Goal: Task Accomplishment & Management: Use online tool/utility

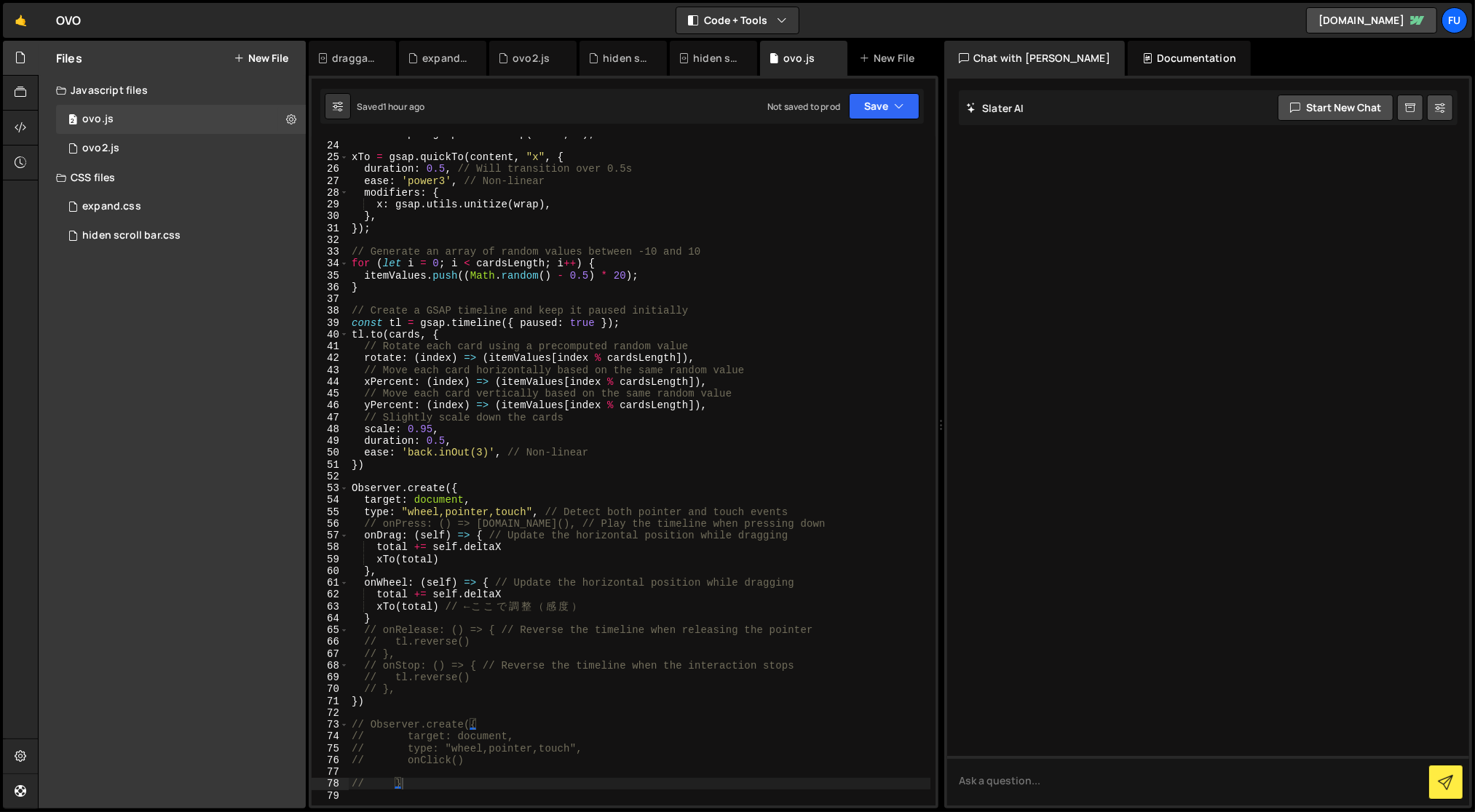
scroll to position [325, 0]
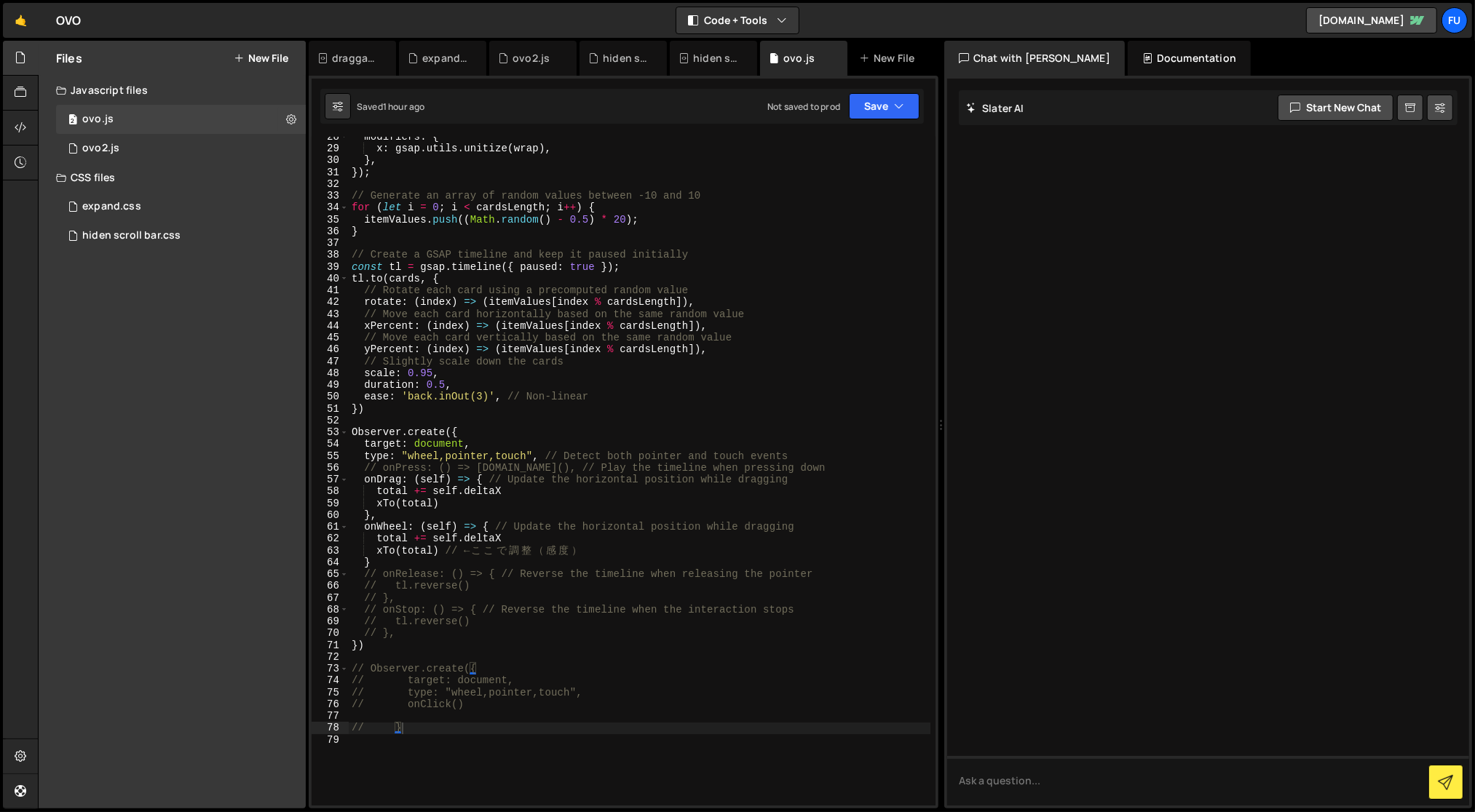
click at [487, 722] on div "modifiers : { x : gsap . utils . unitize ( wrap ) , } , }) ; // Generate an arr…" at bounding box center [640, 477] width 583 height 694
click at [486, 739] on div "modifiers : { x : gsap . utils . unitize ( wrap ) , } , }) ; // Generate an arr…" at bounding box center [640, 477] width 583 height 694
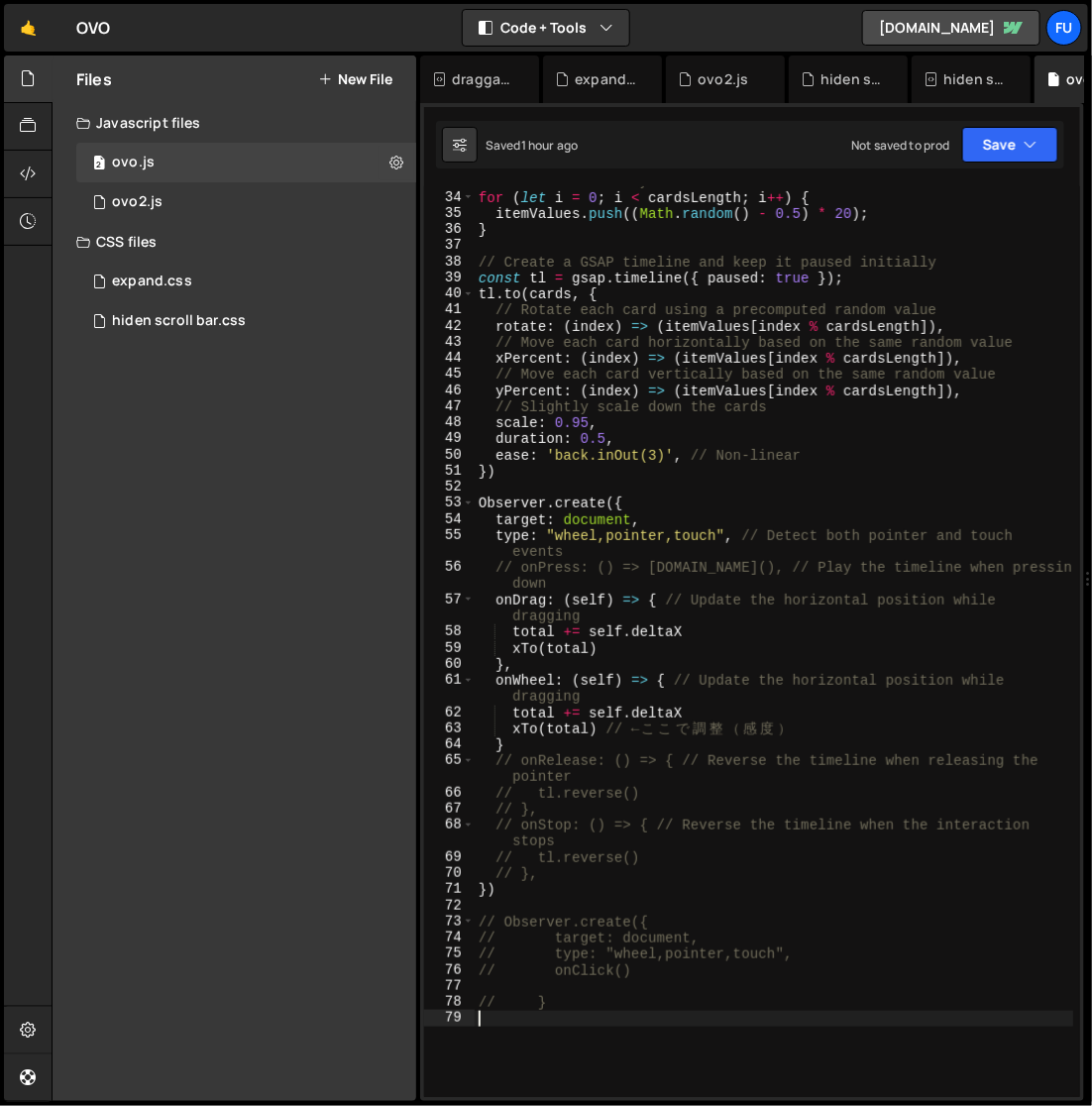
scroll to position [545, 0]
click at [599, 532] on div "// Generate an array of random values between -10 and 10 for ( let i = 0 ; i < …" at bounding box center [775, 645] width 600 height 945
click at [613, 538] on div "// Generate an array of random values between -10 and 10 for ( let i = 0 ; i < …" at bounding box center [775, 645] width 600 height 945
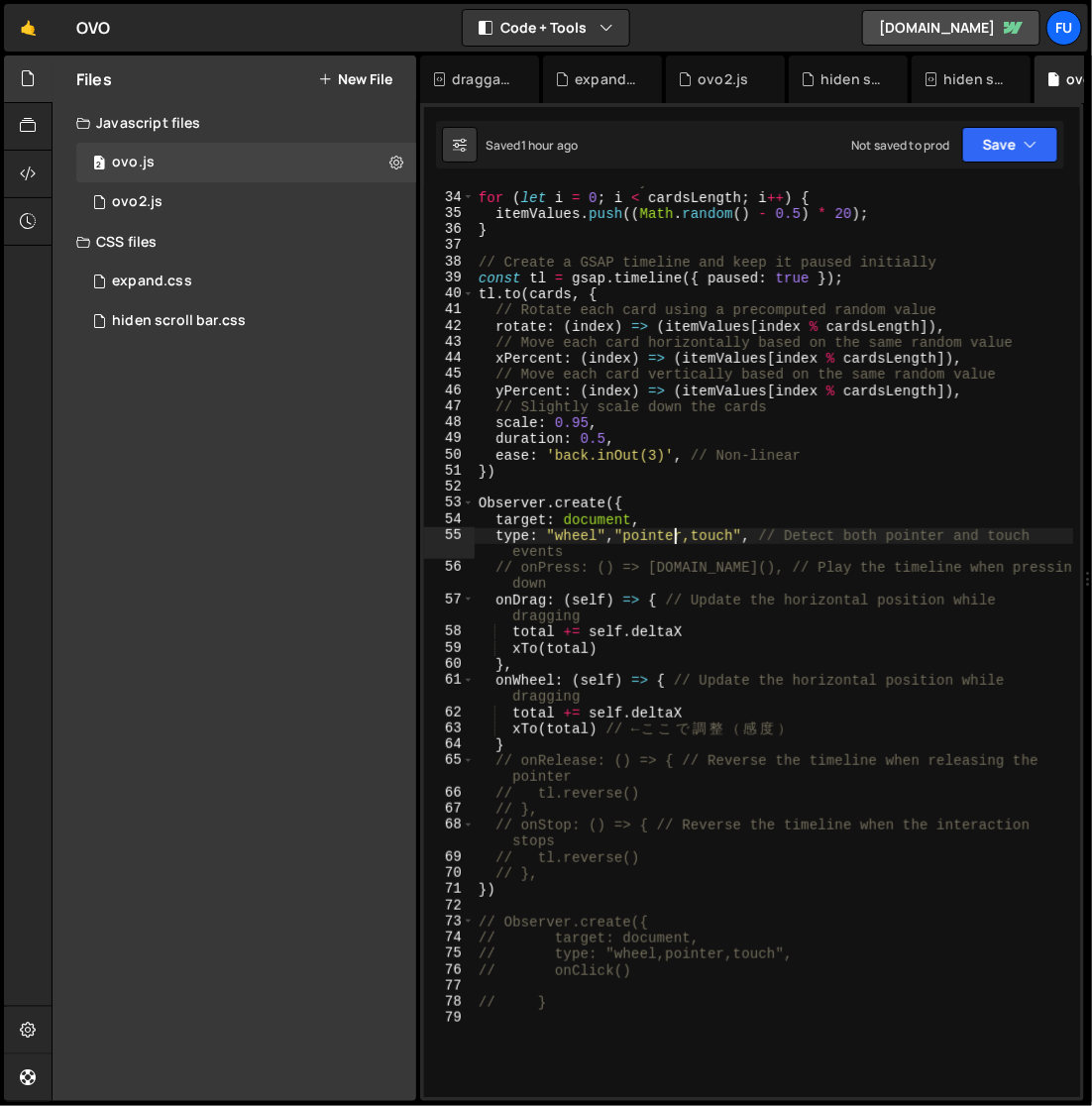
click at [676, 538] on div "// Generate an array of random values between -10 and 10 for ( let i = 0 ; i < …" at bounding box center [775, 645] width 600 height 945
click at [680, 537] on div "// Generate an array of random values between -10 and 10 for ( let i = 0 ; i < …" at bounding box center [775, 645] width 600 height 945
click at [683, 537] on div "// Generate an array of random values between -10 and 10 for ( let i = 0 ; i < …" at bounding box center [774, 641] width 599 height 911
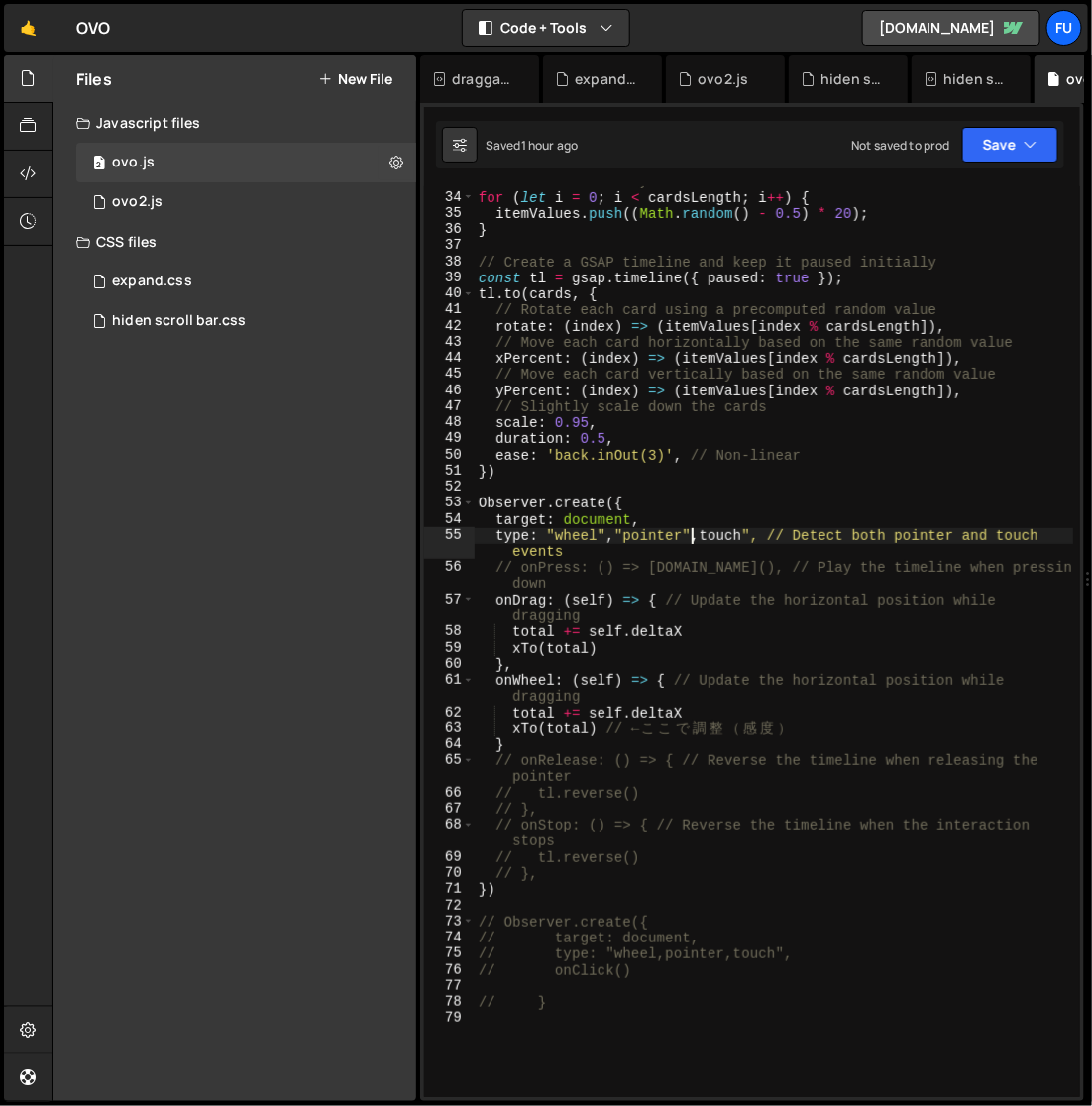
click at [704, 539] on div "// Generate an array of random values between -10 and 10 for ( let i = 0 ; i < …" at bounding box center [775, 645] width 600 height 945
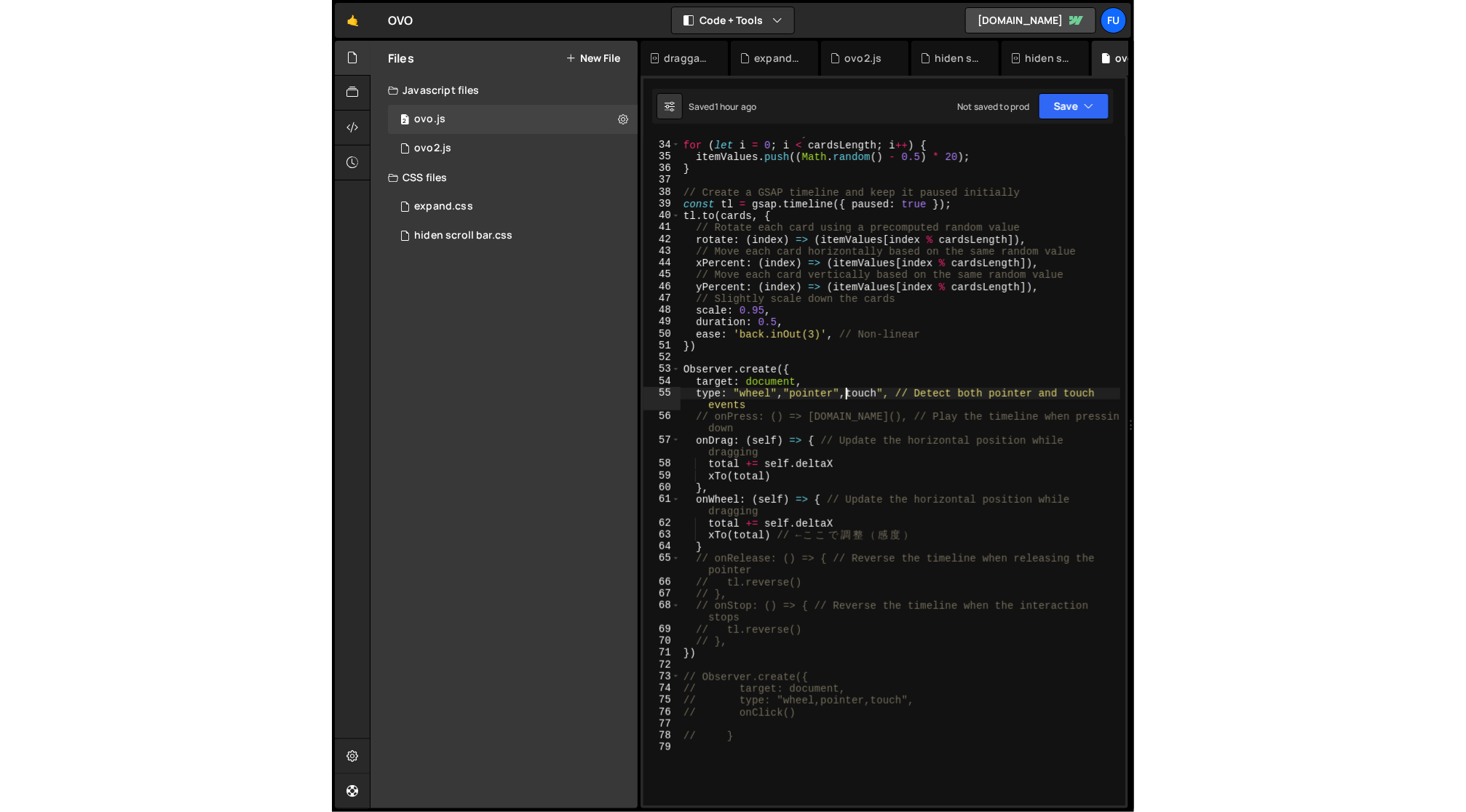
scroll to position [0, 12]
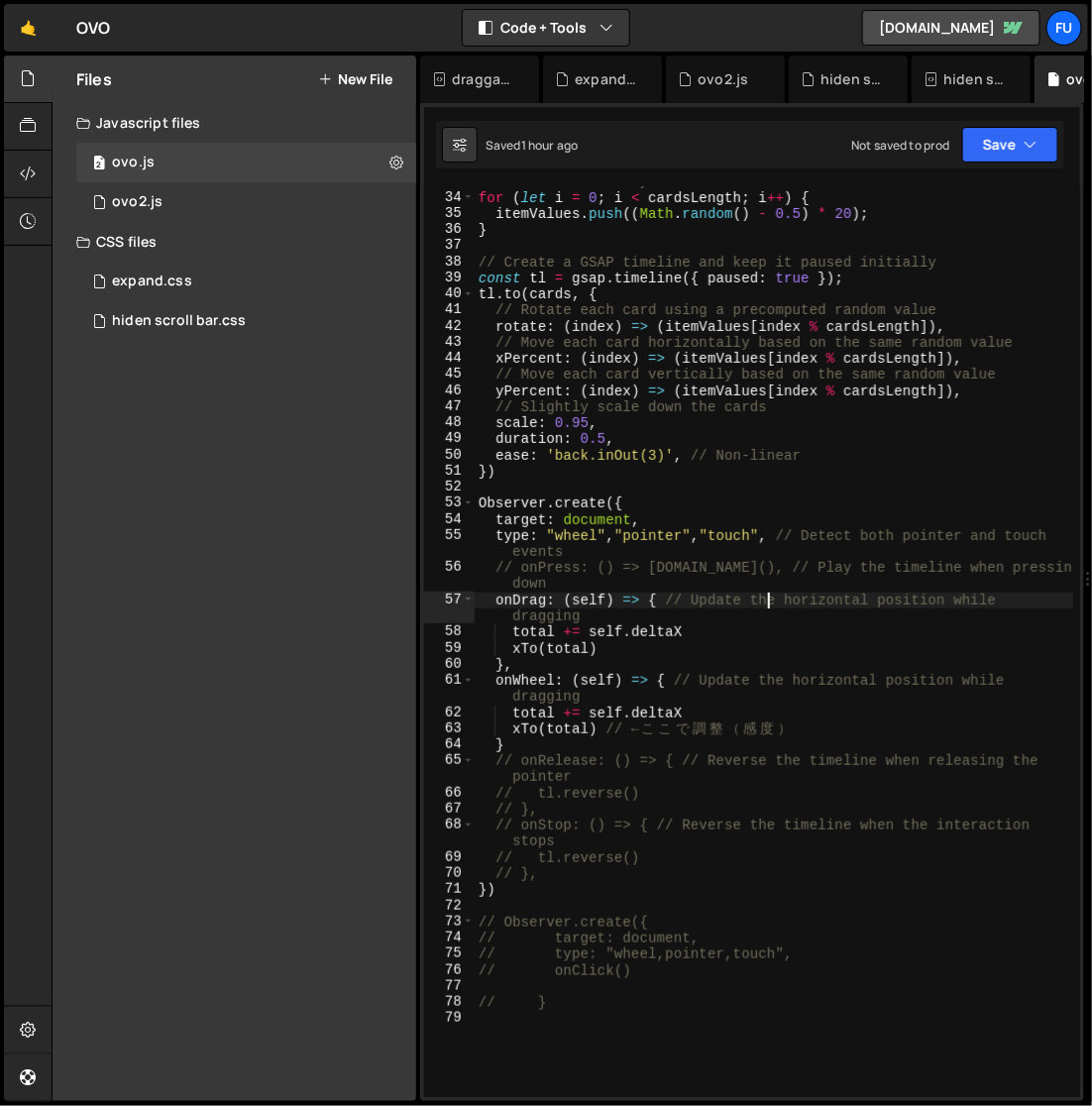
click at [764, 605] on div "// Generate an array of random values between -10 and 10 for ( let i = 0 ; i < …" at bounding box center [775, 645] width 600 height 945
click at [1013, 621] on div "// Generate an array of random values between -10 and 10 for ( let i = 0 ; i < …" at bounding box center [775, 645] width 600 height 945
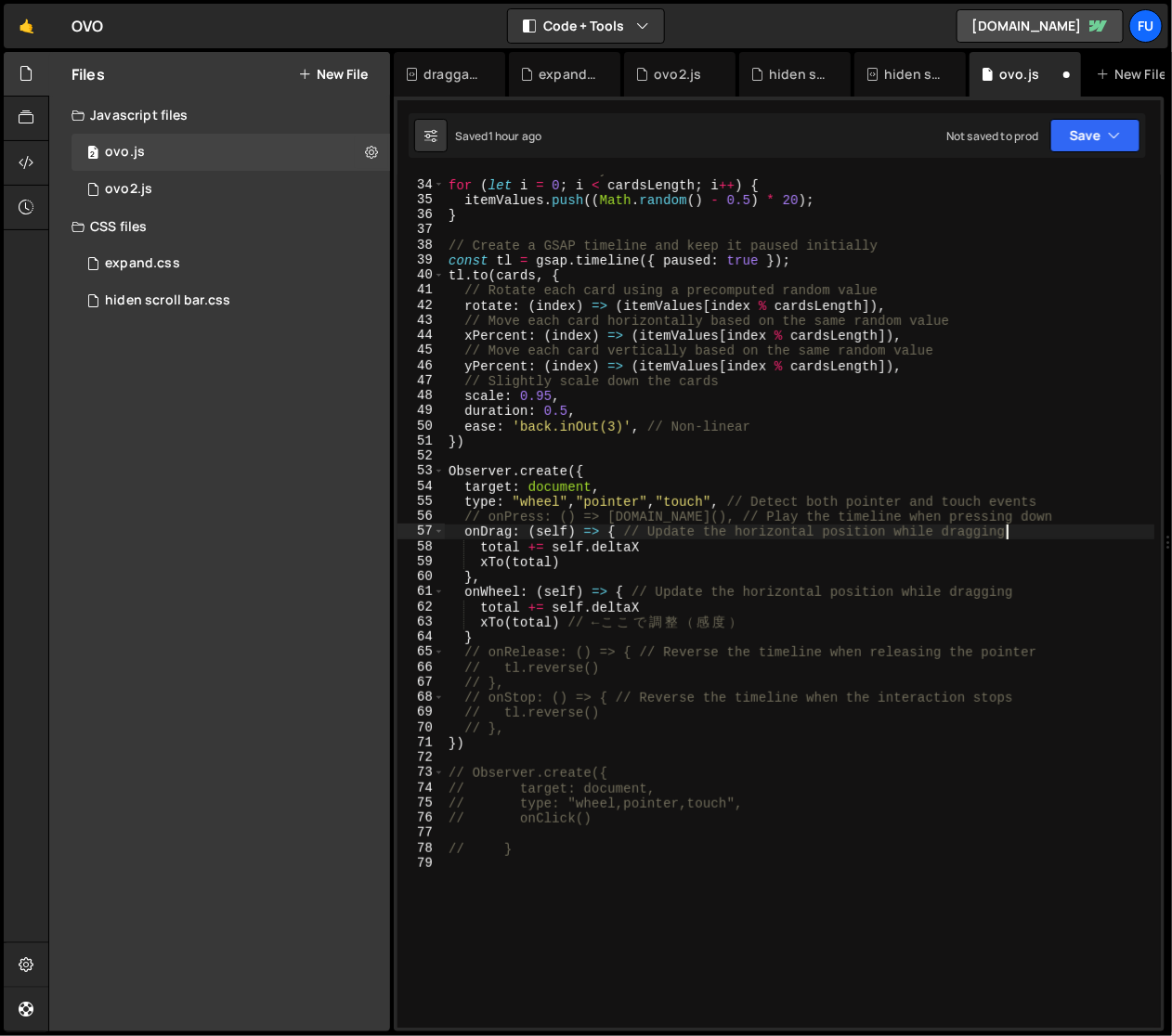
click at [1088, 158] on div "onDrag: (self) => { // Update the horizontal position while dragging 33 34 35 3…" at bounding box center [779, 564] width 771 height 935
click at [1088, 138] on button "Save" at bounding box center [1095, 136] width 90 height 34
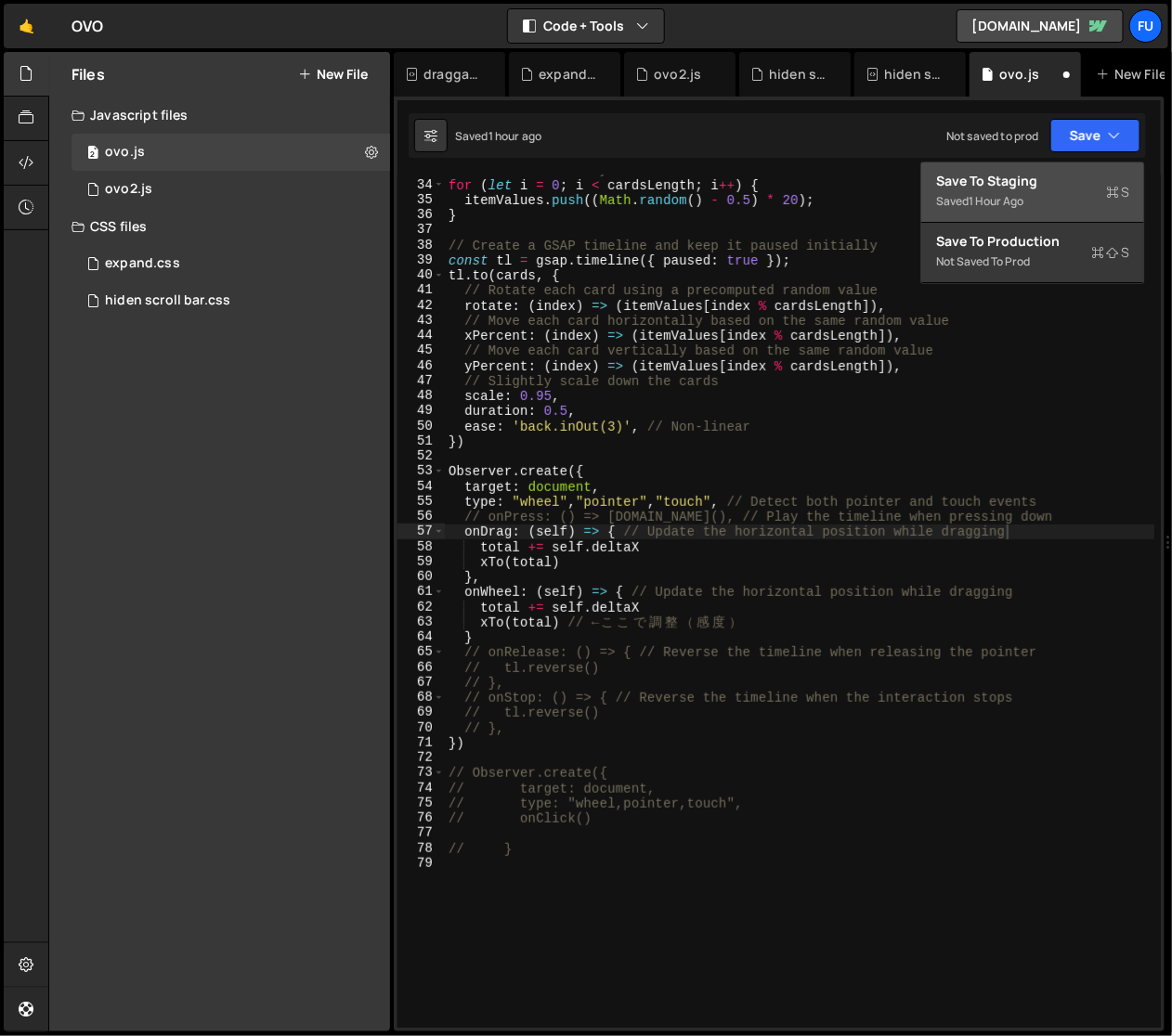
click at [1085, 177] on div "Save to Staging S" at bounding box center [1032, 181] width 193 height 19
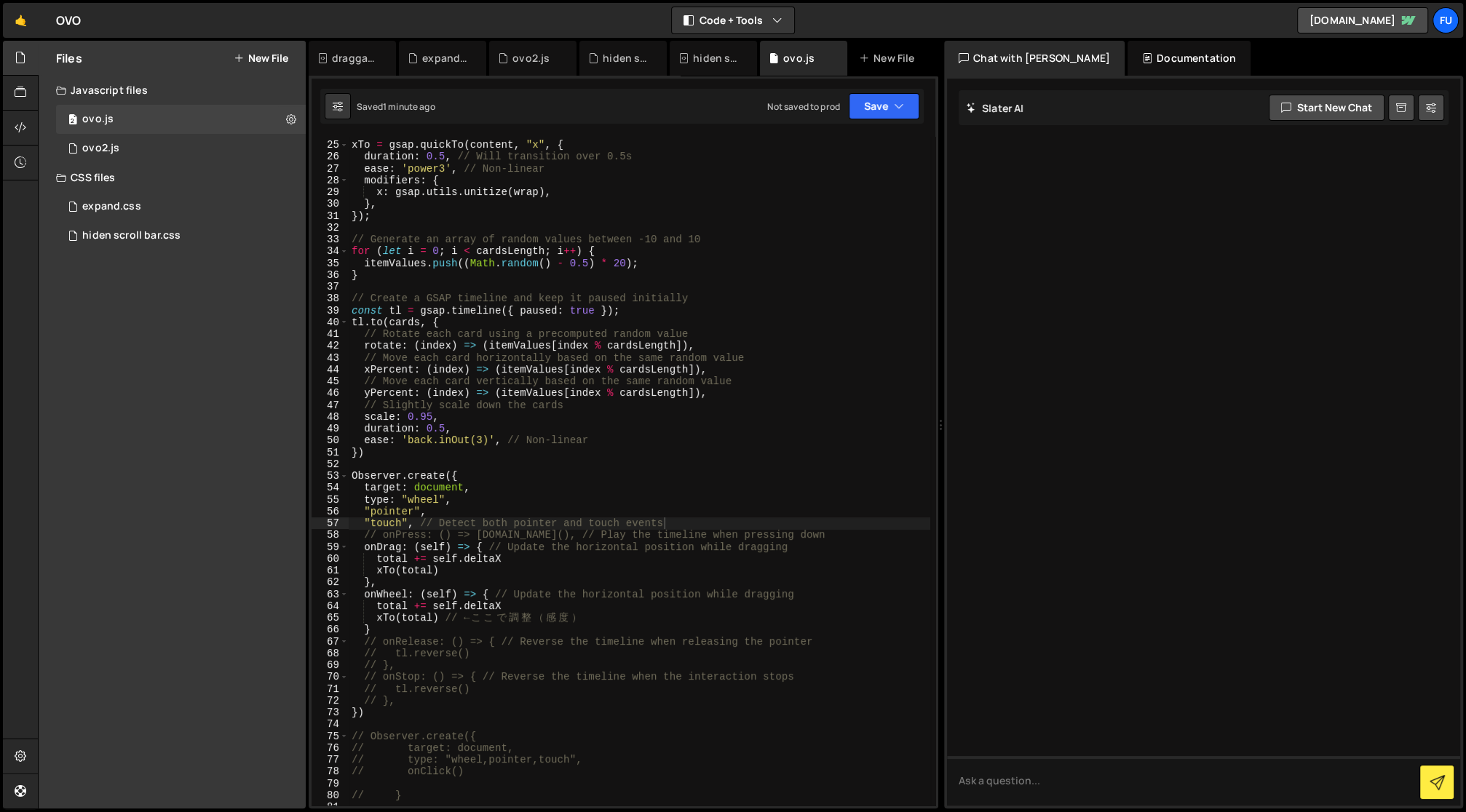
scroll to position [0, 6]
click at [442, 503] on div "xTo = gsap . quickTo ( content , "x" , { duration : 0.5 , // Will transition ov…" at bounding box center [640, 474] width 582 height 694
click at [369, 510] on div "xTo = gsap . quickTo ( content , "x" , { duration : 0.5 , // Will transition ov…" at bounding box center [640, 474] width 582 height 694
click at [410, 512] on div "xTo = gsap . quickTo ( content , "x" , { duration : 0.5 , // Will transition ov…" at bounding box center [640, 474] width 582 height 694
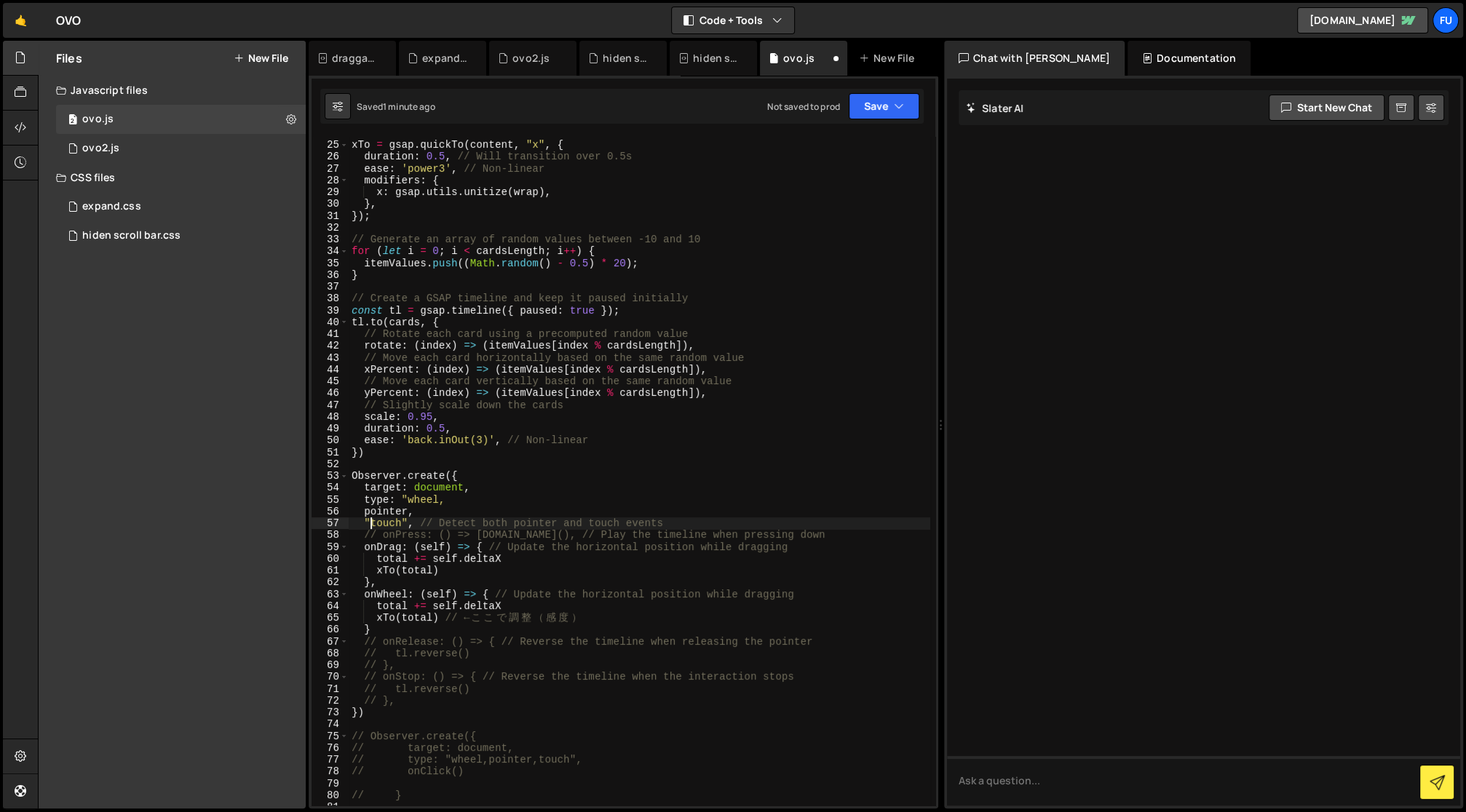
click at [369, 524] on div "xTo = gsap . quickTo ( content , "x" , { duration : 0.5 , // Will transition ov…" at bounding box center [640, 474] width 582 height 694
click at [364, 510] on div "xTo = gsap . quickTo ( content , "x" , { duration : 0.5 , // Will transition ov…" at bounding box center [640, 474] width 582 height 694
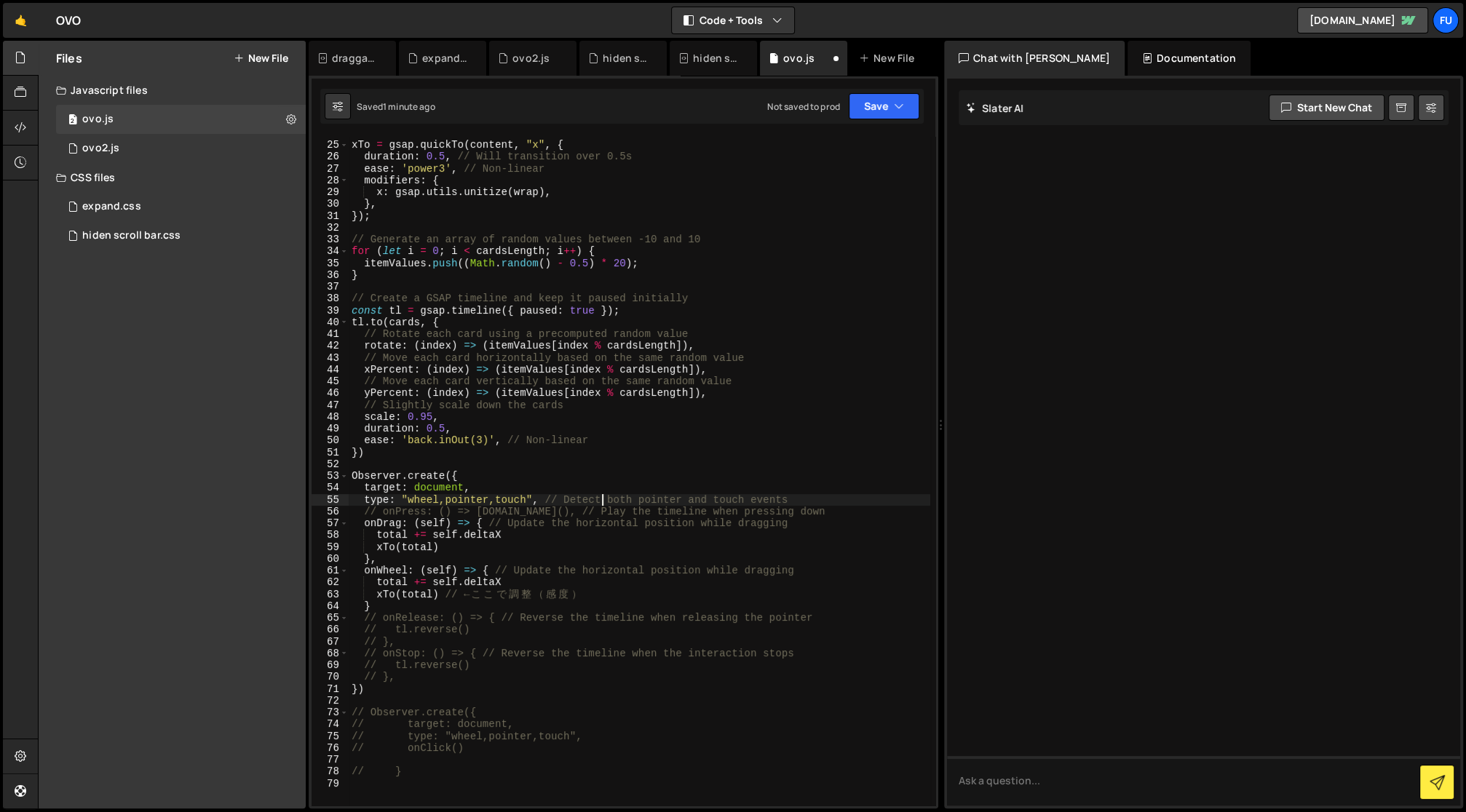
click at [601, 501] on div "xTo = gsap . quickTo ( content , "x" , { duration : 0.5 , // Will transition ov…" at bounding box center [640, 474] width 582 height 694
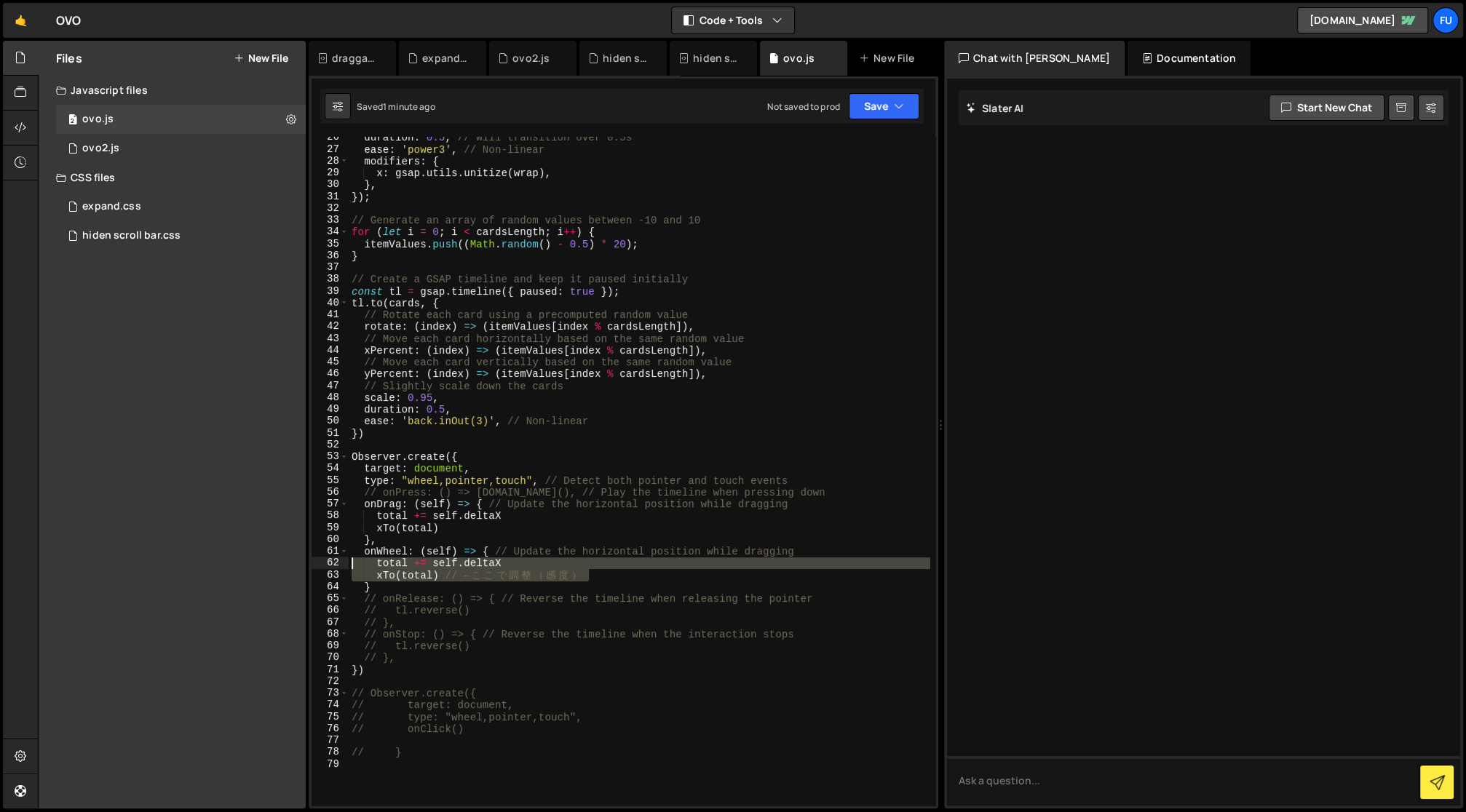
drag, startPoint x: 590, startPoint y: 570, endPoint x: 345, endPoint y: 560, distance: 245.2
click at [345, 560] on div "type: "wheel,pointer,touch", // Detect both pointer and touch events 26 27 28 2…" at bounding box center [623, 471] width 624 height 669
click at [376, 560] on div "duration : 0.5 , // Will transition over 0.5s ease : 'power3' , // Non-linear m…" at bounding box center [640, 471] width 582 height 669
type textarea "total += self.deltaX"
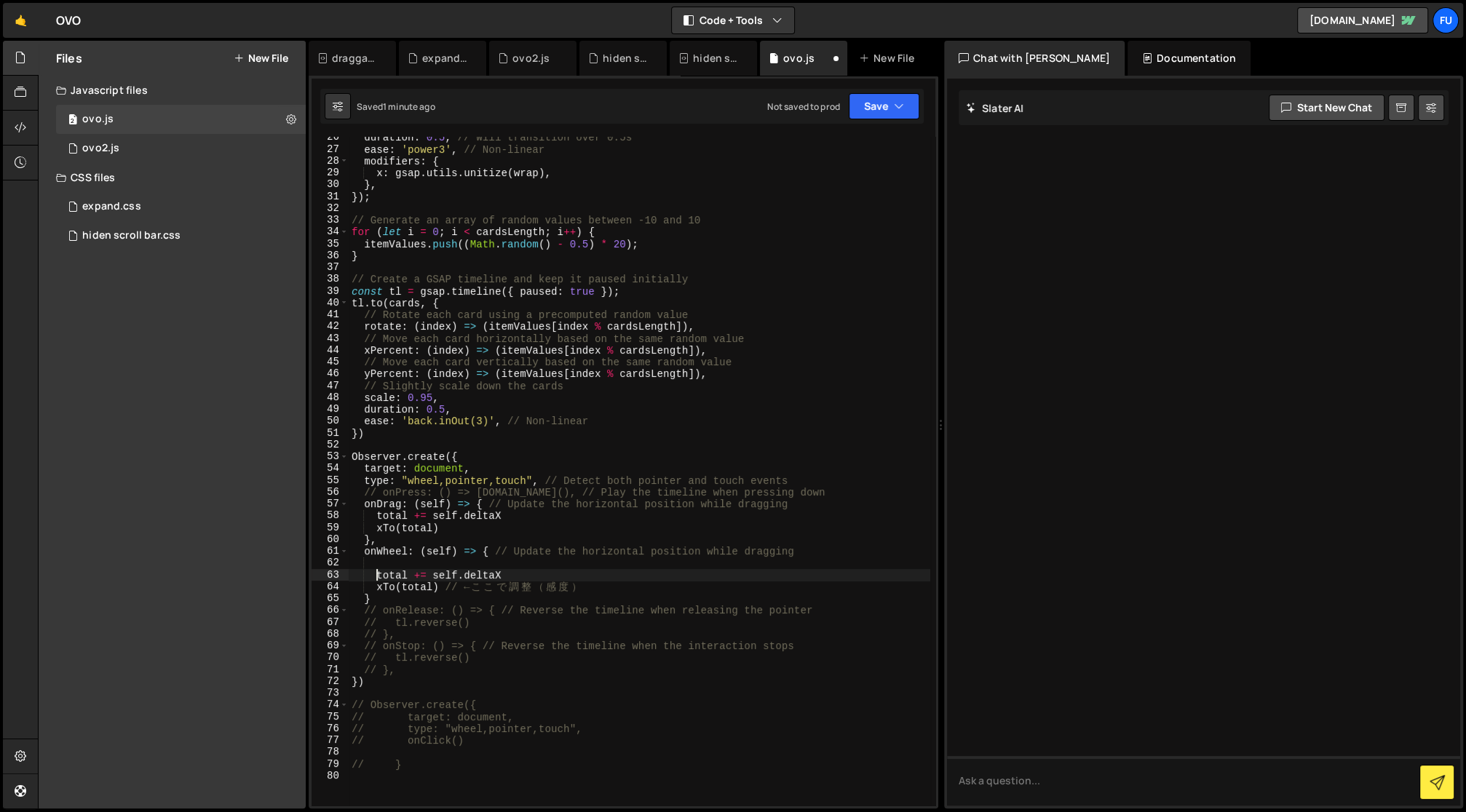
click at [467, 562] on div "duration : 0.5 , // Will transition over 0.5s ease : 'power3' , // Non-linear m…" at bounding box center [640, 478] width 582 height 694
paste textarea "xTo(total);"
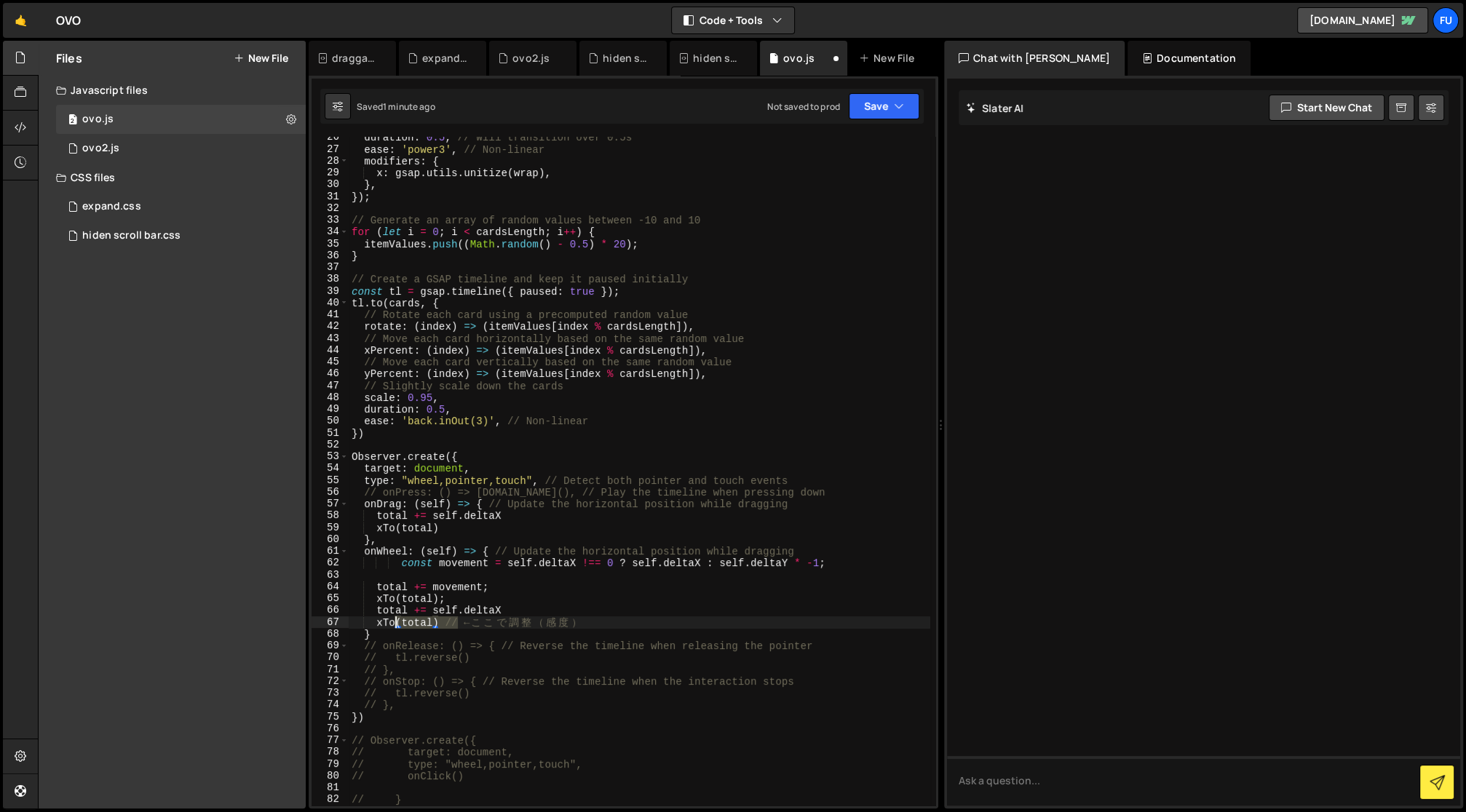
drag, startPoint x: 457, startPoint y: 623, endPoint x: 389, endPoint y: 615, distance: 68.5
click at [389, 615] on div "duration : 0.5 , // Will transition over 0.5s ease : 'power3' , // Non-linear m…" at bounding box center [640, 478] width 582 height 694
type textarea "total += self.deltaX xTo(total) // ← ここで調整（感度）"
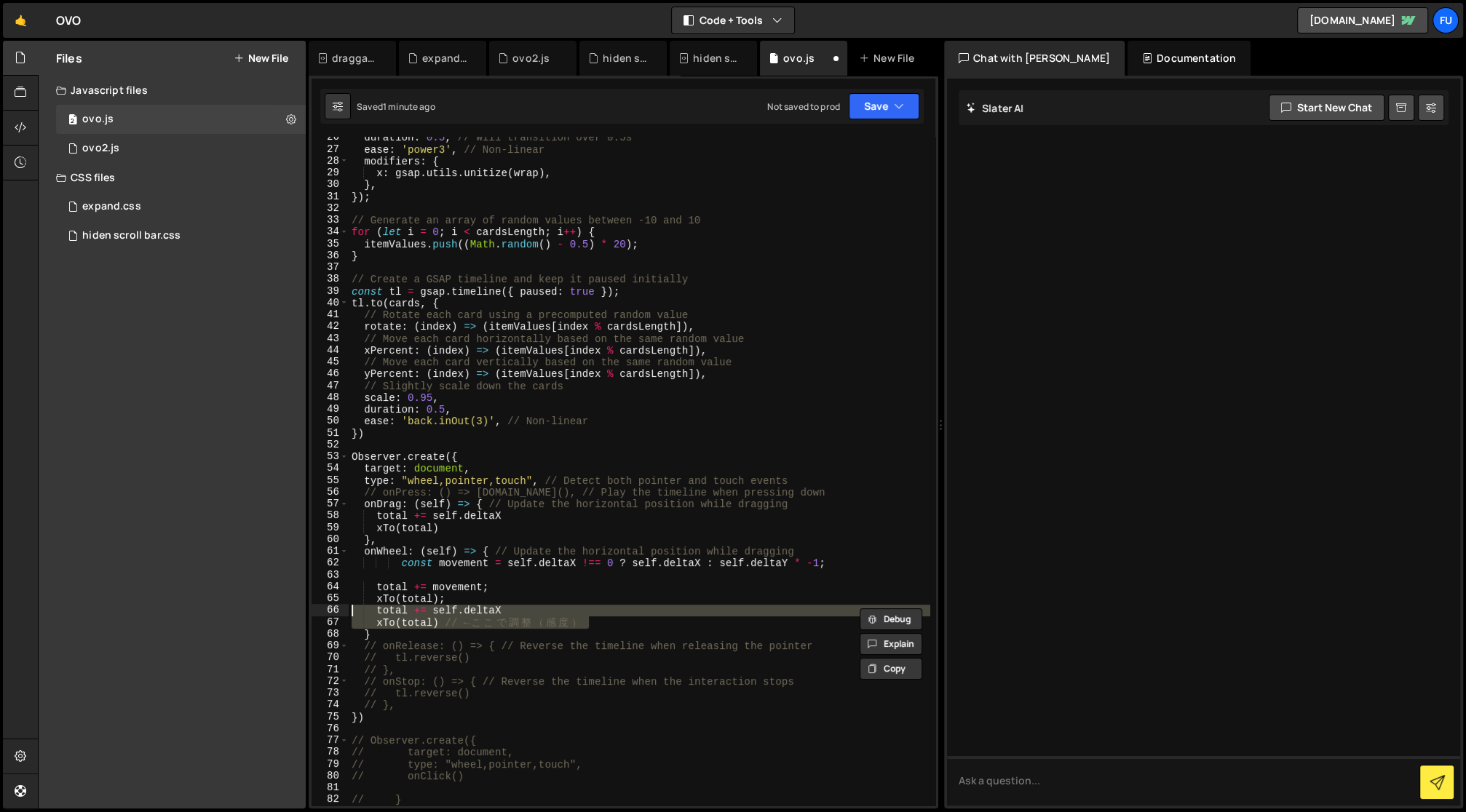
drag, startPoint x: 591, startPoint y: 620, endPoint x: 345, endPoint y: 615, distance: 246.1
click at [345, 615] on div "total += self.deltaX xTo(total) // ← ここで調整（感度） 26 27 28 29 30 31 32 33 34 35 36…" at bounding box center [623, 471] width 624 height 669
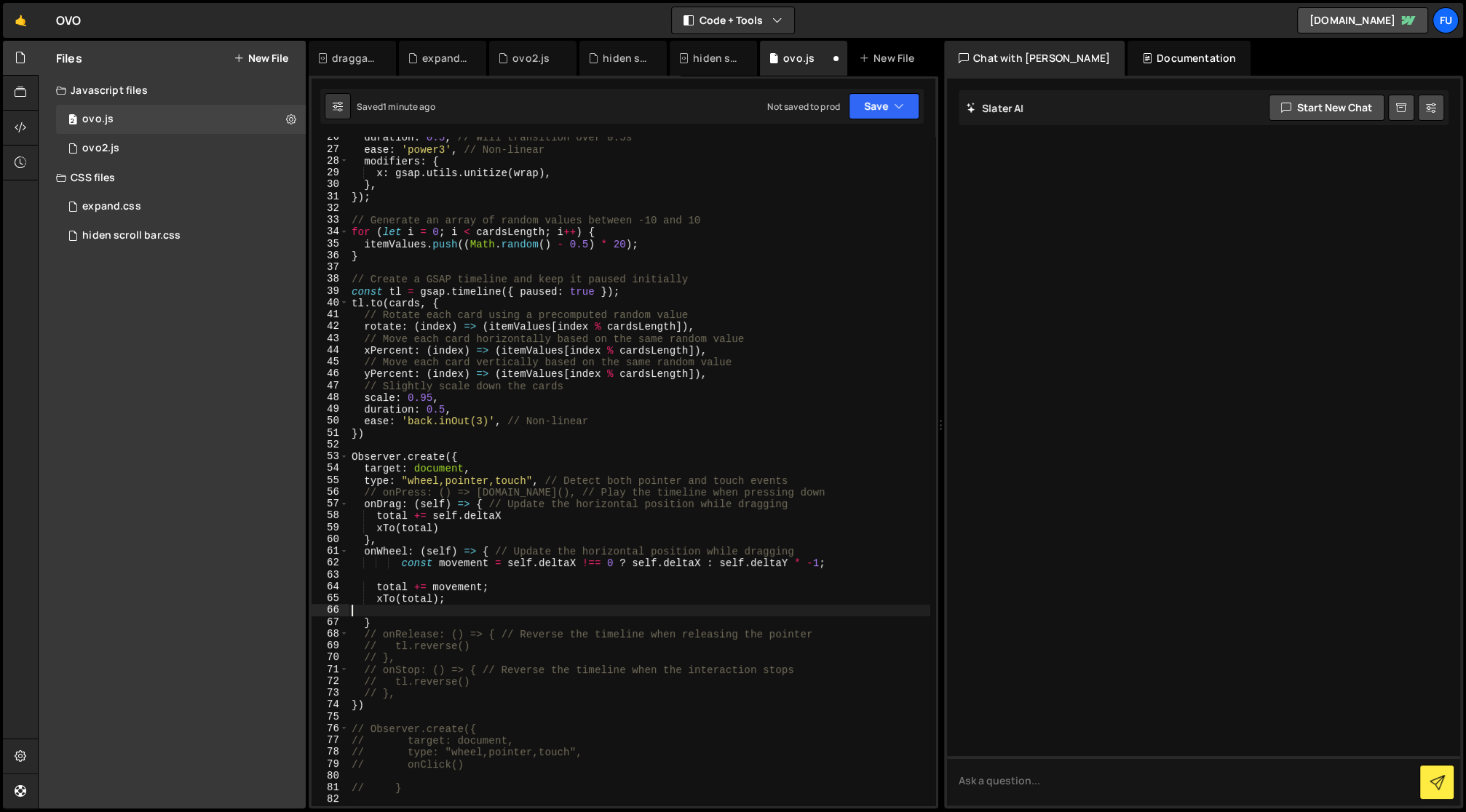
scroll to position [0, 0]
click at [900, 115] on button "Save" at bounding box center [884, 106] width 71 height 26
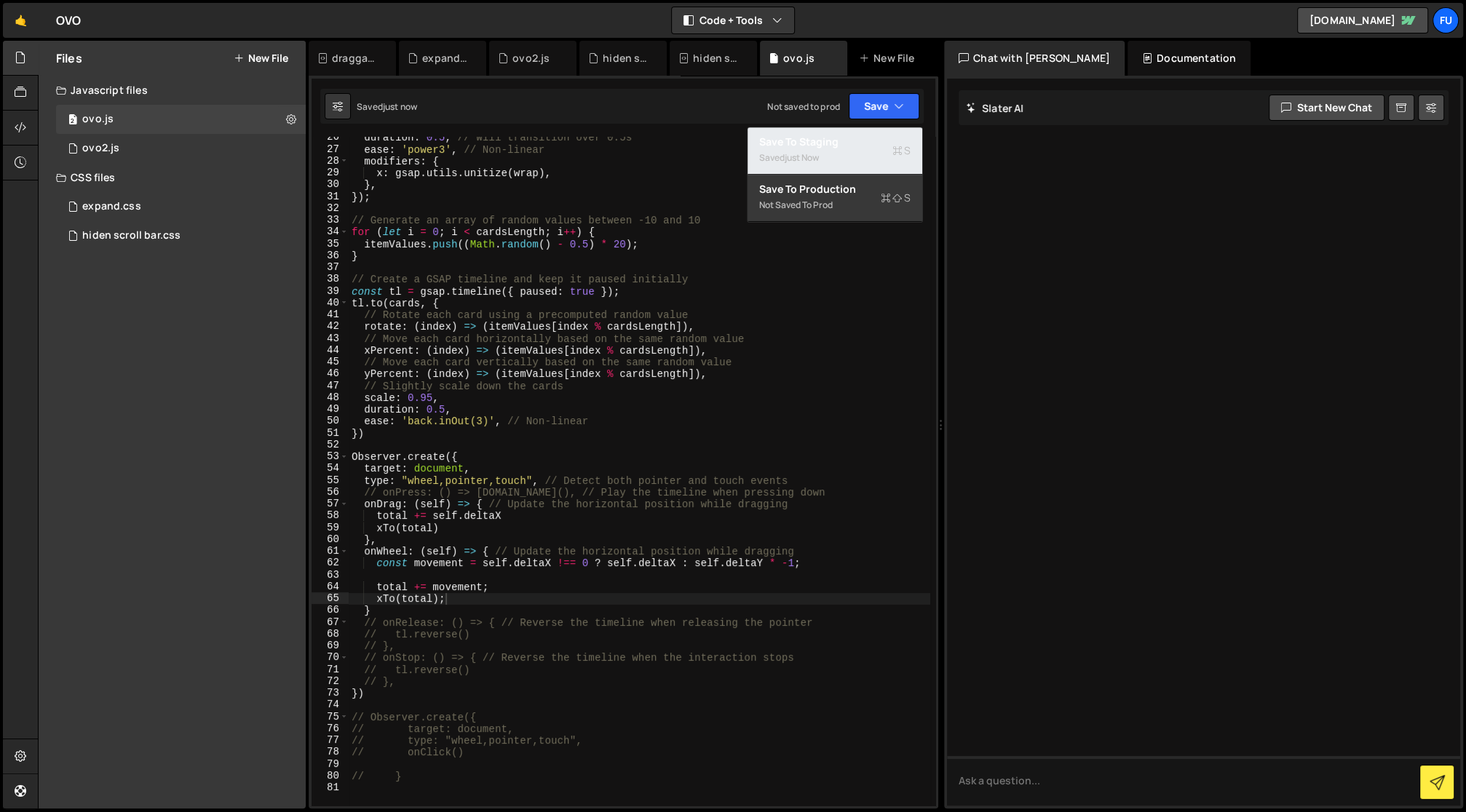
click at [899, 131] on button "Save to Staging S Saved just now" at bounding box center [835, 151] width 175 height 47
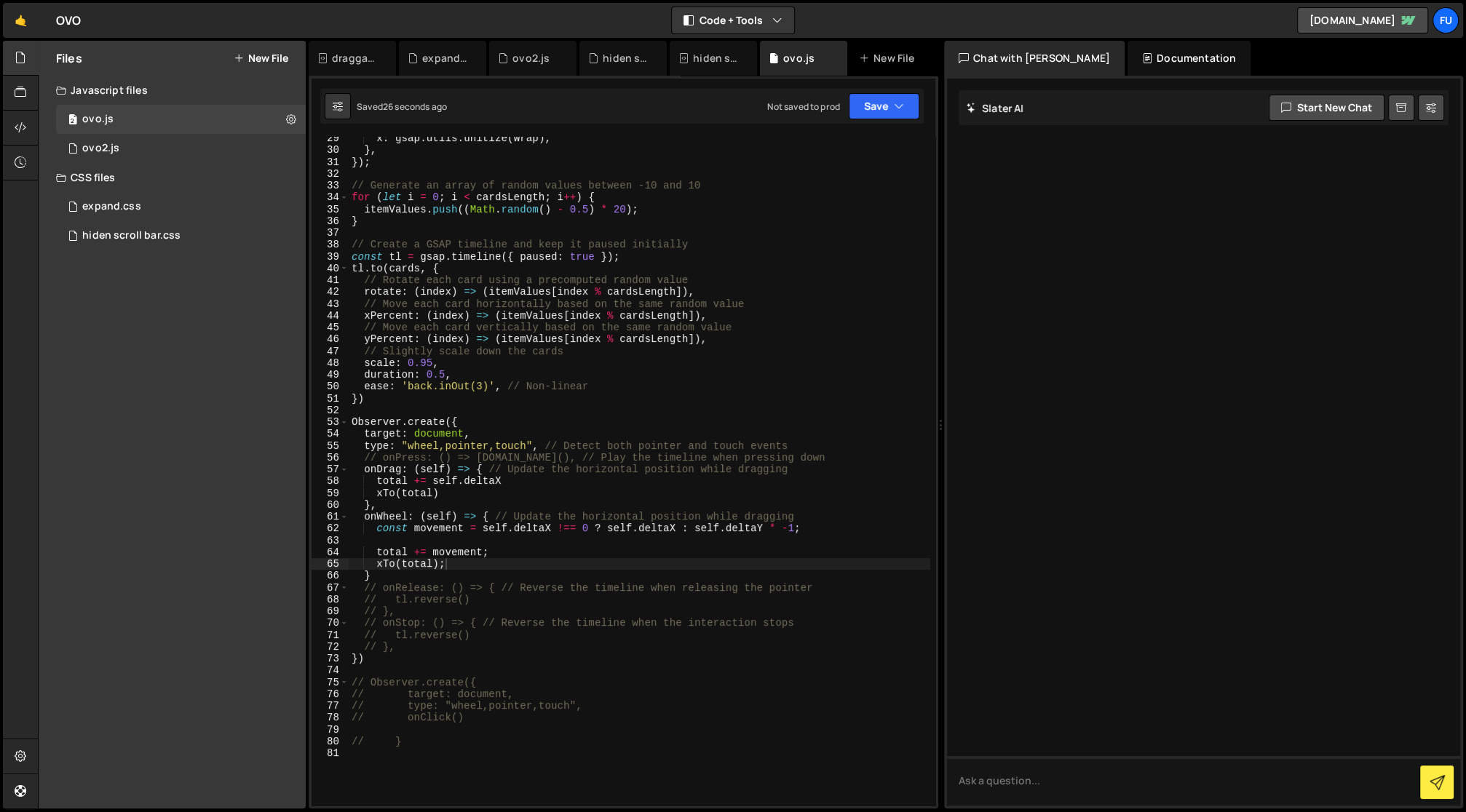
scroll to position [335, 0]
click at [556, 555] on div "x : gsap . utils . unitize ( wrap ) , } , }) ; // Generate an array of random v…" at bounding box center [640, 479] width 582 height 694
click at [556, 562] on div "x : gsap . utils . unitize ( wrap ) , } , }) ; // Generate an array of random v…" at bounding box center [640, 479] width 582 height 694
click at [679, 528] on div "x : gsap . utils . unitize ( wrap ) , } , }) ; // Generate an array of random v…" at bounding box center [640, 479] width 582 height 694
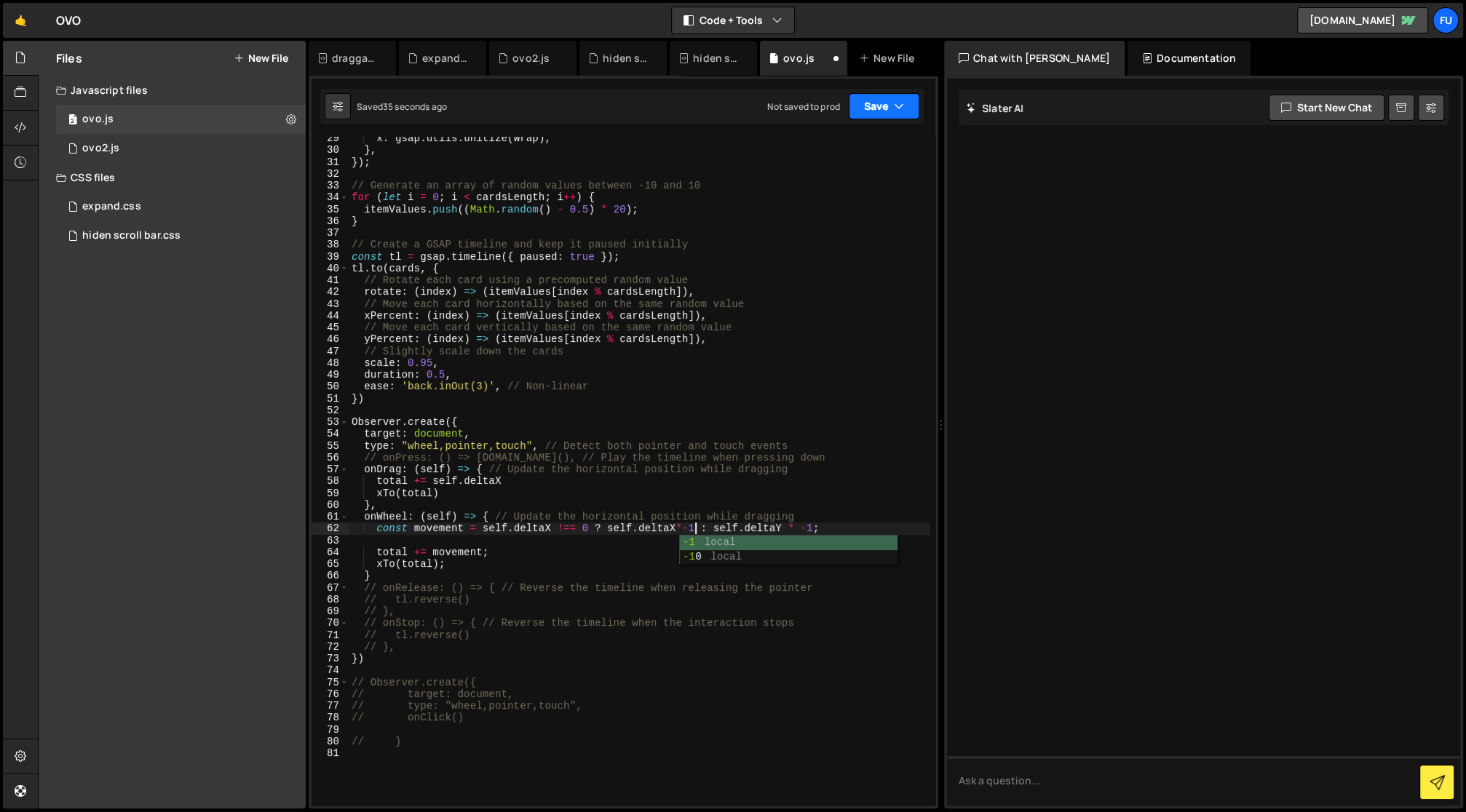
click at [892, 99] on button "Save" at bounding box center [884, 106] width 71 height 26
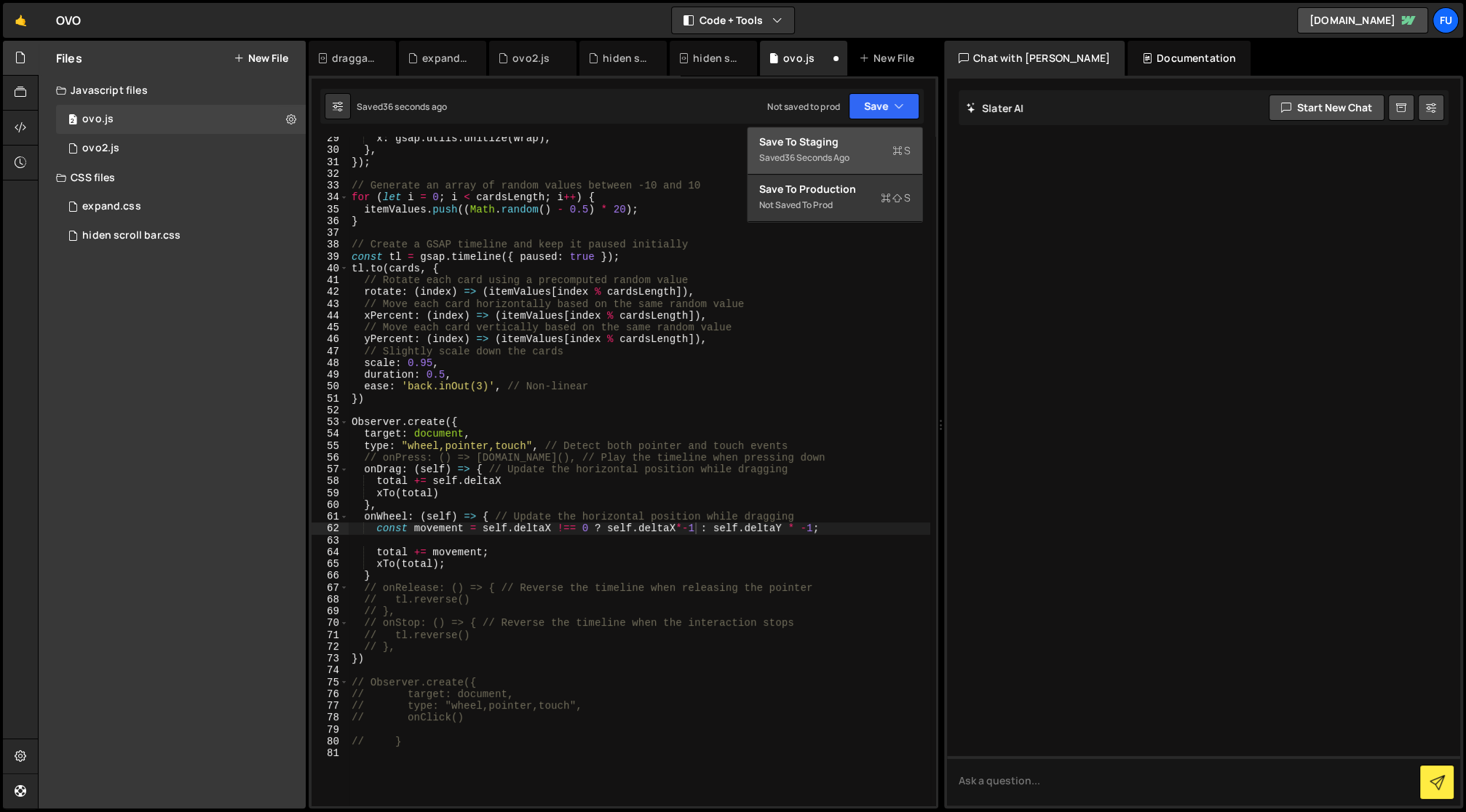
click at [883, 159] on div "Saved 36 seconds ago" at bounding box center [835, 158] width 151 height 18
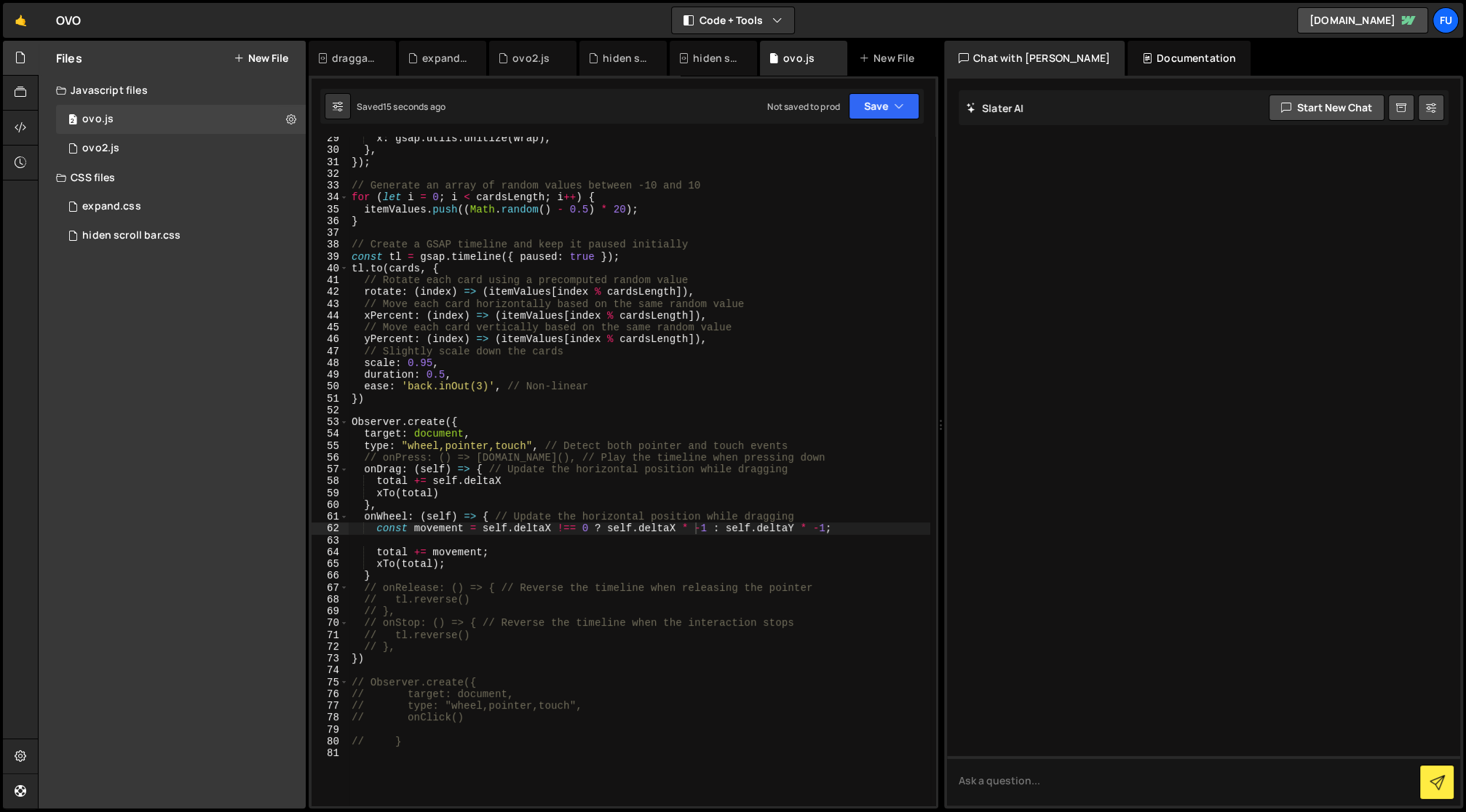
click at [640, 566] on div "x : gsap . utils . unitize ( wrap ) , } , }) ; // Generate an array of random v…" at bounding box center [640, 479] width 582 height 694
click at [642, 547] on div "x : gsap . utils . unitize ( wrap ) , } , }) ; // Generate an array of random v…" at bounding box center [640, 479] width 582 height 694
click at [616, 563] on div "x : gsap . utils . unitize ( wrap ) , } , }) ; // Generate an array of random v…" at bounding box center [640, 479] width 582 height 694
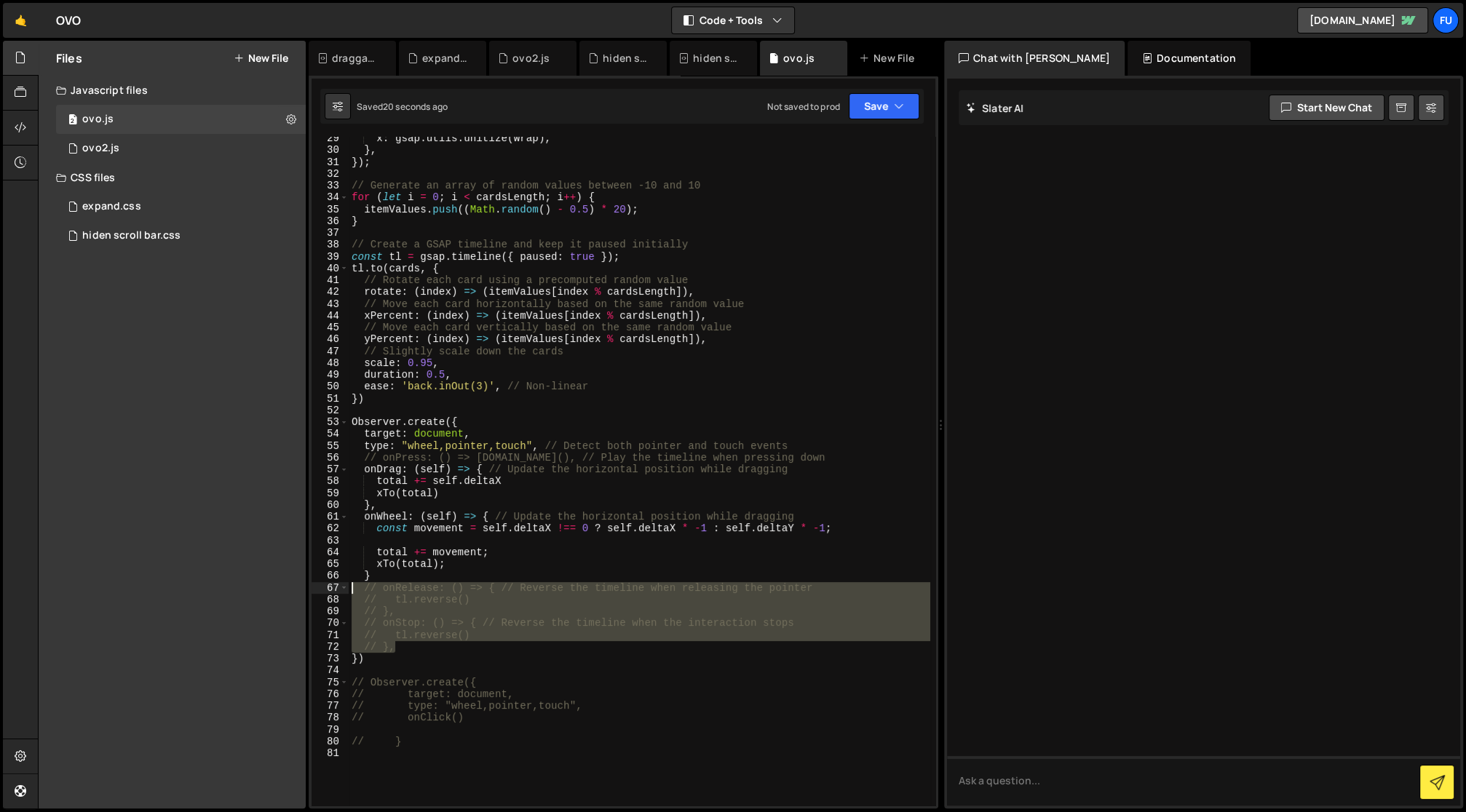
drag, startPoint x: 394, startPoint y: 648, endPoint x: 278, endPoint y: 589, distance: 130.1
click at [278, 589] on div "Files New File Javascript files 2 ovo.js 0 1 ovo2.js 0 CSS files 1 expand.css 0" at bounding box center [752, 425] width 1429 height 769
type textarea "¥"
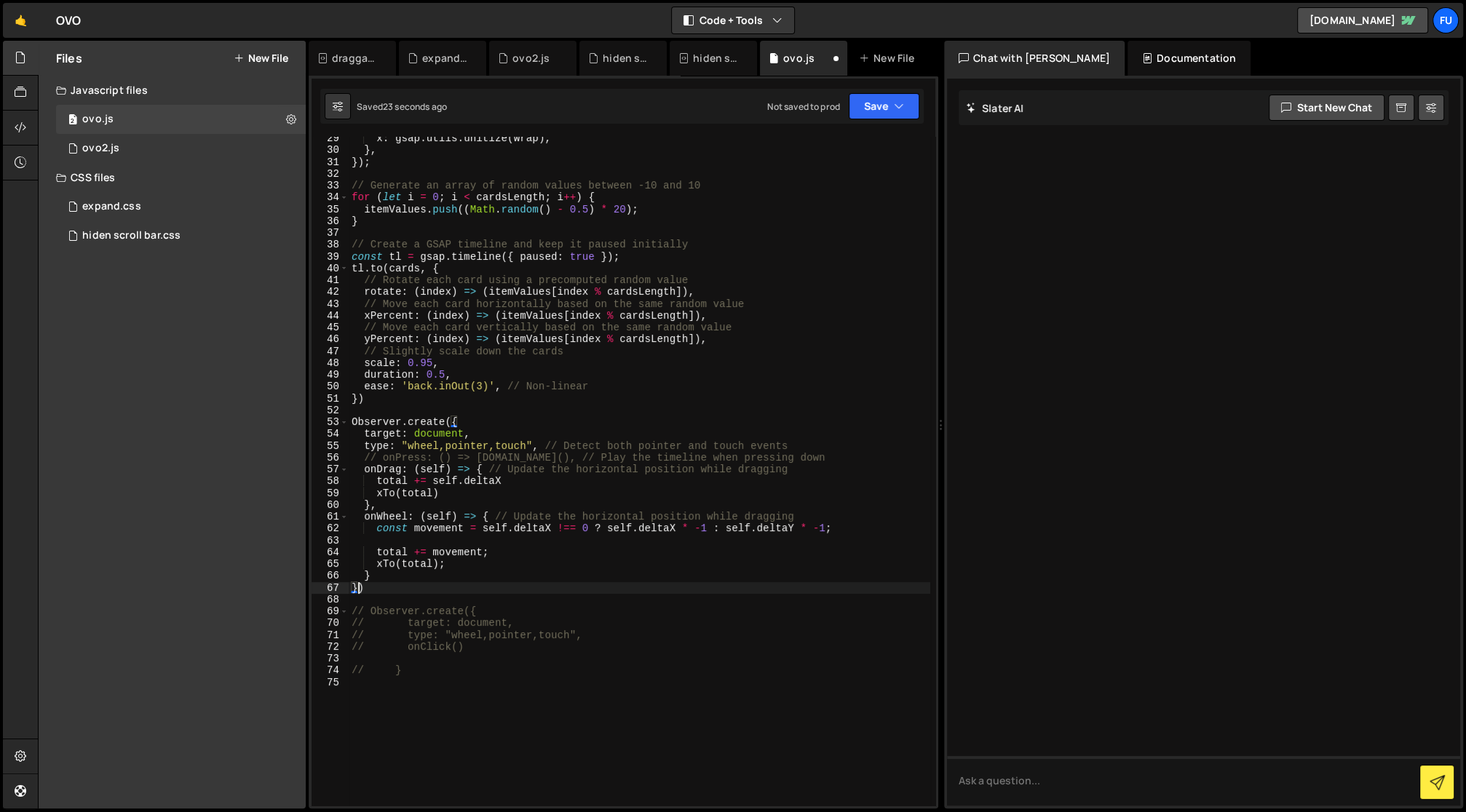
click at [355, 587] on div "x : gsap . utils . unitize ( wrap ) , } , }) ; // Generate an array of random v…" at bounding box center [640, 479] width 582 height 694
click at [403, 590] on div "x : gsap . utils . unitize ( wrap ) , } , }) ; // Generate an array of random v…" at bounding box center [640, 479] width 582 height 694
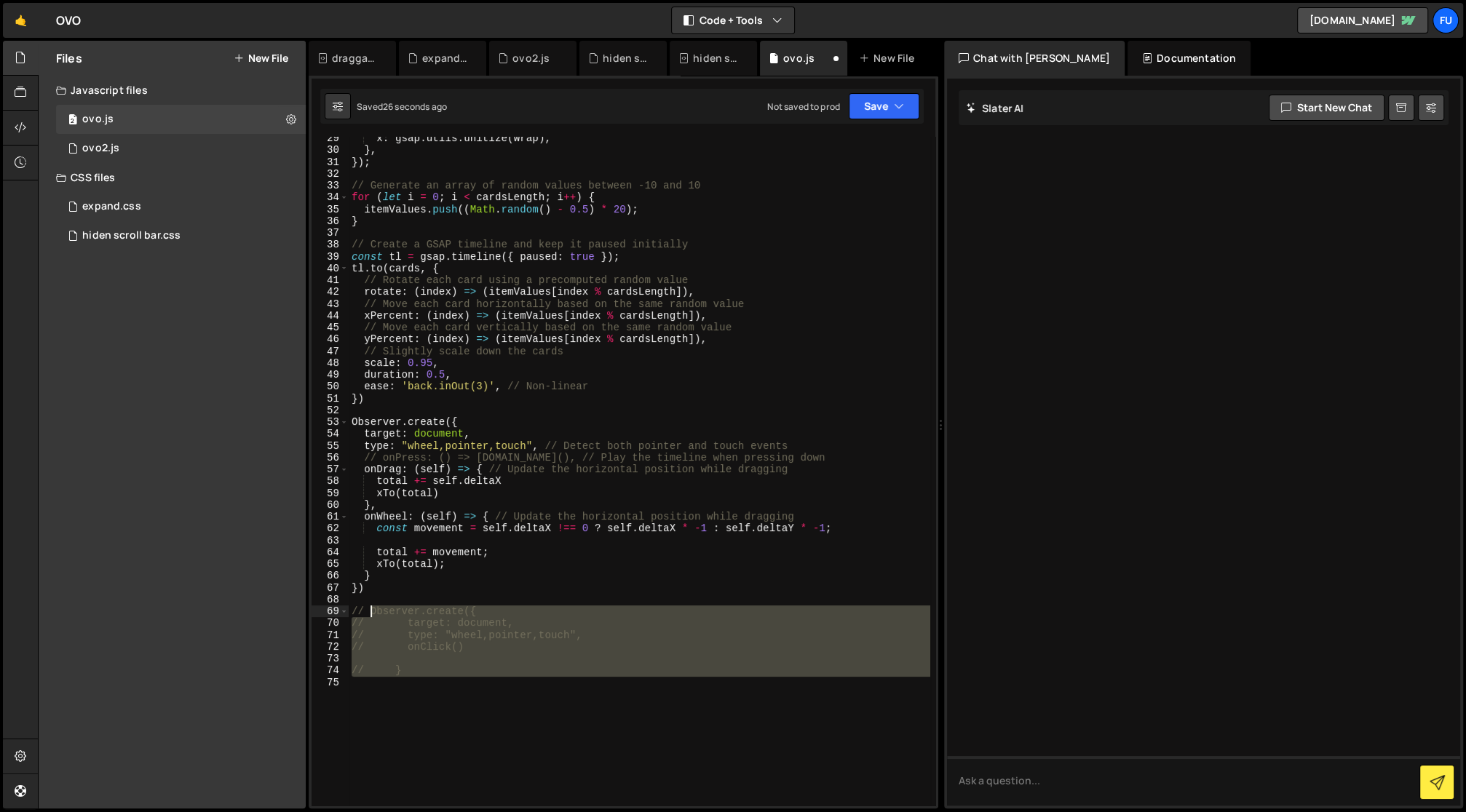
drag, startPoint x: 477, startPoint y: 677, endPoint x: 457, endPoint y: 603, distance: 76.7
click at [375, 606] on div "x : gsap . utils . unitize ( wrap ) , } , }) ; // Generate an array of random v…" at bounding box center [640, 479] width 582 height 694
type textarea "// Observer.create({ // target: document,"
click at [457, 603] on div "x : gsap . utils . unitize ( wrap ) , } , }) ; // Generate an array of random v…" at bounding box center [640, 479] width 582 height 694
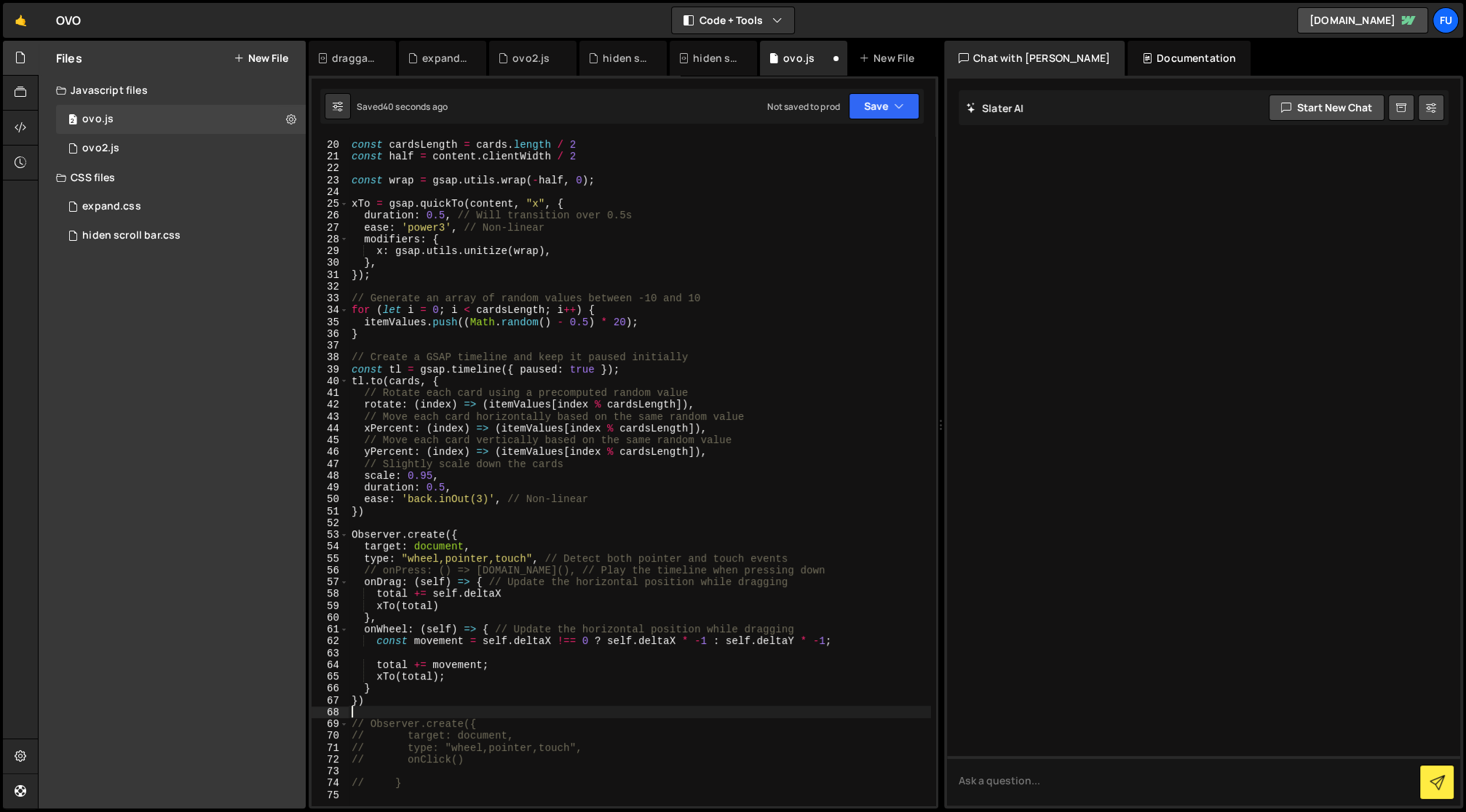
scroll to position [343, 0]
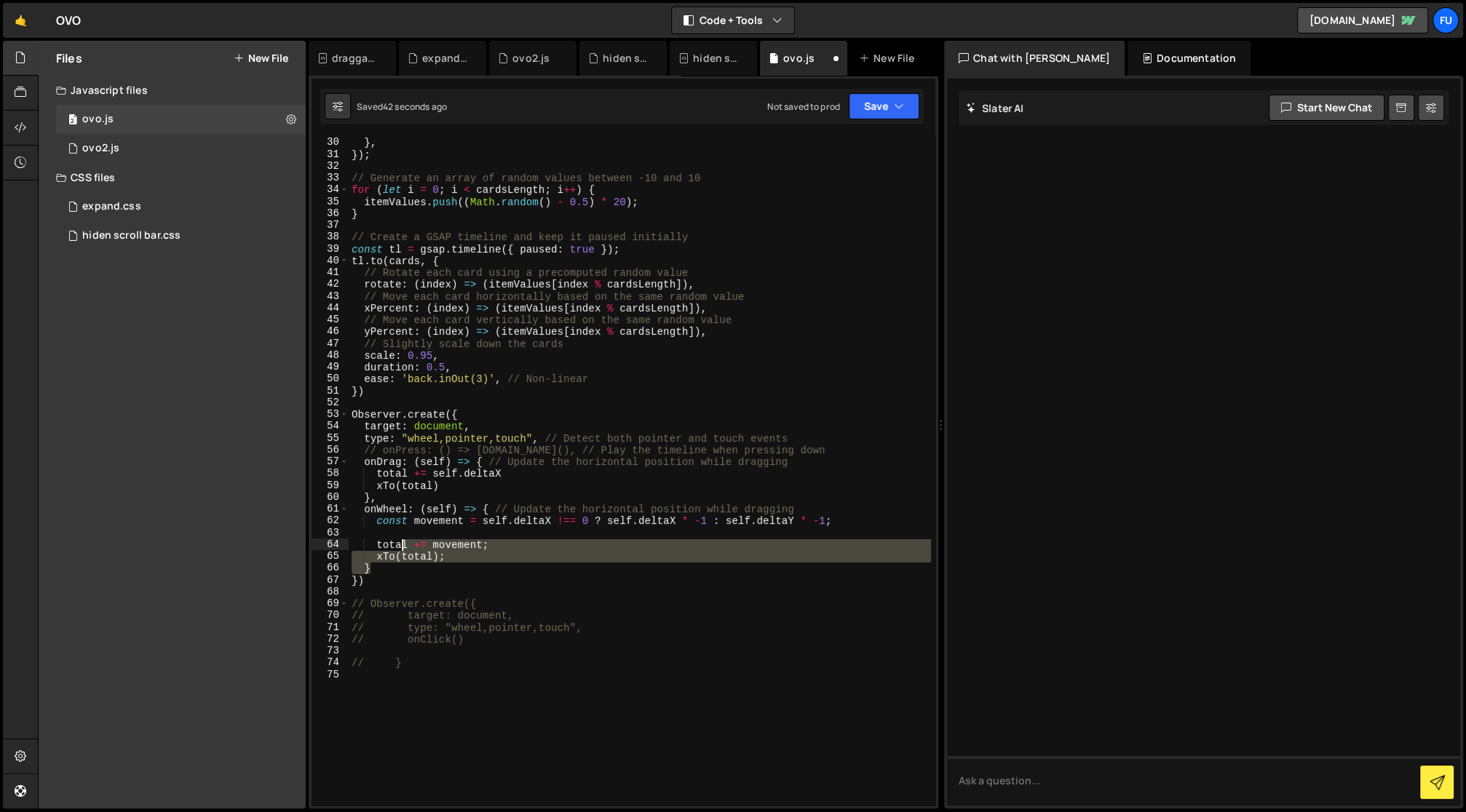
drag, startPoint x: 444, startPoint y: 573, endPoint x: 366, endPoint y: 514, distance: 97.8
click at [366, 514] on div "} , }) ; // Generate an array of random values between -10 and 10 for ( let i =…" at bounding box center [640, 483] width 582 height 694
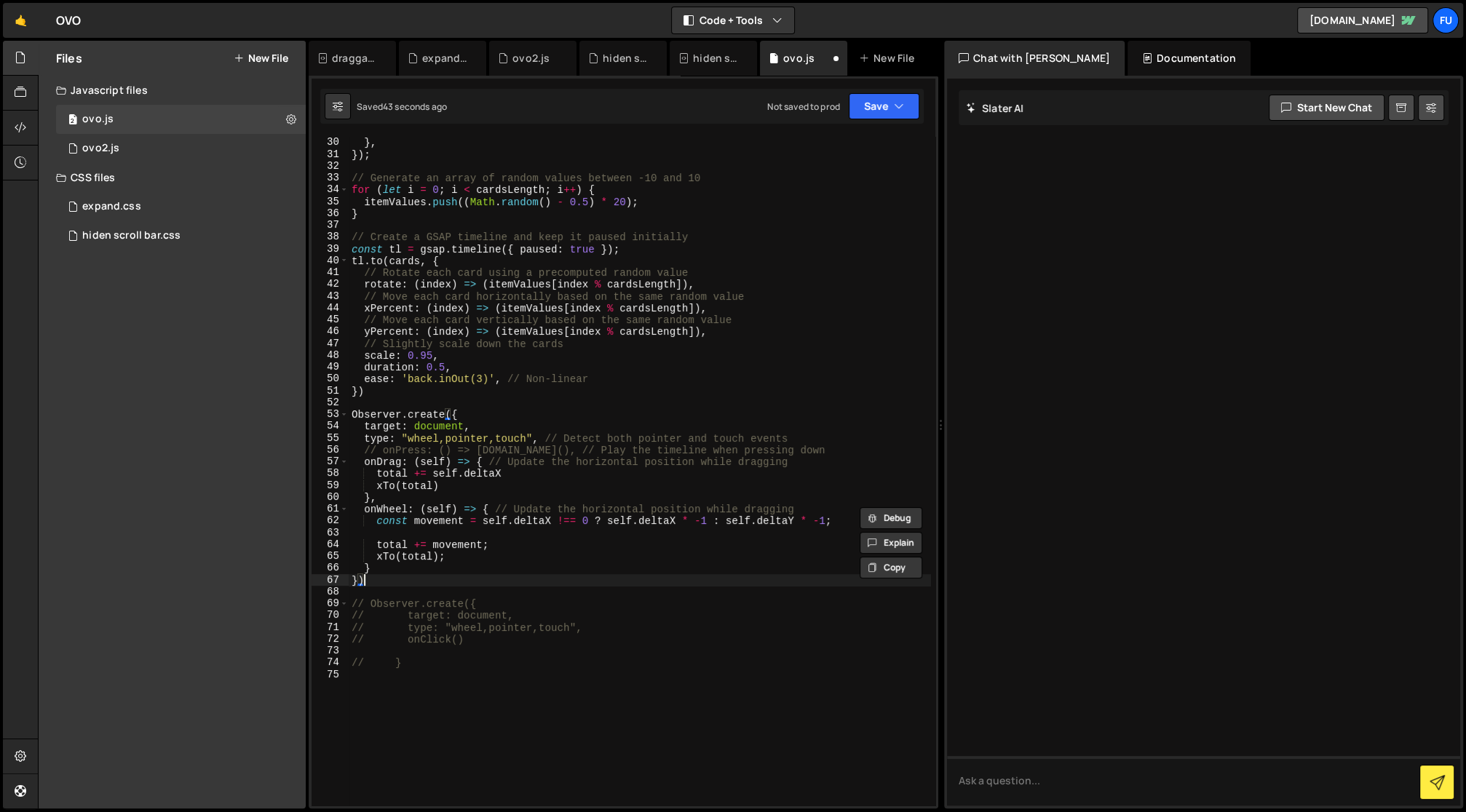
click at [367, 576] on div "} , }) ; // Generate an array of random values between -10 and 10 for ( let i =…" at bounding box center [640, 483] width 582 height 694
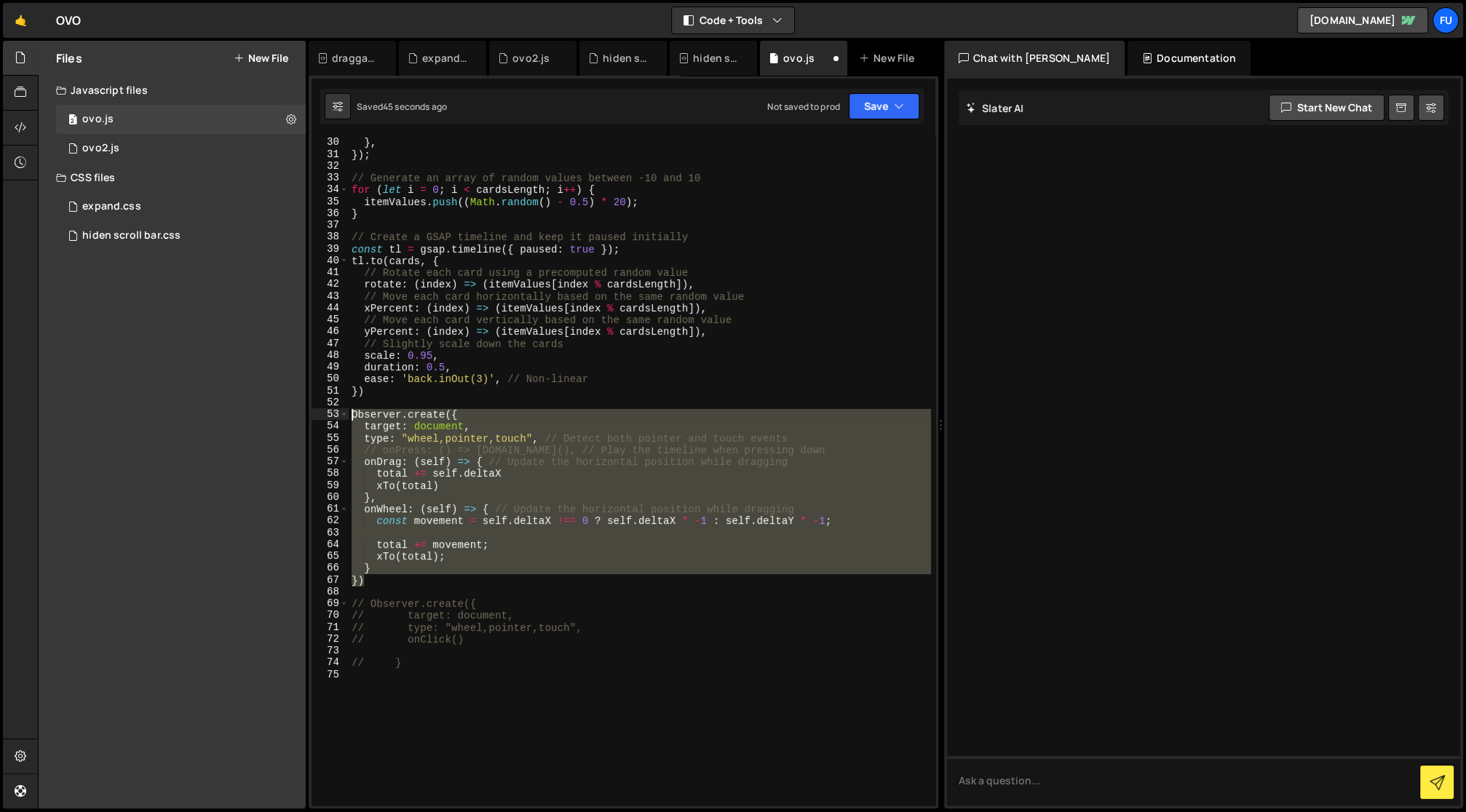
drag, startPoint x: 400, startPoint y: 583, endPoint x: 325, endPoint y: 413, distance: 185.8
click at [325, 413] on div "}) 30 31 32 33 34 35 36 37 38 39 40 41 42 43 44 45 46 47 48 49 50 51 52 53 54 5…" at bounding box center [623, 471] width 624 height 669
click at [485, 568] on div "} , }) ; // Generate an array of random values between -10 and 10 for ( let i =…" at bounding box center [640, 471] width 582 height 669
type textarea "}"
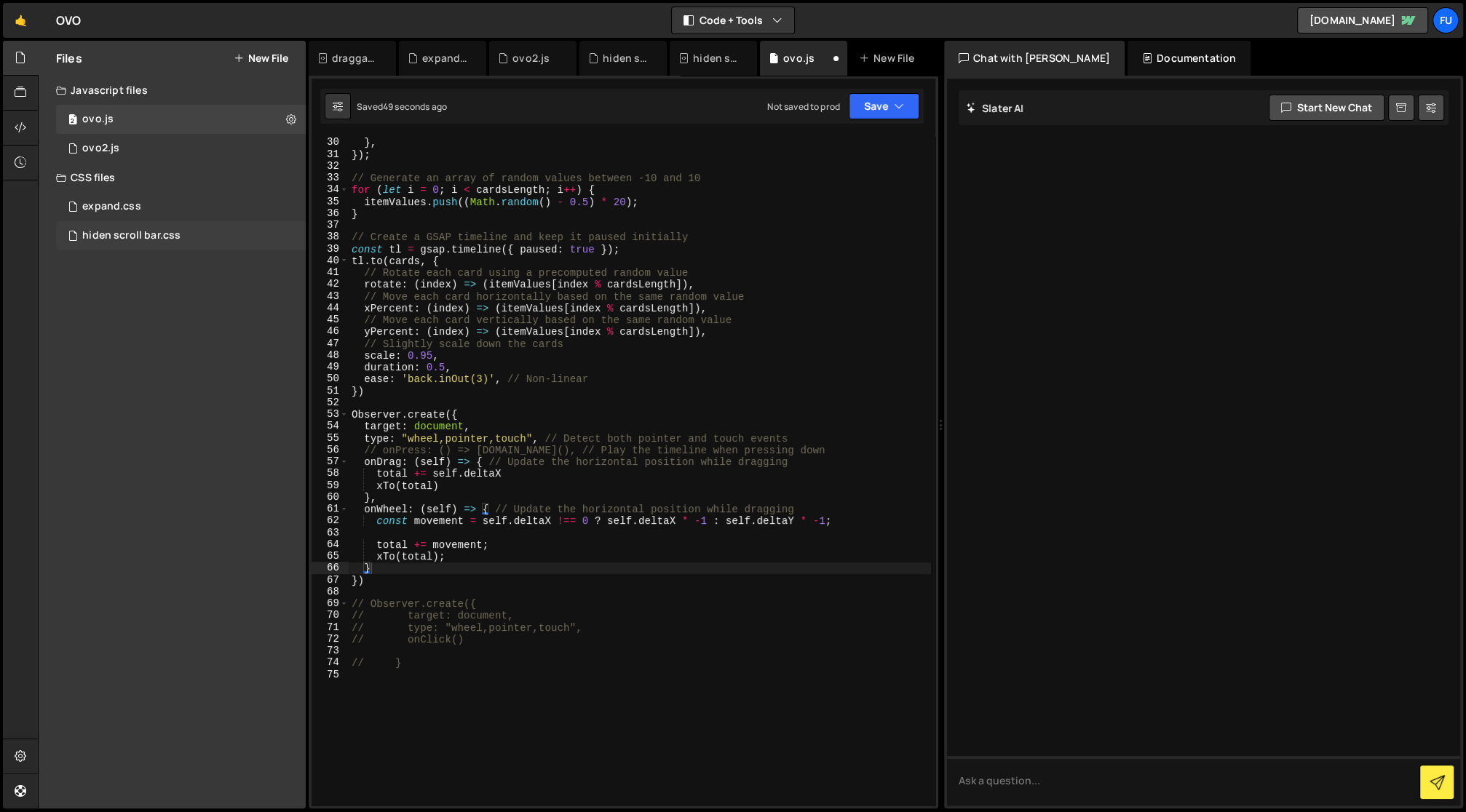
click at [150, 227] on div "hiden scroll bar.css 0" at bounding box center [183, 236] width 255 height 29
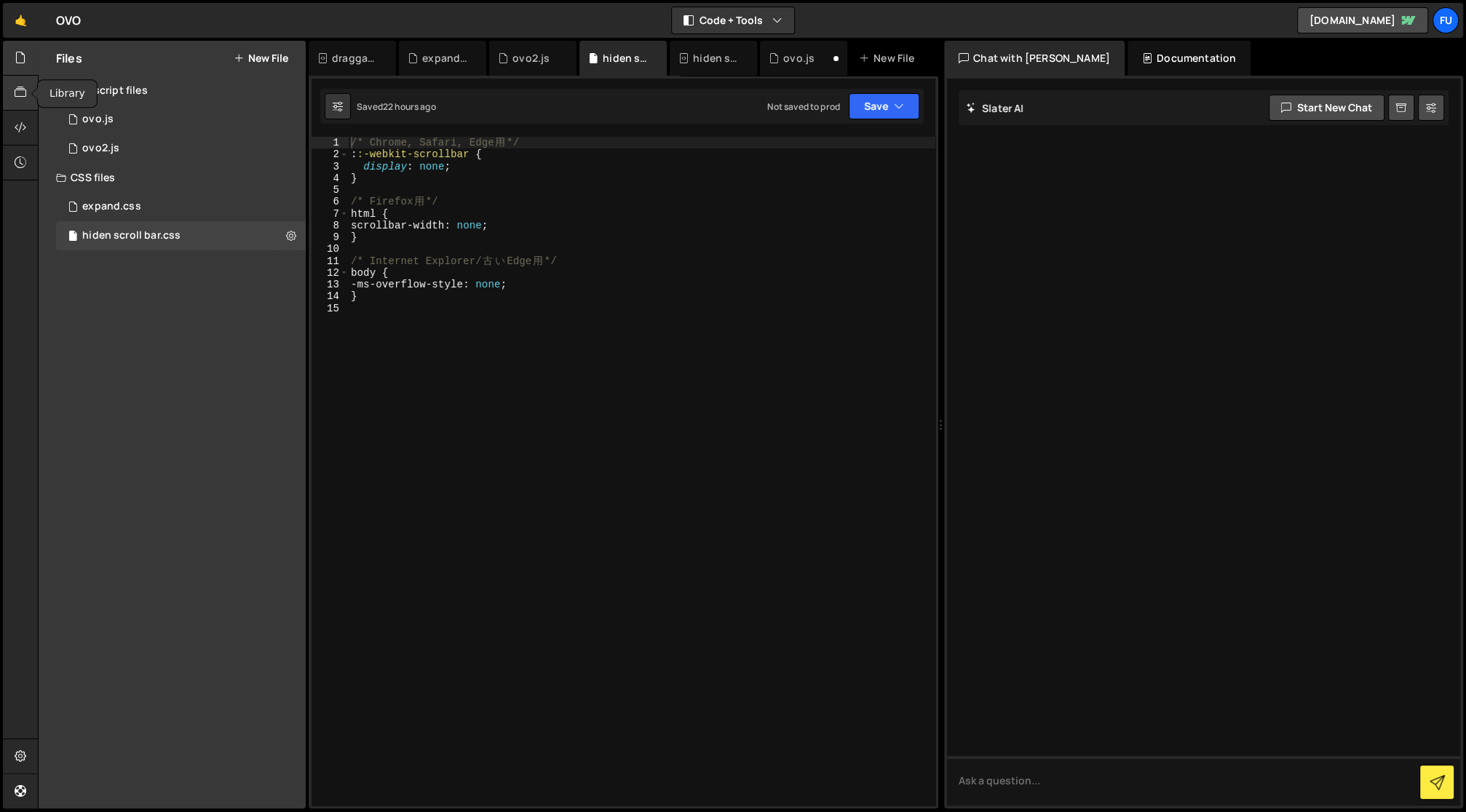
click at [24, 107] on div at bounding box center [21, 93] width 36 height 35
click at [176, 195] on div "hiden scroll bar.js 0" at bounding box center [181, 207] width 250 height 29
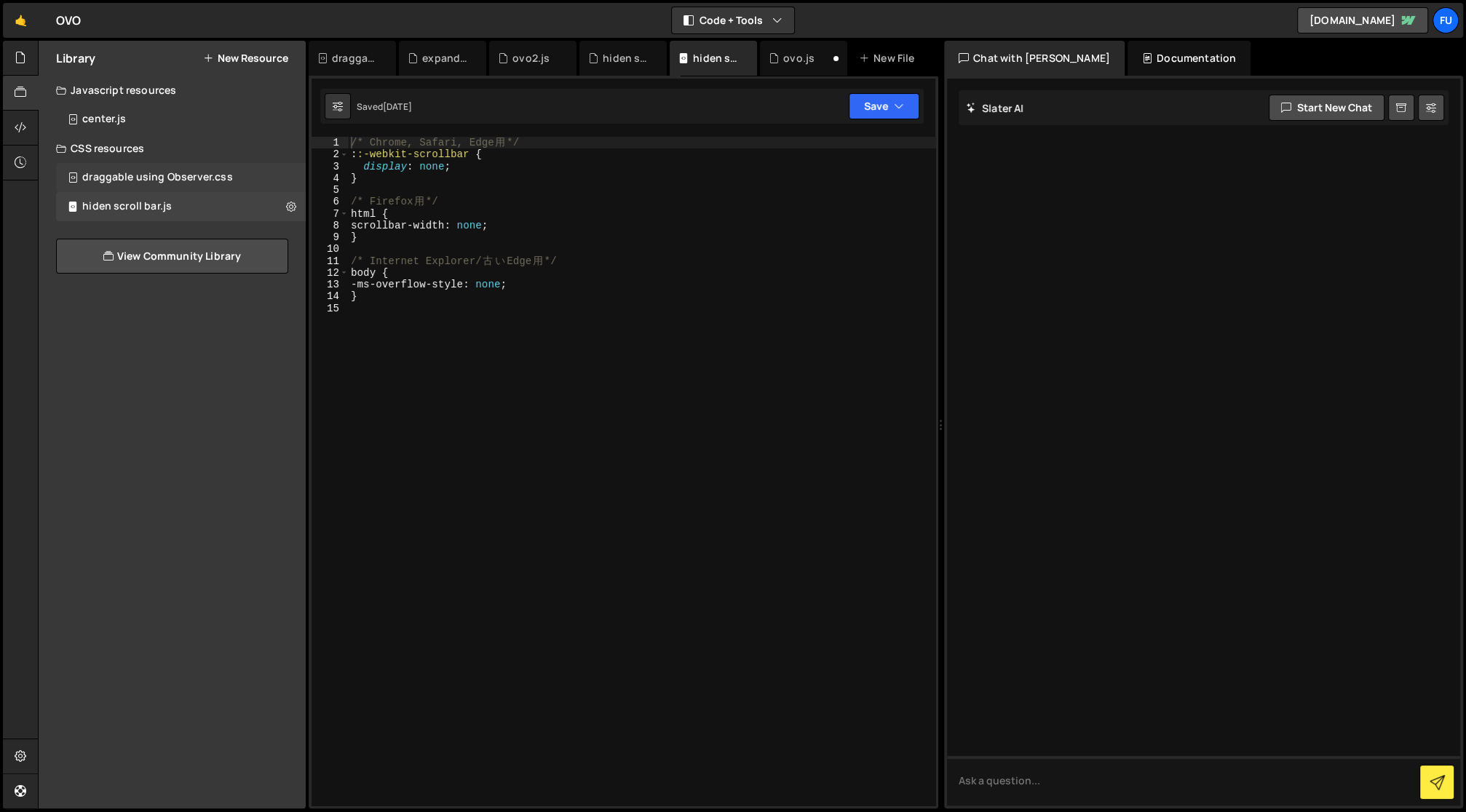
click at [176, 180] on div "draggable using Observer.css" at bounding box center [157, 178] width 150 height 13
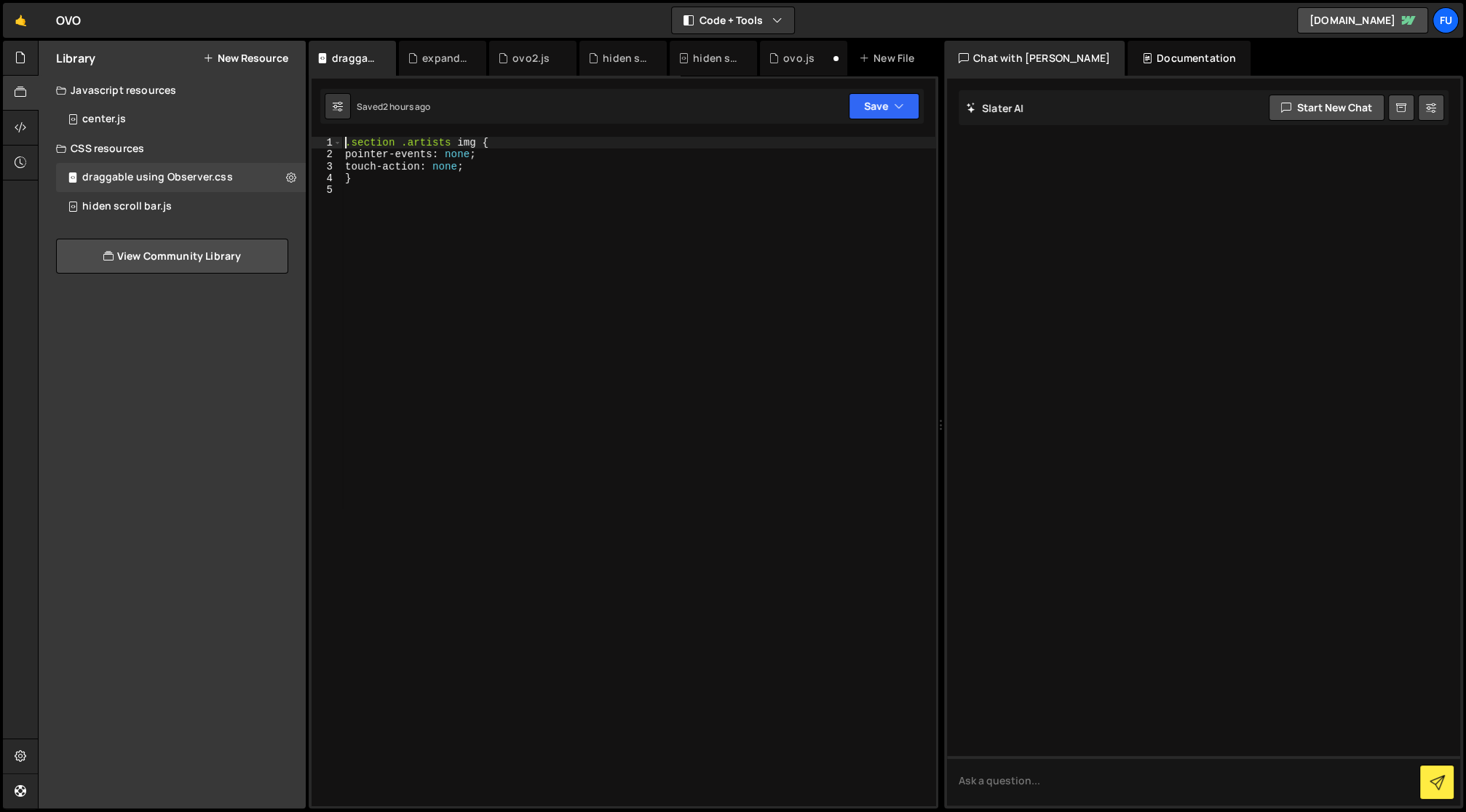
click at [344, 139] on div ".section .artists img { pointer-events : none ; touch-action : none ; }" at bounding box center [639, 483] width 594 height 694
type textarea ".section .artists img {"
click at [393, 145] on div ".section .artists img { pointer-events : none ; touch-action : none ; }" at bounding box center [639, 483] width 594 height 694
paste textarea "})"
type textarea "})"
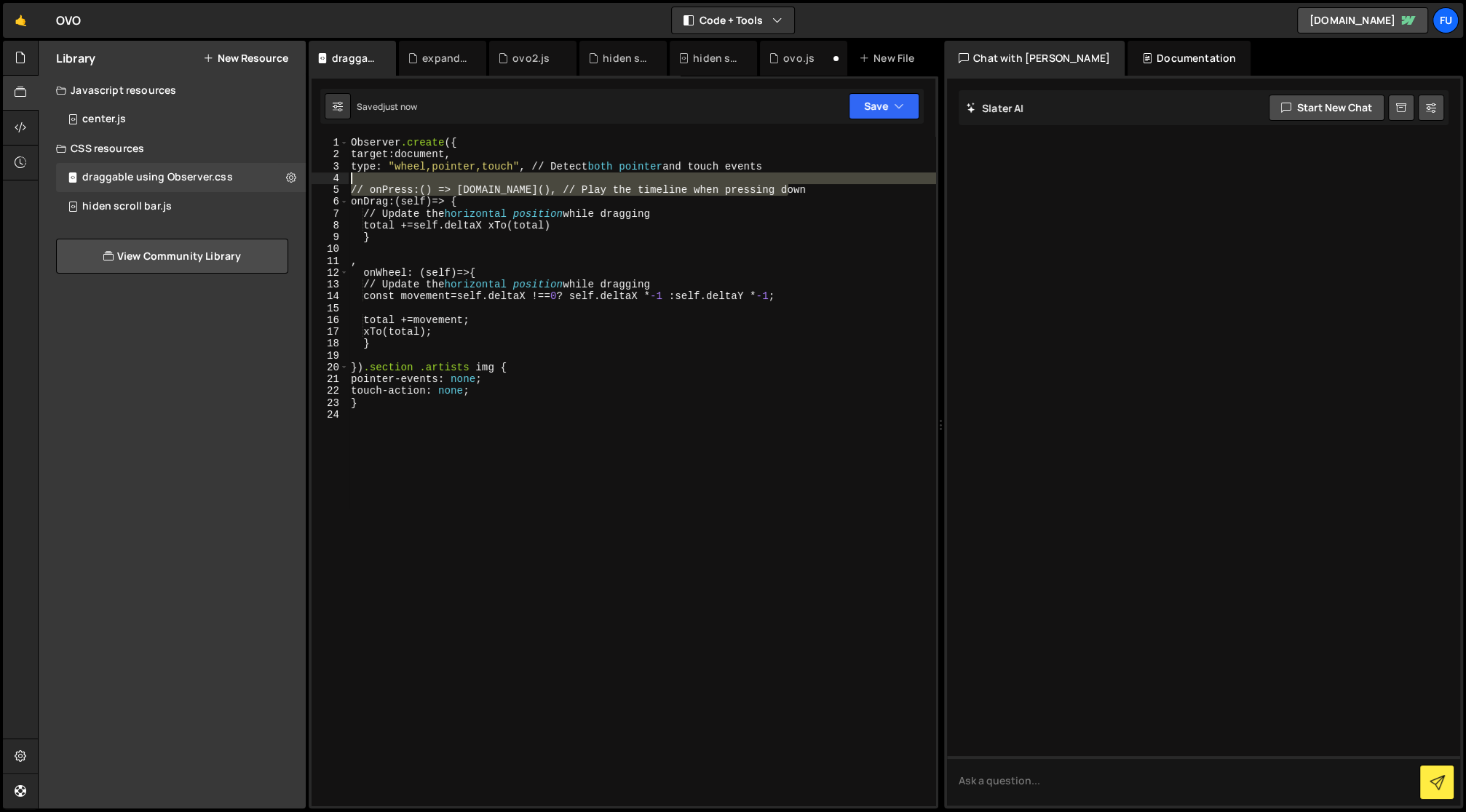
drag, startPoint x: 723, startPoint y: 190, endPoint x: 366, endPoint y: 177, distance: 357.2
click at [366, 177] on div "Observer .create ( { target : document, type : " wheel,pointer,touch " , // Det…" at bounding box center [642, 483] width 588 height 694
type textarea "// onPress: () => [DOMAIN_NAME](), // Play the timeline when pressing down"
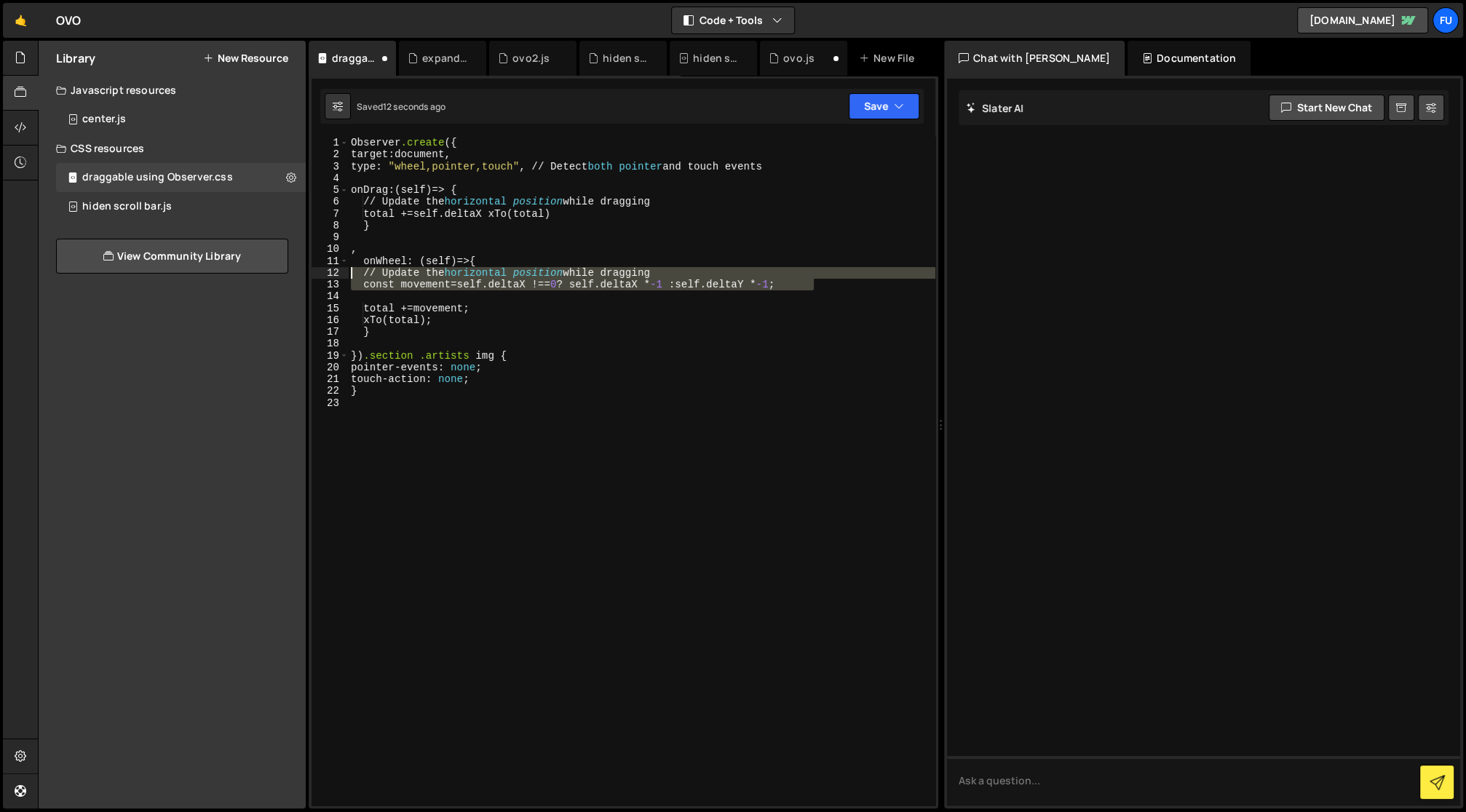
drag, startPoint x: 848, startPoint y: 283, endPoint x: 313, endPoint y: 270, distance: 535.2
click at [313, 270] on div "1 2 3 4 5 6 7 8 9 10 11 12 13 14 15 16 17 18 19 20 21 22 23 Observer .create ( …" at bounding box center [623, 471] width 624 height 669
click at [421, 282] on div "Observer .create ( { target : document, type : " wheel,pointer,touch " , // Det…" at bounding box center [642, 471] width 588 height 669
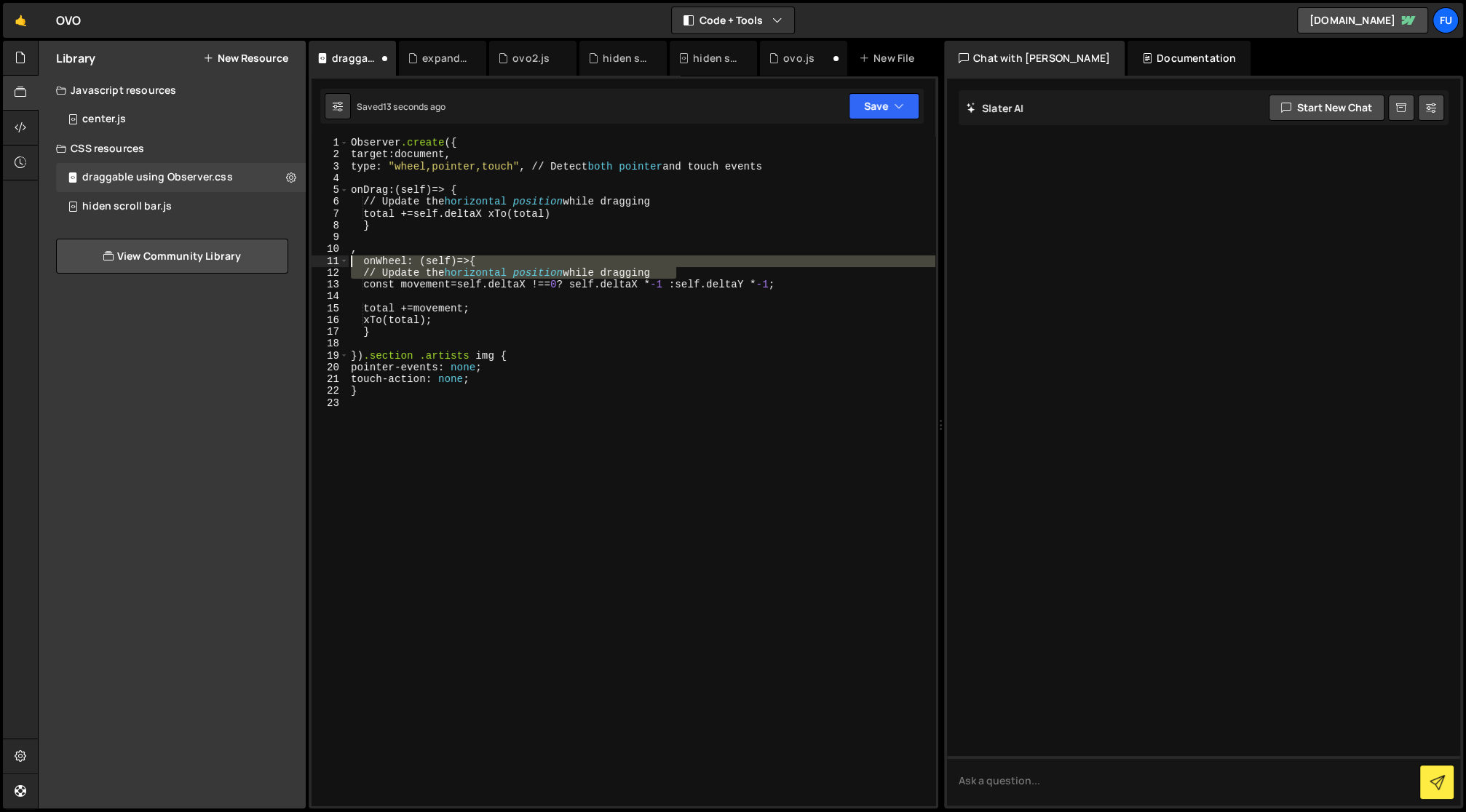
drag, startPoint x: 694, startPoint y: 274, endPoint x: 310, endPoint y: 264, distance: 384.1
click at [310, 264] on div "} 30 31 32 33 34 35 36 37 38 39 40 41 42 43 44 45 46 47 48 49 50 51 52 53 54 55…" at bounding box center [623, 442] width 629 height 733
click at [447, 271] on div "Observer .create ( { target : document, type : " wheel,pointer,touch " , // Det…" at bounding box center [642, 471] width 588 height 669
type textarea "// Update the horizontal position while dragging"
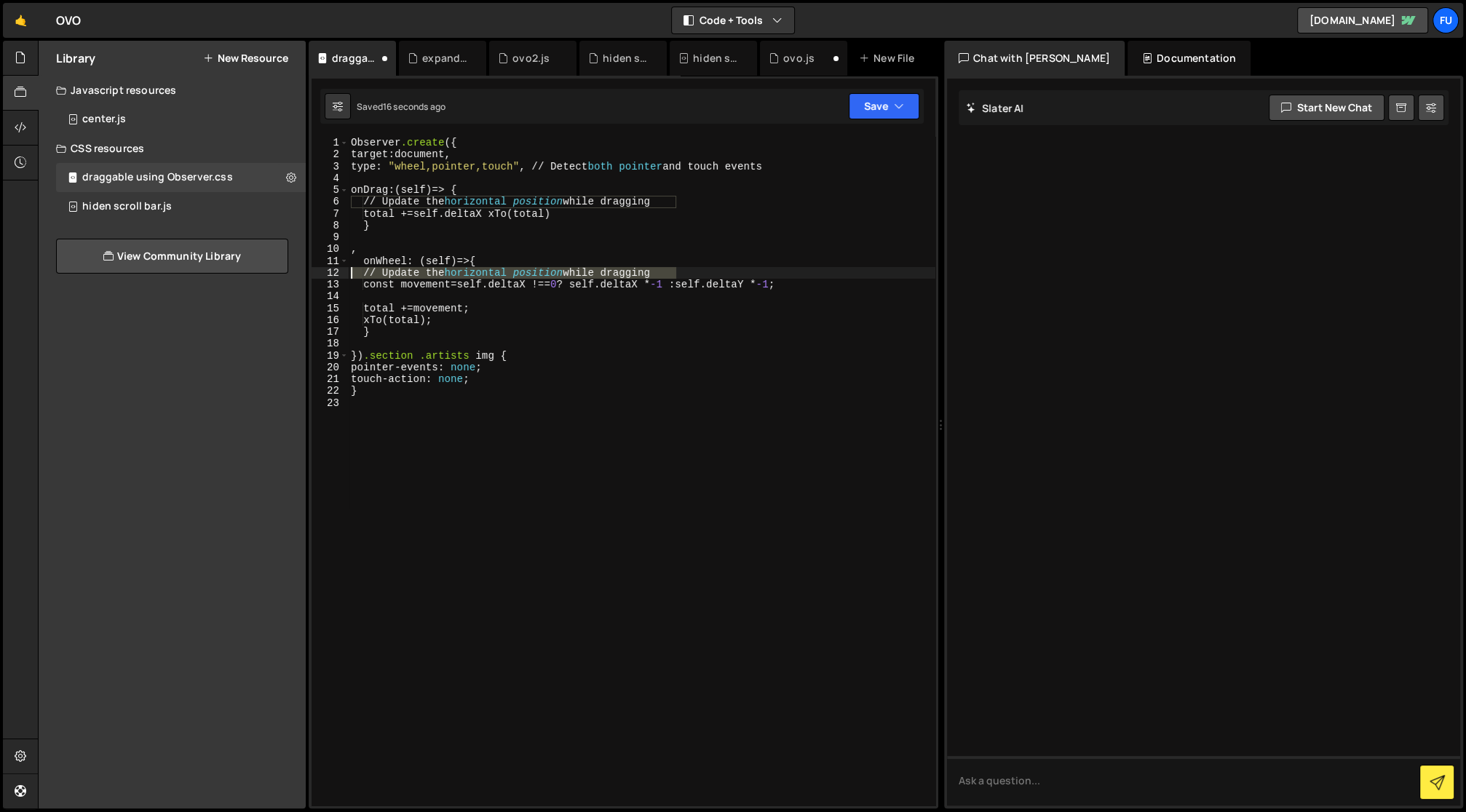
drag, startPoint x: 695, startPoint y: 272, endPoint x: 322, endPoint y: 275, distance: 373.0
click at [322, 275] on div "// Update the horizontal position while dragging 1 2 3 4 5 6 7 8 9 10 11 12 13 …" at bounding box center [623, 471] width 624 height 669
type textarea "onWheel: (self)=> {"
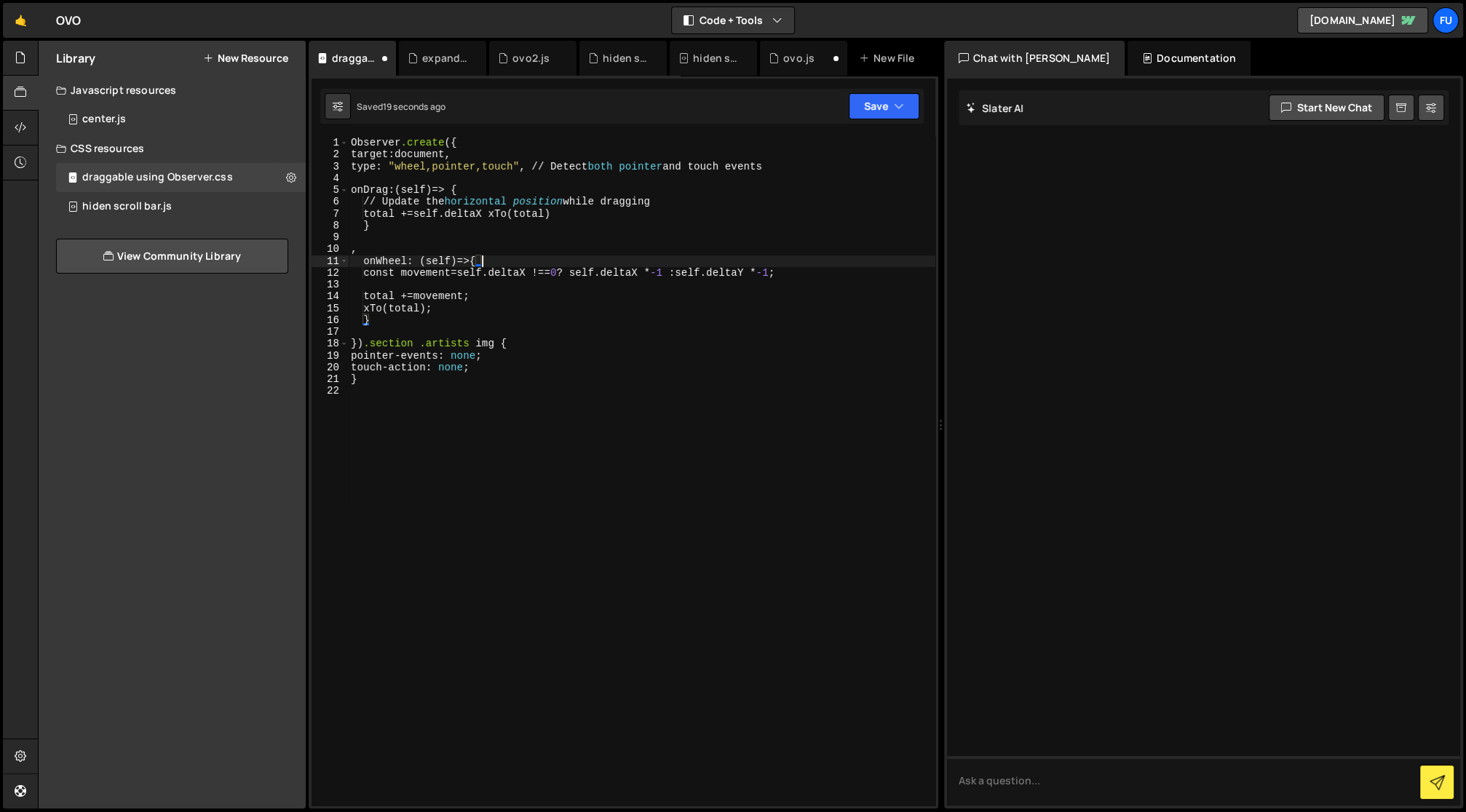
click at [475, 329] on div "Observer .create ( { target : document, type : " wheel,pointer,touch " , // Det…" at bounding box center [642, 483] width 588 height 694
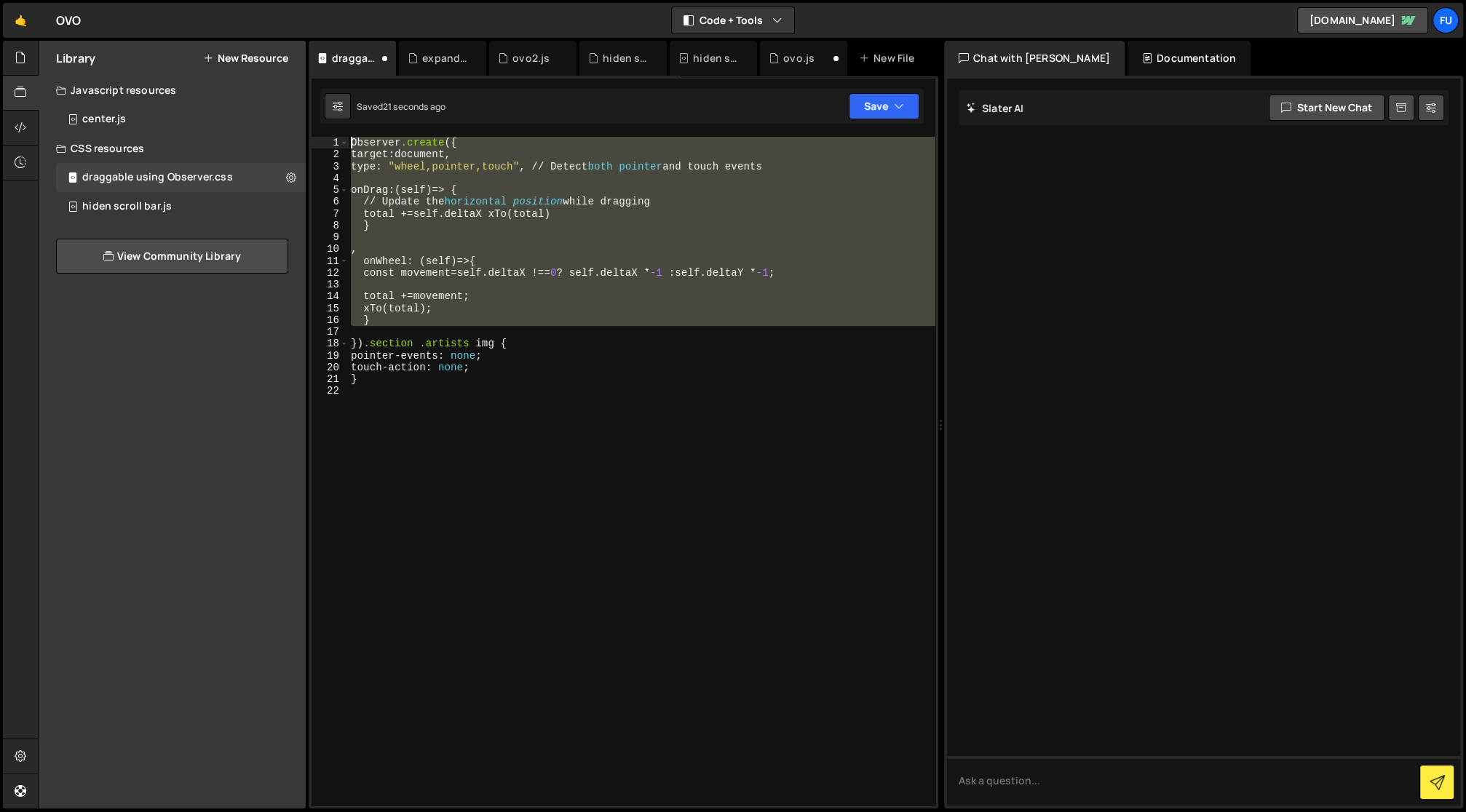
drag, startPoint x: 408, startPoint y: 333, endPoint x: 271, endPoint y: 148, distance: 230.2
click at [242, 132] on div "Files New File Javascript files 2 ovo.js 0 1 ovo2.js 0 CSS files 1 expand.css 0" at bounding box center [752, 425] width 1429 height 769
type textarea "Observer.create({ target: document,"
click at [368, 349] on div "Observer .create ( { target : document, type : " wheel,pointer,touch " , // Det…" at bounding box center [642, 483] width 588 height 694
drag, startPoint x: 367, startPoint y: 347, endPoint x: 318, endPoint y: 142, distance: 210.8
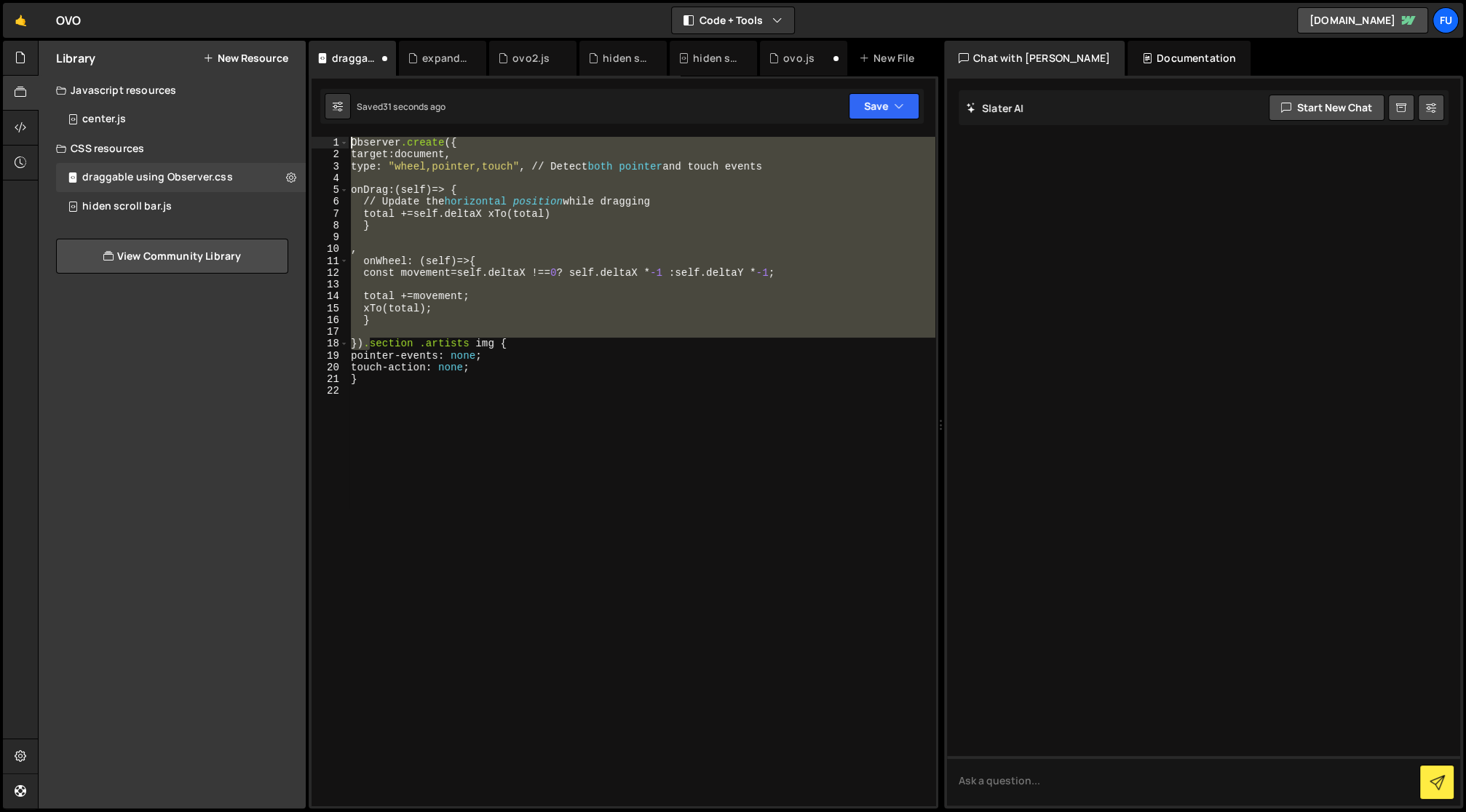
click at [318, 142] on div "}) .section .artists img { 1 2 3 4 5 6 7 8 9 10 11 12 13 14 15 16 17 18 19 20 2…" at bounding box center [623, 471] width 624 height 669
type textarea ".section .artists img {"
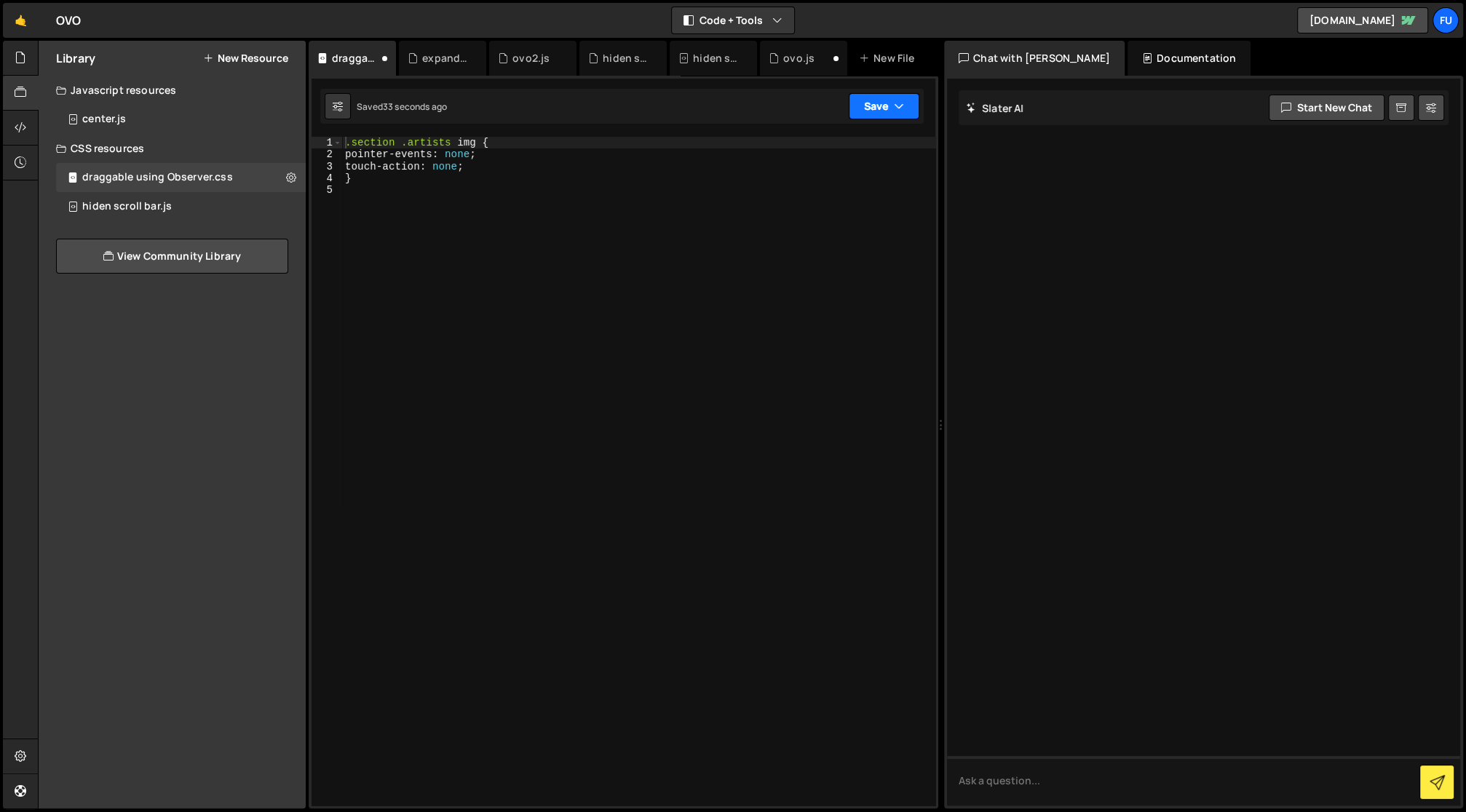
click at [888, 103] on button "Save" at bounding box center [884, 106] width 71 height 26
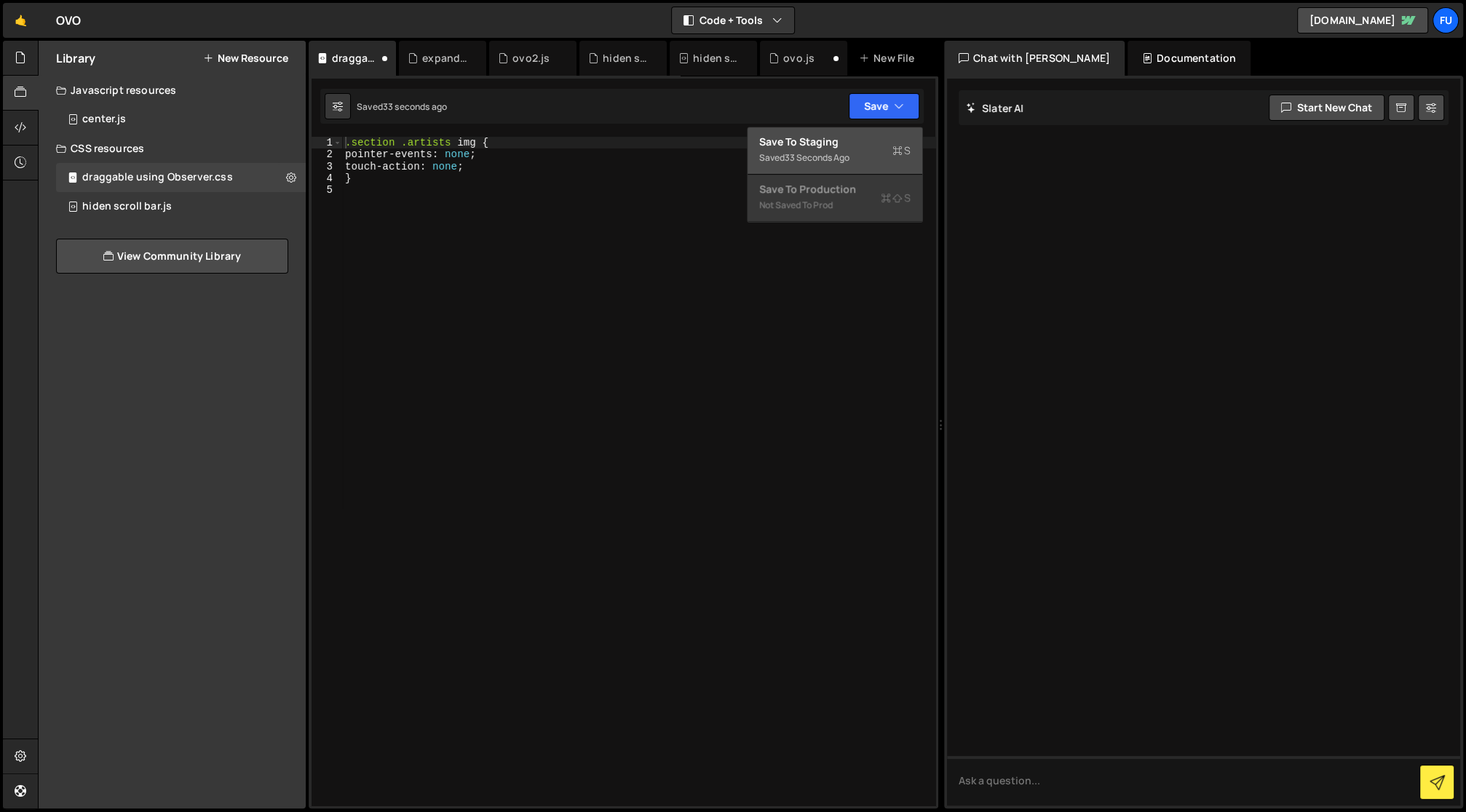
click at [873, 131] on button "Save to Staging S Saved 33 seconds ago" at bounding box center [835, 151] width 175 height 47
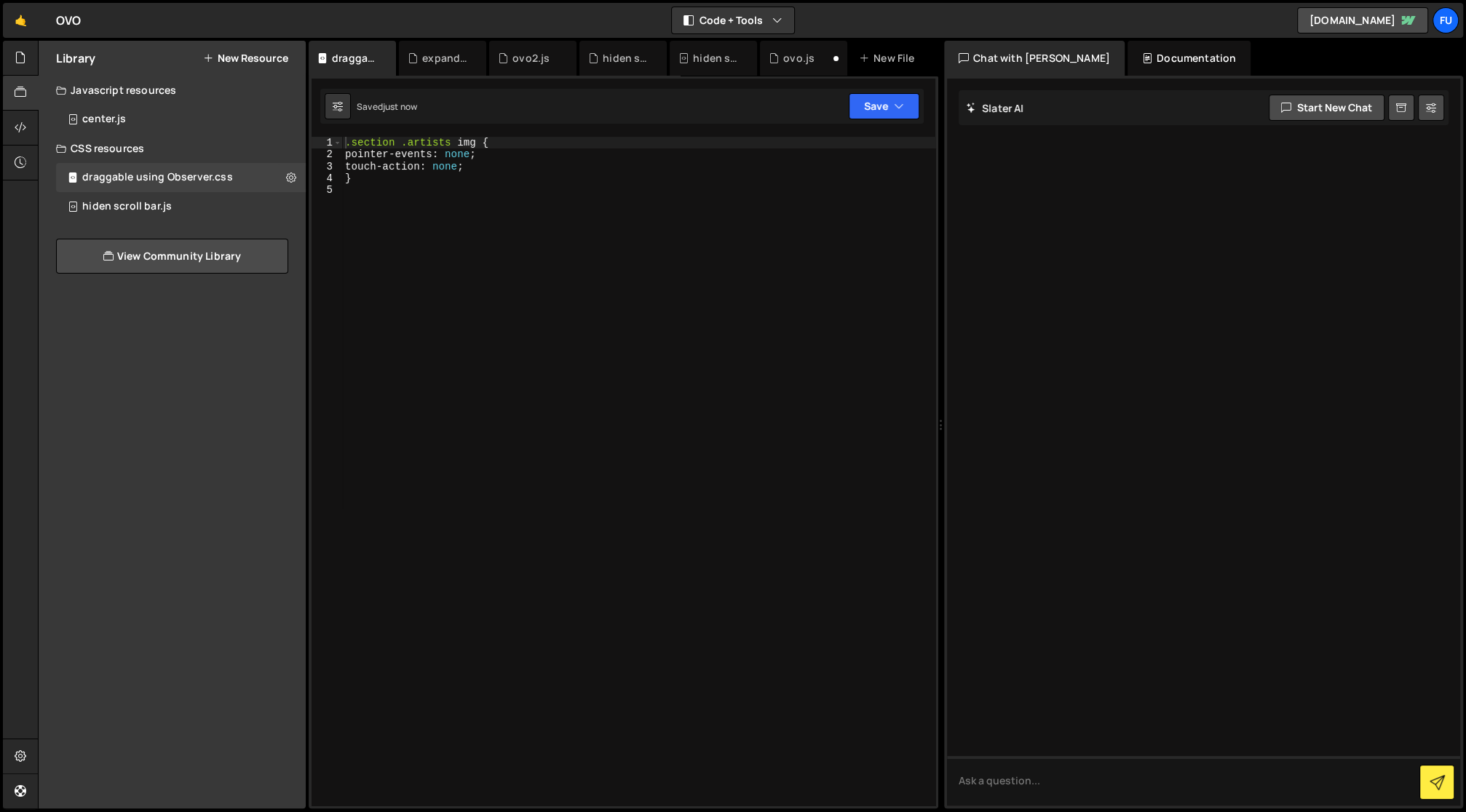
click at [278, 53] on button "New Resource" at bounding box center [246, 58] width 85 height 12
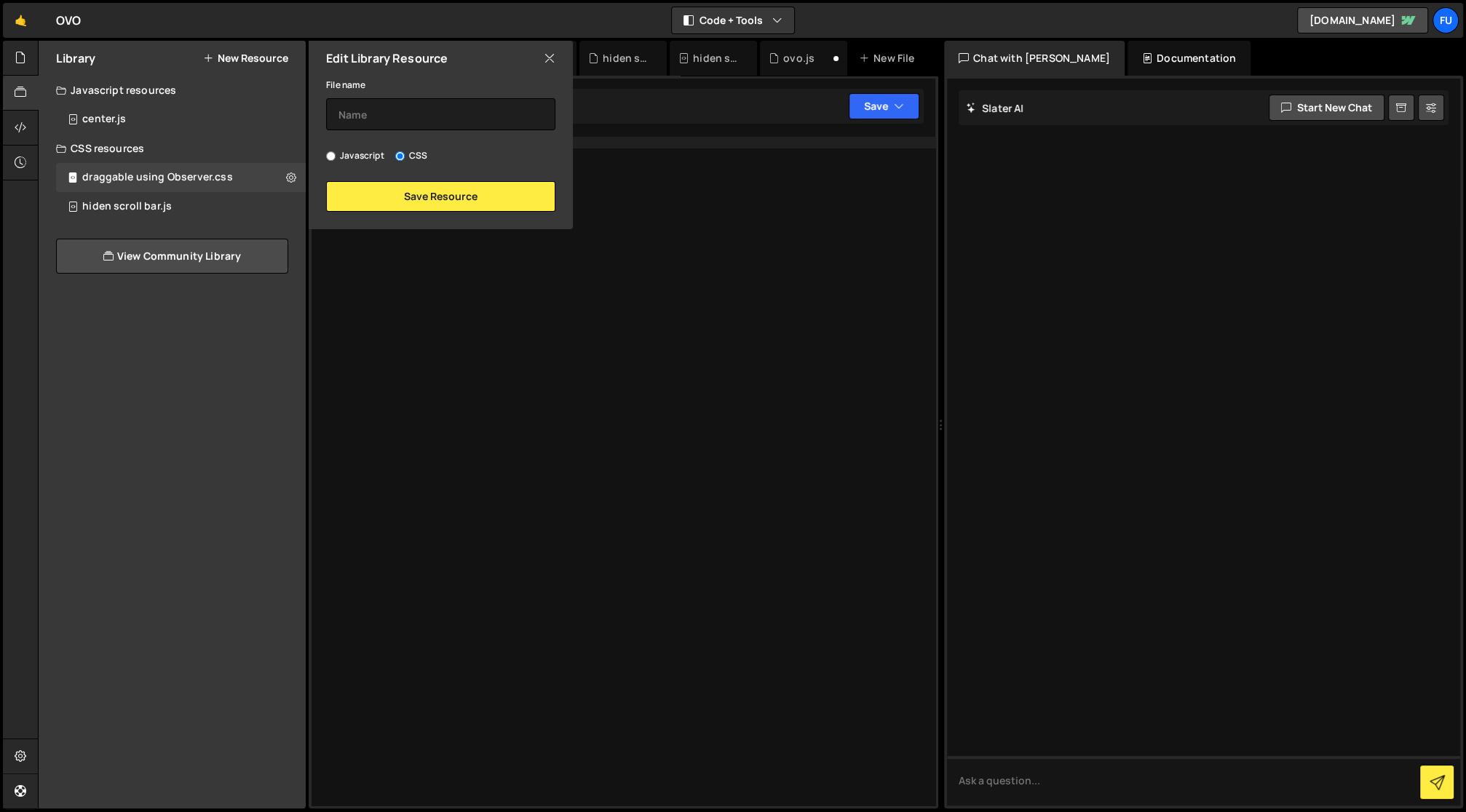
click at [364, 173] on div "File name Javascript CSS Save Resource" at bounding box center [441, 143] width 264 height 136
click at [365, 156] on label "Javascript" at bounding box center [355, 156] width 58 height 15
click at [336, 156] on input "Javascript" at bounding box center [331, 156] width 10 height 10
radio input "true"
click at [367, 119] on input "text" at bounding box center [441, 115] width 229 height 32
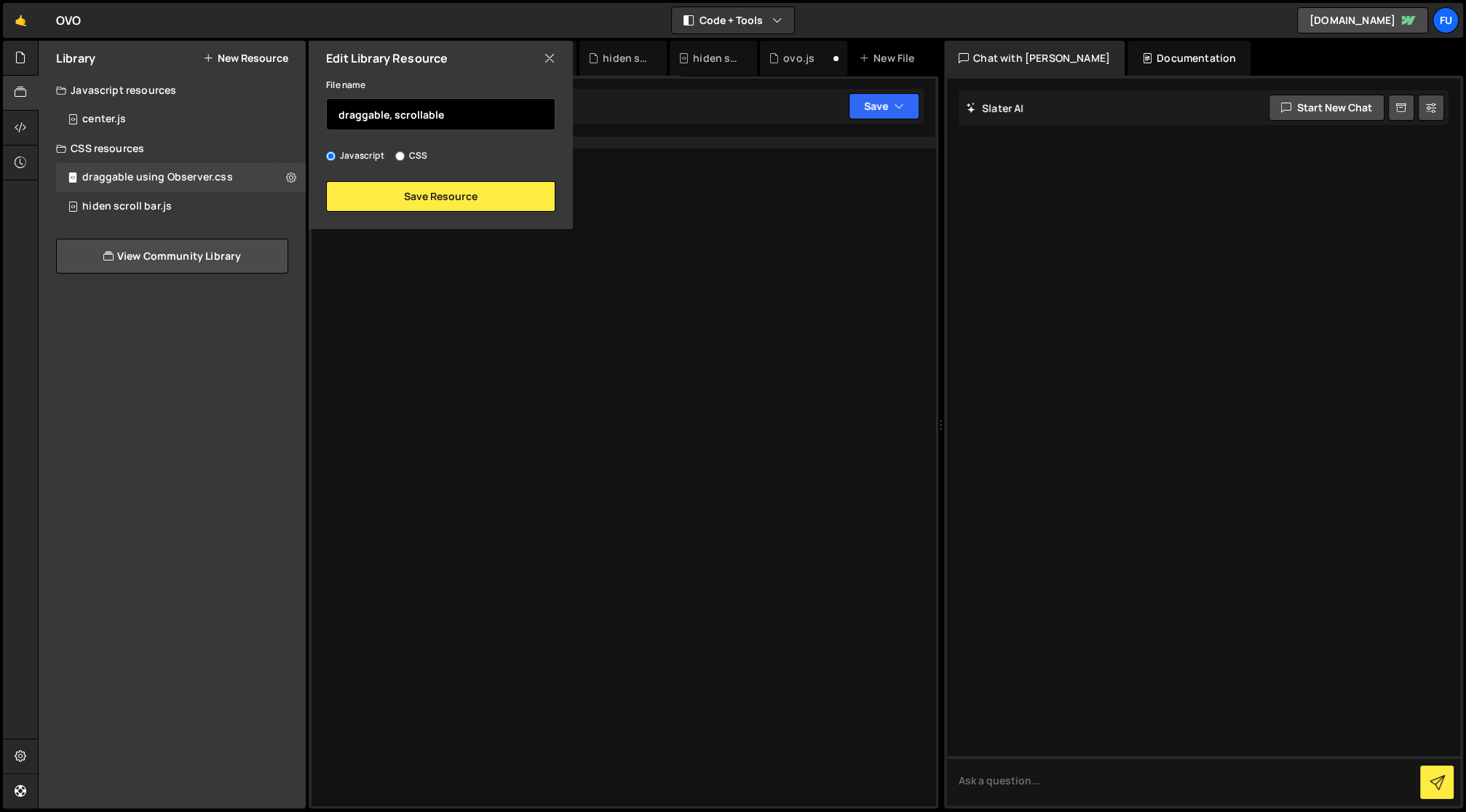
type input "draggable, scrollable"
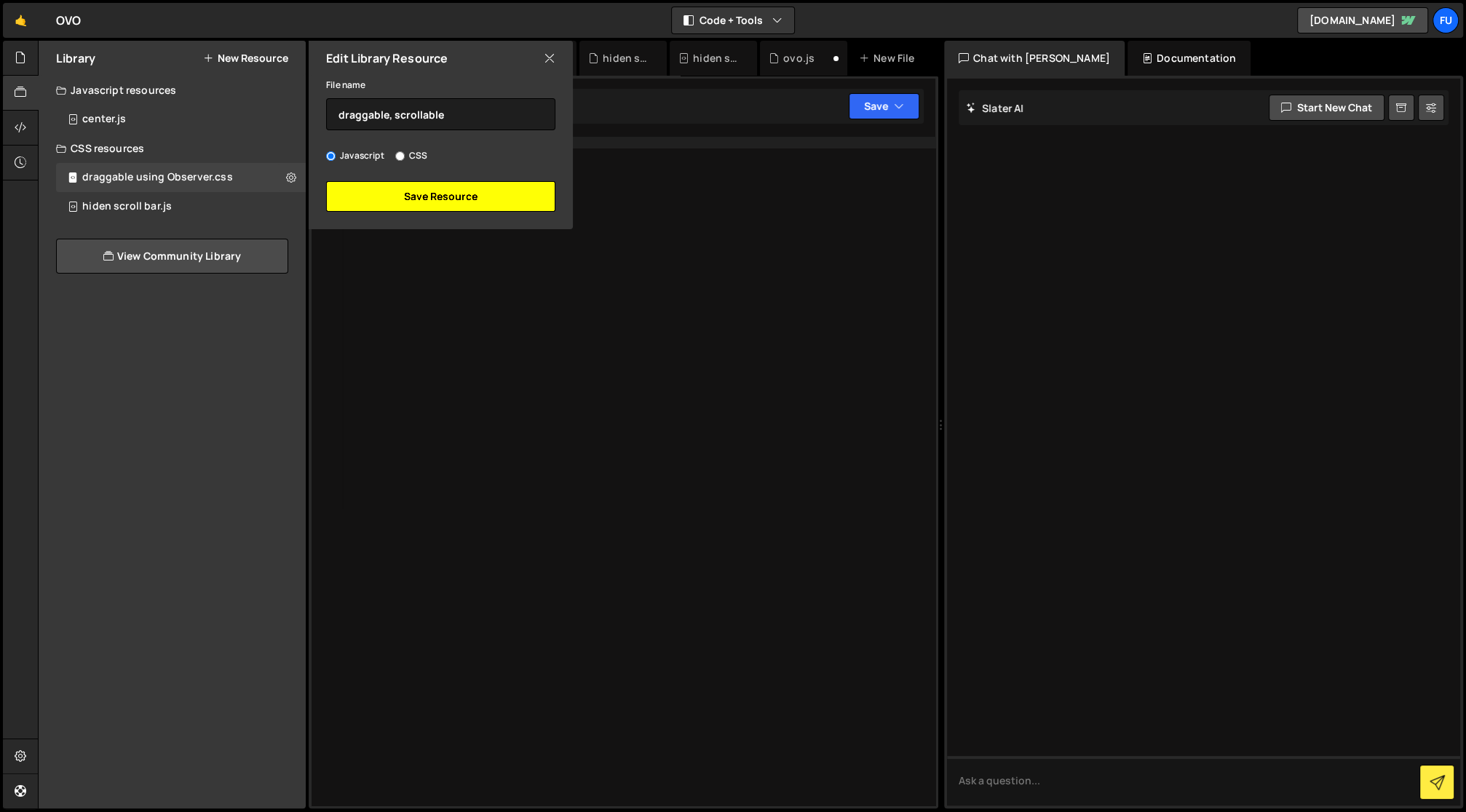
click at [355, 204] on button "Save Resource" at bounding box center [441, 197] width 229 height 31
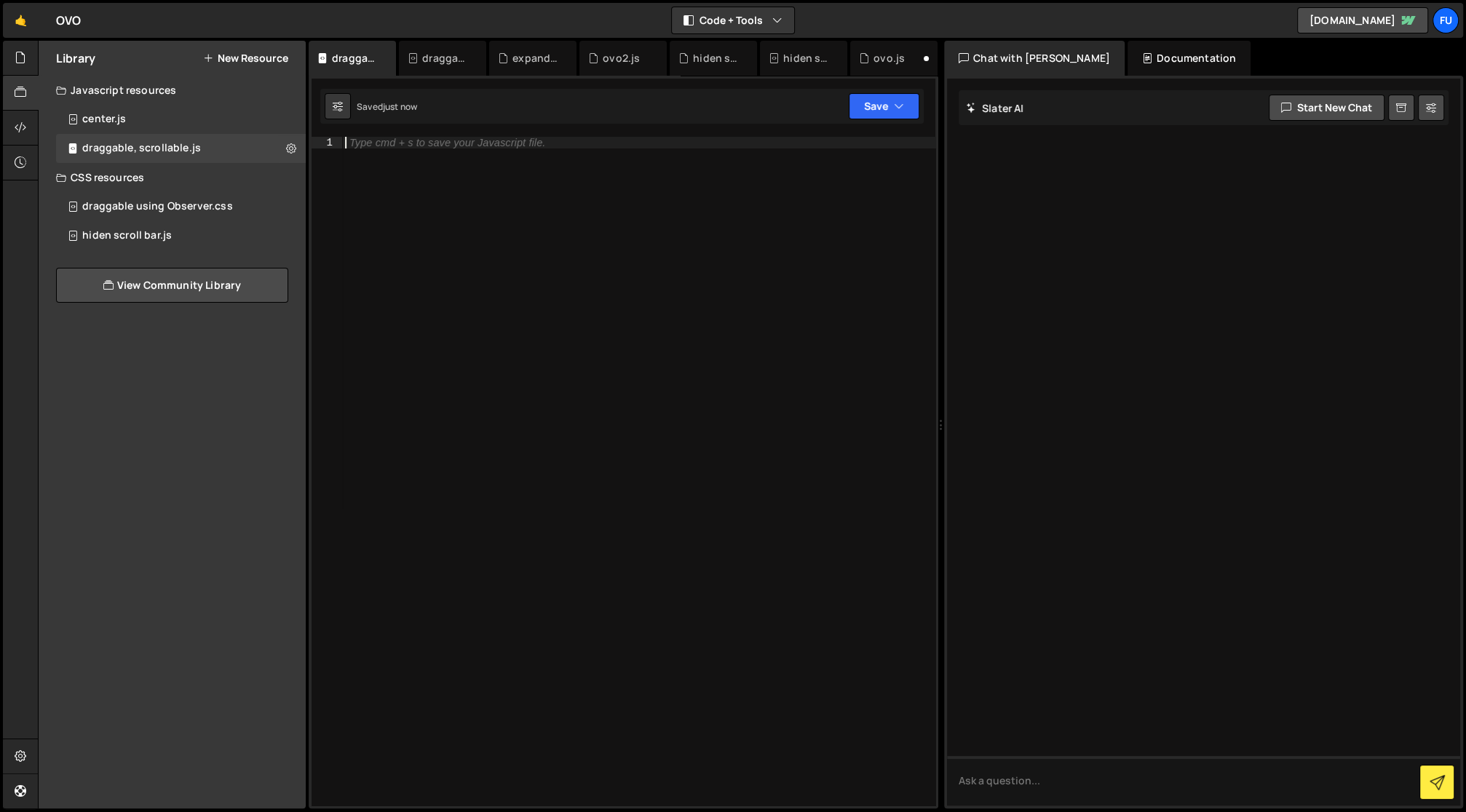
click at [391, 153] on div "Type cmd + s to save your Javascript file." at bounding box center [639, 483] width 594 height 694
paste textarea "})"
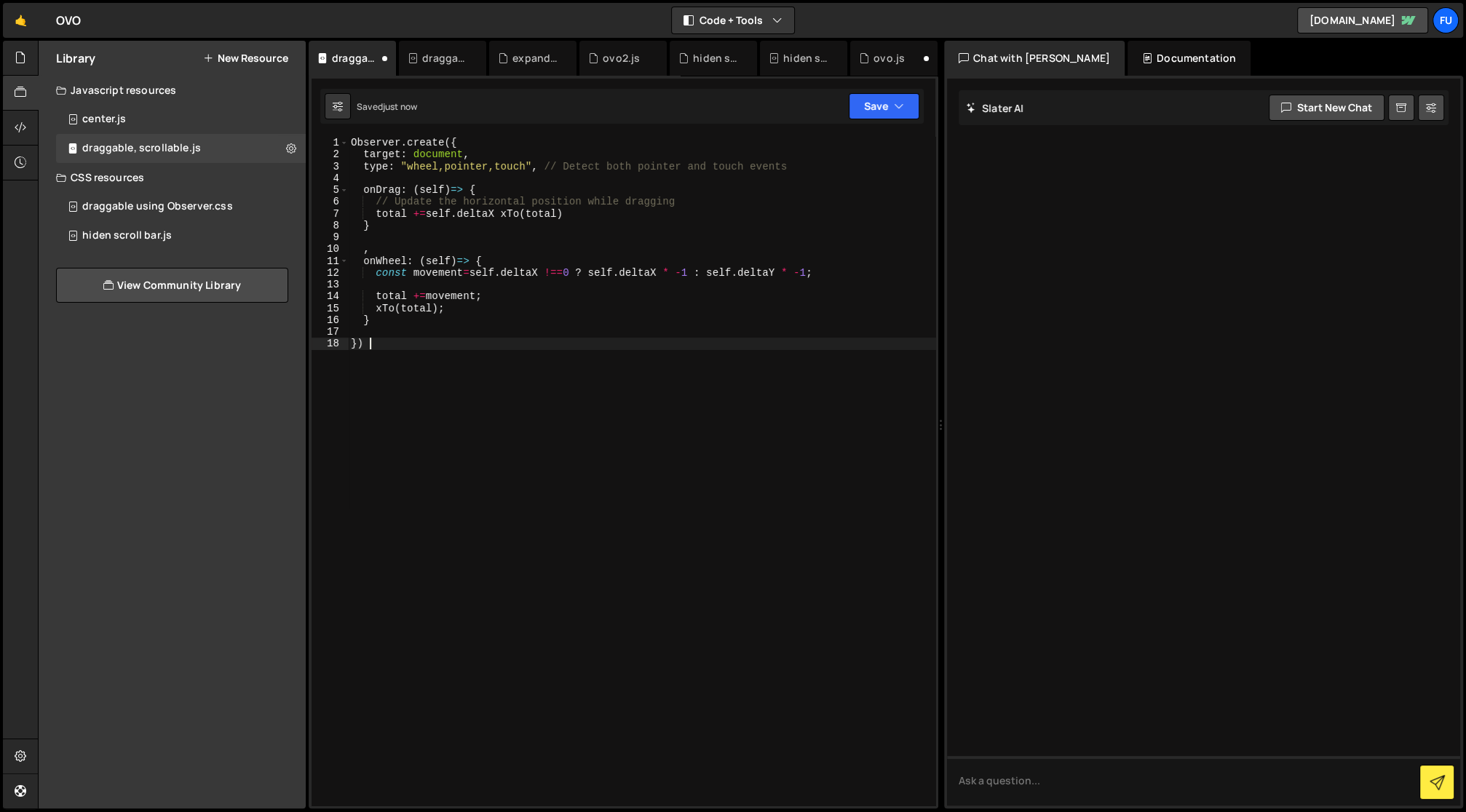
type textarea "})"
click at [15, 57] on icon at bounding box center [21, 57] width 12 height 16
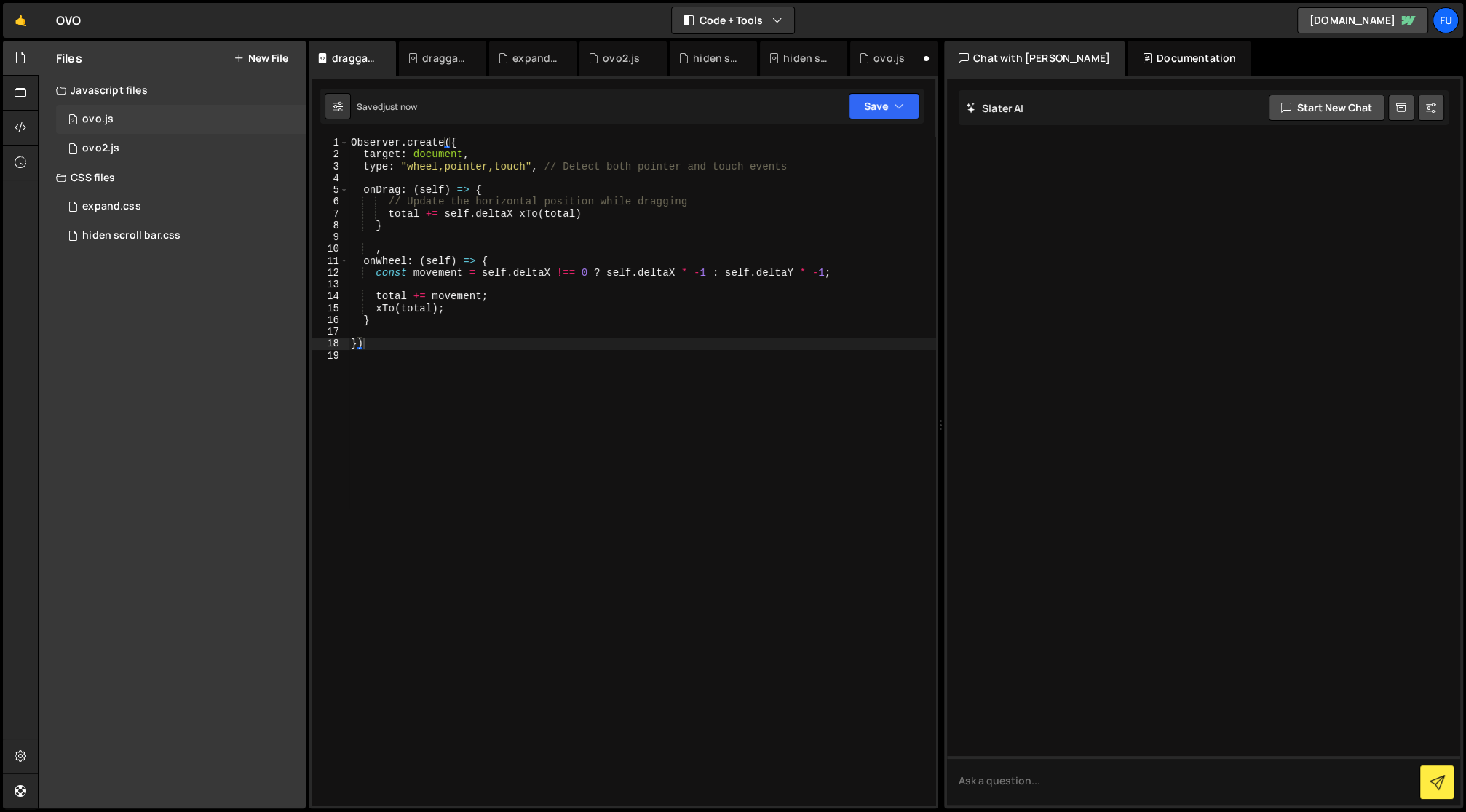
click at [200, 123] on div "2 ovo.js 0" at bounding box center [183, 120] width 255 height 29
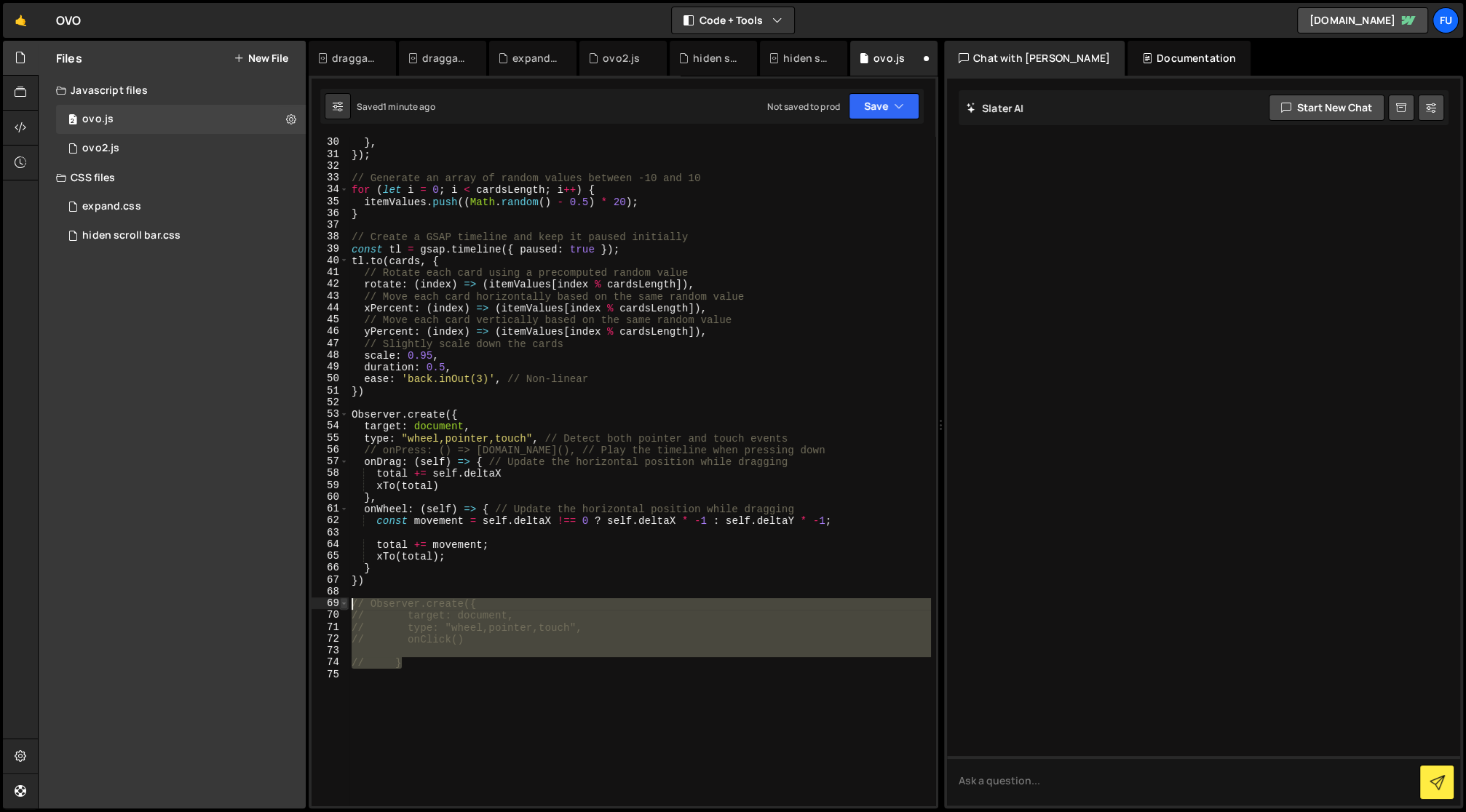
drag, startPoint x: 433, startPoint y: 658, endPoint x: 344, endPoint y: 603, distance: 104.6
click at [344, 603] on div "// } 30 31 32 33 34 35 36 37 38 39 40 41 42 43 44 45 46 47 48 49 50 51 52 53 54…" at bounding box center [623, 471] width 624 height 669
click at [452, 613] on div "} , }) ; // Generate an array of random values between -10 and 10 for ( let i =…" at bounding box center [640, 471] width 582 height 669
type textarea "// target: document,"
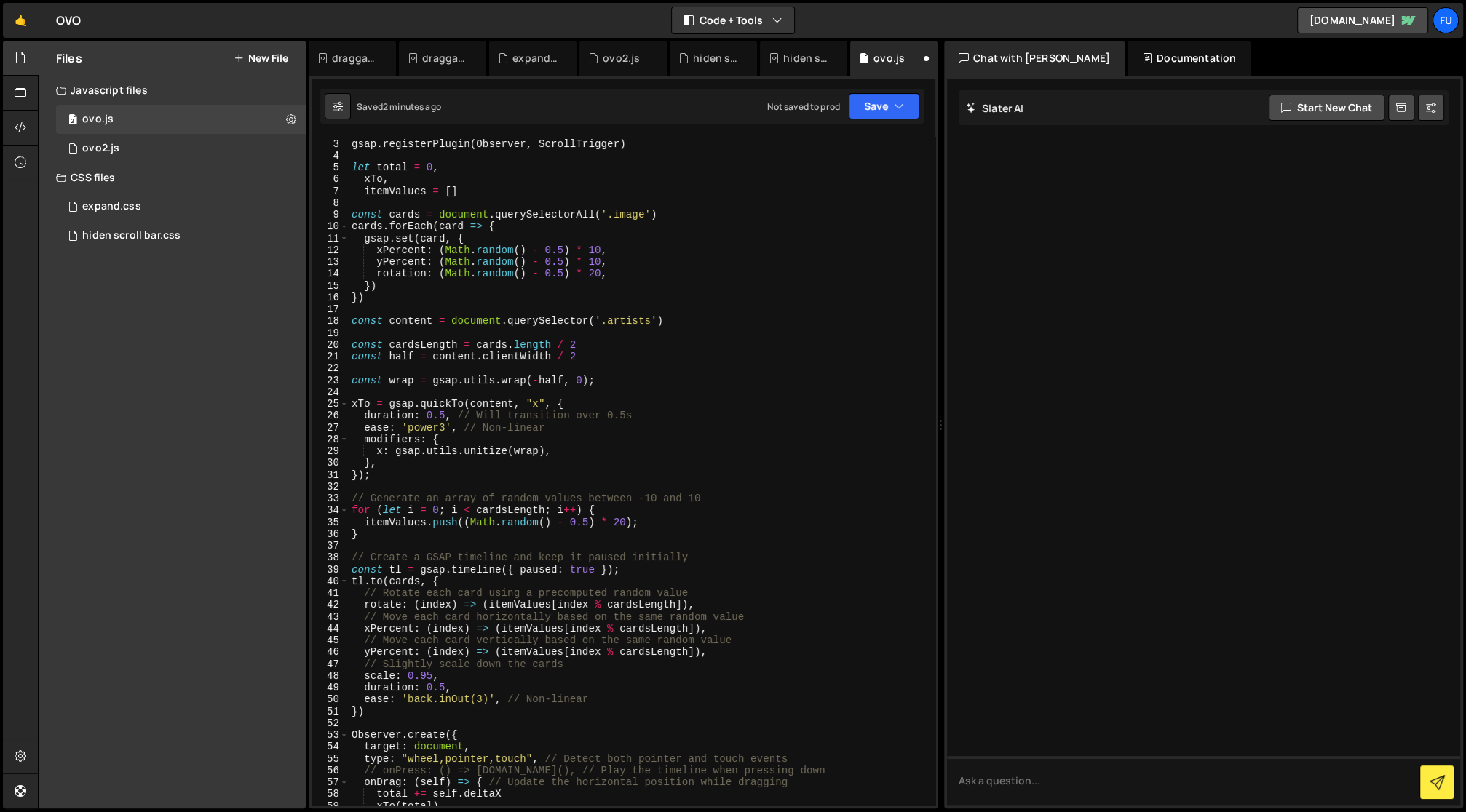
scroll to position [255, 0]
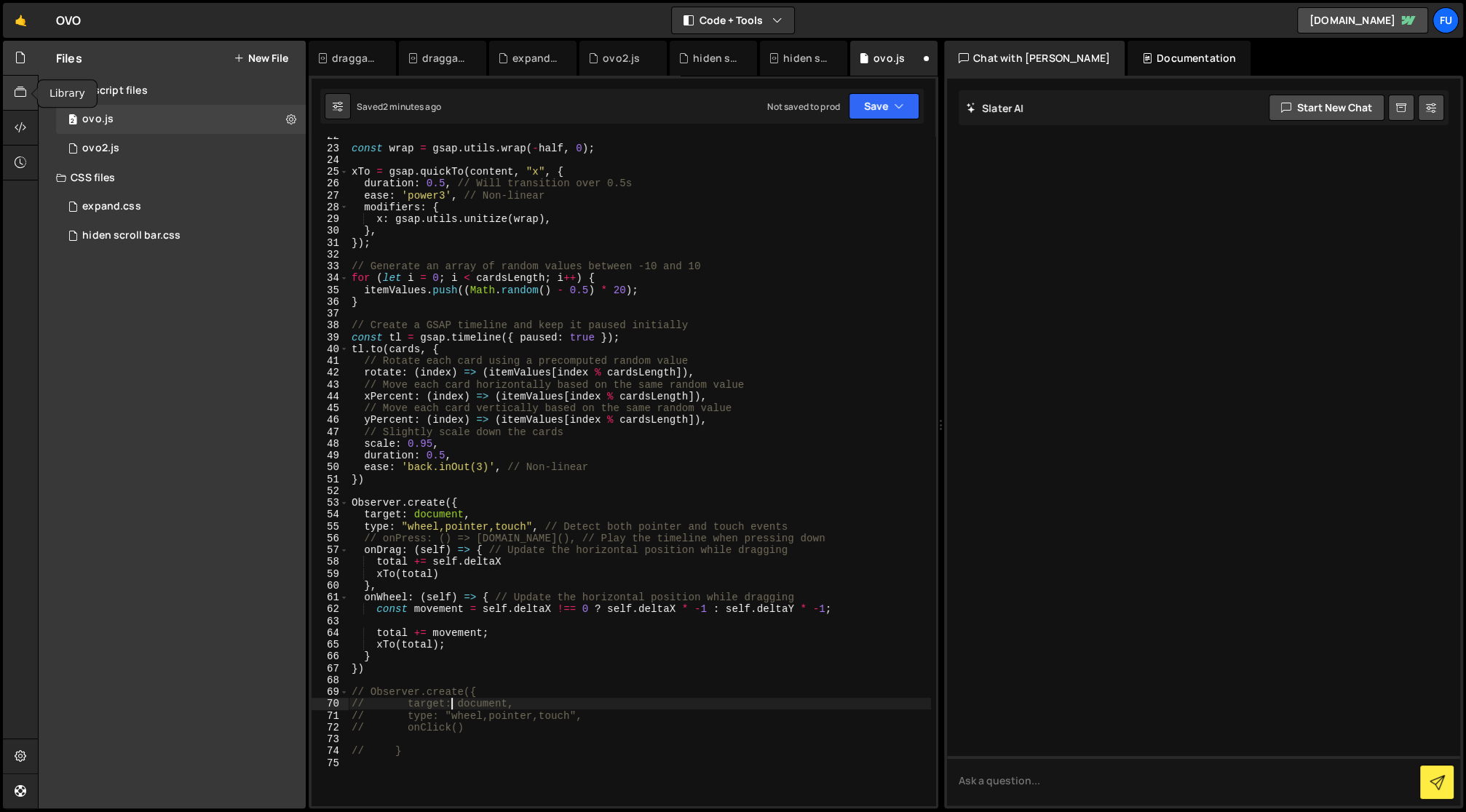
click at [22, 90] on icon at bounding box center [21, 93] width 12 height 16
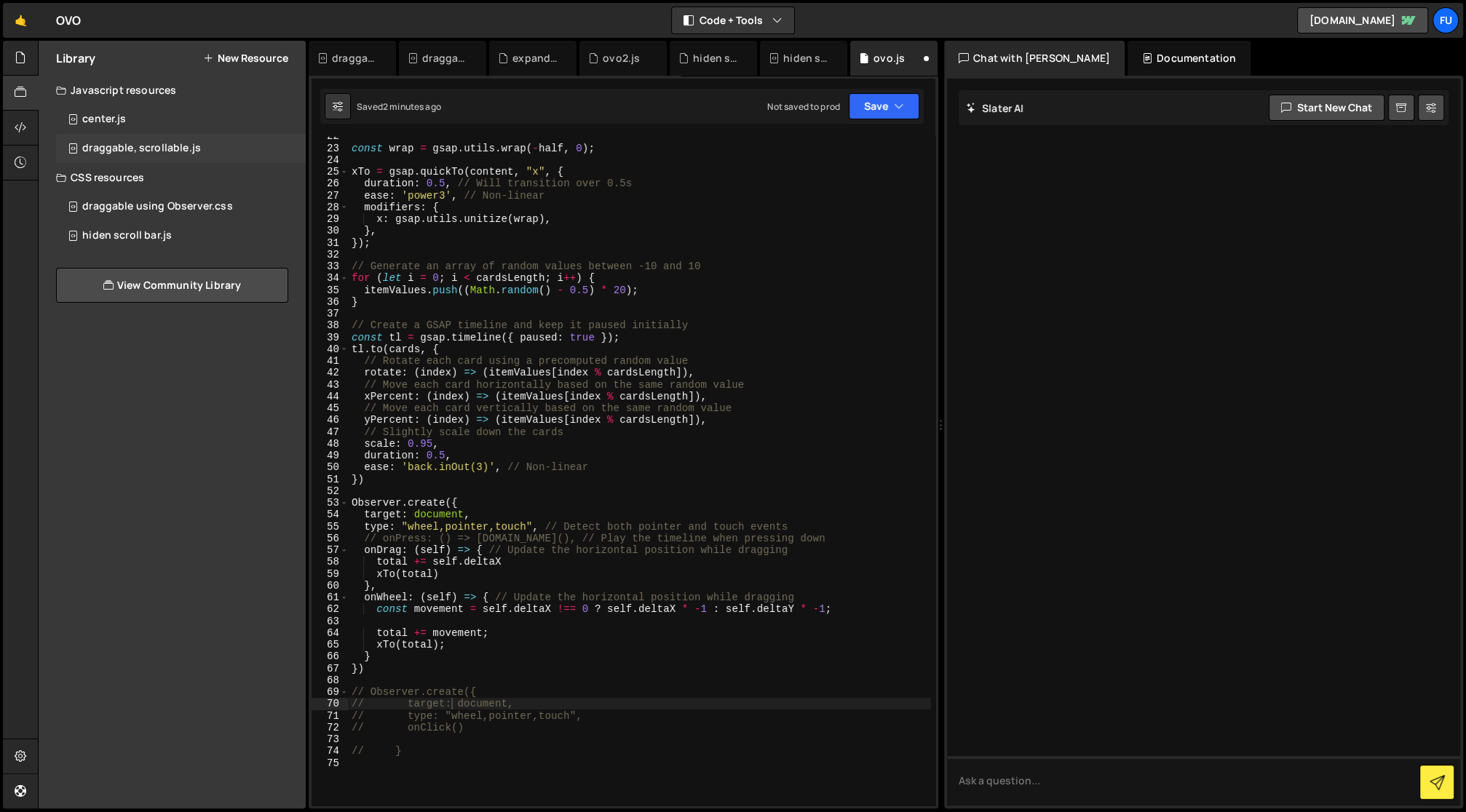
click at [246, 135] on div "draggable, scrollable.js 0" at bounding box center [181, 148] width 250 height 29
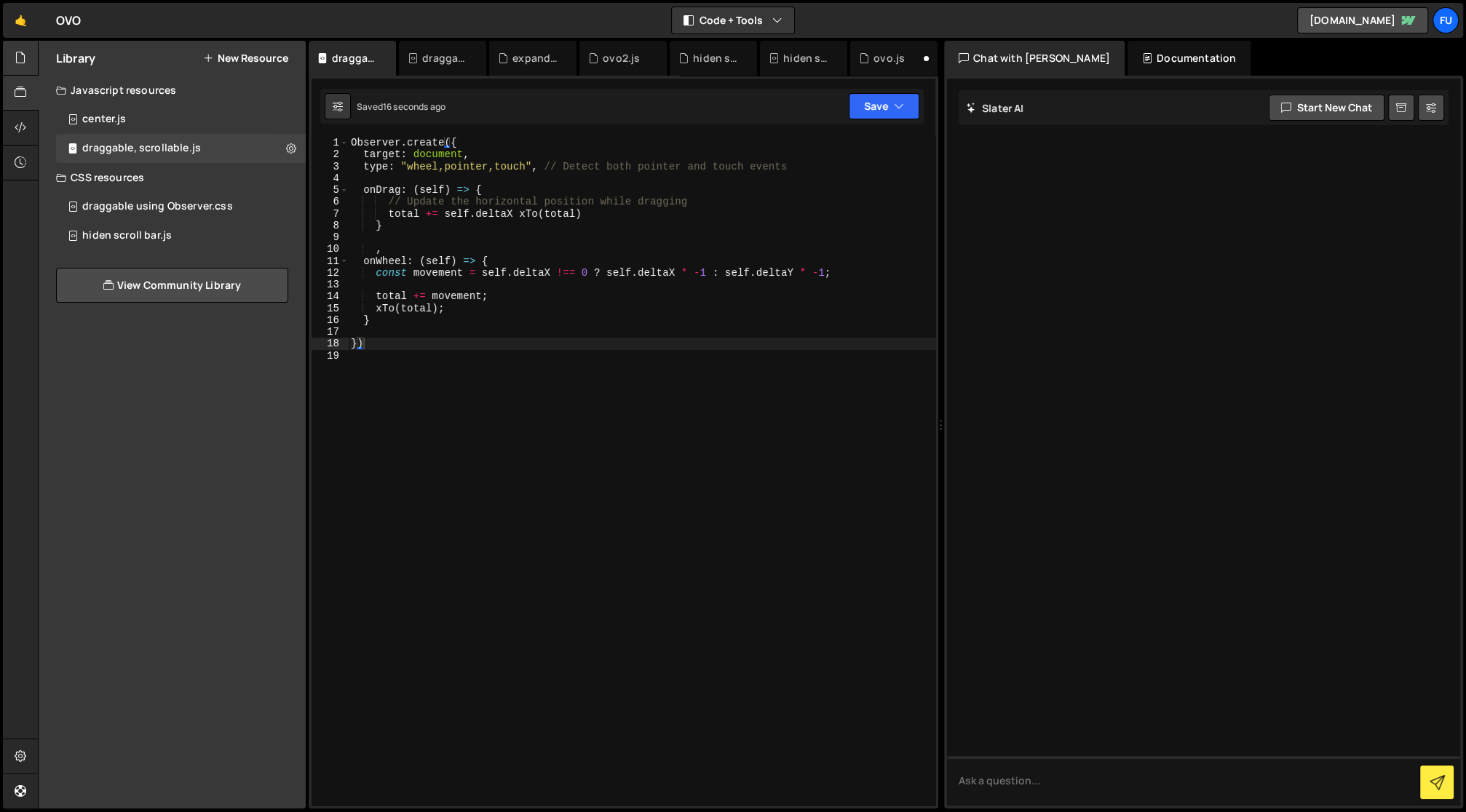
click at [15, 59] on icon at bounding box center [21, 57] width 12 height 16
click at [126, 139] on div "1 ovo2.js 0" at bounding box center [183, 148] width 255 height 29
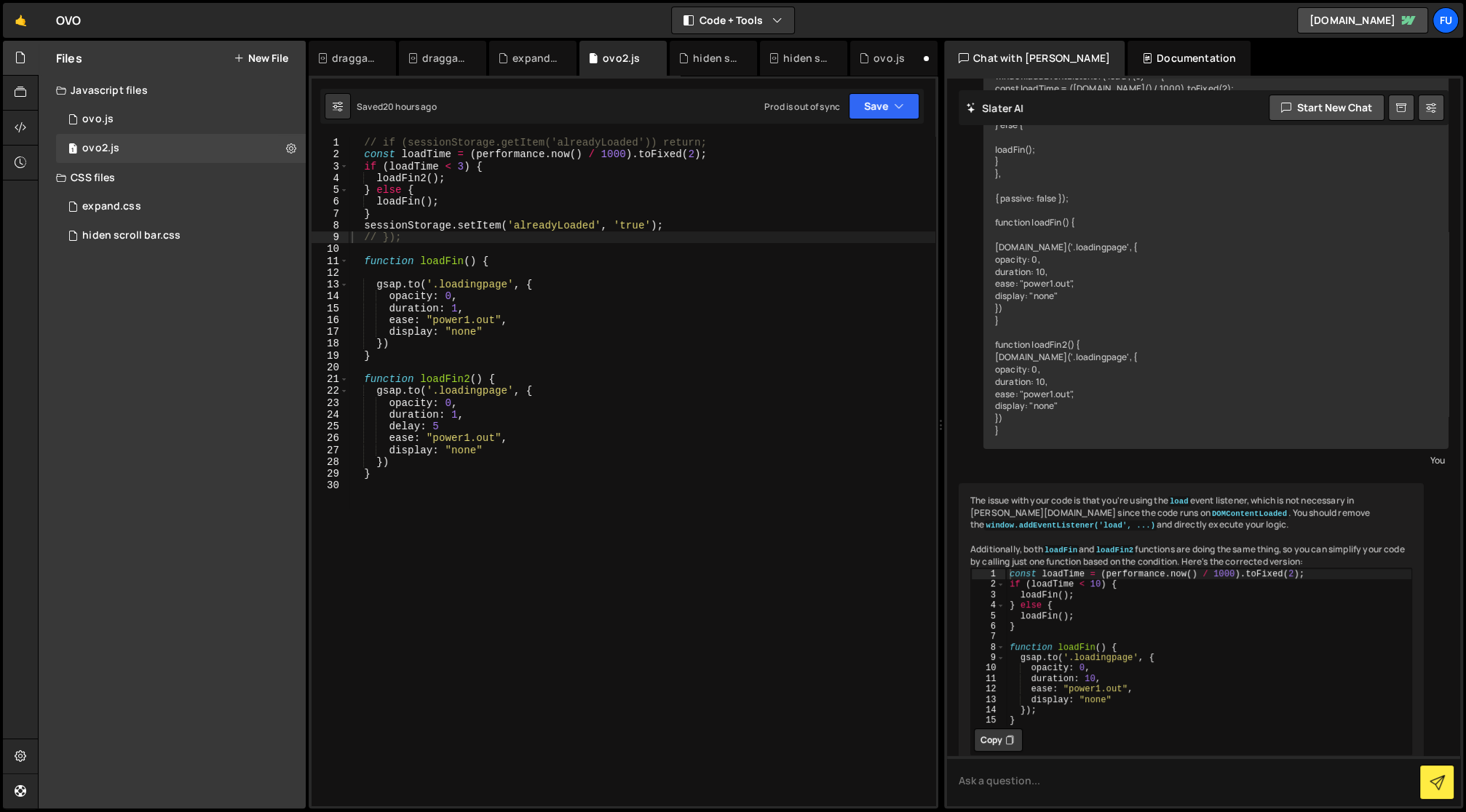
scroll to position [194, 0]
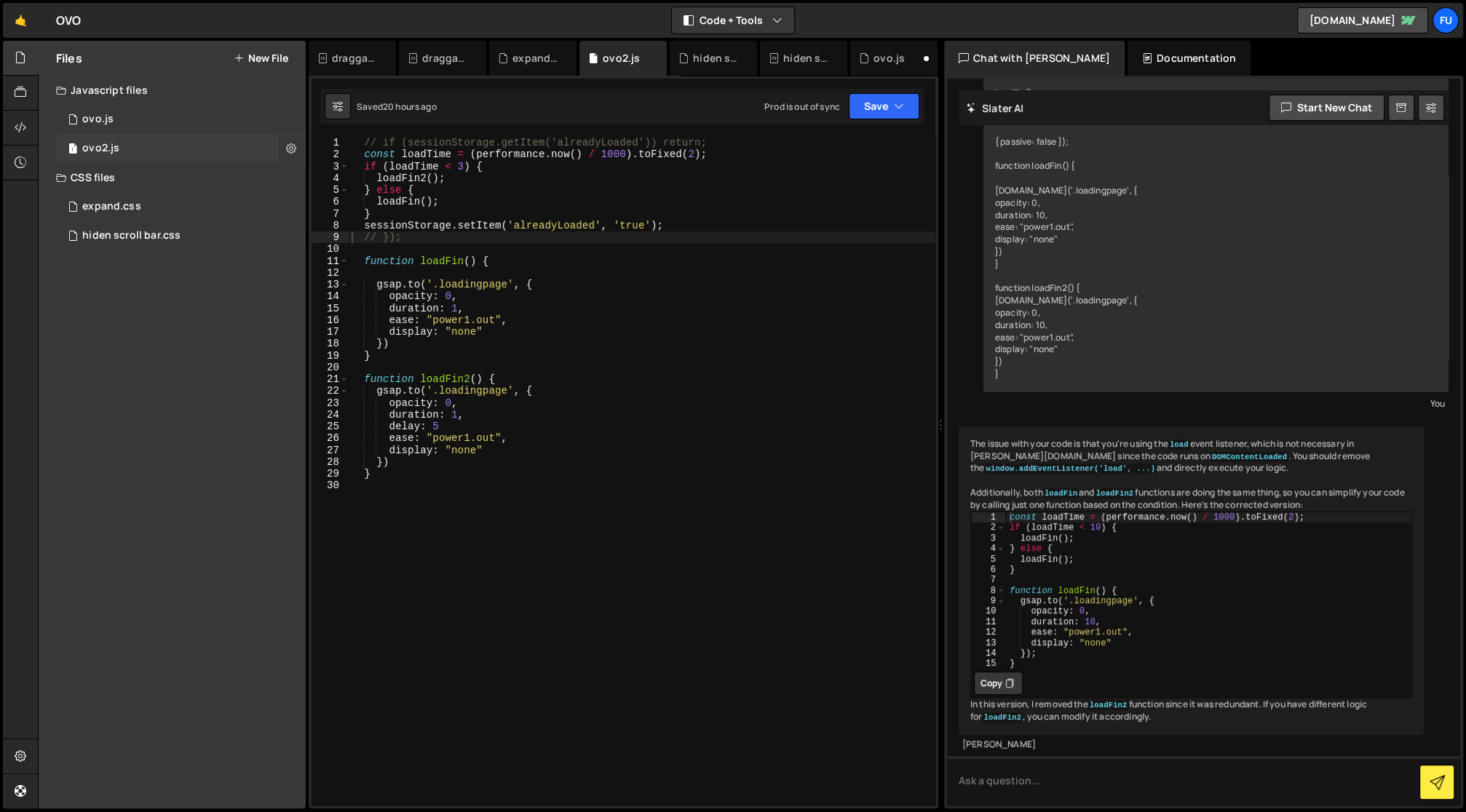
click at [297, 156] on button at bounding box center [292, 148] width 26 height 26
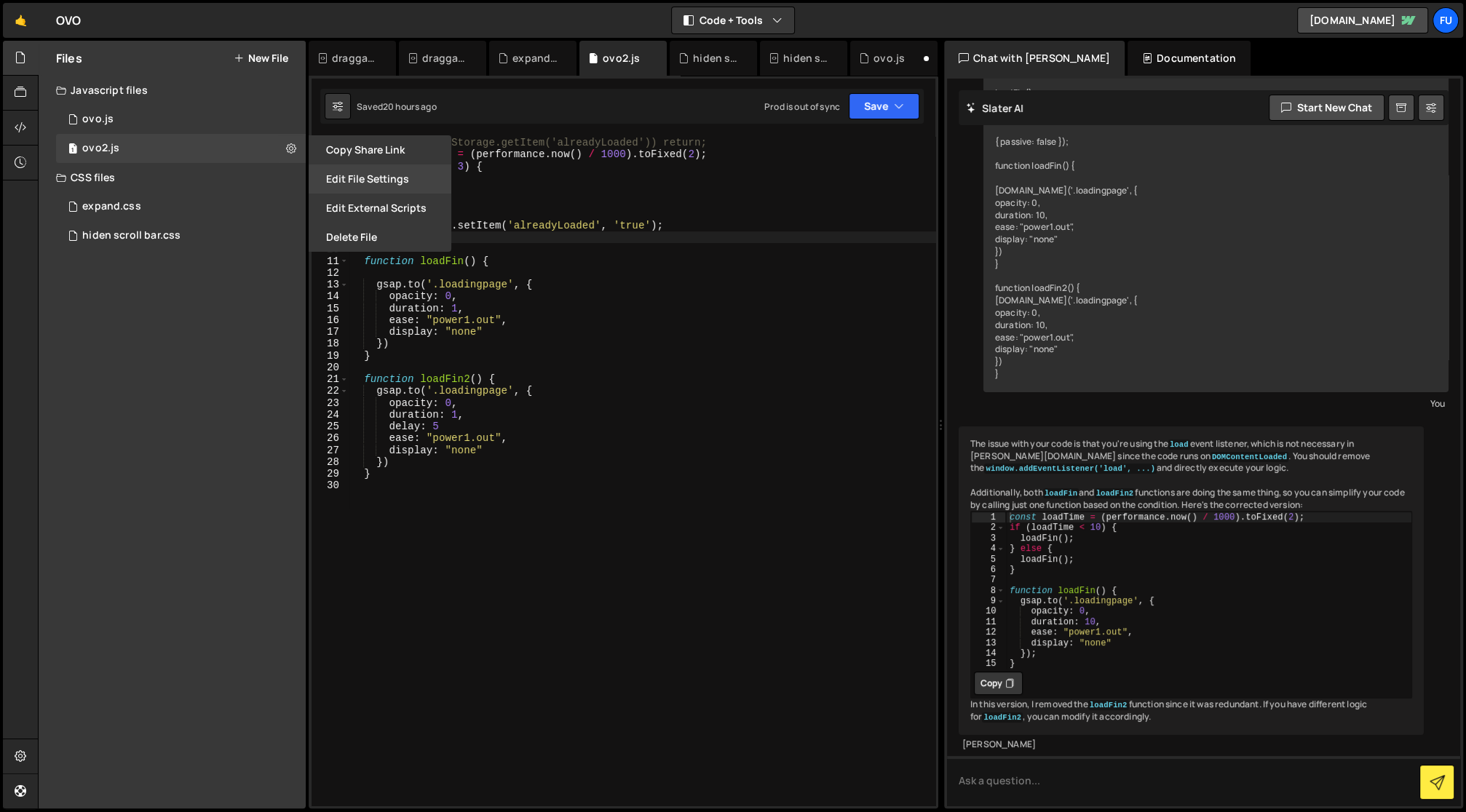
click at [408, 179] on button "Edit File Settings" at bounding box center [380, 179] width 142 height 29
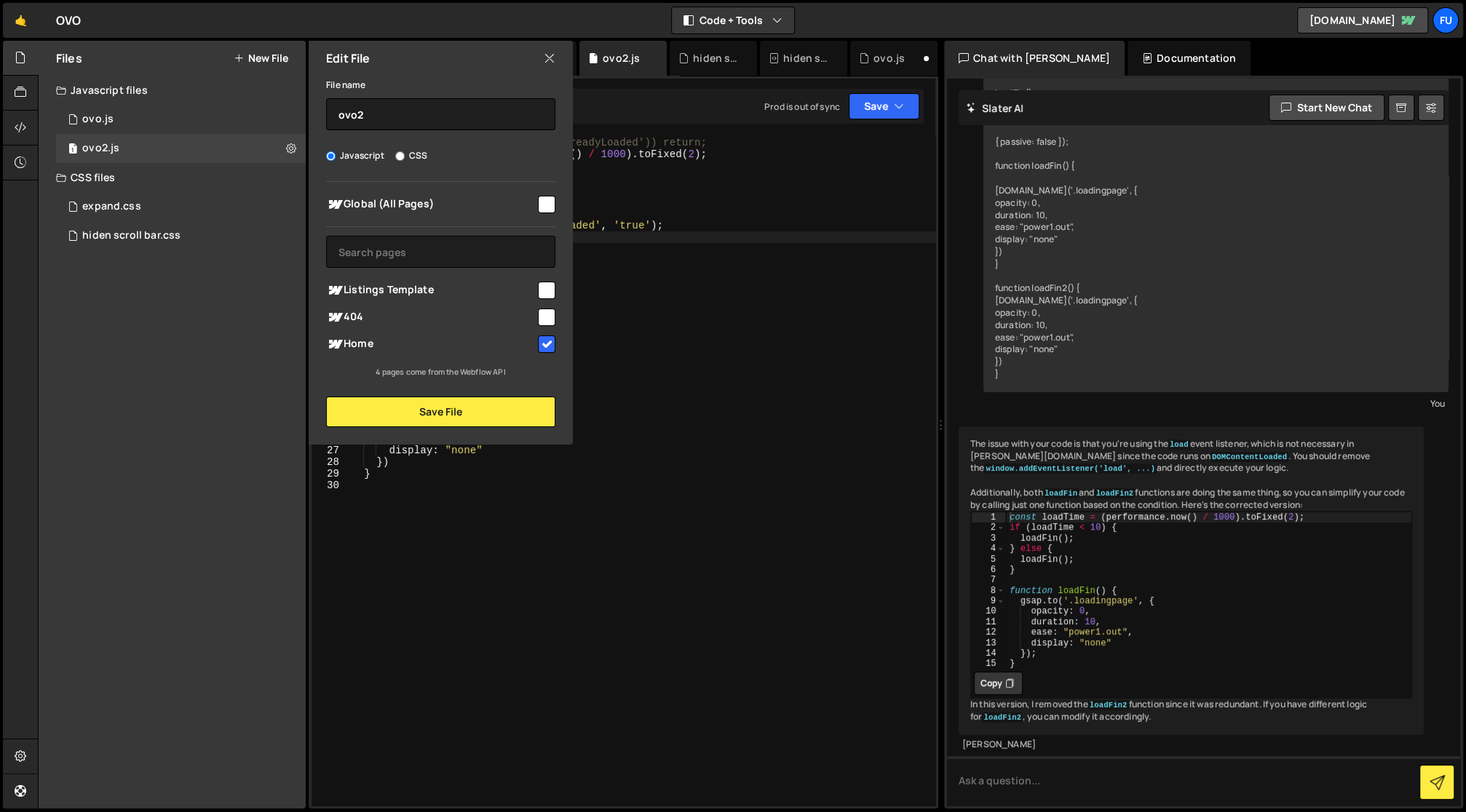
click at [552, 68] on div "Edit File" at bounding box center [441, 59] width 264 height 35
click at [549, 63] on icon at bounding box center [549, 58] width 12 height 16
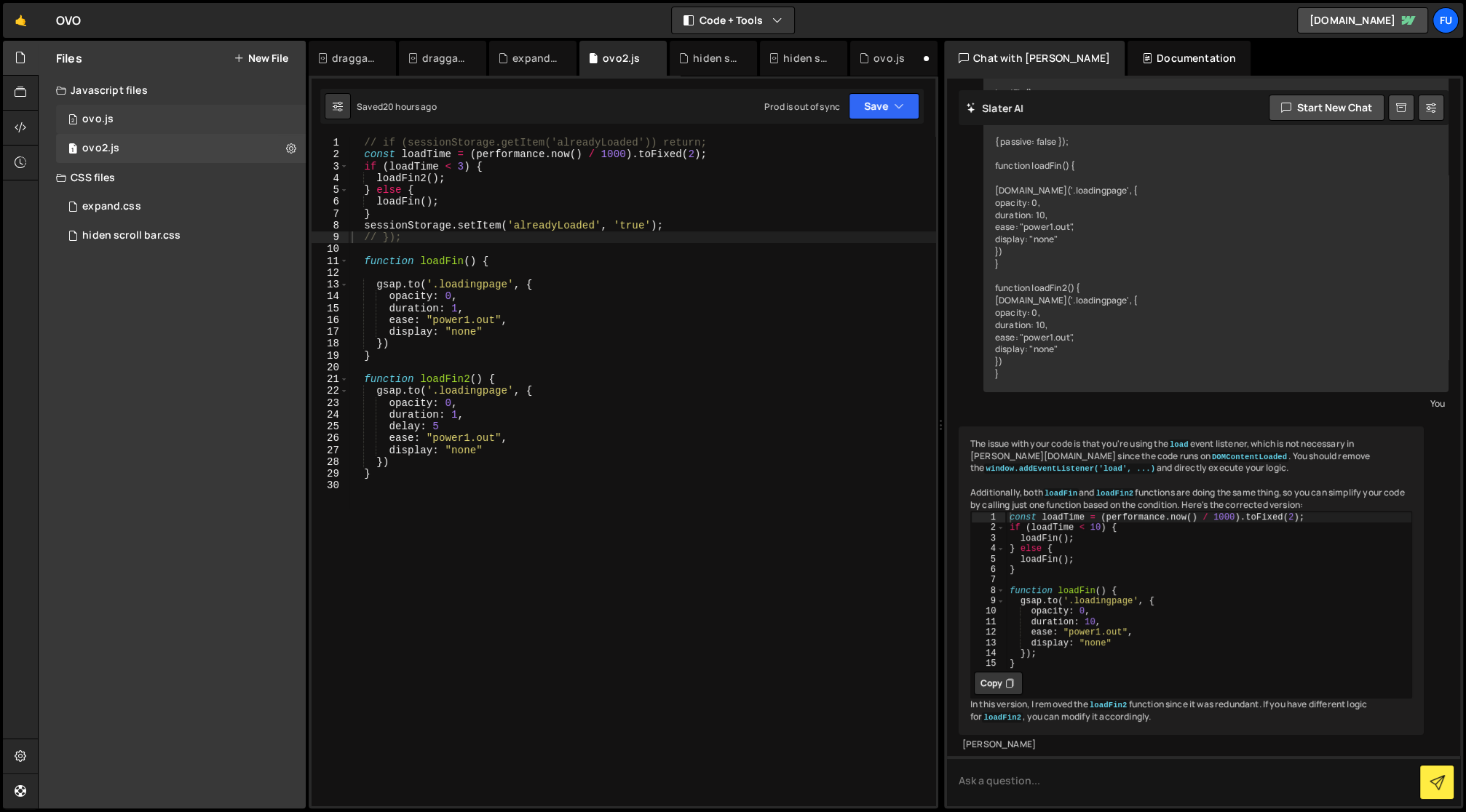
click at [163, 129] on div "2 ovo.js 0" at bounding box center [183, 120] width 255 height 29
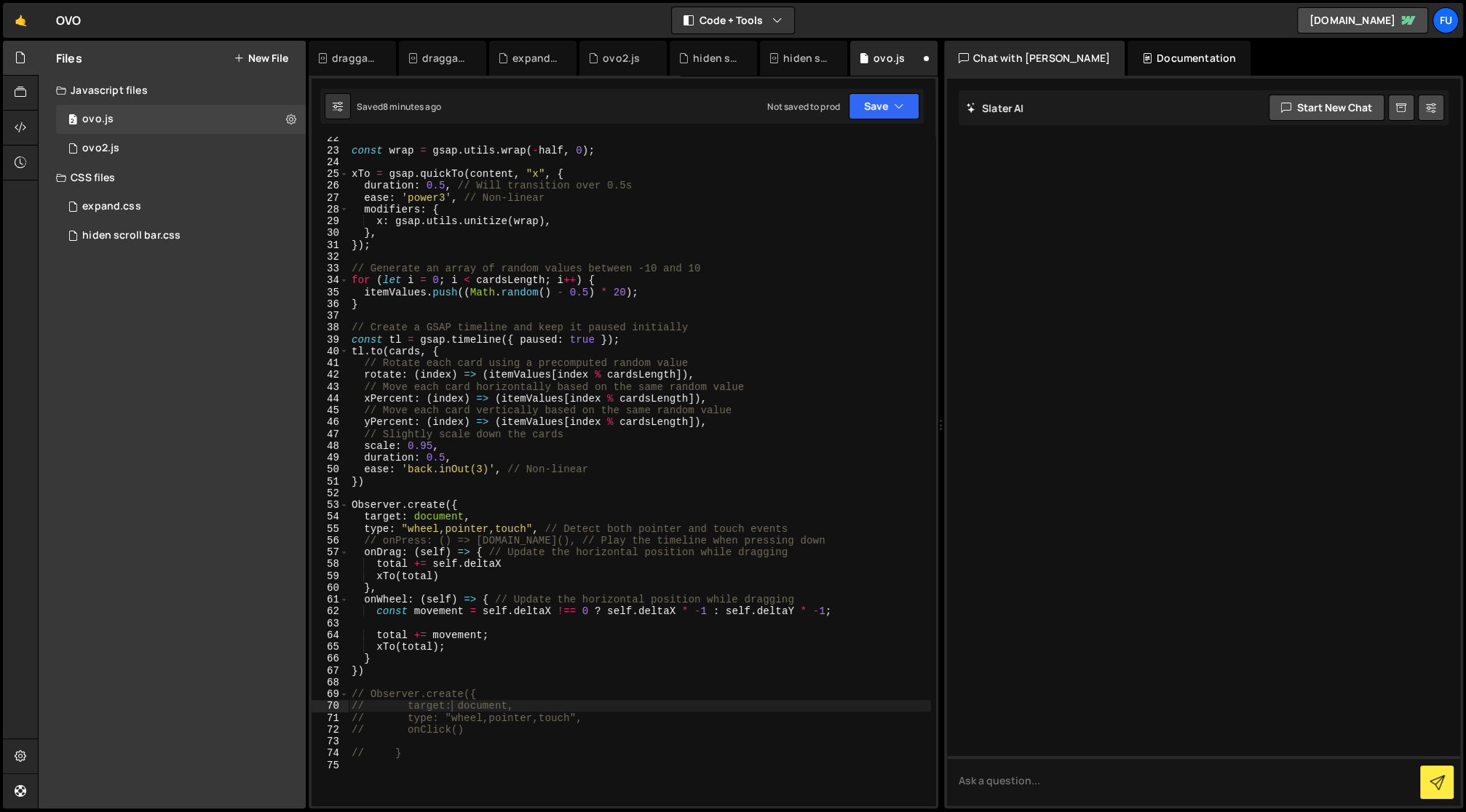
scroll to position [0, 0]
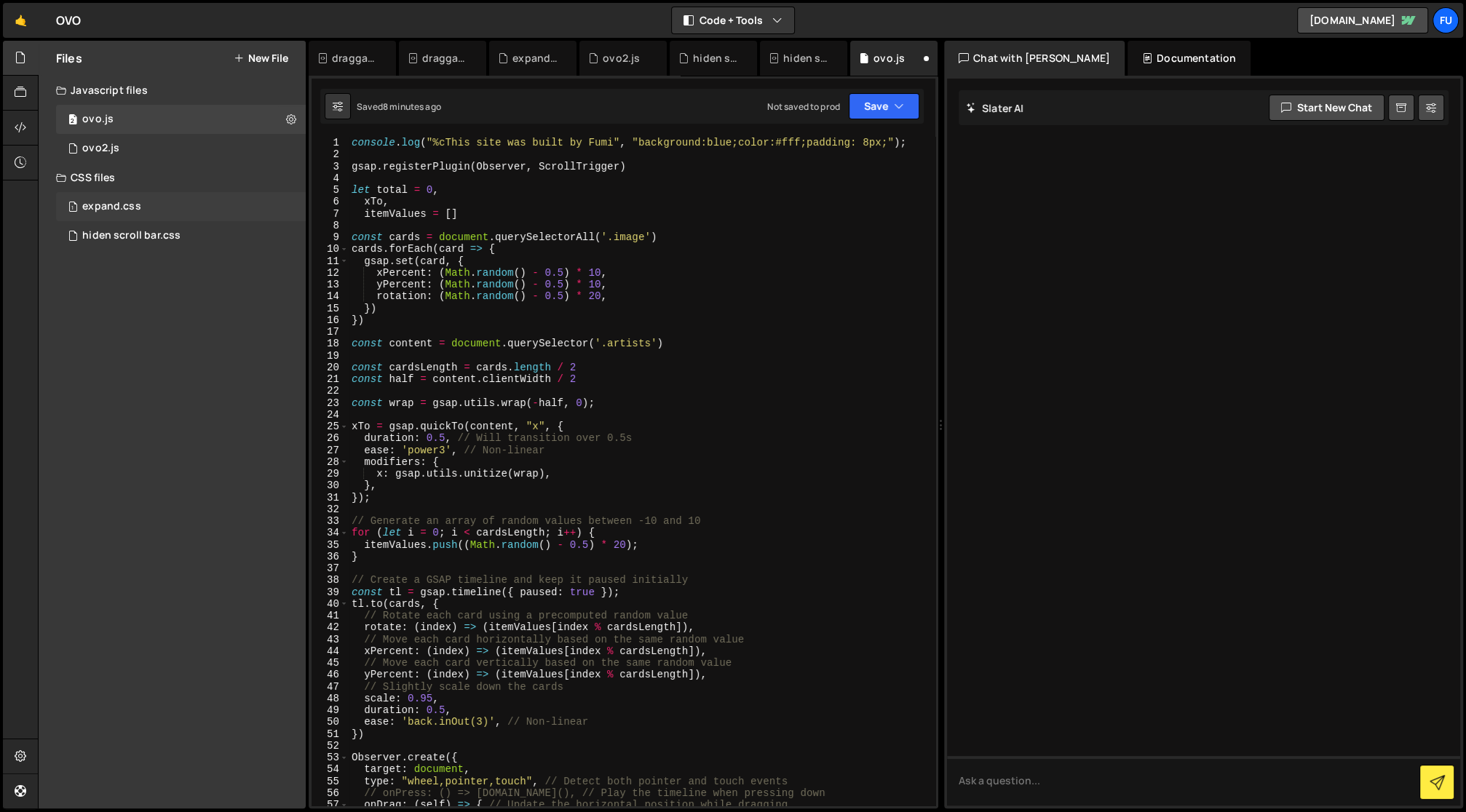
click at [146, 211] on div "1 expand.css 0" at bounding box center [183, 207] width 255 height 29
click at [145, 234] on div "hiden scroll bar.css" at bounding box center [131, 236] width 98 height 13
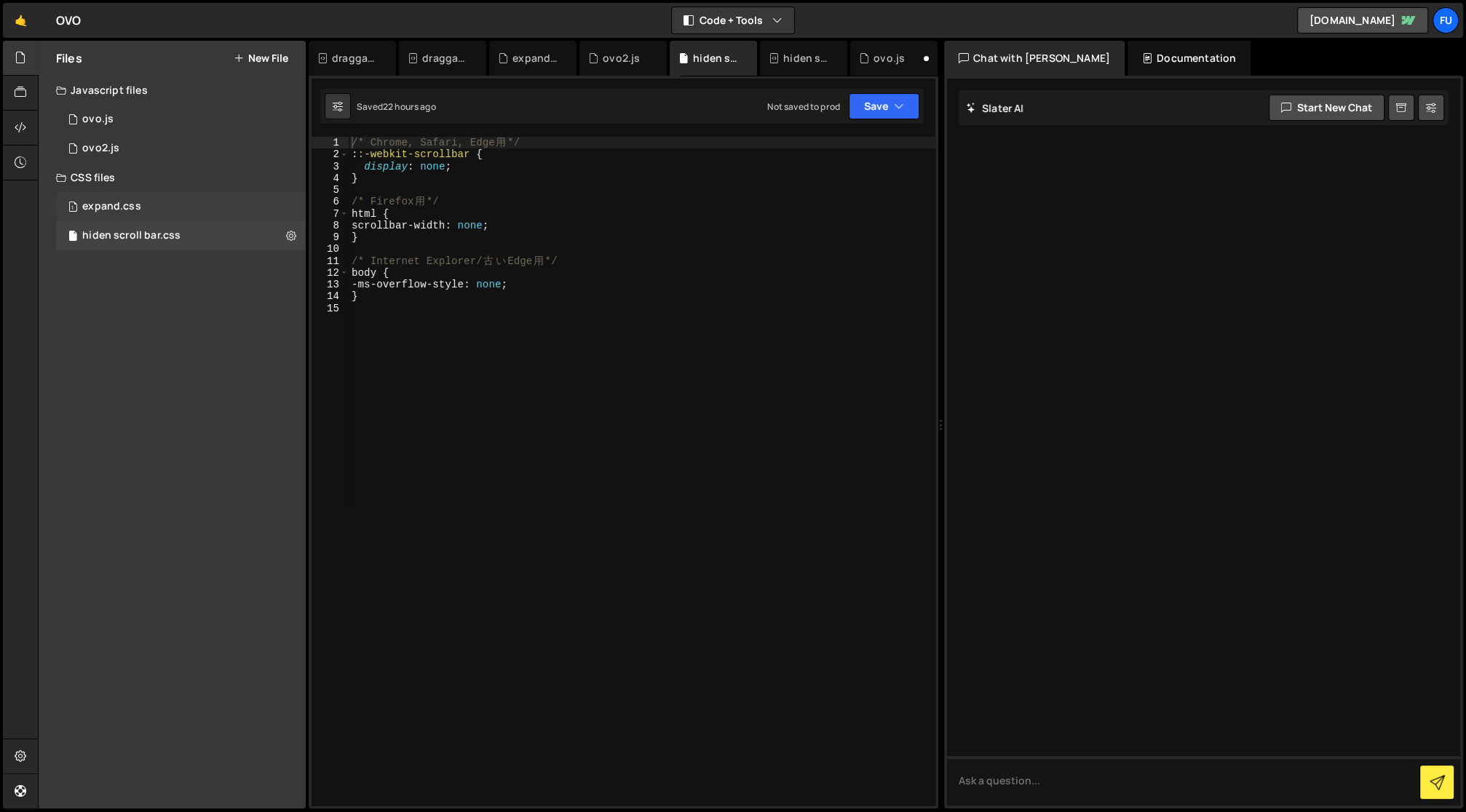
click at [149, 209] on div "1 expand.css 0" at bounding box center [183, 207] width 255 height 29
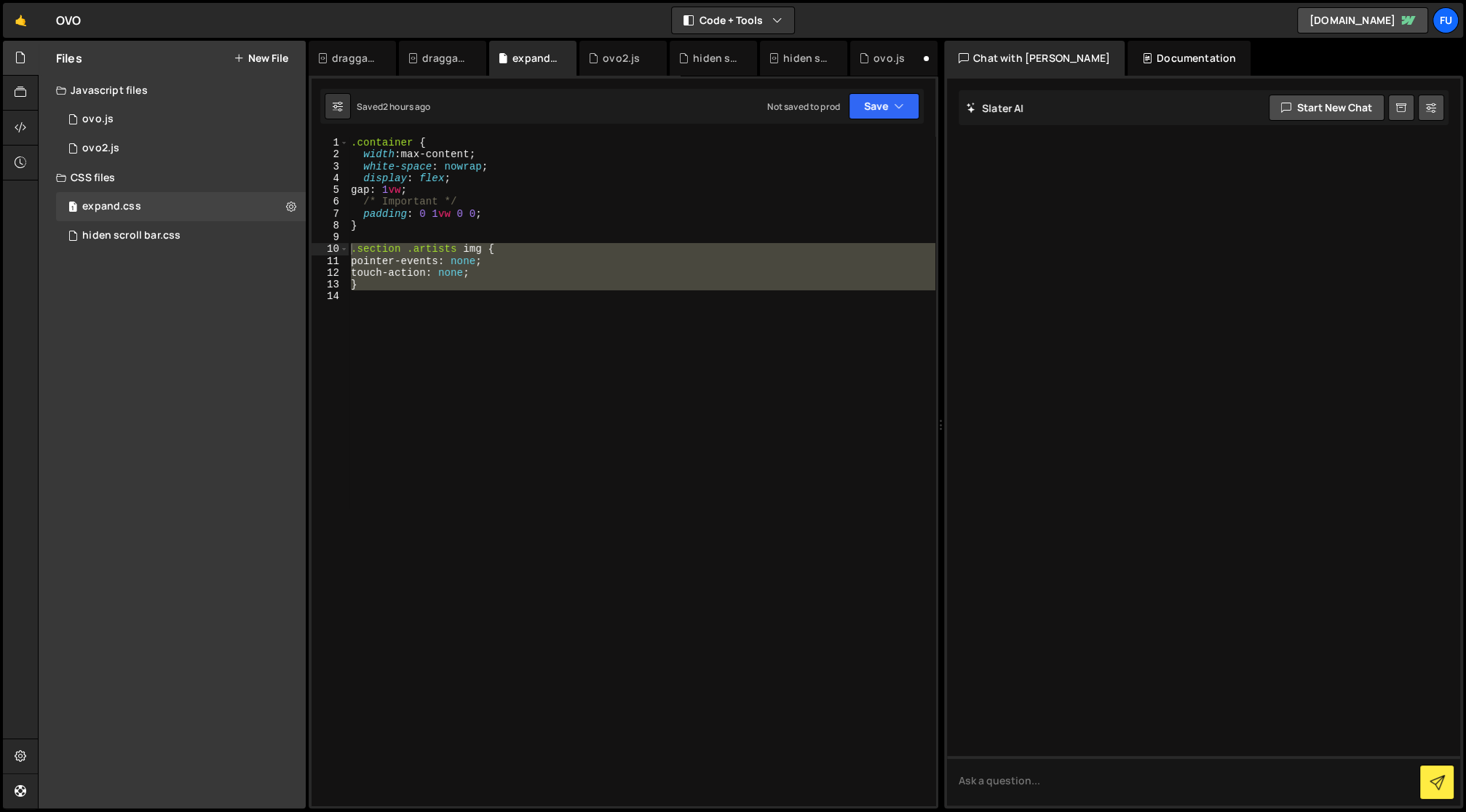
click at [527, 335] on div ".container { width : max-content ; white-space : nowrap ; display : flex ; gap …" at bounding box center [642, 471] width 588 height 669
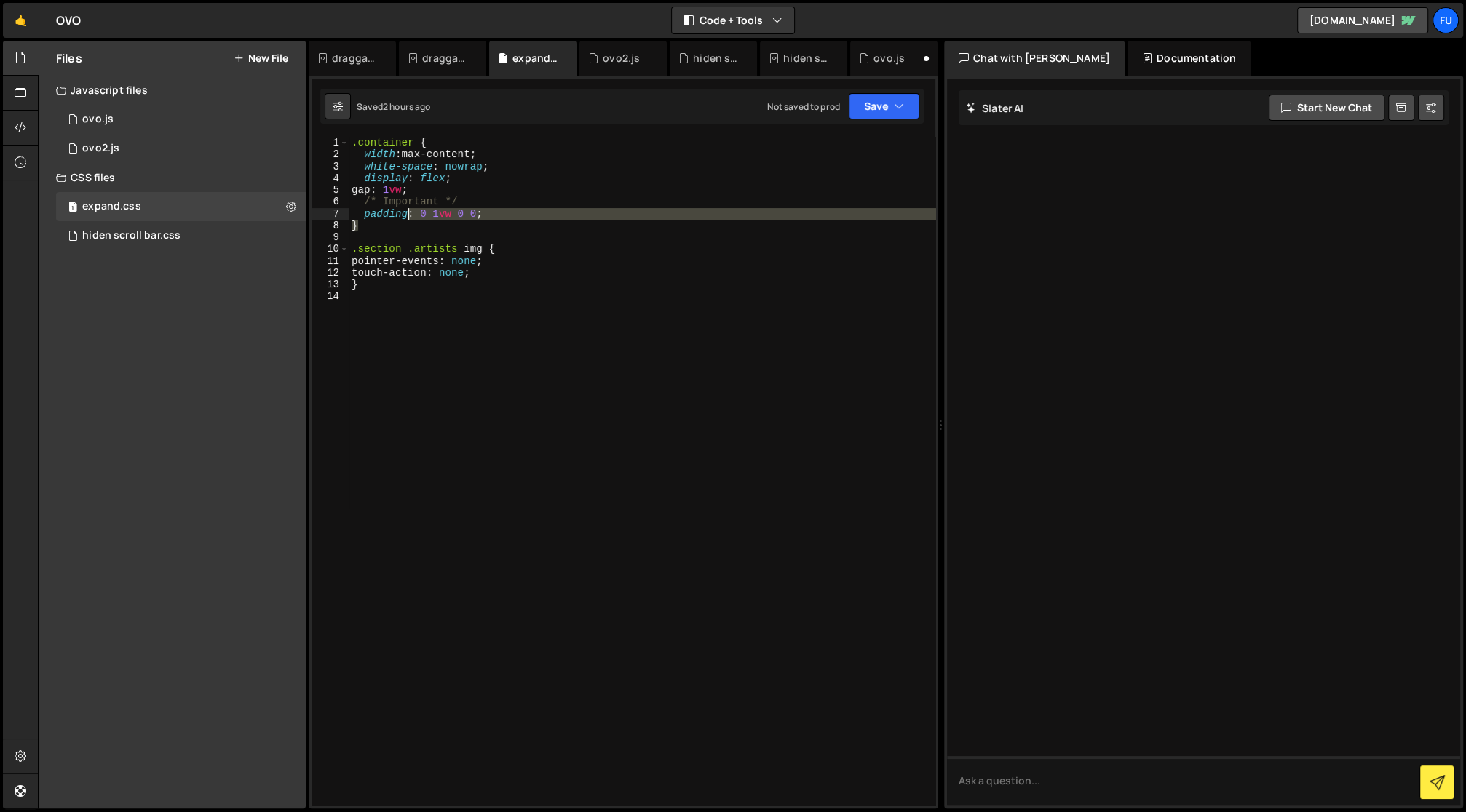
drag, startPoint x: 409, startPoint y: 231, endPoint x: 405, endPoint y: 216, distance: 15.5
click at [405, 216] on div ".container { width : max-content ; white-space : nowrap ; display : flex ; gap …" at bounding box center [643, 483] width 588 height 694
click at [405, 216] on div ".container { width : max-content ; white-space : nowrap ; display : flex ; gap …" at bounding box center [642, 471] width 587 height 669
click at [404, 230] on div ".container { width : max-content ; white-space : nowrap ; display : flex ; gap …" at bounding box center [643, 483] width 588 height 694
type textarea "}"
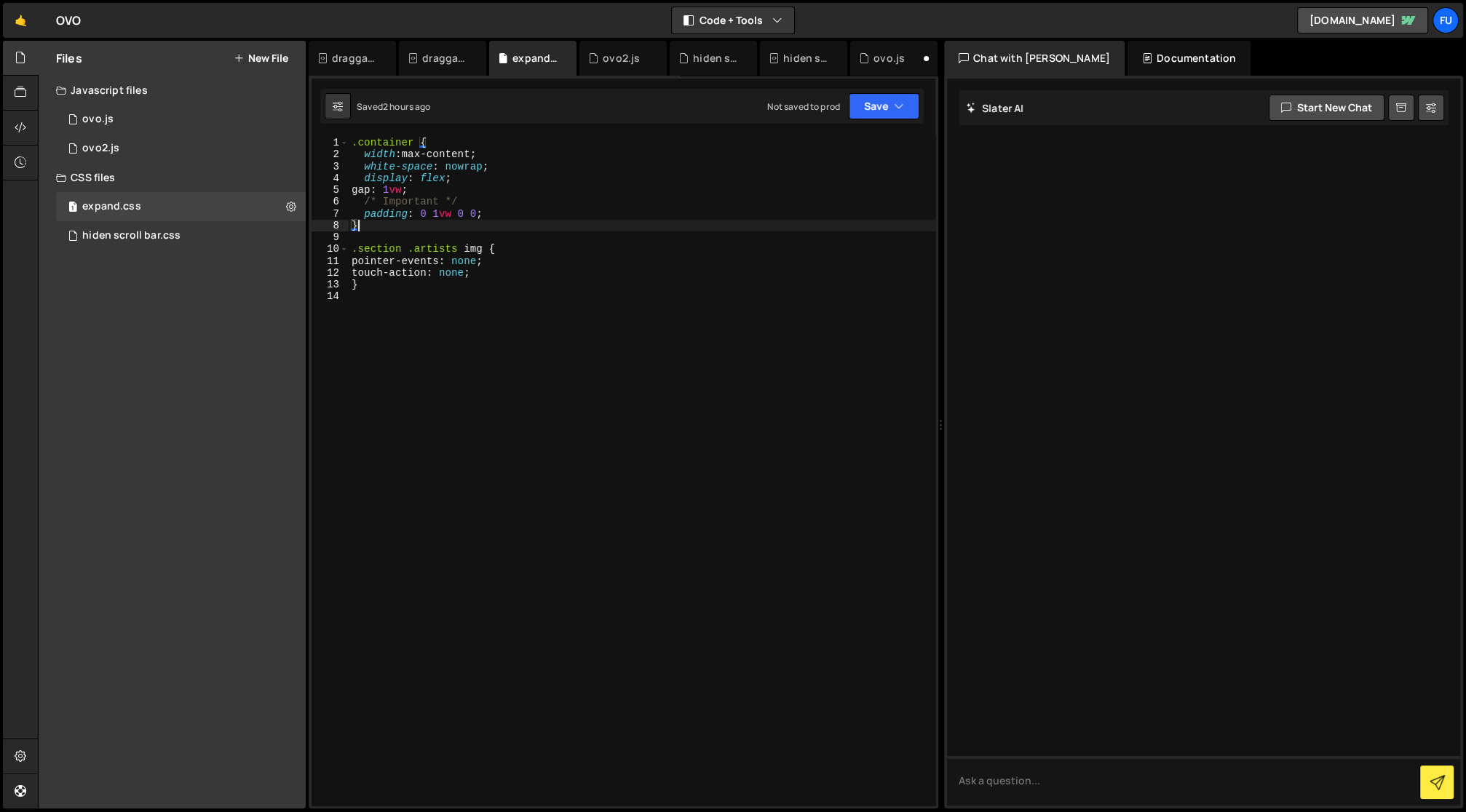
click at [451, 290] on div ".container { width : max-content ; white-space : nowrap ; display : flex ; gap …" at bounding box center [643, 483] width 588 height 694
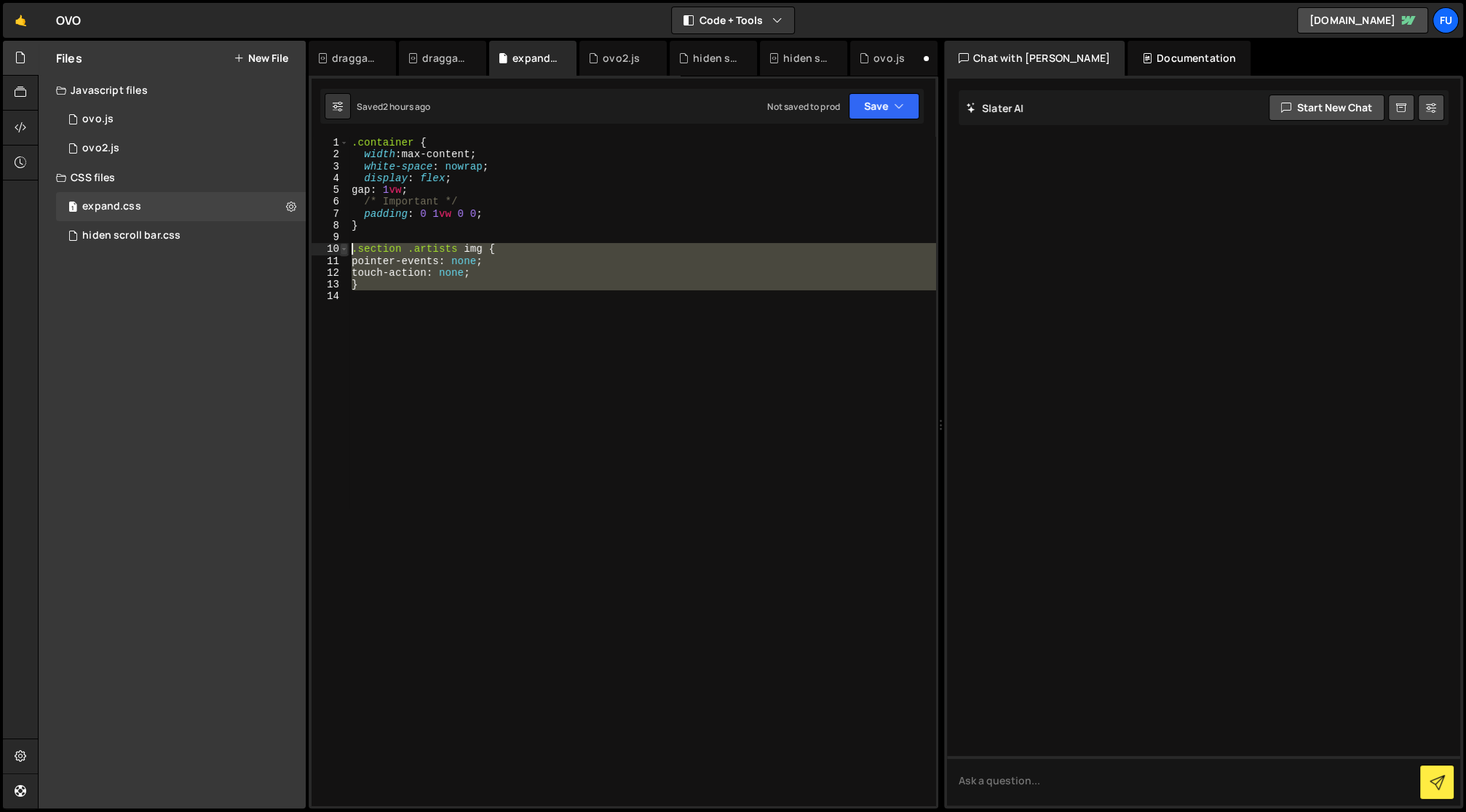
drag, startPoint x: 384, startPoint y: 264, endPoint x: 344, endPoint y: 249, distance: 42.7
click at [344, 249] on div "1 2 3 4 5 6 7 8 9 10 11 12 13 14 .container { width : max-content ; white-space…" at bounding box center [623, 471] width 624 height 669
type textarea ".section .artists img { pointer-events: none;"
click at [425, 308] on div ".container { width : max-content ; white-space : nowrap ; display : flex ; gap …" at bounding box center [642, 471] width 587 height 669
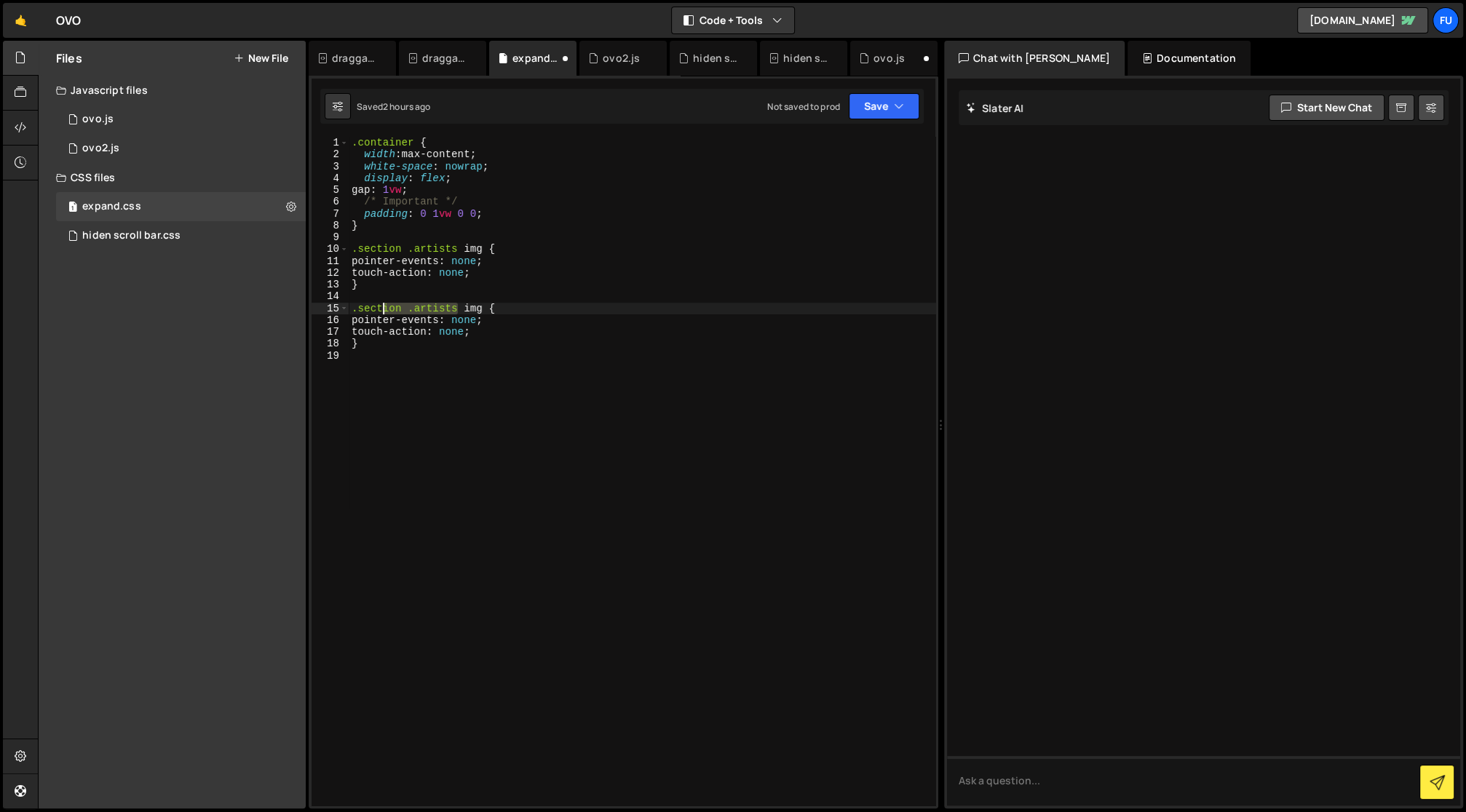
drag, startPoint x: 456, startPoint y: 306, endPoint x: 380, endPoint y: 306, distance: 76.0
click at [380, 306] on div ".container { width : max-content ; white-space : nowrap ; display : flex ; gap …" at bounding box center [643, 483] width 588 height 694
drag, startPoint x: 480, startPoint y: 307, endPoint x: 351, endPoint y: 308, distance: 129.0
click at [351, 308] on div ".container { width : max-content ; white-space : nowrap ; display : flex ; gap …" at bounding box center [643, 483] width 588 height 694
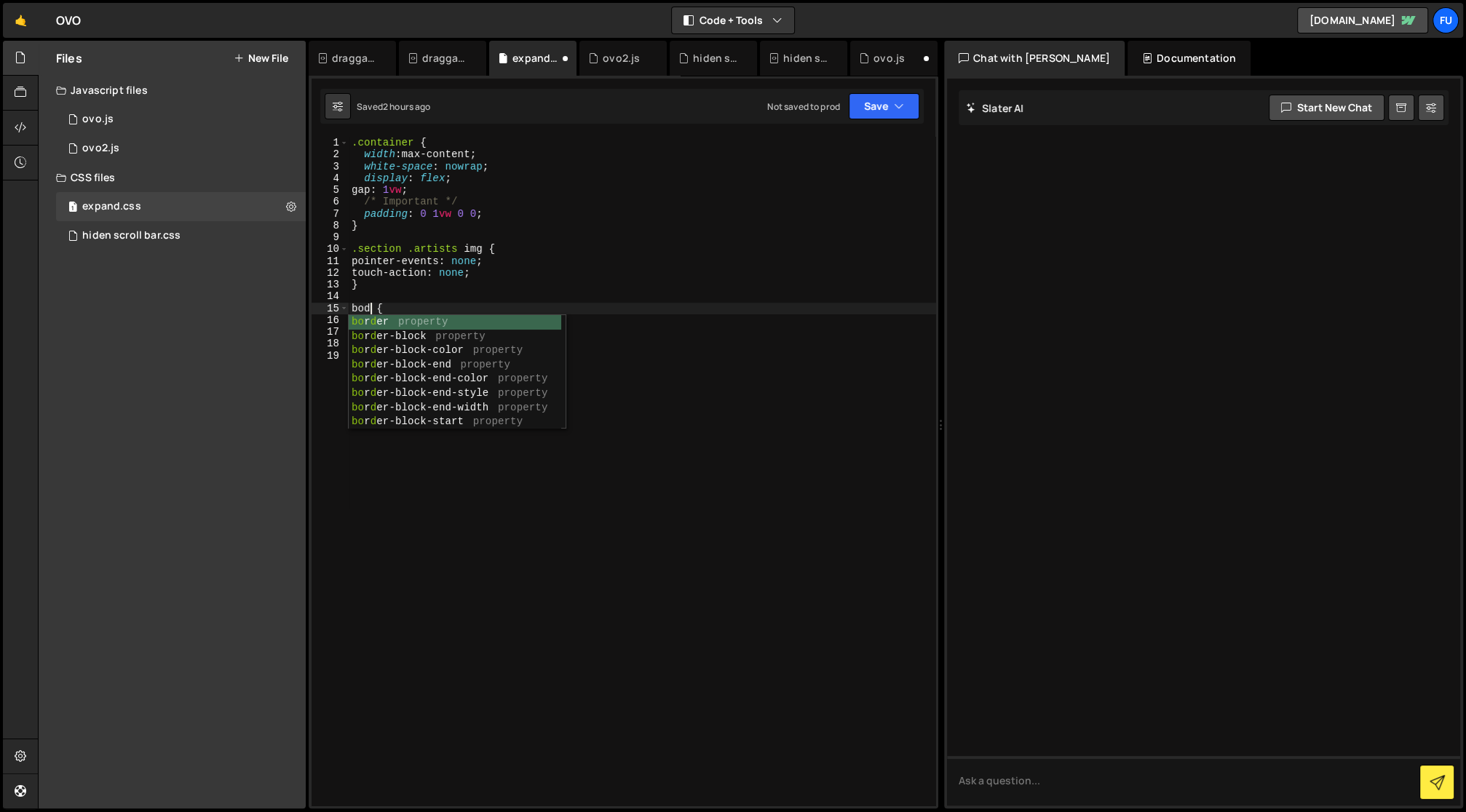
scroll to position [0, 1]
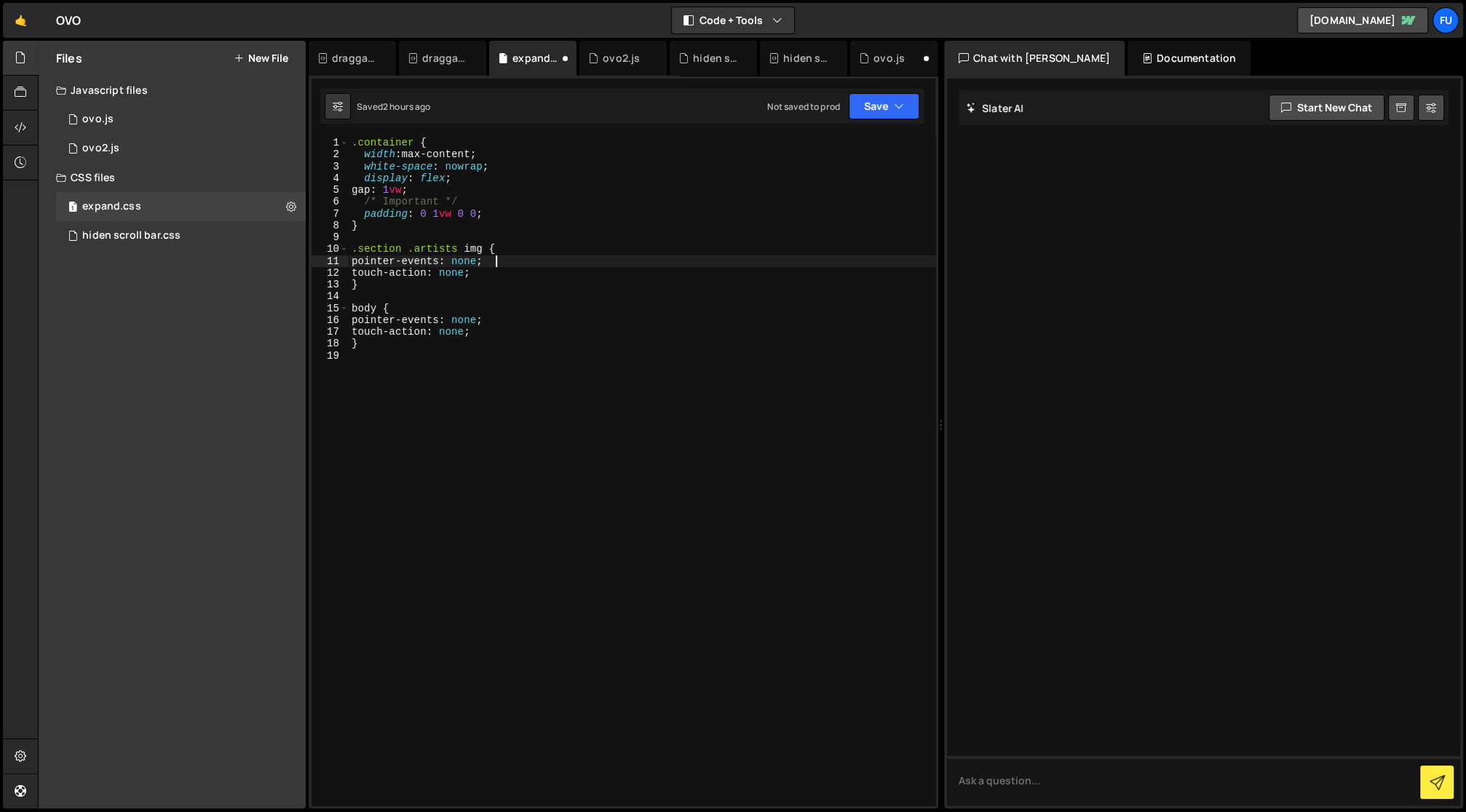
click at [668, 262] on div ".container { width : max-content ; white-space : nowrap ; display : flex ; gap …" at bounding box center [643, 483] width 588 height 694
click at [355, 311] on div ".container { width : max-content ; white-space : nowrap ; display : flex ; gap …" at bounding box center [643, 483] width 588 height 694
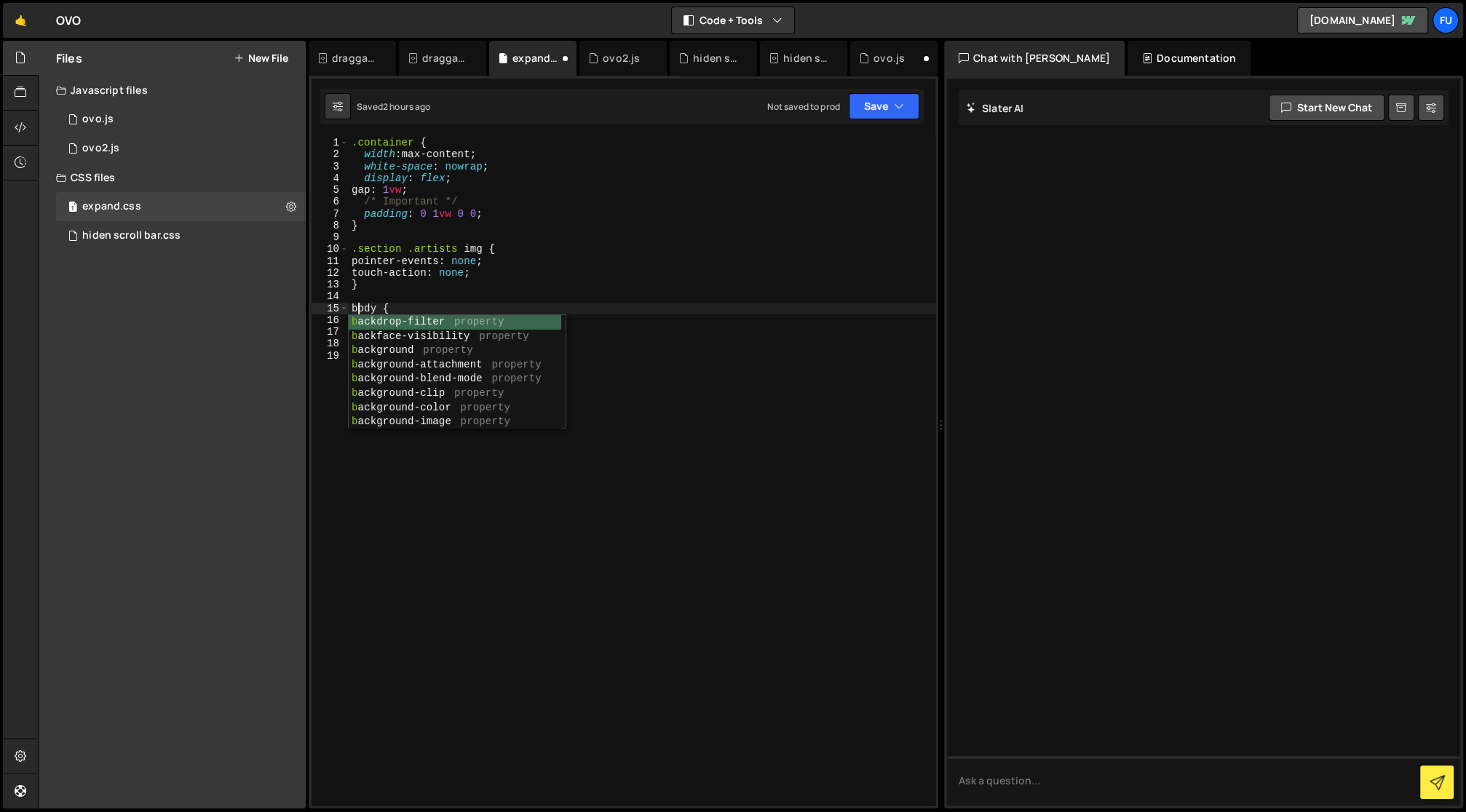
click at [911, 79] on div "// target: document, 1 2 3 4 5 6 7 8 9 10 11 12 13 14 15 16 17 18 19 20 21 22 2…" at bounding box center [623, 442] width 629 height 733
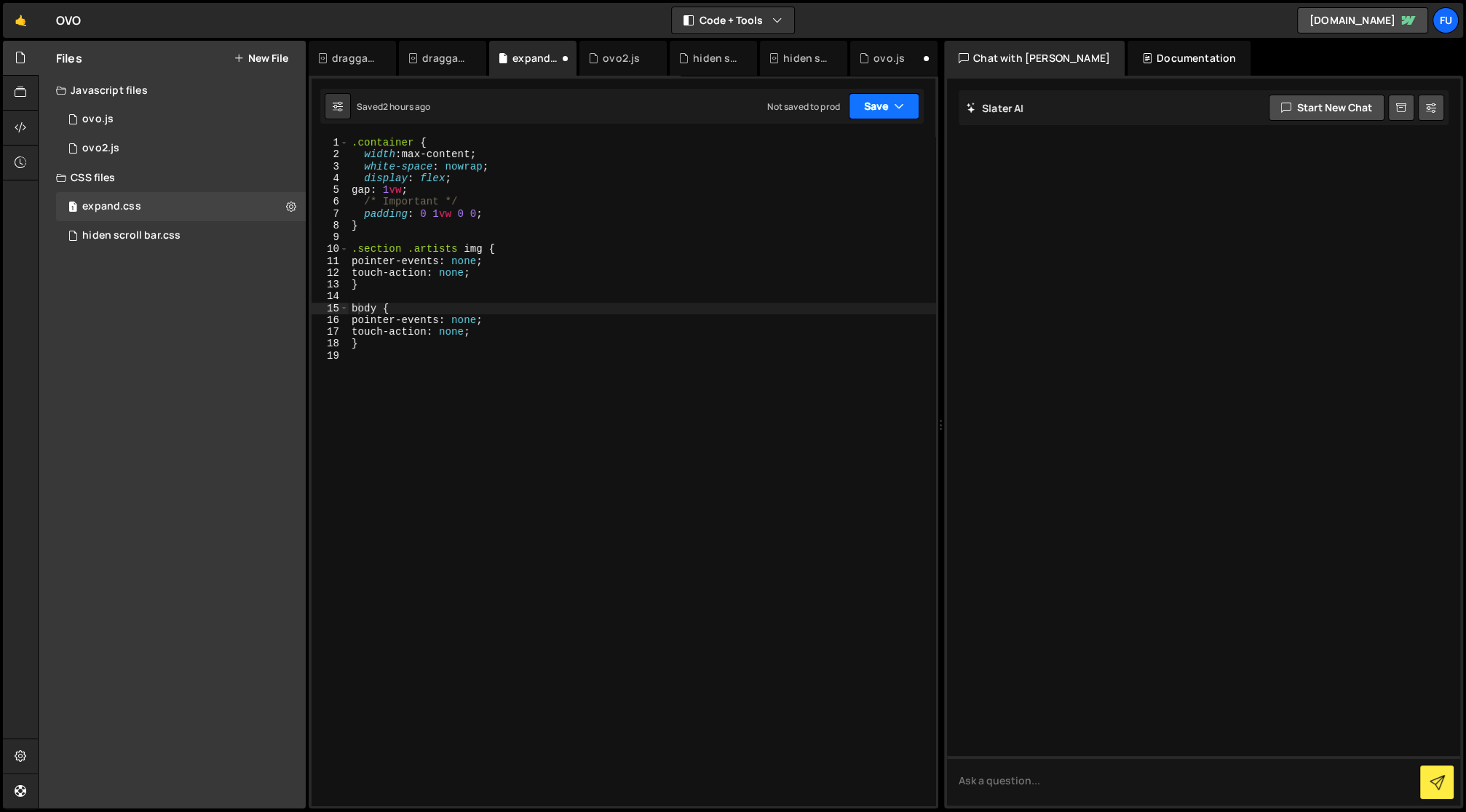
click at [890, 113] on button "Save" at bounding box center [884, 106] width 71 height 26
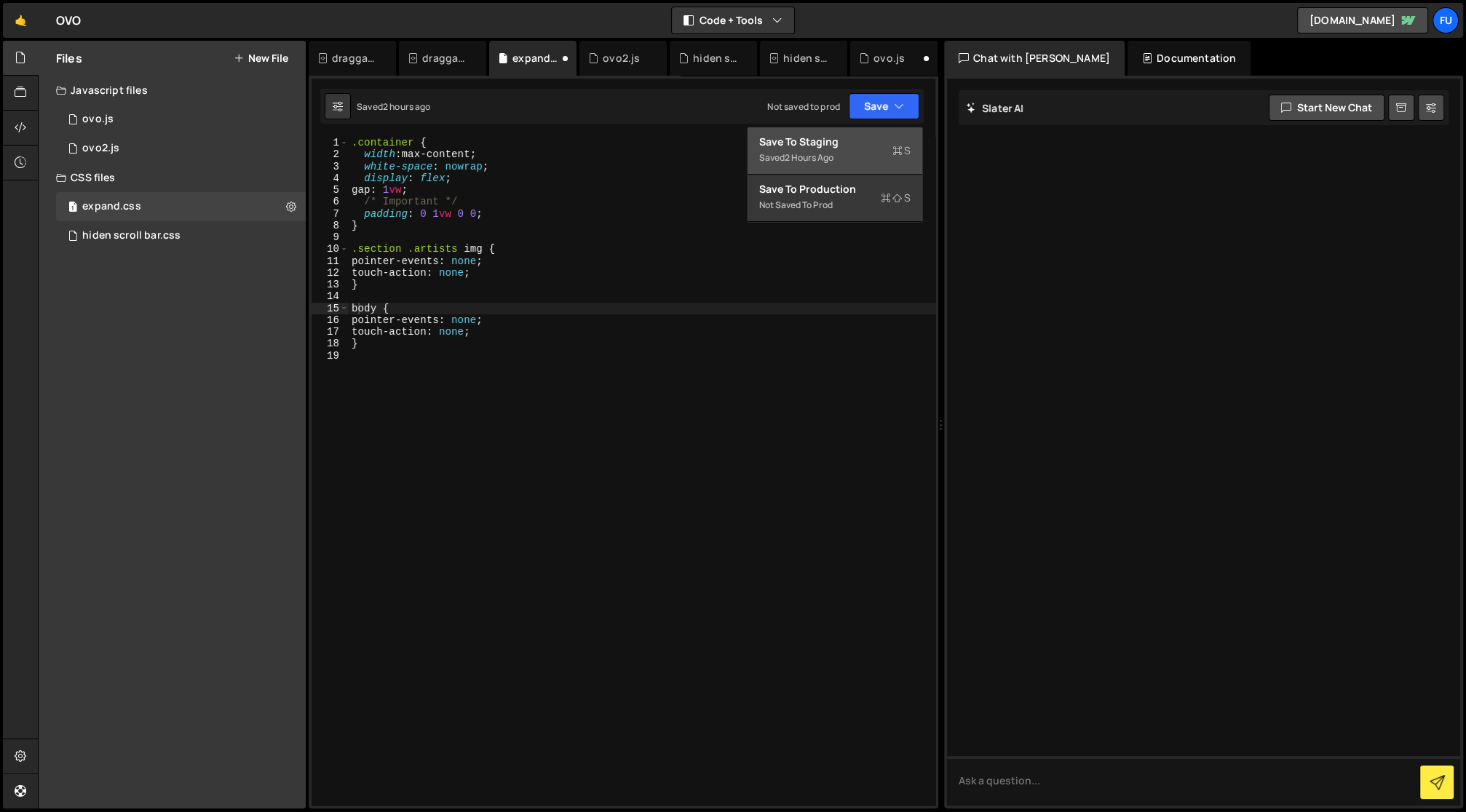
click at [855, 165] on div "Saved 2 hours ago" at bounding box center [835, 158] width 151 height 18
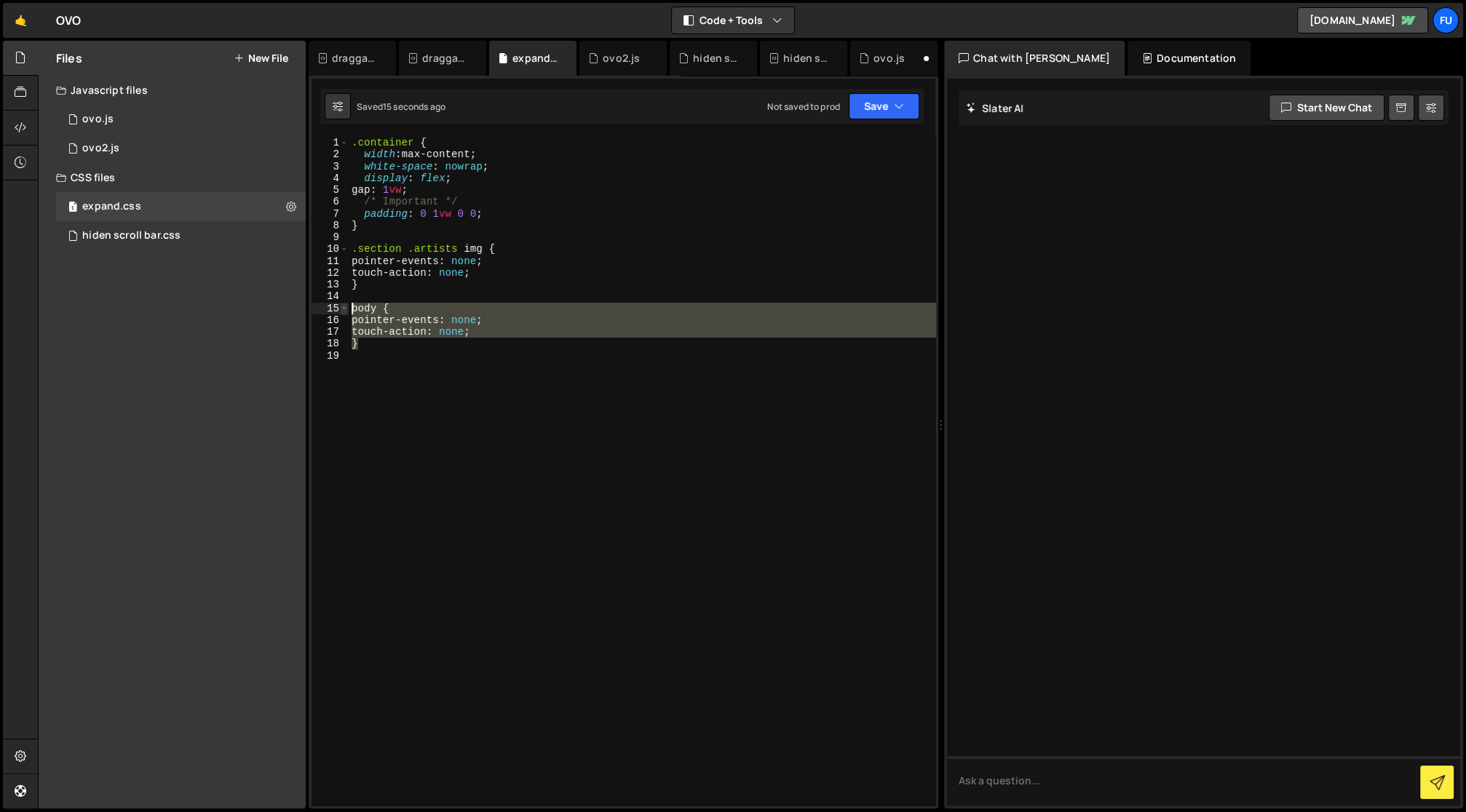
drag, startPoint x: 567, startPoint y: 349, endPoint x: 344, endPoint y: 311, distance: 226.2
click at [344, 311] on div "} 1 2 3 4 5 6 7 8 9 10 11 12 13 14 15 16 17 18 19 .container { width : max-cont…" at bounding box center [623, 471] width 624 height 669
type textarea "body { pointer-events: none;"
click at [184, 131] on div "2 ovo.js 0" at bounding box center [183, 120] width 255 height 29
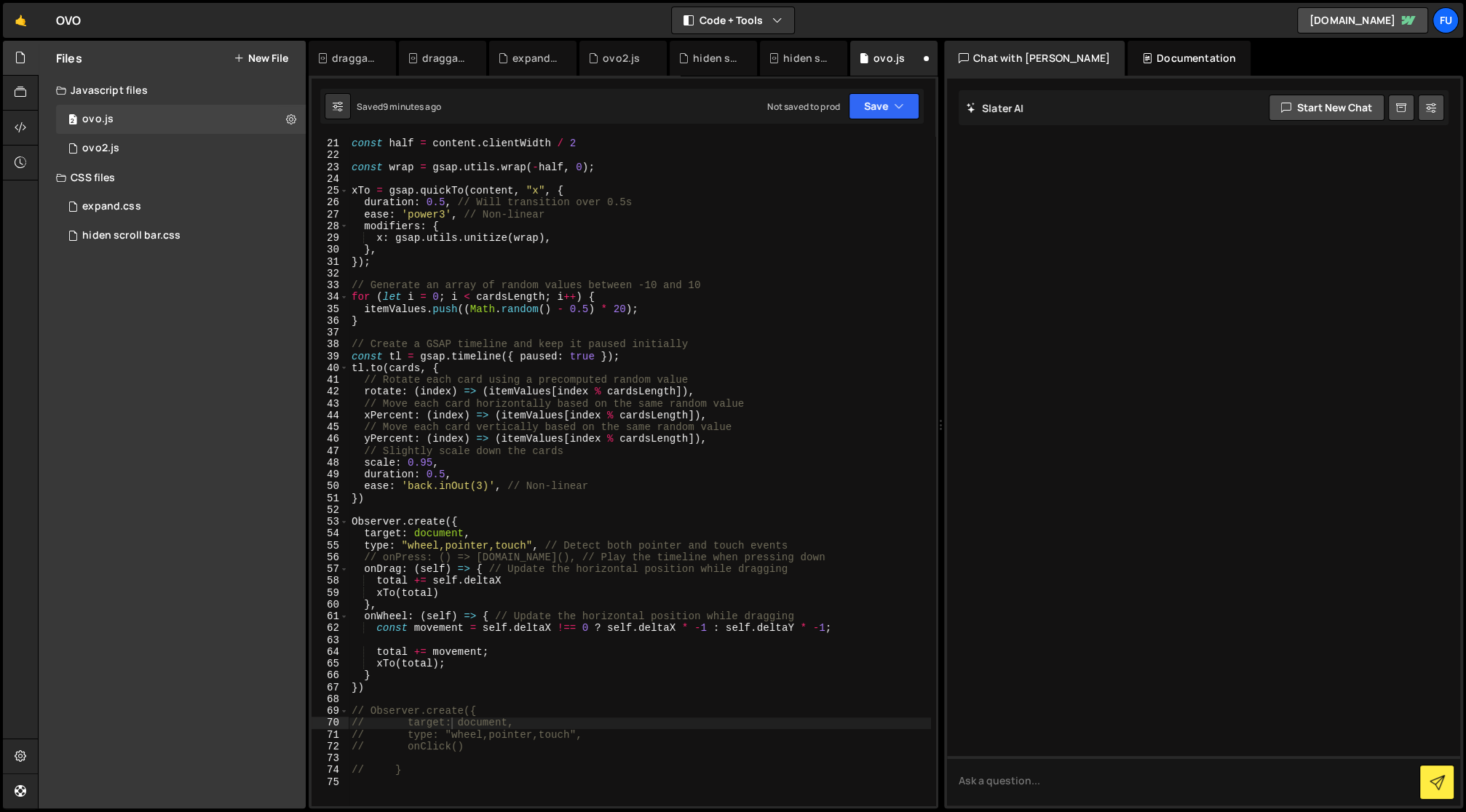
scroll to position [251, 0]
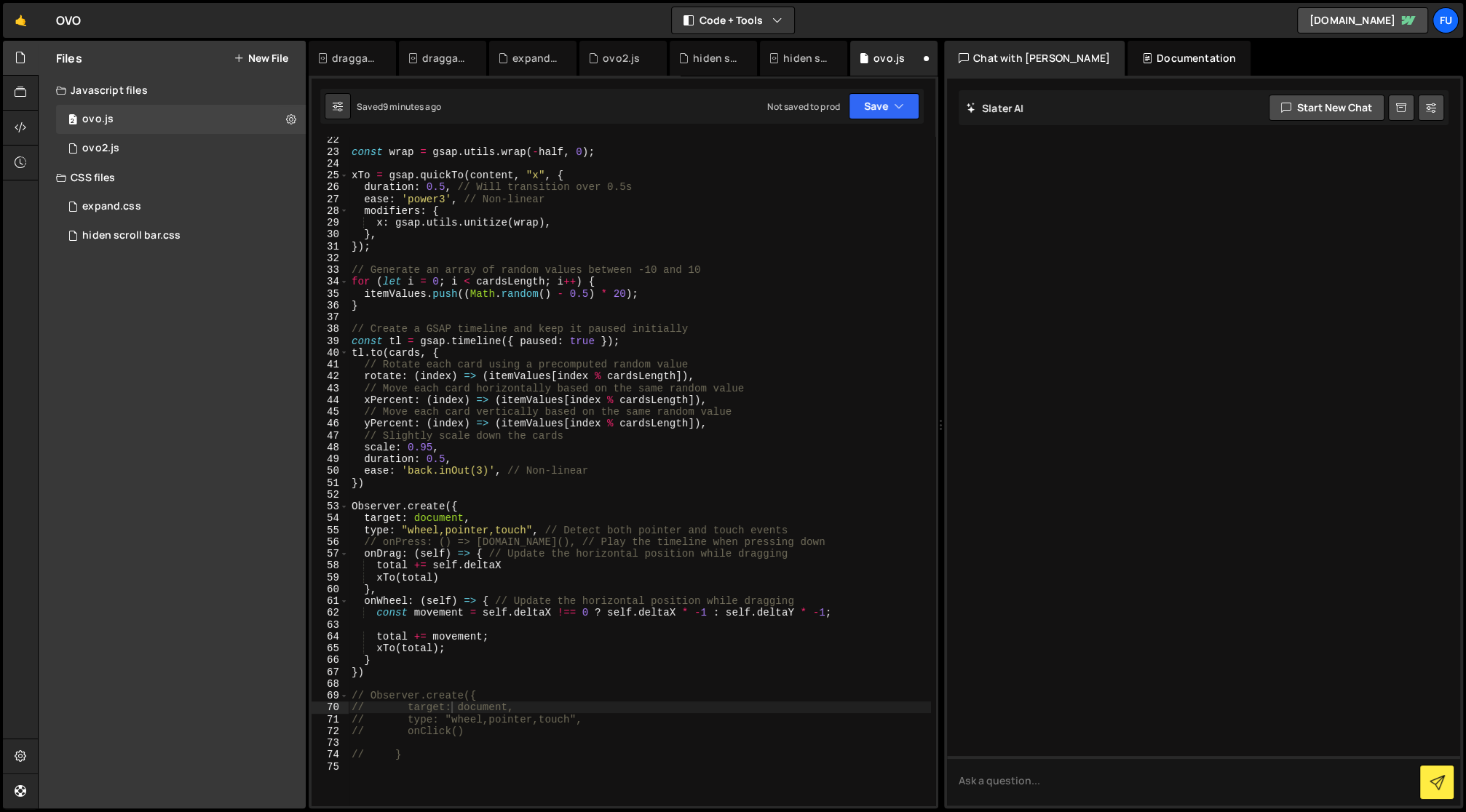
click at [465, 519] on div "const wrap = gsap . utils . wrap ( - half , 0 ) ; xTo = gsap . quickTo ( conten…" at bounding box center [640, 480] width 582 height 694
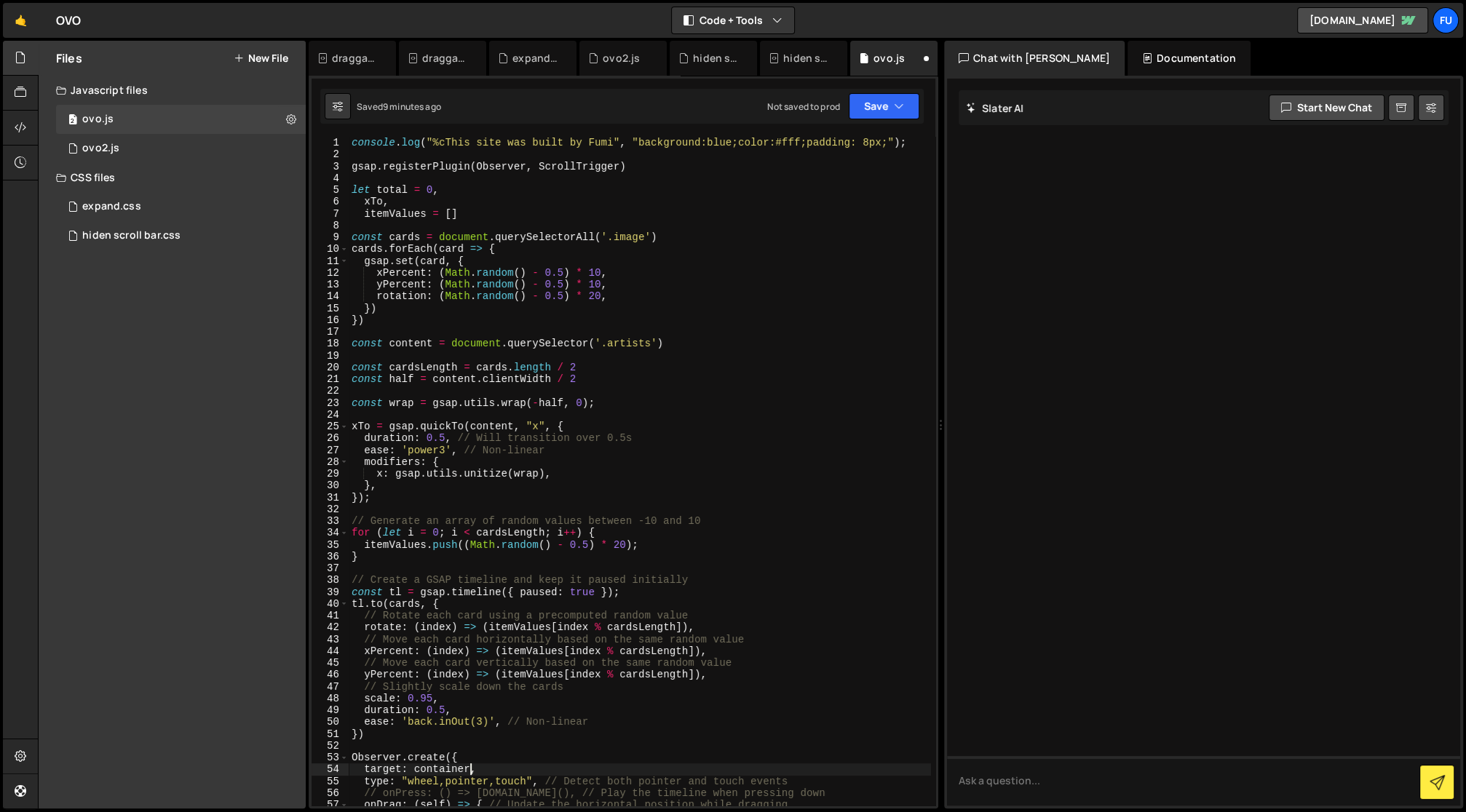
scroll to position [0, 0]
click at [874, 115] on button "Save" at bounding box center [884, 106] width 71 height 26
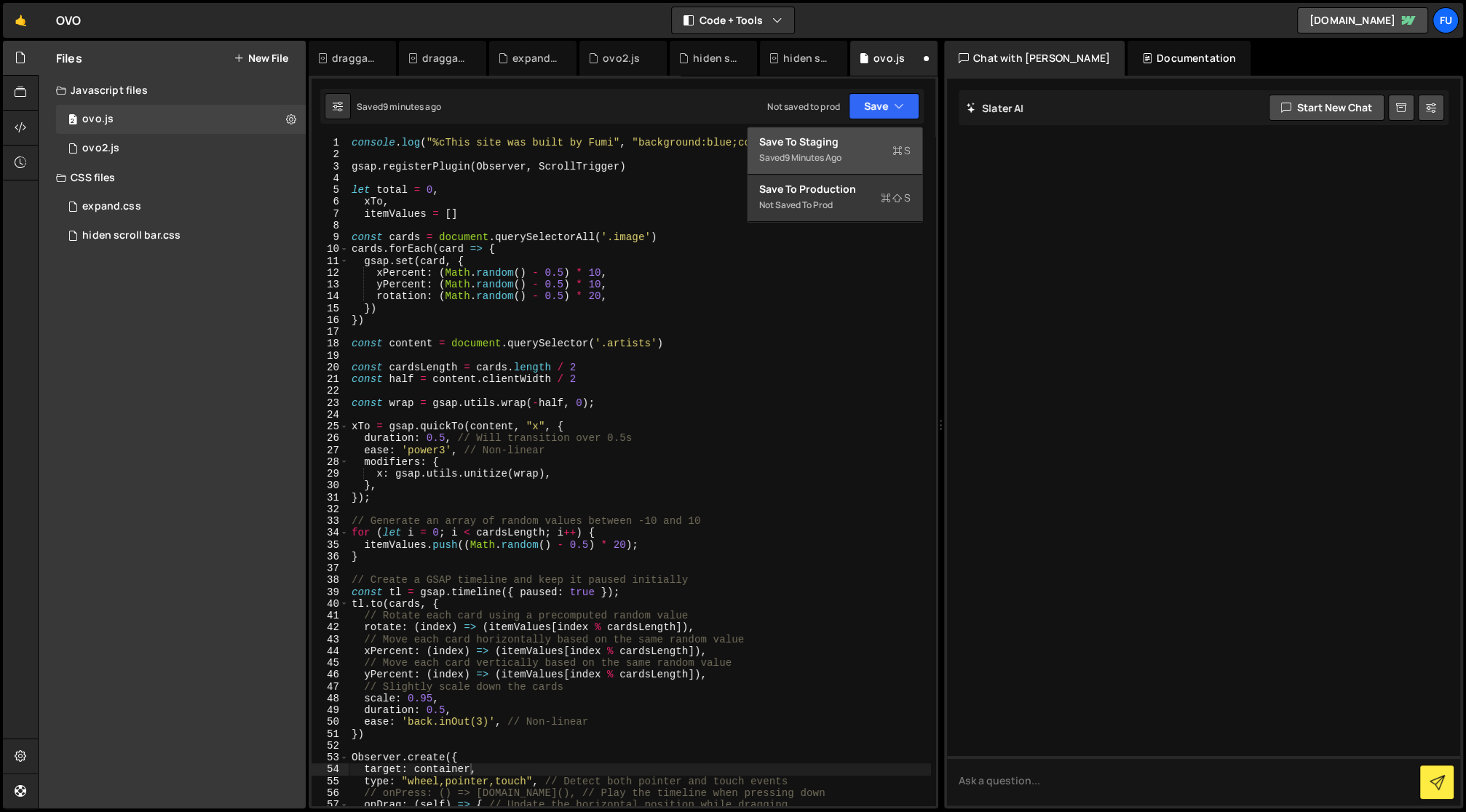
click at [872, 146] on div "Save to Staging S" at bounding box center [835, 142] width 151 height 15
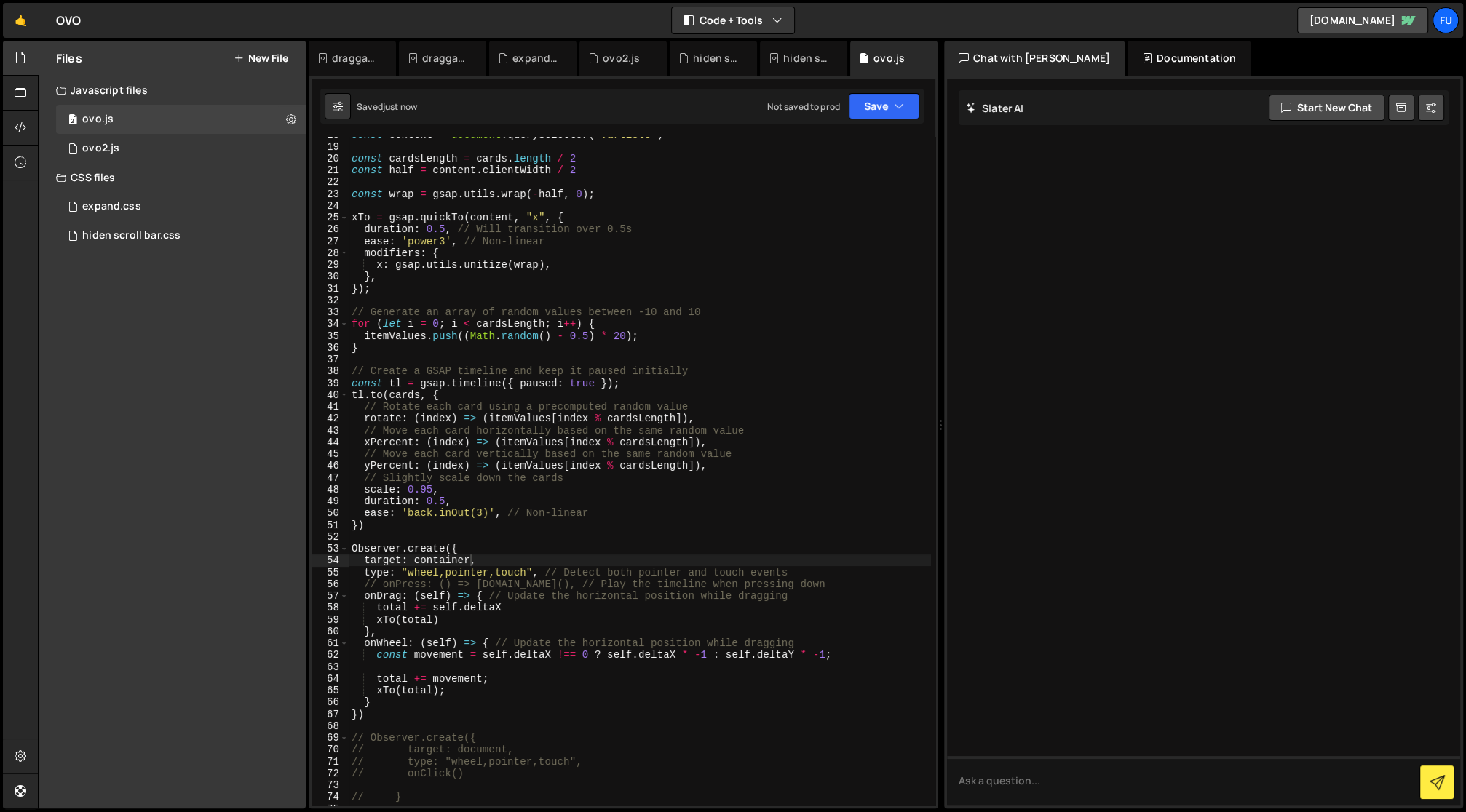
scroll to position [208, 0]
drag, startPoint x: 469, startPoint y: 559, endPoint x: 414, endPoint y: 559, distance: 55.0
click at [414, 559] on div "const content = document . querySelector ( '.artists' ) const cardsLength = car…" at bounding box center [640, 475] width 582 height 694
click at [906, 91] on div "Saved 13 seconds ago Not saved to prod Upgrade to Edit Save Save to Staging S S…" at bounding box center [622, 106] width 604 height 35
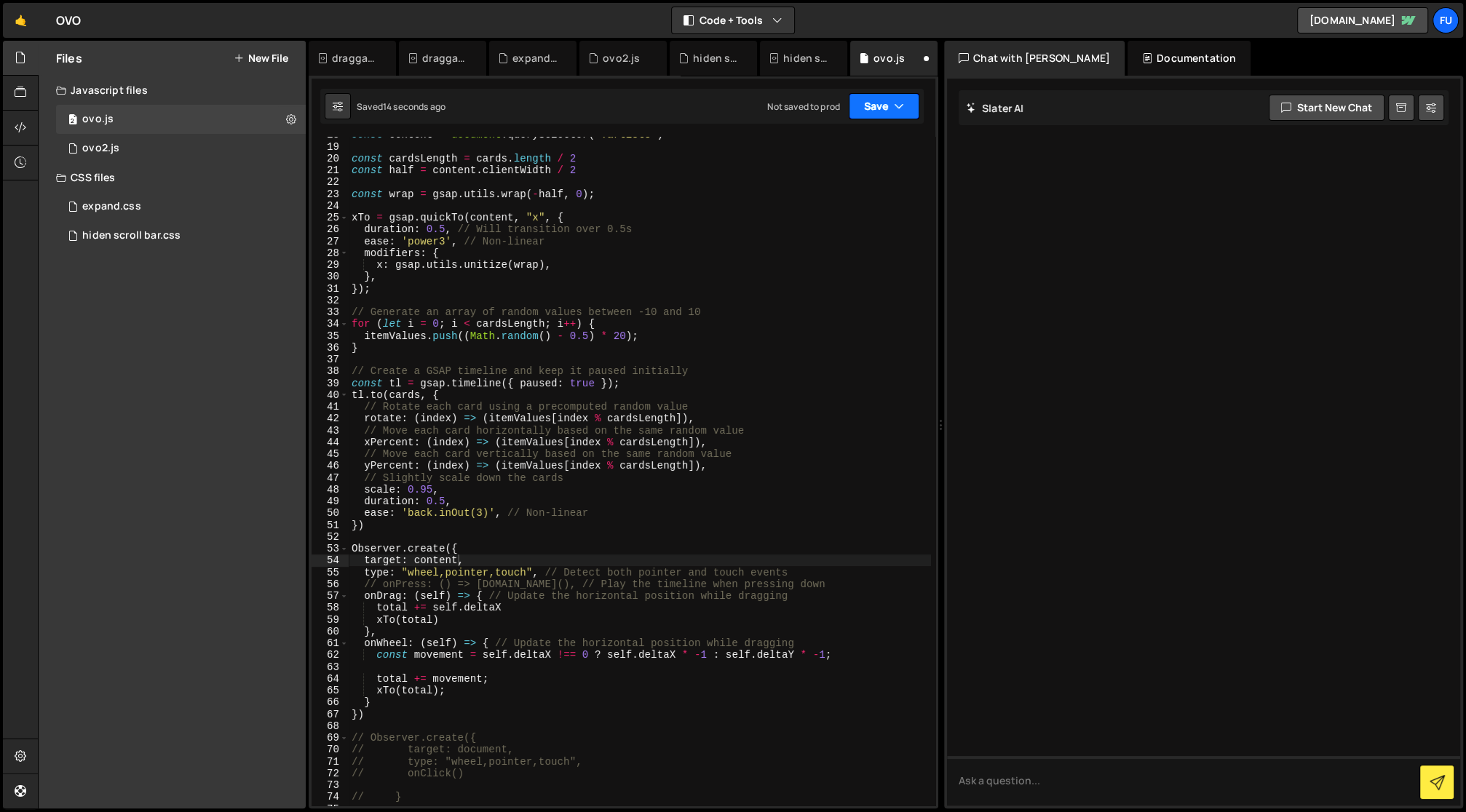
click at [895, 111] on icon "button" at bounding box center [899, 106] width 10 height 15
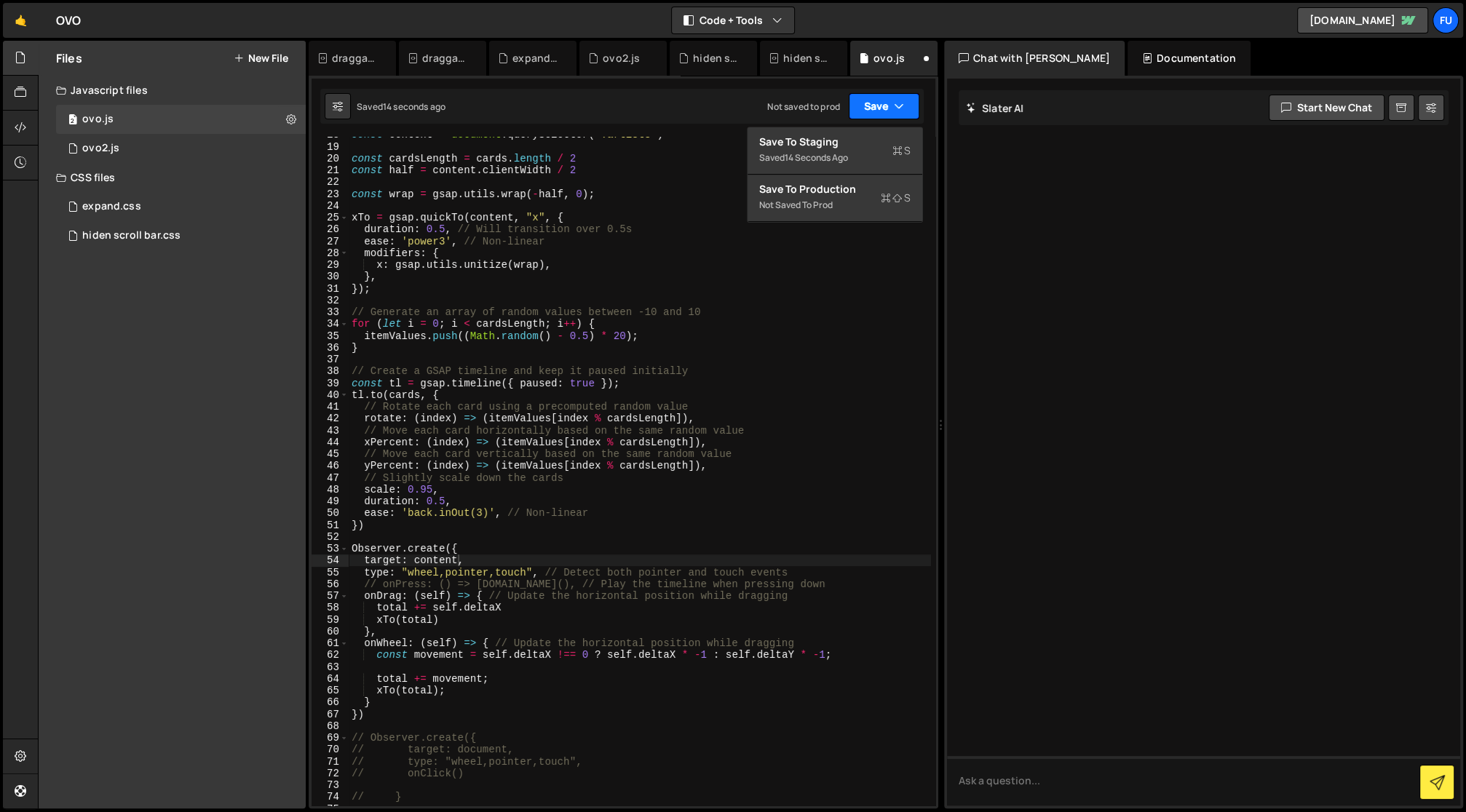
click at [894, 119] on button "Save" at bounding box center [884, 106] width 71 height 26
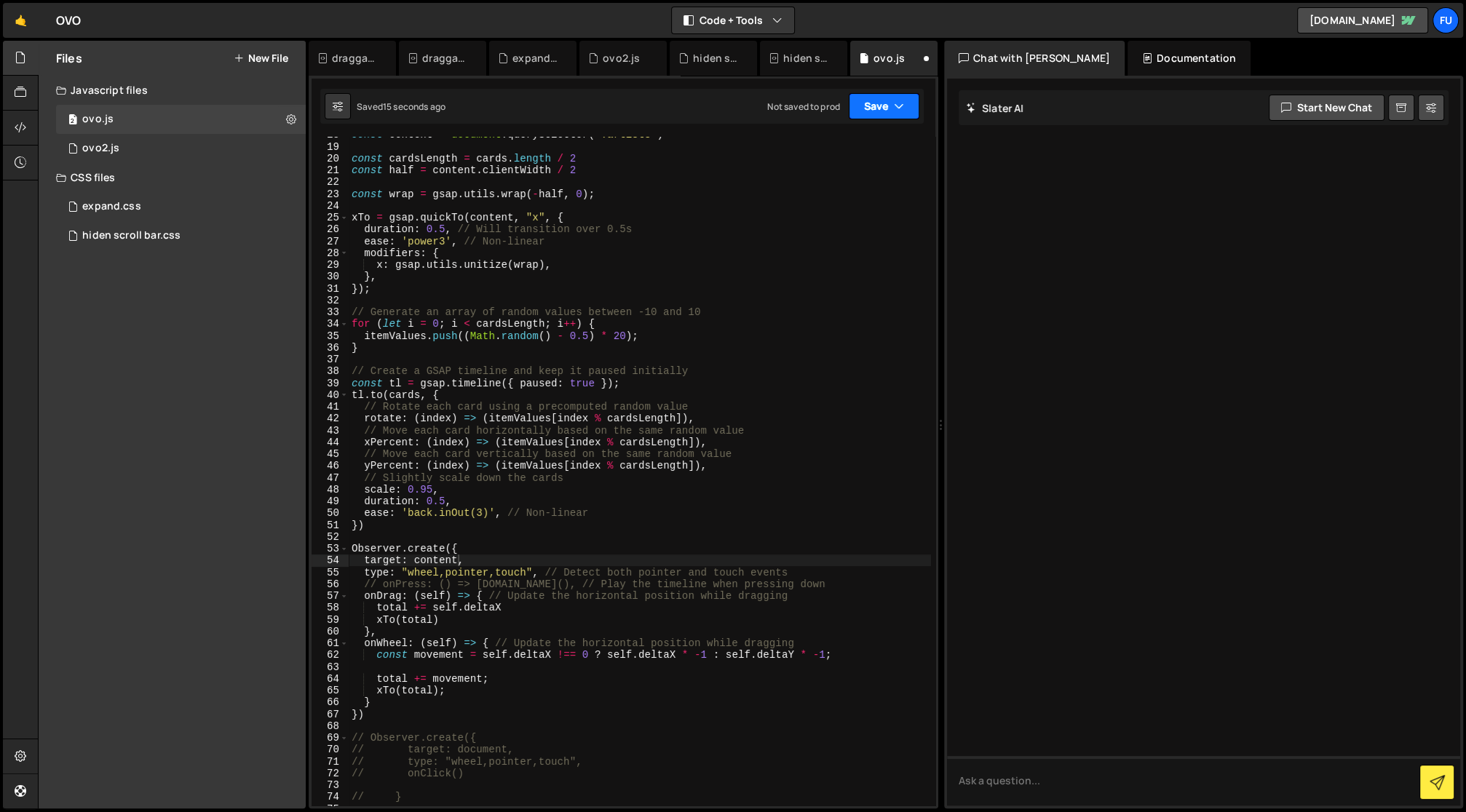
drag, startPoint x: 900, startPoint y: 86, endPoint x: 900, endPoint y: 109, distance: 23.0
click at [900, 86] on div "target: content, 18 19 20 21 22 23 24 25 26 27 28 29 30 31 32 33 34 35 36 37 38…" at bounding box center [623, 442] width 629 height 733
click at [901, 104] on icon "button" at bounding box center [899, 106] width 10 height 15
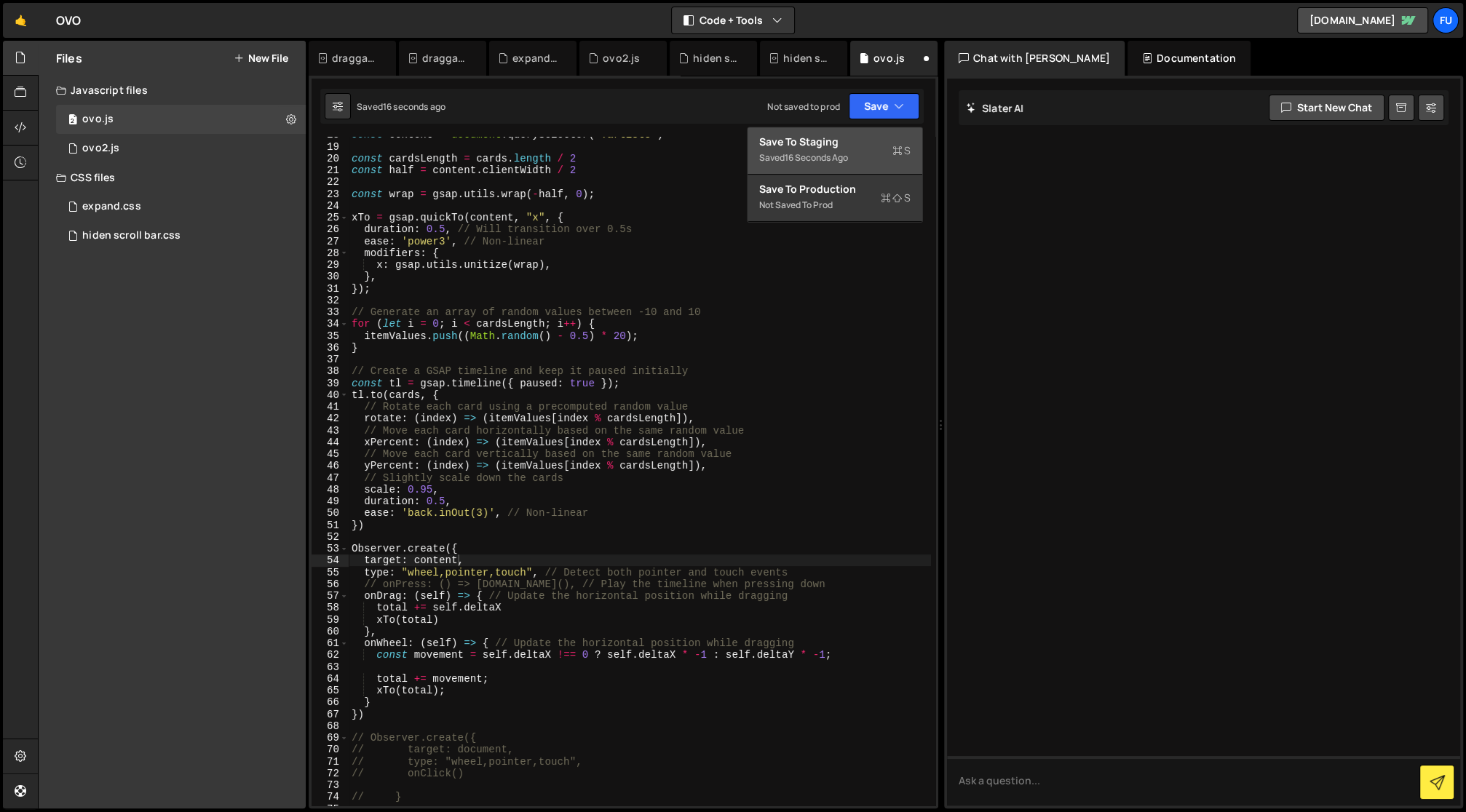
click at [901, 134] on div "Save to Staging S" at bounding box center [835, 142] width 151 height 15
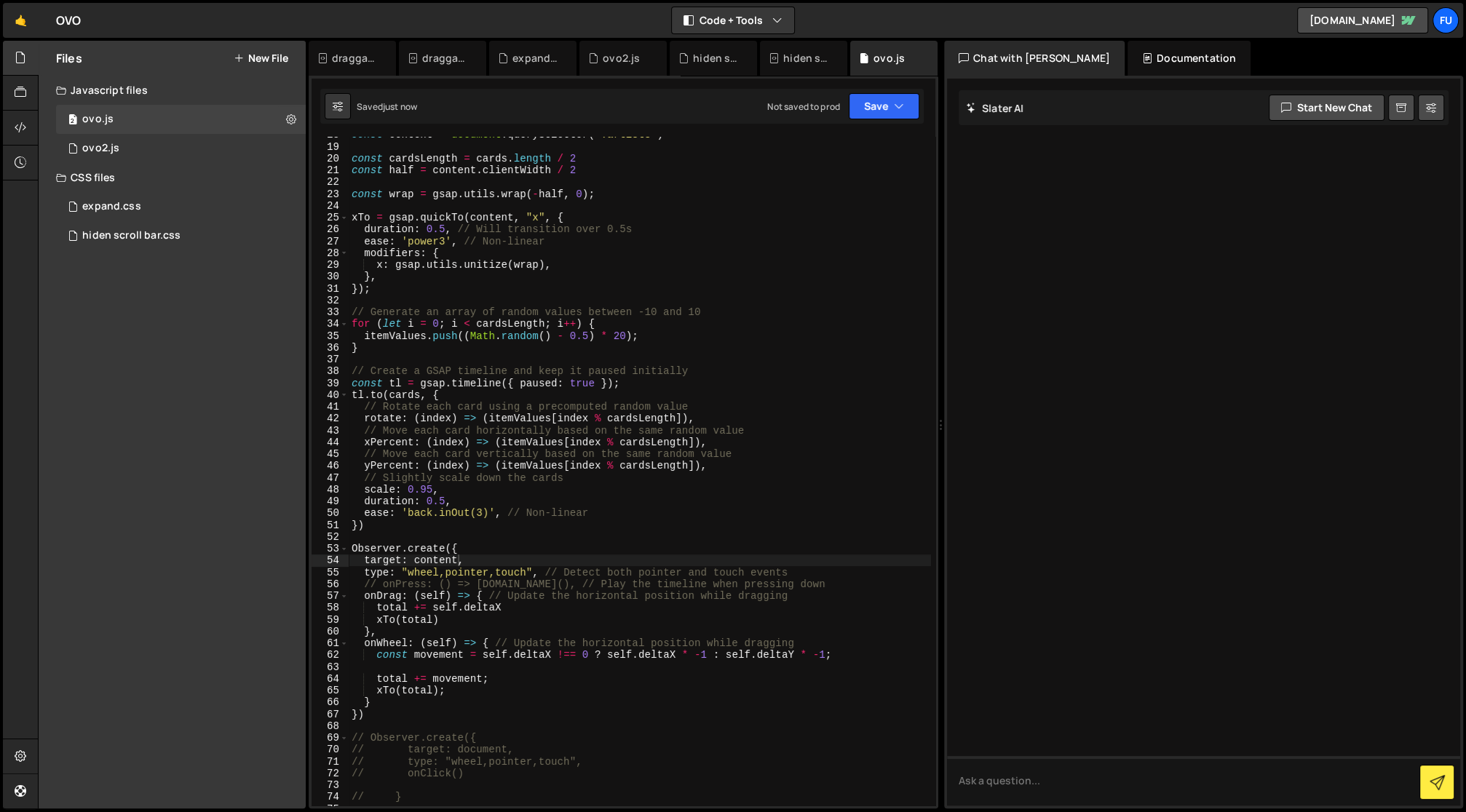
click at [154, 190] on div "CSS files" at bounding box center [173, 178] width 267 height 29
click at [155, 181] on div "CSS files" at bounding box center [173, 178] width 267 height 29
click at [455, 555] on div "const content = document . querySelector ( '.artists' ) const cardsLength = car…" at bounding box center [640, 475] width 582 height 694
drag, startPoint x: 455, startPoint y: 560, endPoint x: 415, endPoint y: 562, distance: 40.0
click at [415, 562] on div "const content = document . querySelector ( '.artists' ) const cardsLength = car…" at bounding box center [640, 475] width 582 height 694
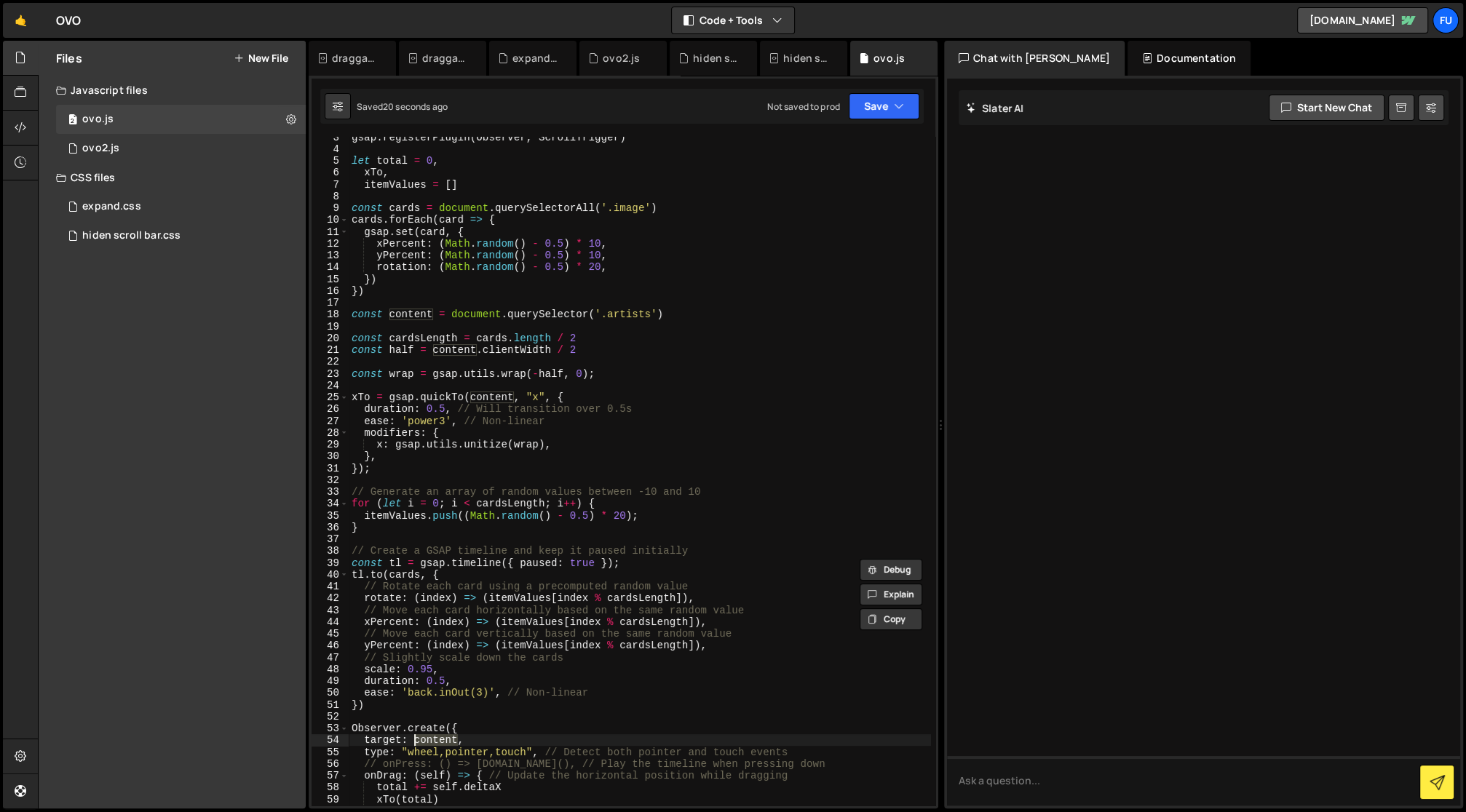
scroll to position [32, 0]
click at [613, 611] on div "gsap . registerPlugin ( Observer , ScrollTrigger ) let total = 0 , xTo , itemVa…" at bounding box center [640, 475] width 582 height 694
click at [452, 736] on div "gsap . registerPlugin ( Observer , ScrollTrigger ) let total = 0 , xTo , itemVa…" at bounding box center [640, 475] width 582 height 694
click at [557, 725] on div "gsap . registerPlugin ( Observer , ScrollTrigger ) let total = 0 , xTo , itemVa…" at bounding box center [640, 475] width 582 height 694
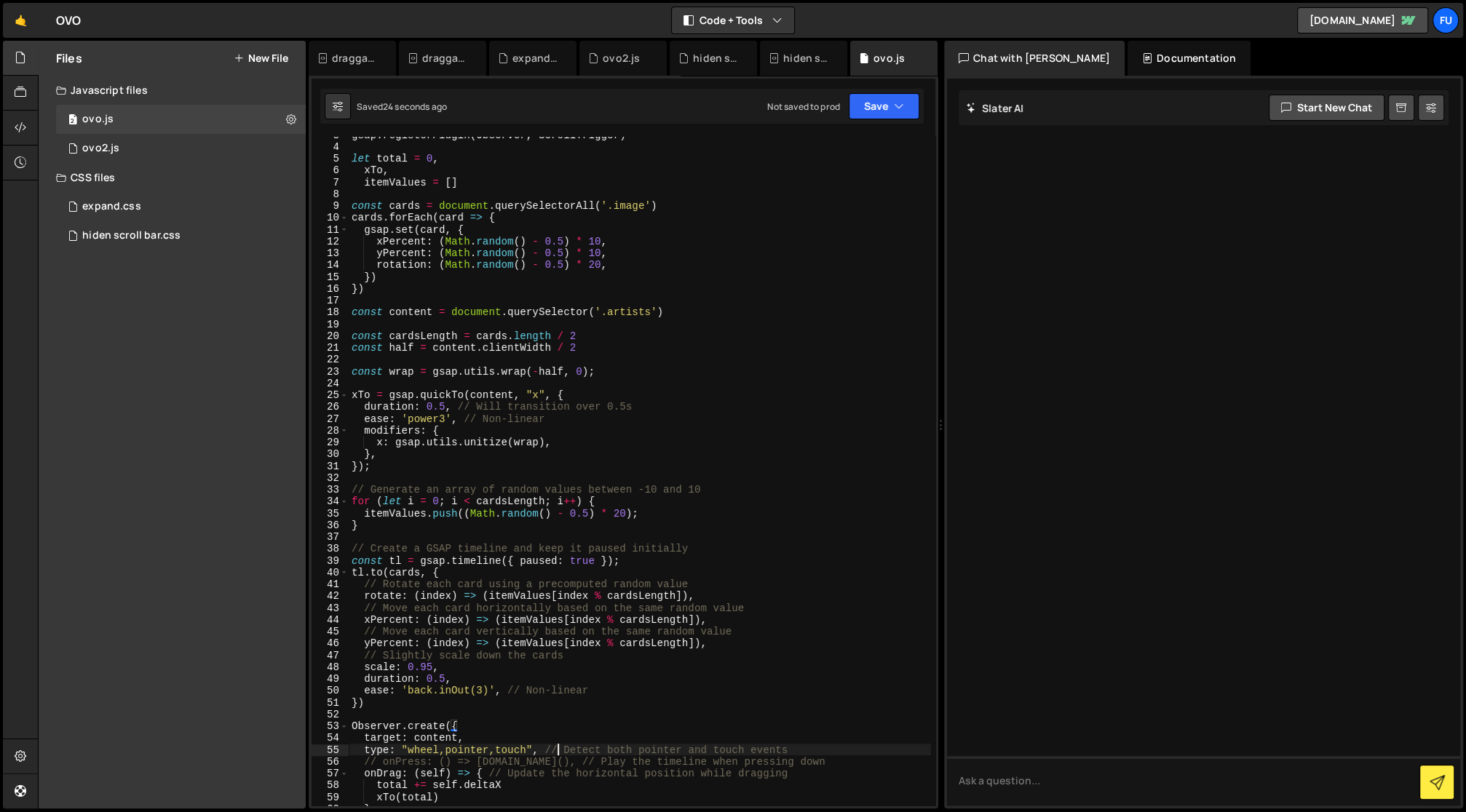
click at [556, 749] on div "gsap . registerPlugin ( Observer , ScrollTrigger ) let total = 0 , xTo , itemVa…" at bounding box center [640, 475] width 582 height 694
click at [535, 744] on div "gsap . registerPlugin ( Observer , ScrollTrigger ) let total = 0 , xTo , itemVa…" at bounding box center [640, 475] width 582 height 694
drag, startPoint x: 460, startPoint y: 733, endPoint x: 415, endPoint y: 741, distance: 45.7
click at [415, 741] on div "gsap . registerPlugin ( Observer , ScrollTrigger ) let total = 0 , xTo , itemVa…" at bounding box center [640, 475] width 582 height 694
click at [578, 744] on div "gsap . registerPlugin ( Observer , ScrollTrigger ) let total = 0 , xTo , itemVa…" at bounding box center [640, 475] width 582 height 694
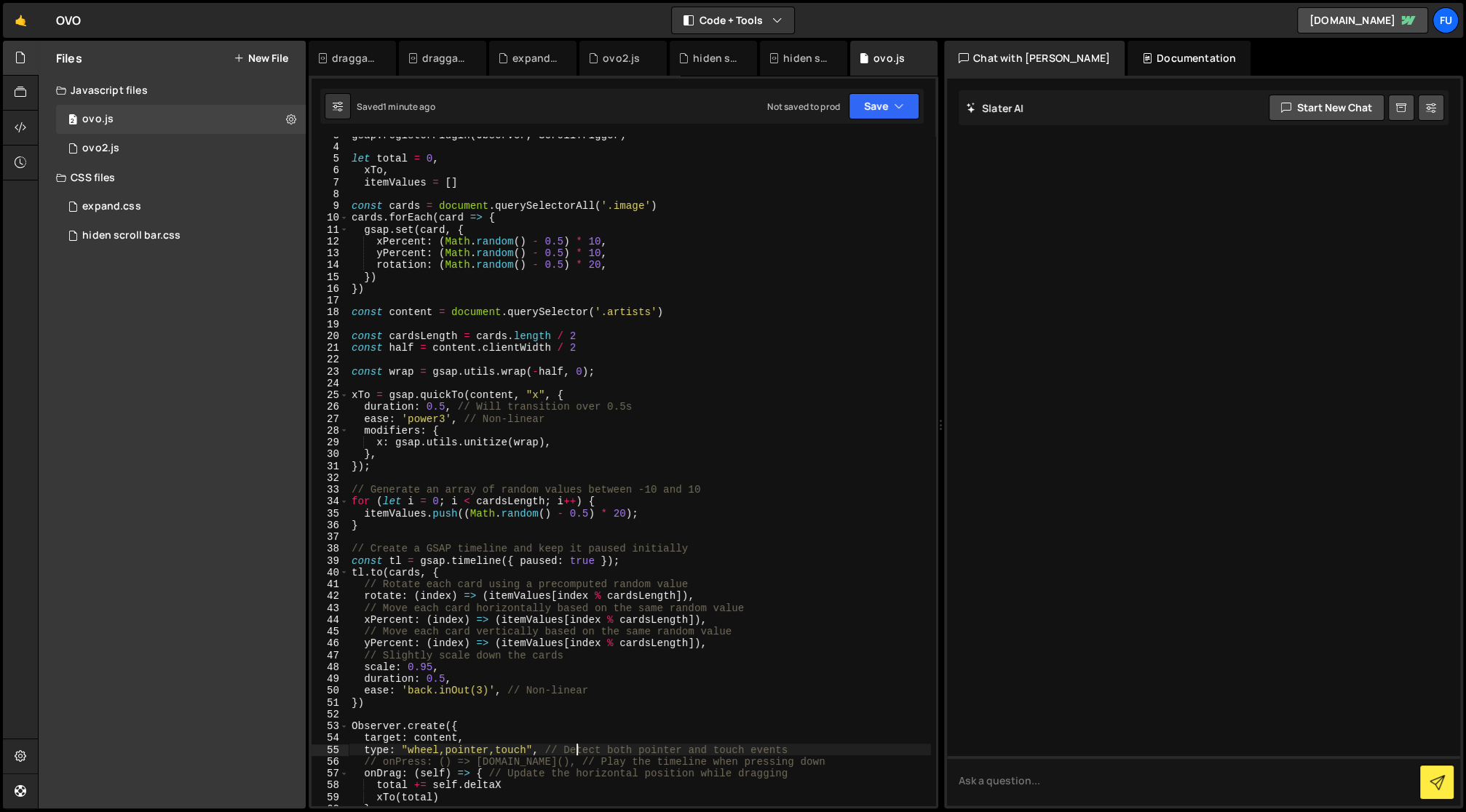
scroll to position [246, 0]
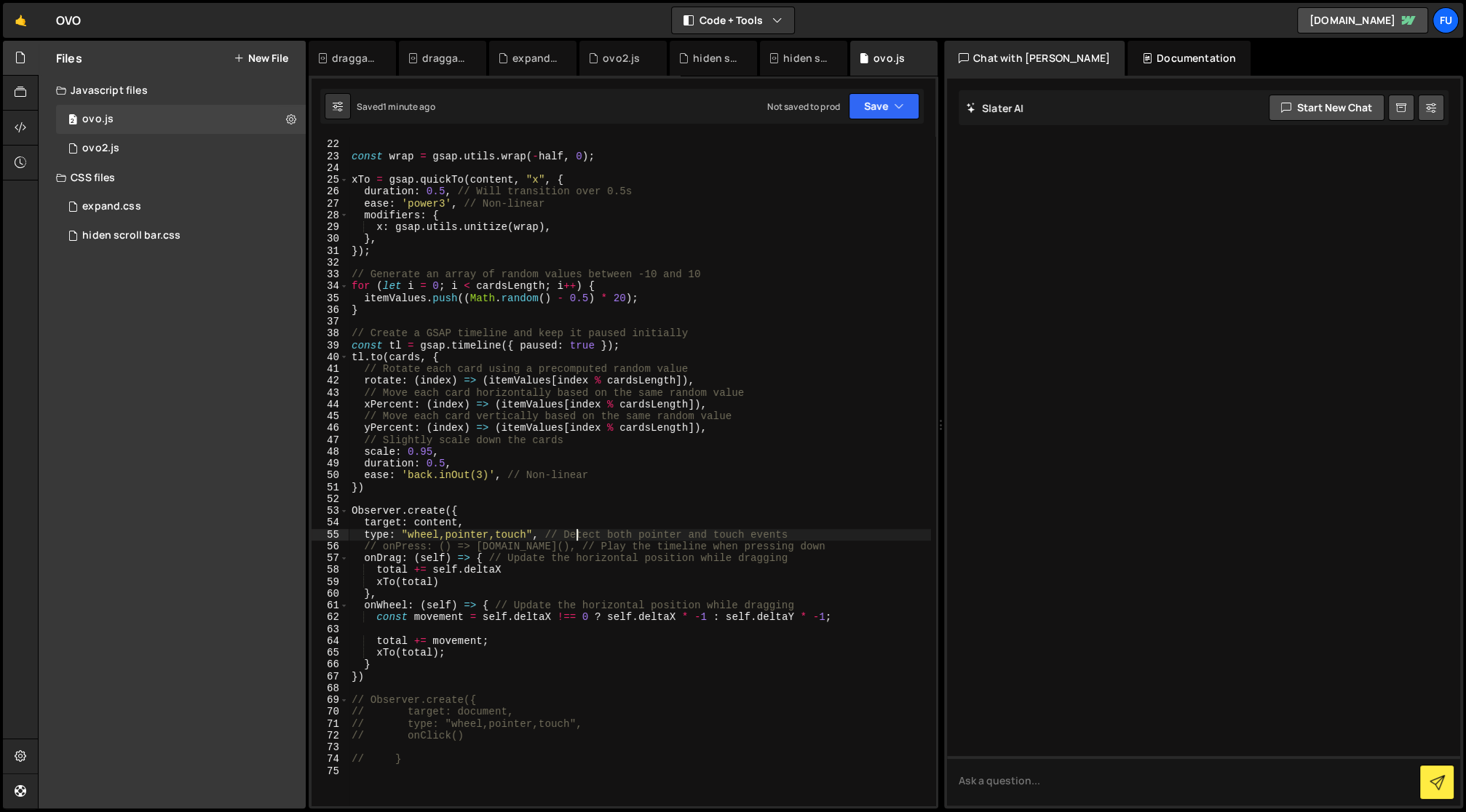
click at [539, 529] on div "const half = content . clientWidth / 2 const wrap = gsap . utils . wrap ( - hal…" at bounding box center [640, 473] width 582 height 694
click at [536, 598] on div "const half = content . clientWidth / 2 const wrap = gsap . utils . wrap ( - hal…" at bounding box center [640, 473] width 582 height 694
click at [535, 590] on div "const half = content . clientWidth / 2 const wrap = gsap . utils . wrap ( - hal…" at bounding box center [640, 473] width 582 height 694
click at [762, 531] on div "const half = content . clientWidth / 2 const wrap = gsap . utils . wrap ( - hal…" at bounding box center [640, 473] width 582 height 694
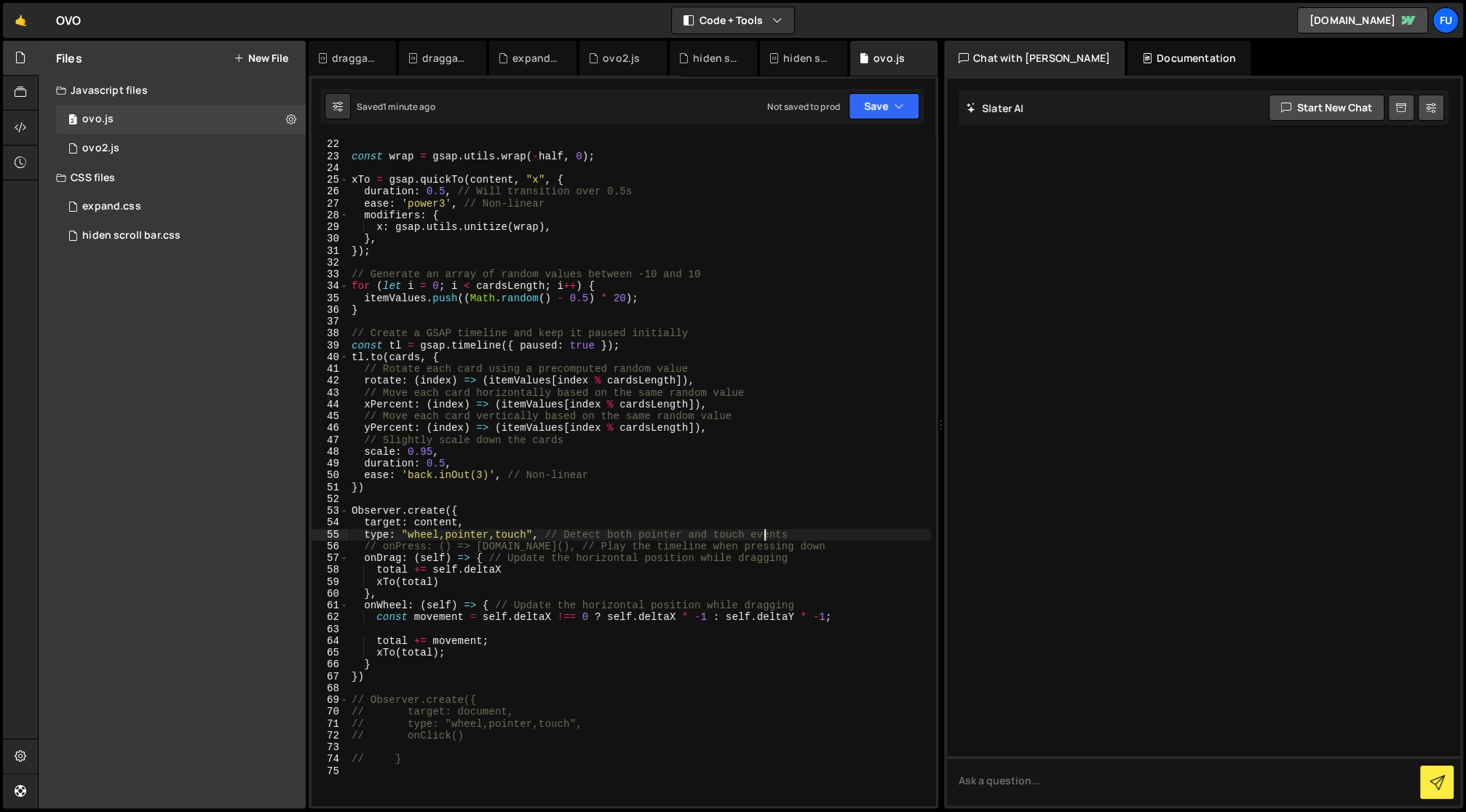
click at [823, 548] on div "const half = content . clientWidth / 2 const wrap = gsap . utils . wrap ( - hal…" at bounding box center [640, 473] width 582 height 694
click at [820, 555] on div "const half = content . clientWidth / 2 const wrap = gsap . utils . wrap ( - hal…" at bounding box center [640, 473] width 582 height 694
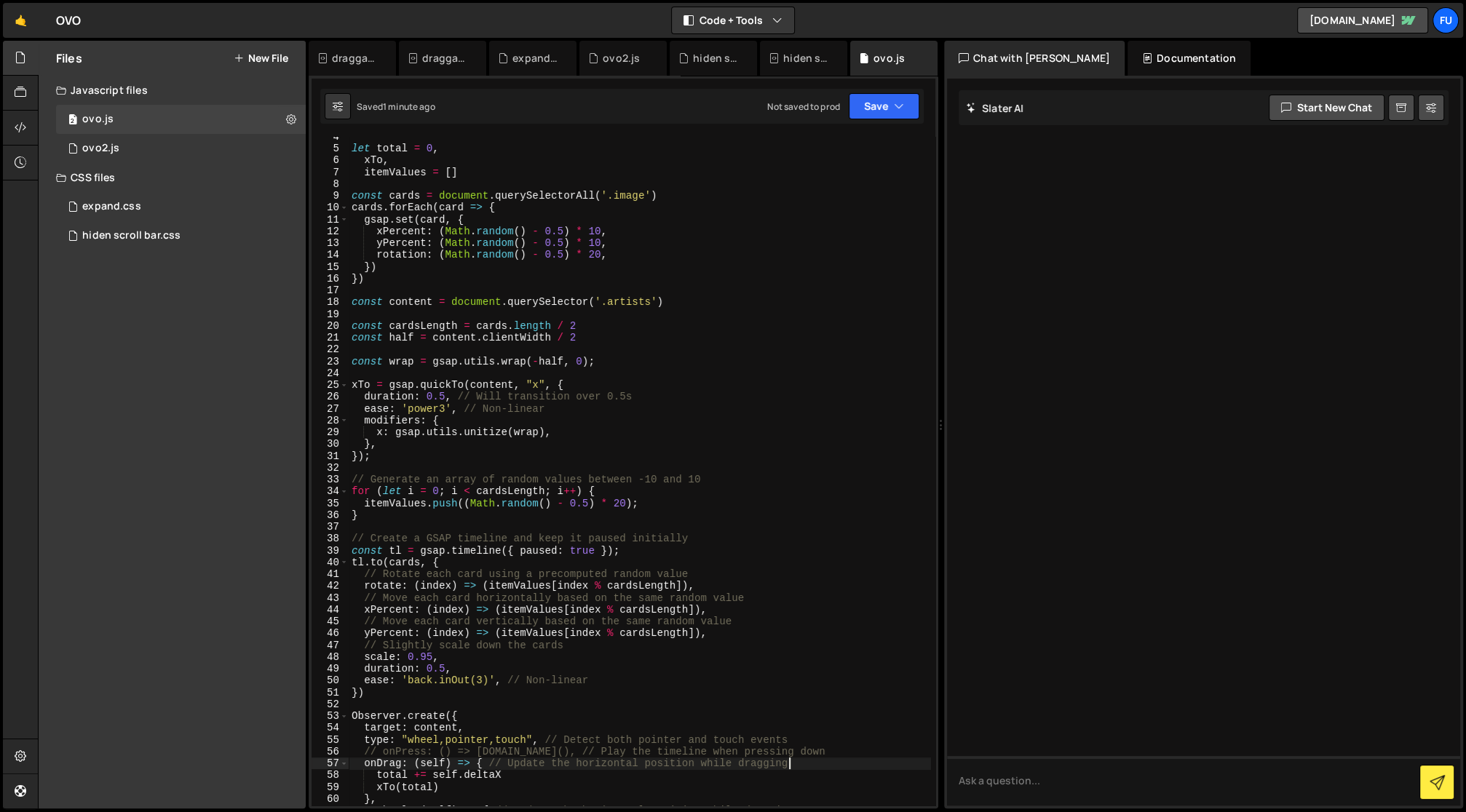
scroll to position [93, 0]
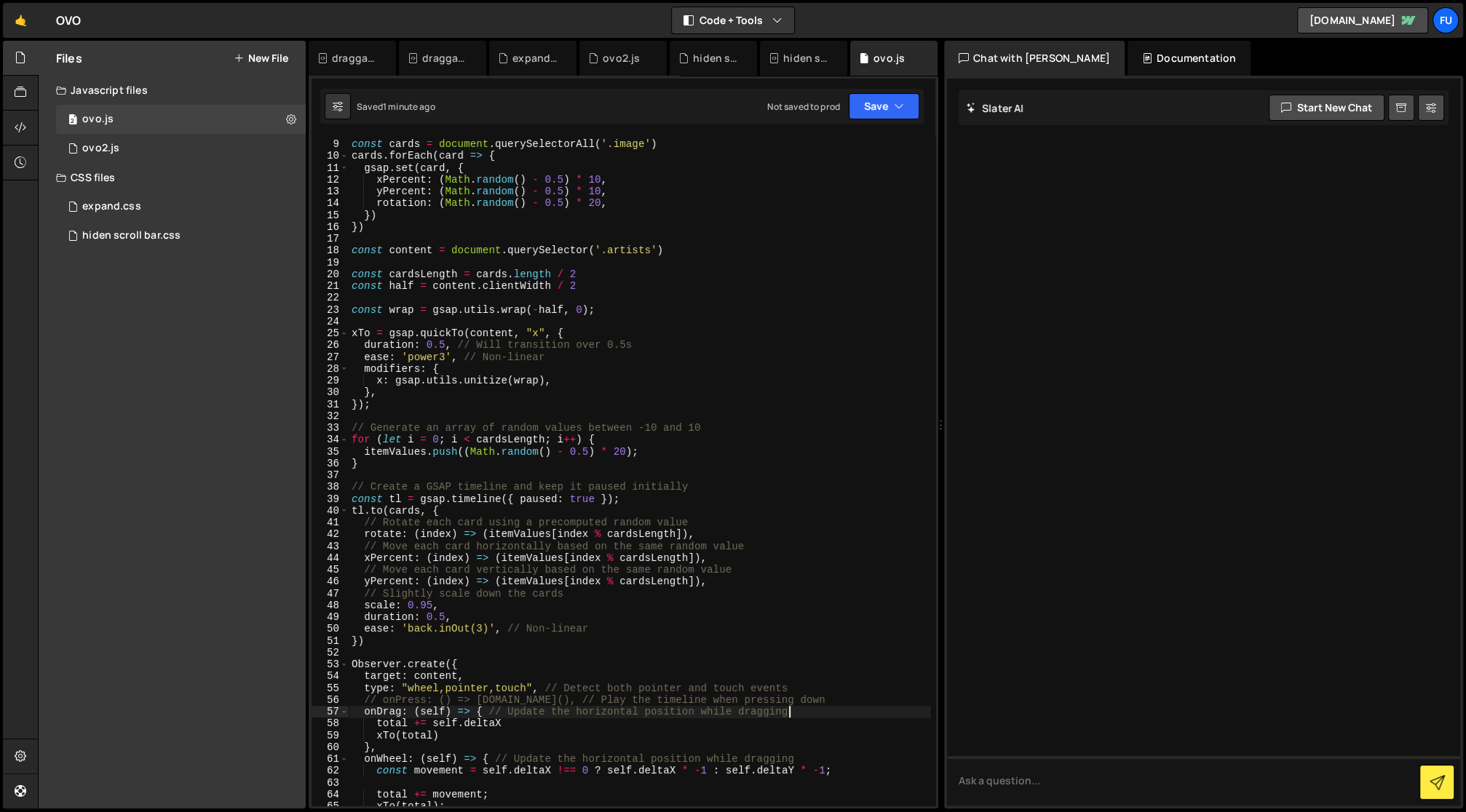
click at [629, 594] on div "const cards = document . querySelectorAll ( '.image' ) cards . forEach ( card =…" at bounding box center [640, 473] width 582 height 694
click at [629, 599] on div "const cards = document . querySelectorAll ( '.image' ) cards . forEach ( card =…" at bounding box center [640, 473] width 582 height 694
click at [629, 603] on div "const cards = document . querySelectorAll ( '.image' ) cards . forEach ( card =…" at bounding box center [640, 473] width 582 height 694
type textarea "scale: 0.95,"
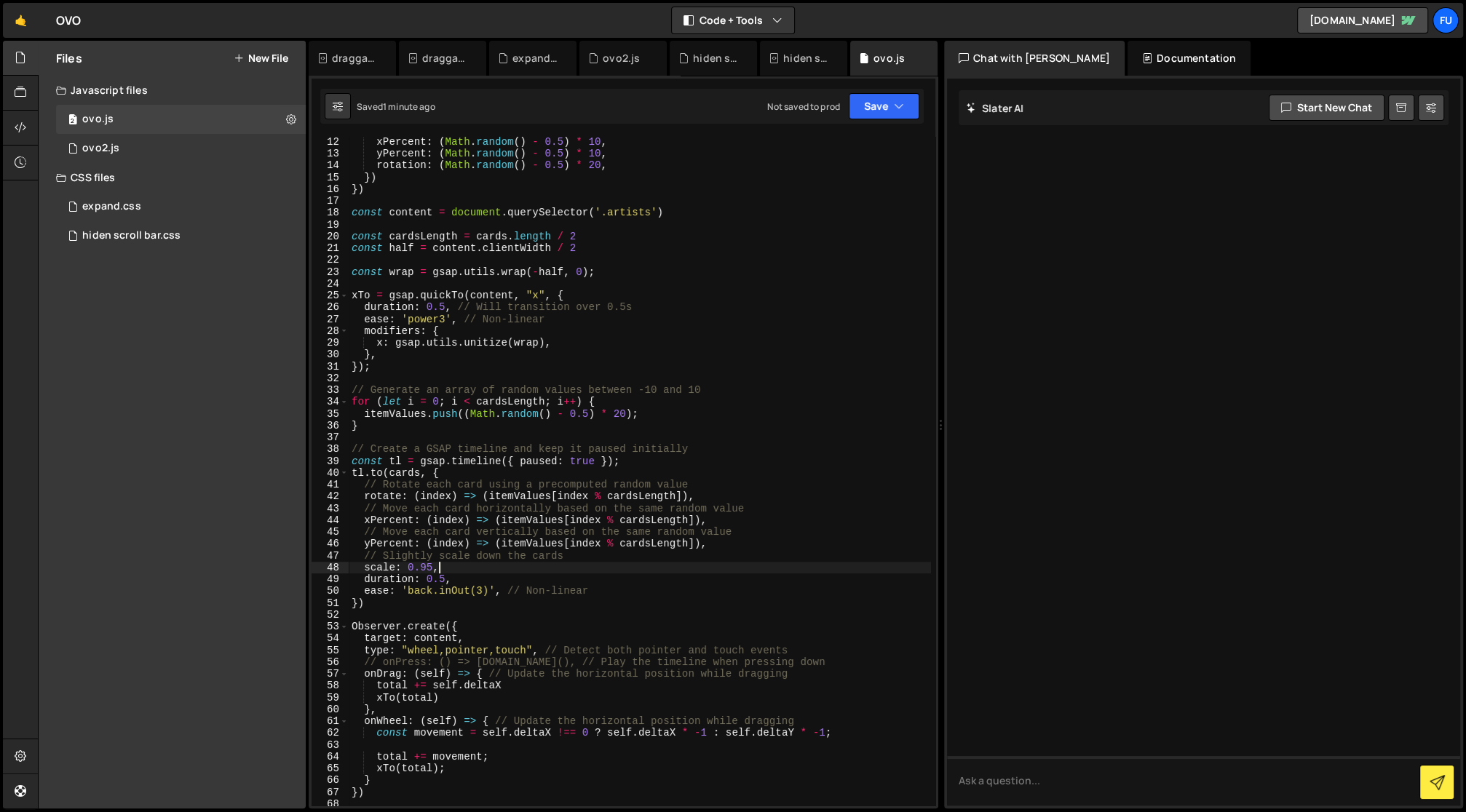
scroll to position [0, 0]
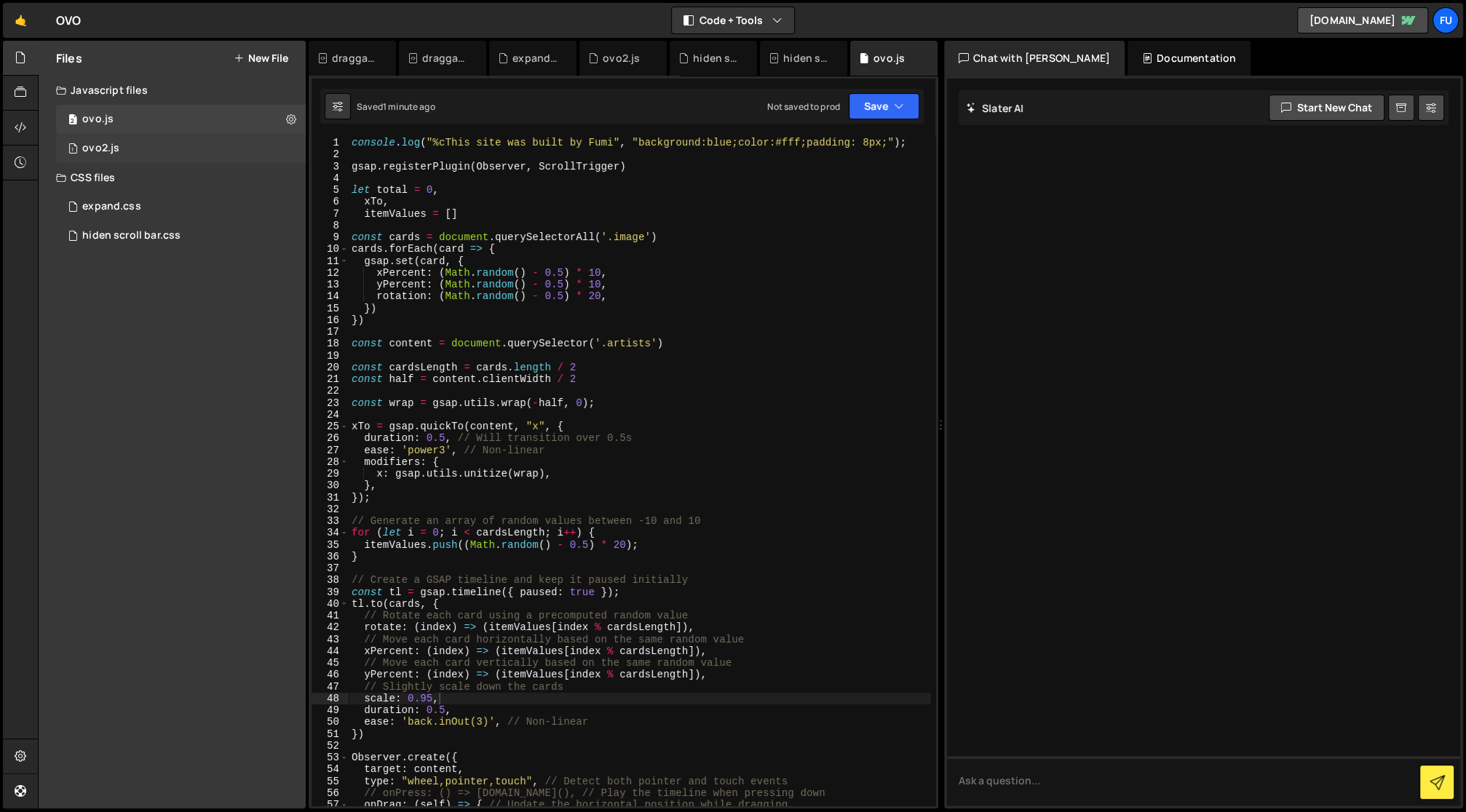
click at [160, 159] on div "1 ovo2.js 0" at bounding box center [183, 148] width 255 height 29
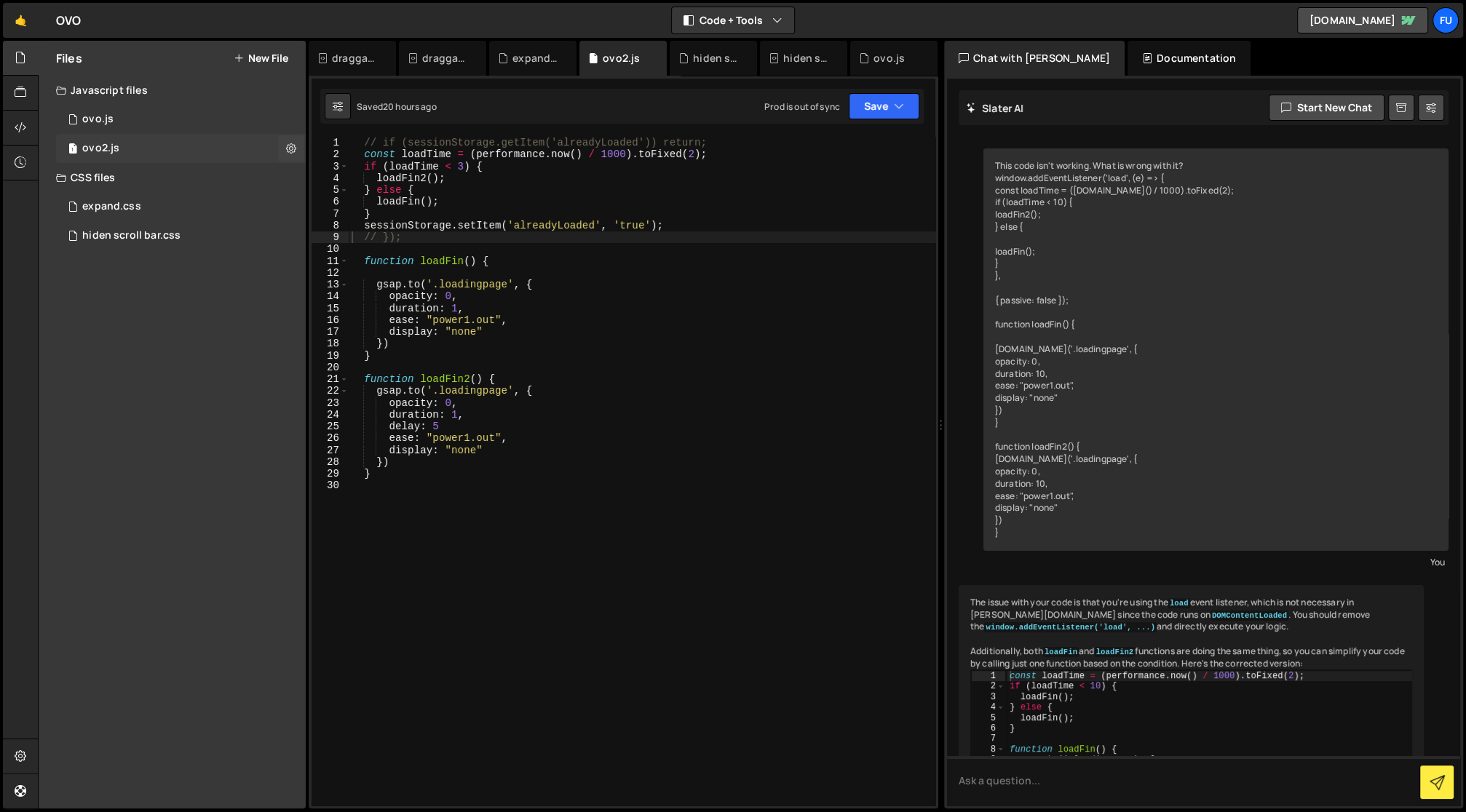
scroll to position [194, 0]
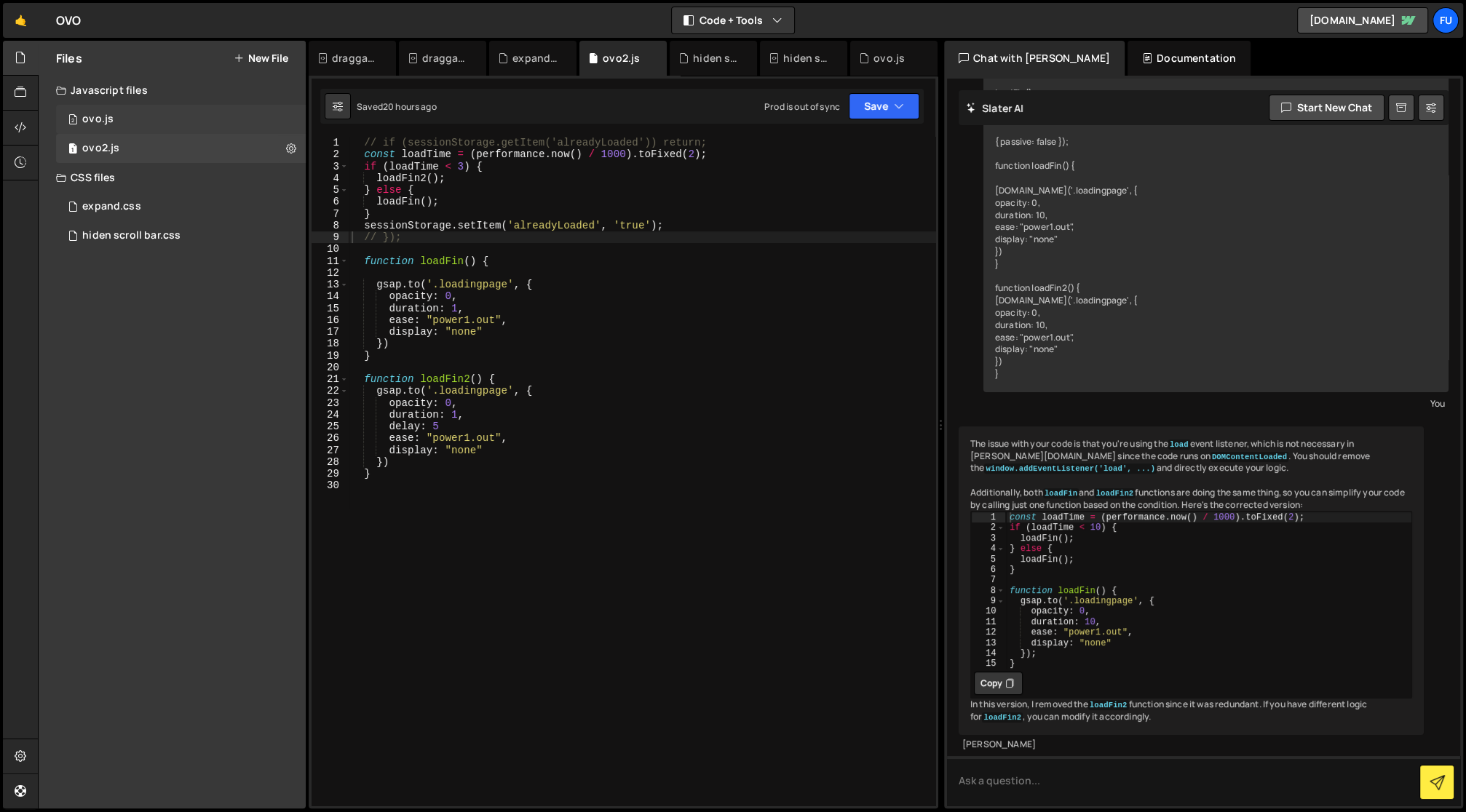
click at [161, 120] on div "2 ovo.js 0" at bounding box center [183, 120] width 255 height 29
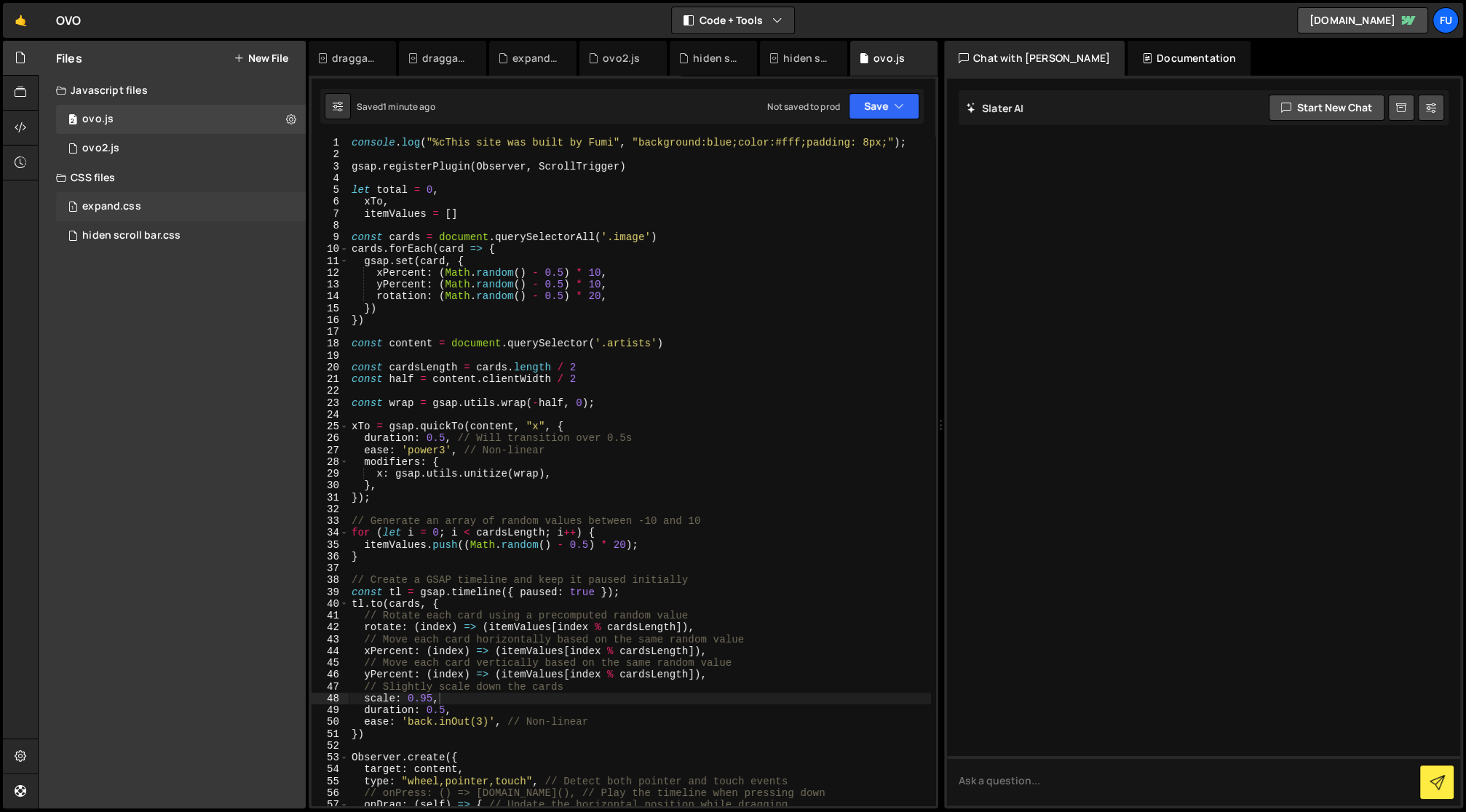
click at [155, 203] on div "1 expand.css 0" at bounding box center [183, 207] width 255 height 29
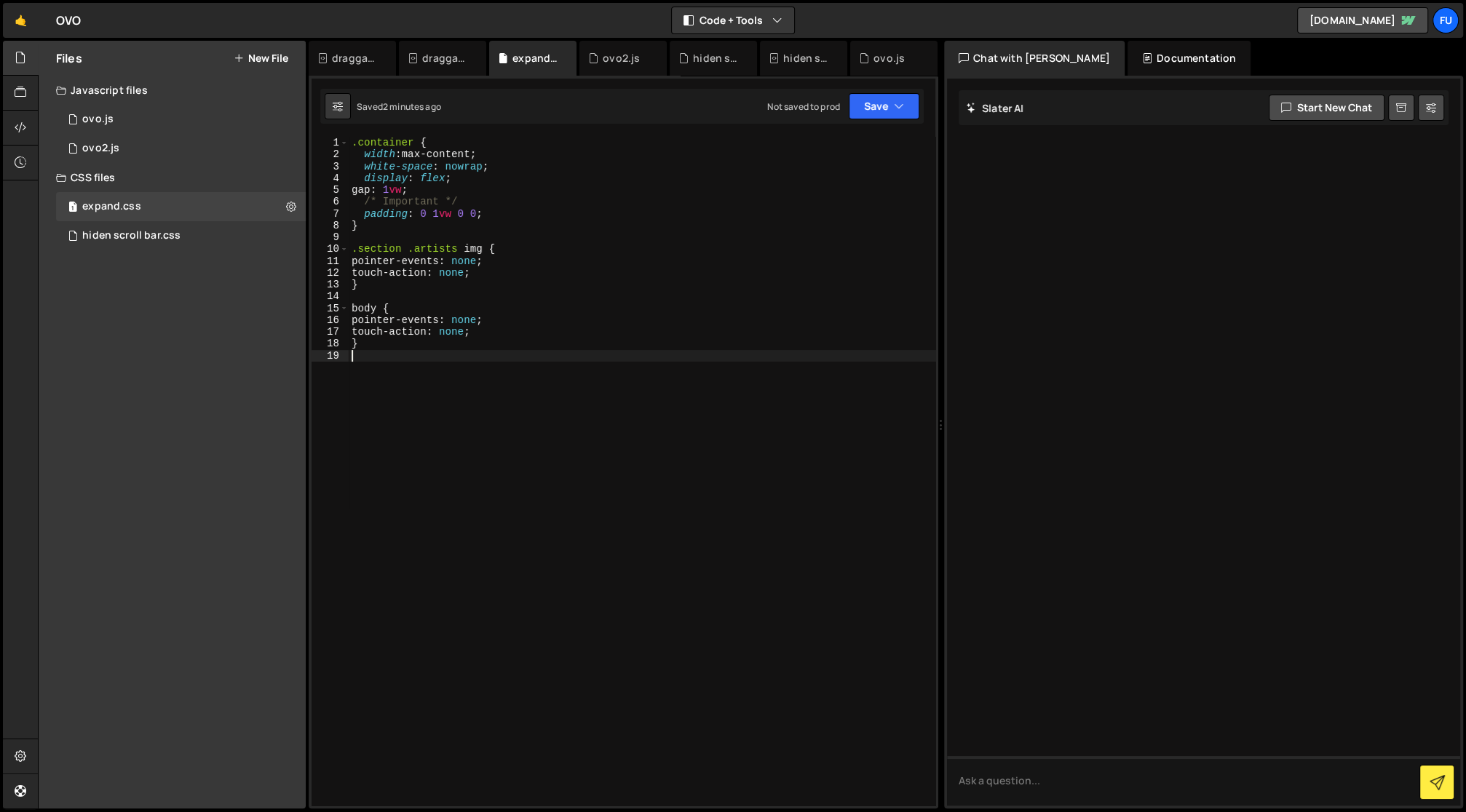
click at [392, 358] on div ".container { width : max-content ; white-space : nowrap ; display : flex ; gap …" at bounding box center [643, 483] width 588 height 694
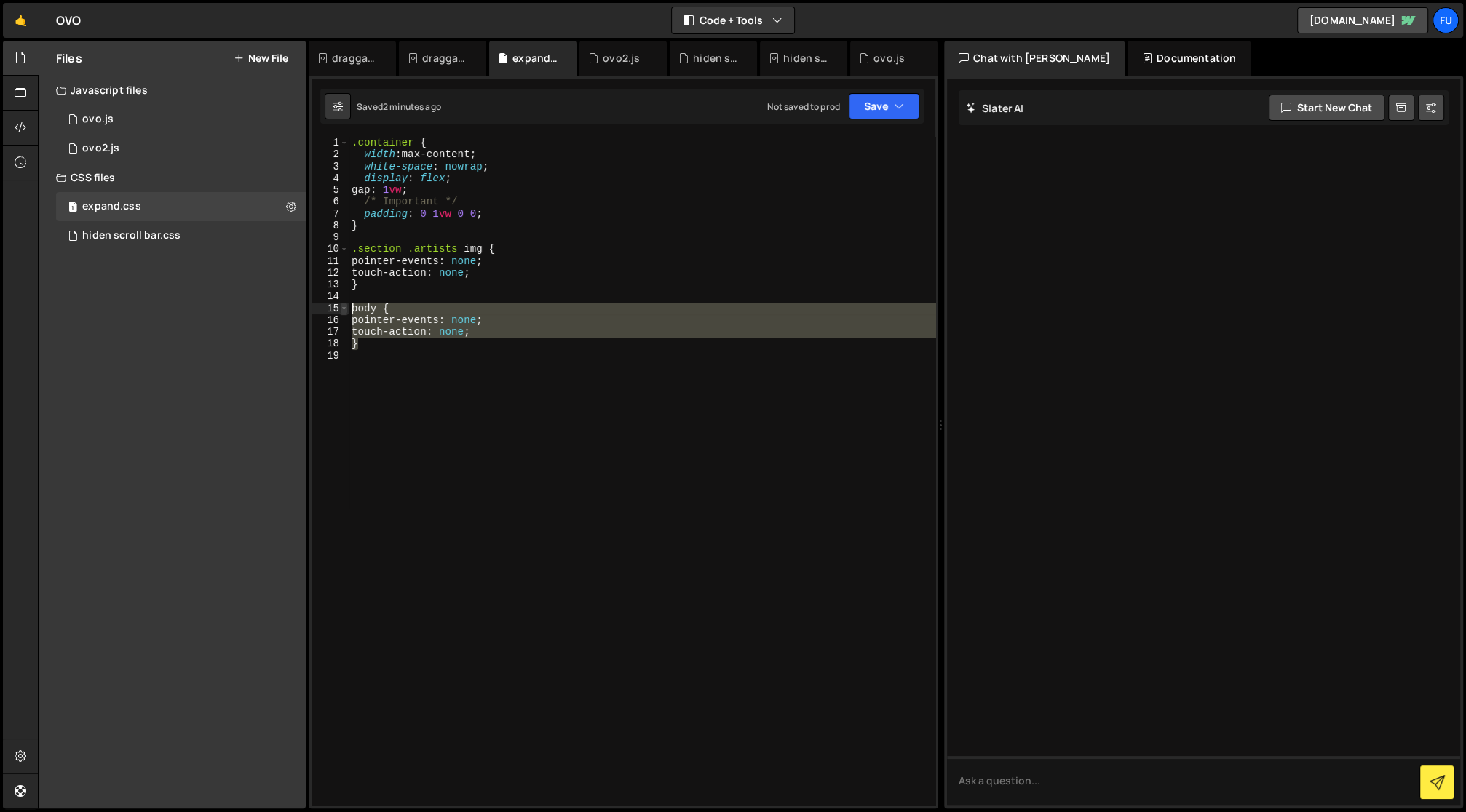
drag, startPoint x: 388, startPoint y: 347, endPoint x: 342, endPoint y: 306, distance: 61.6
click at [342, 306] on div "1 2 3 4 5 6 7 8 9 10 11 12 13 14 15 16 17 18 19 .container { width : max-conten…" at bounding box center [623, 471] width 624 height 669
type textarea "body { pointer-events: none;"
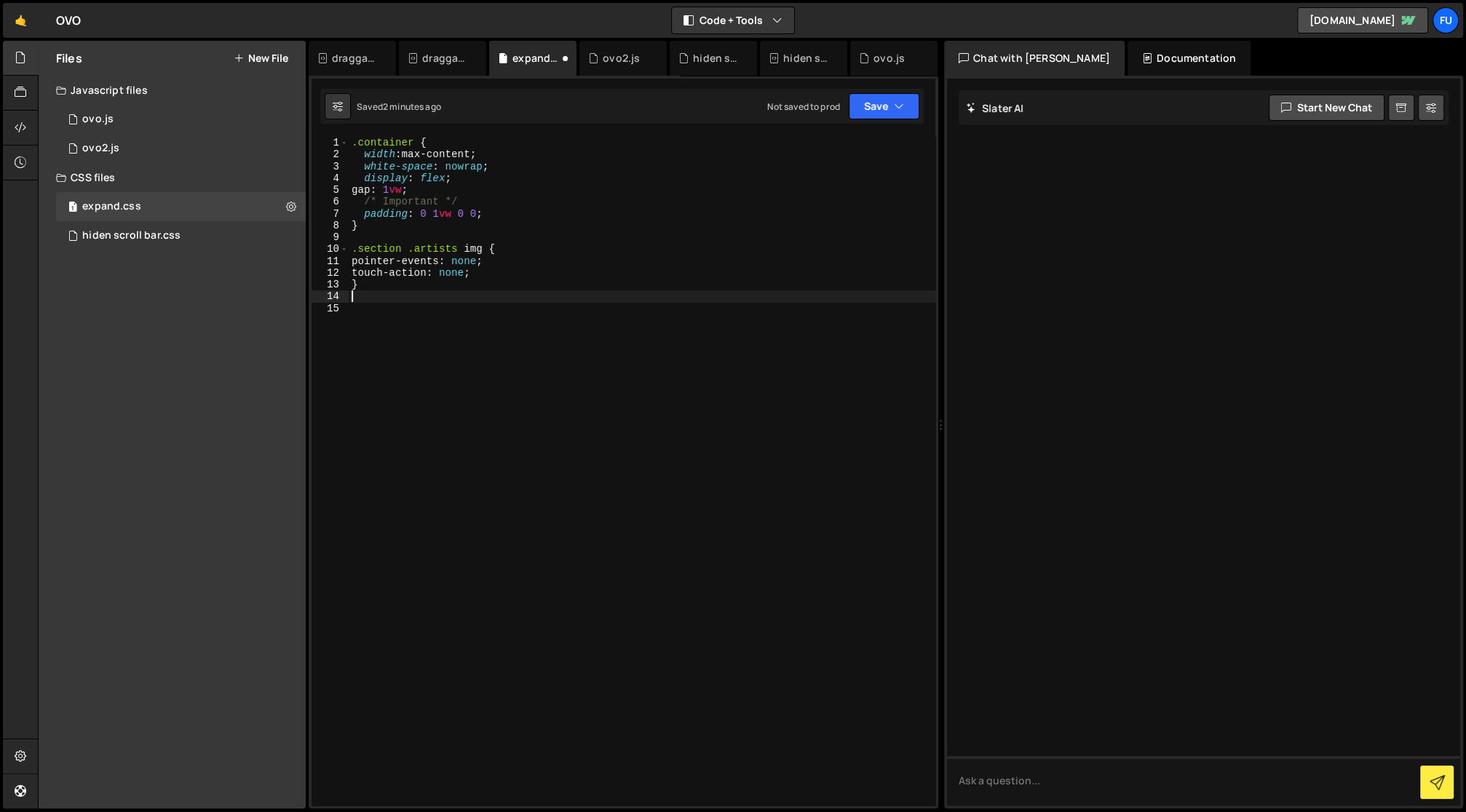
type textarea "}"
click at [859, 112] on button "Save" at bounding box center [884, 106] width 71 height 26
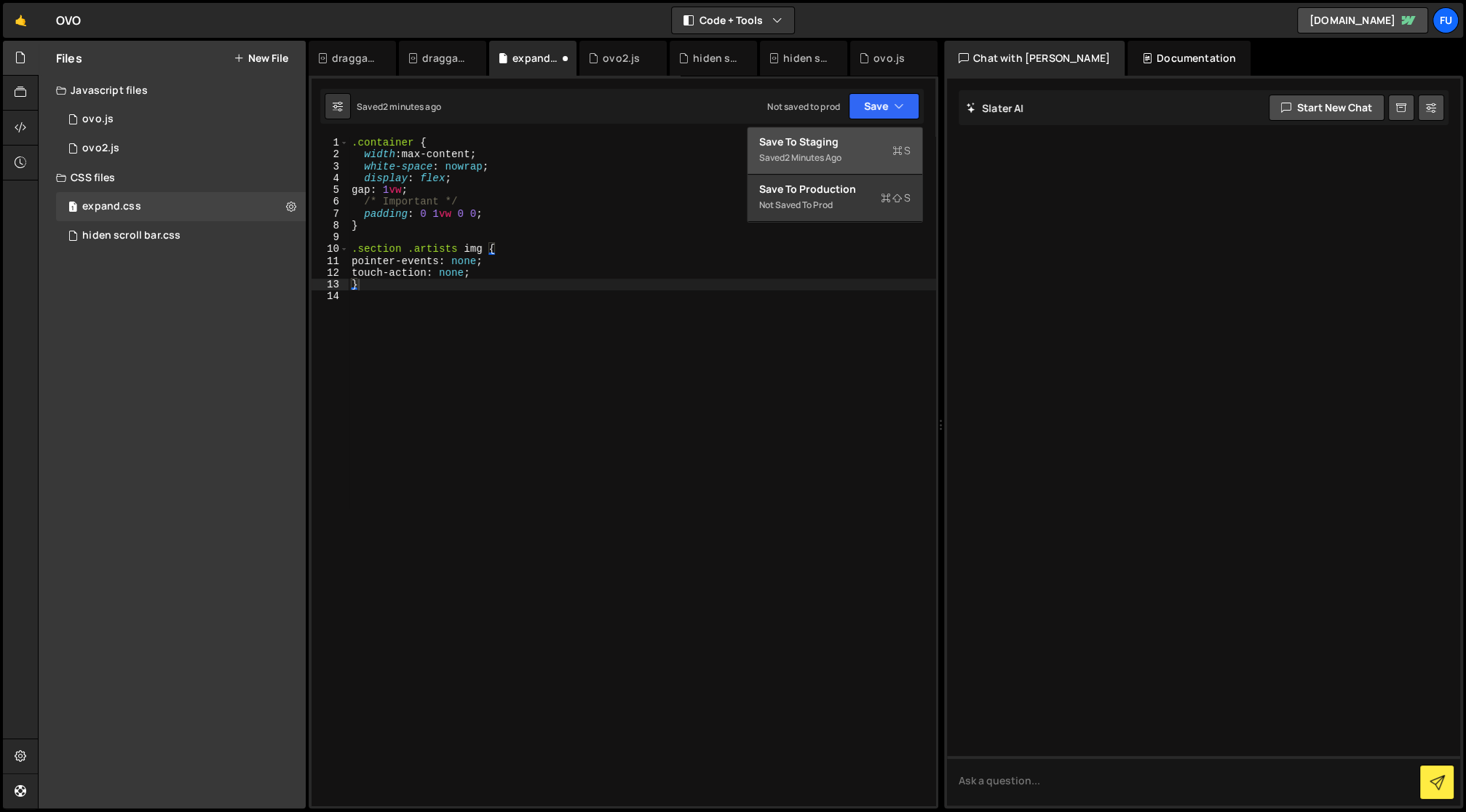
click at [833, 144] on div "Save to Staging S" at bounding box center [835, 142] width 151 height 15
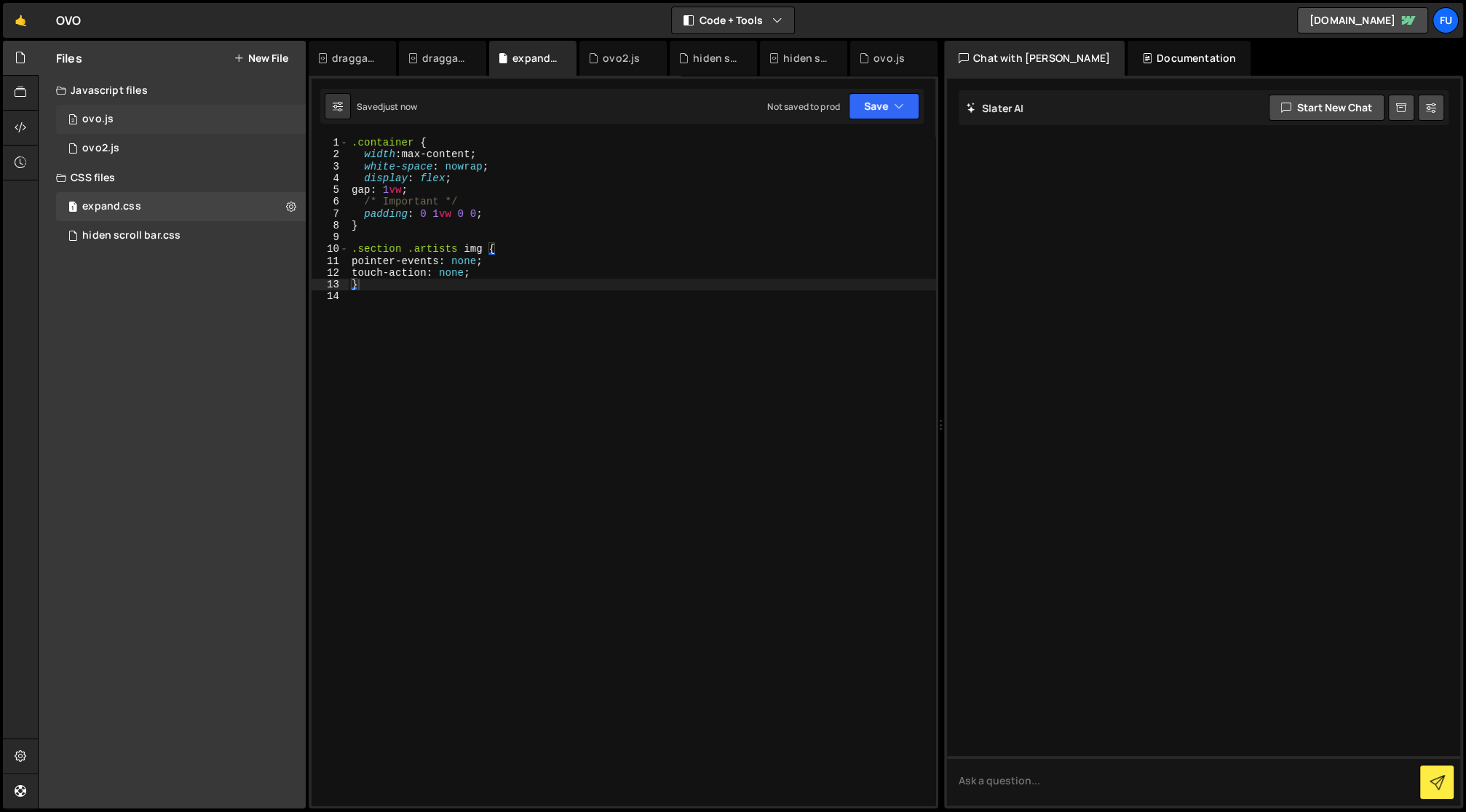
click at [225, 128] on div "2 ovo.js 0" at bounding box center [183, 120] width 255 height 29
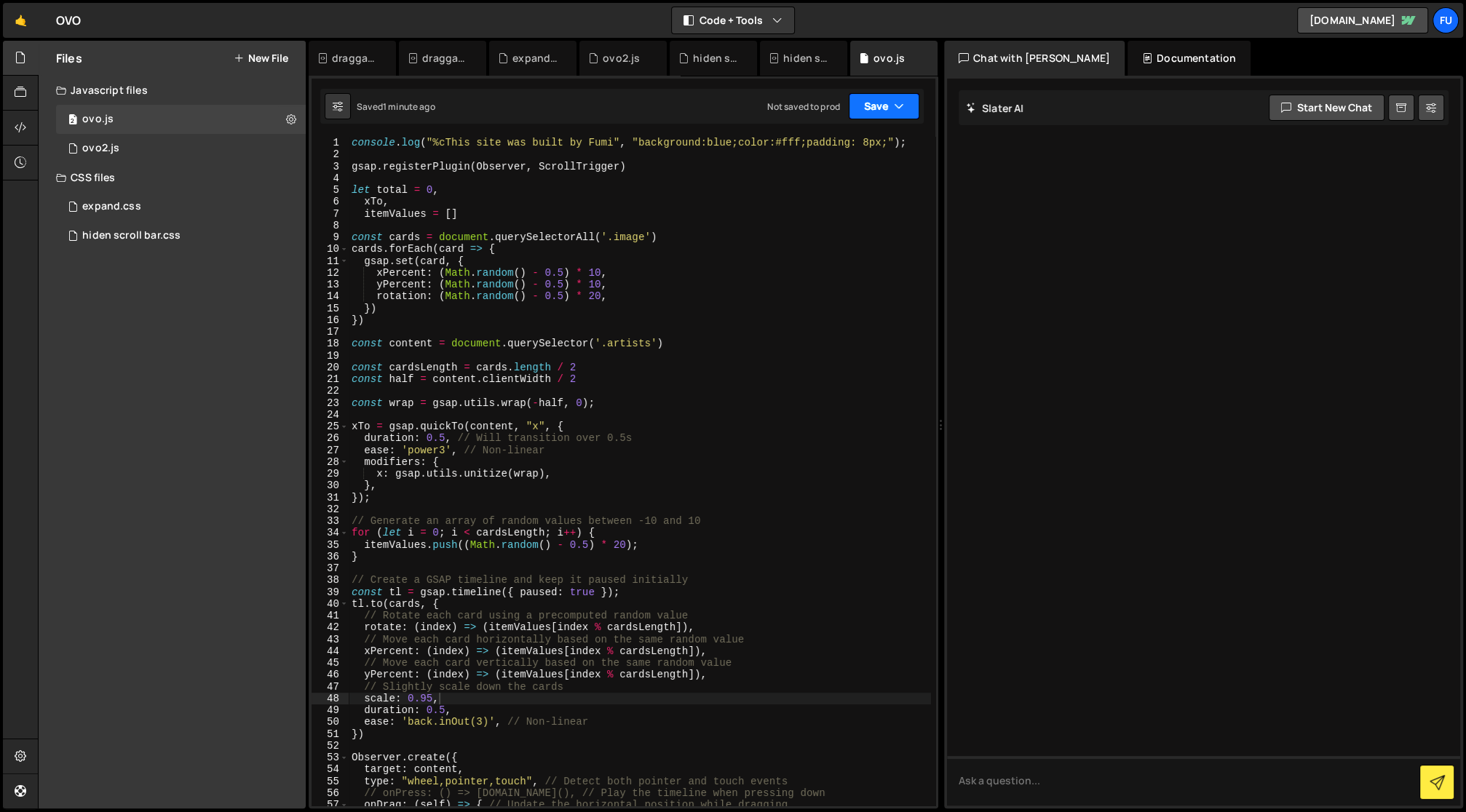
click at [901, 104] on icon "button" at bounding box center [899, 106] width 10 height 15
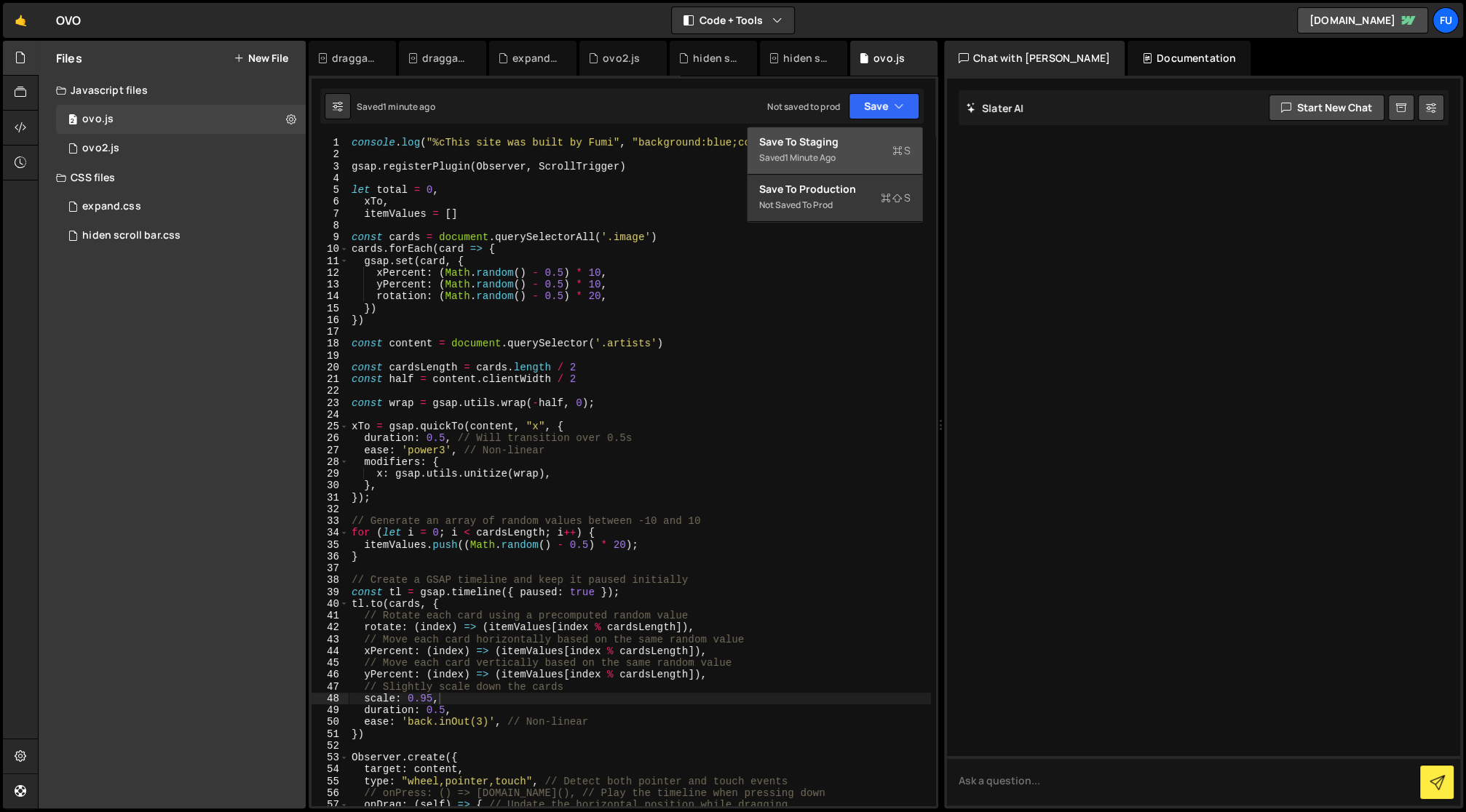
click at [872, 142] on div "Save to Staging S" at bounding box center [835, 142] width 151 height 15
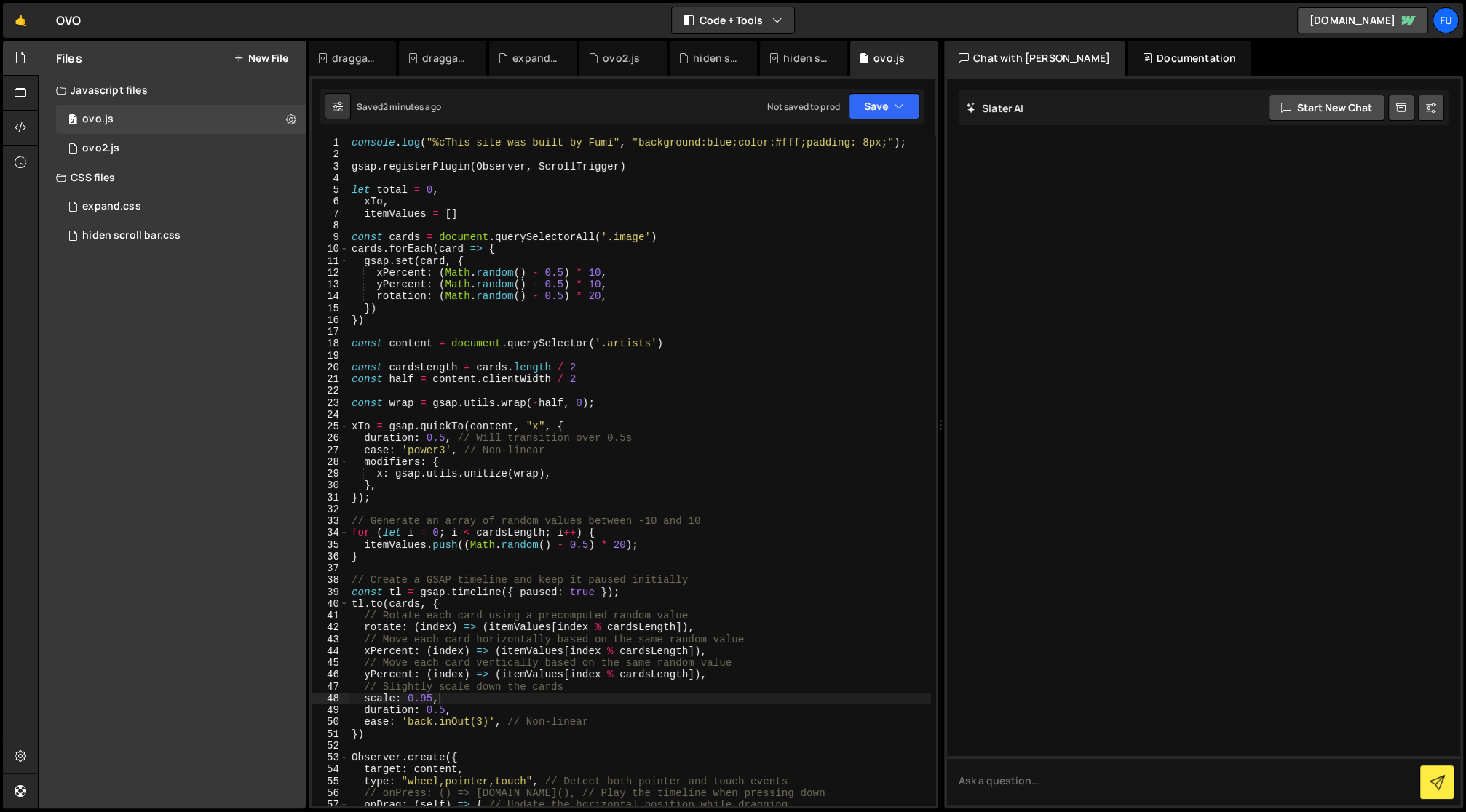
type textarea "const content = document.querySelector('.artists')"
click at [687, 338] on div "console . log ( "%cThis site was built by Fumi" , "background:blue;color:#fff;p…" at bounding box center [640, 483] width 582 height 694
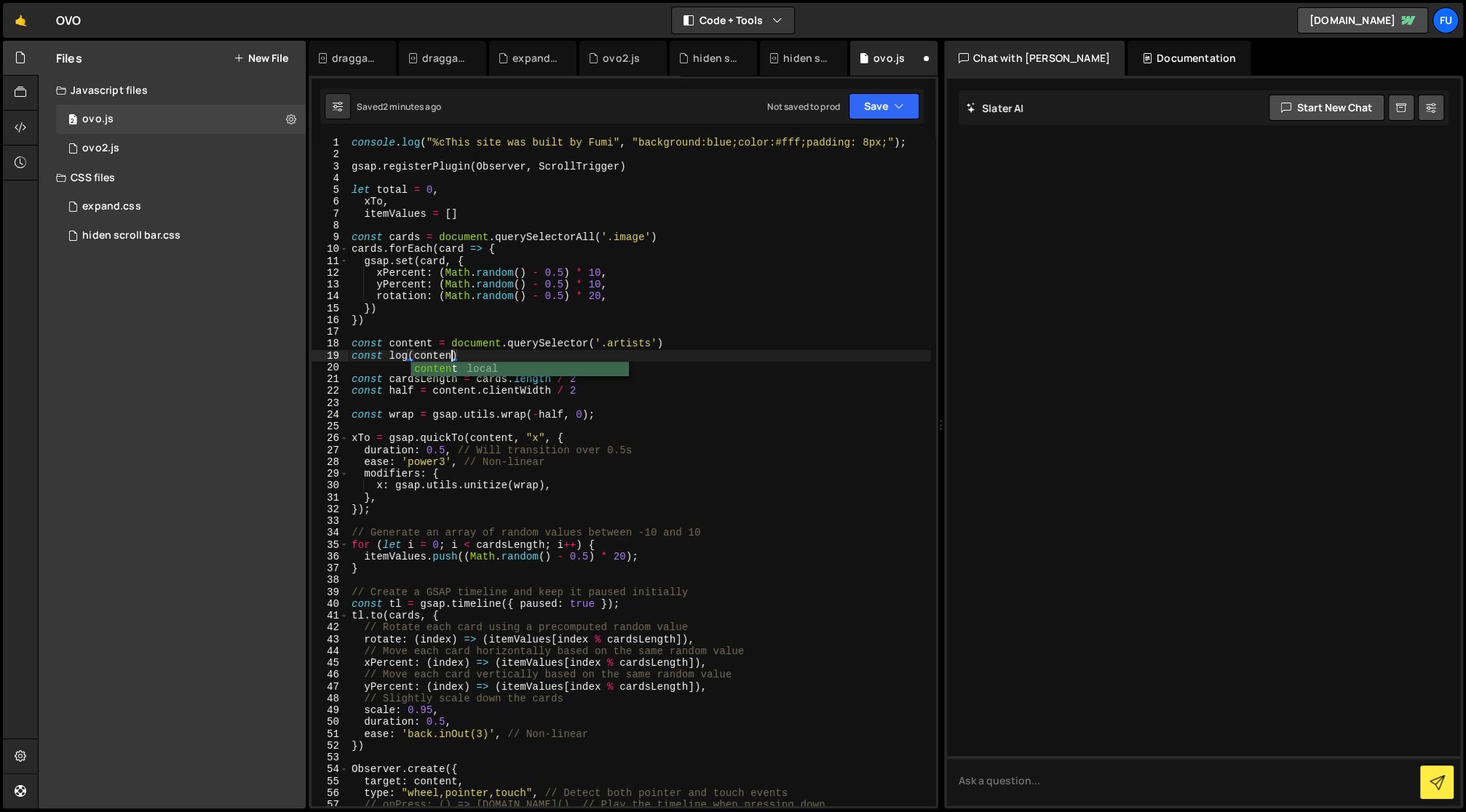
scroll to position [0, 7]
click at [880, 115] on button "Save" at bounding box center [884, 106] width 71 height 26
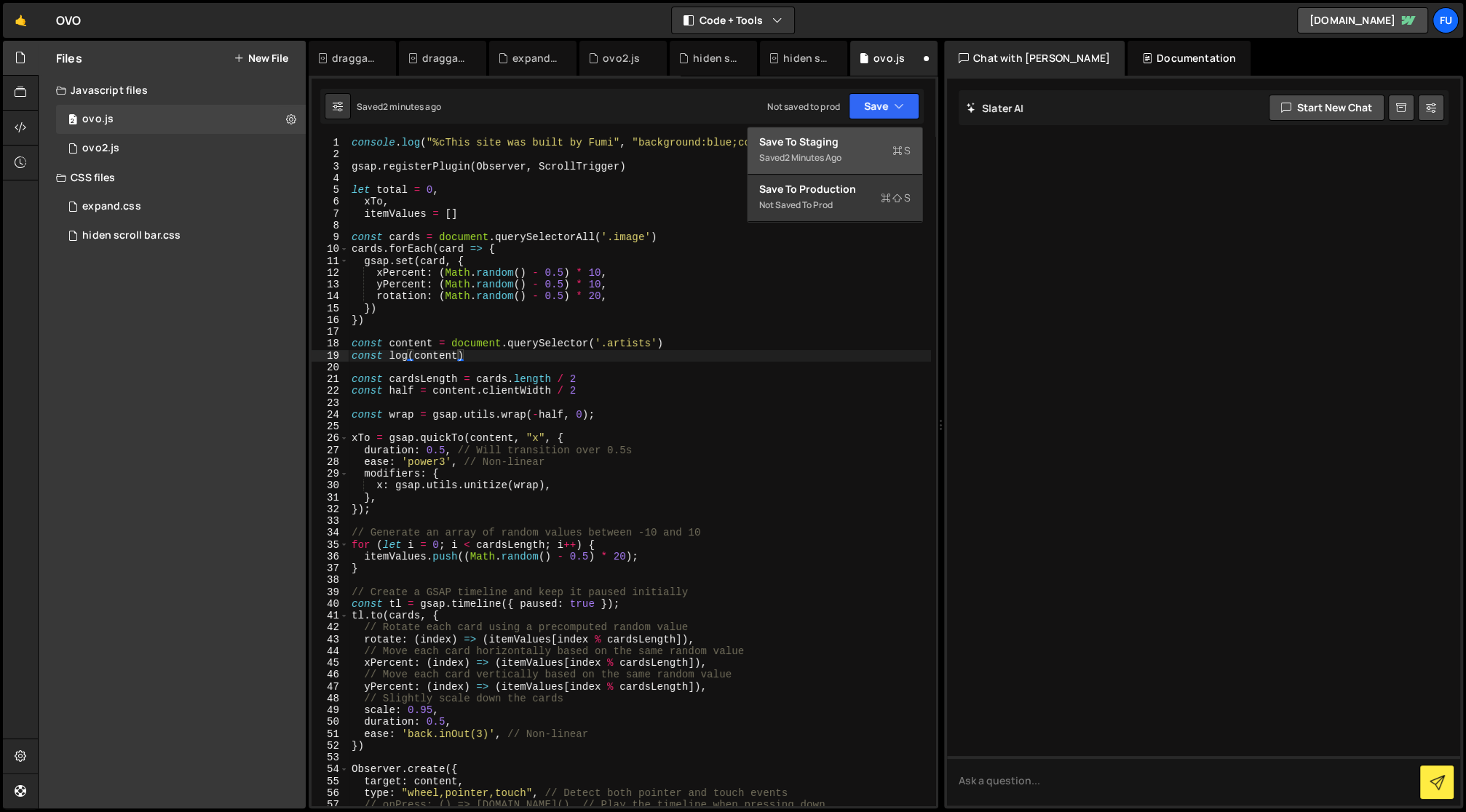
click at [864, 157] on div "Saved 2 minutes ago" at bounding box center [835, 158] width 151 height 18
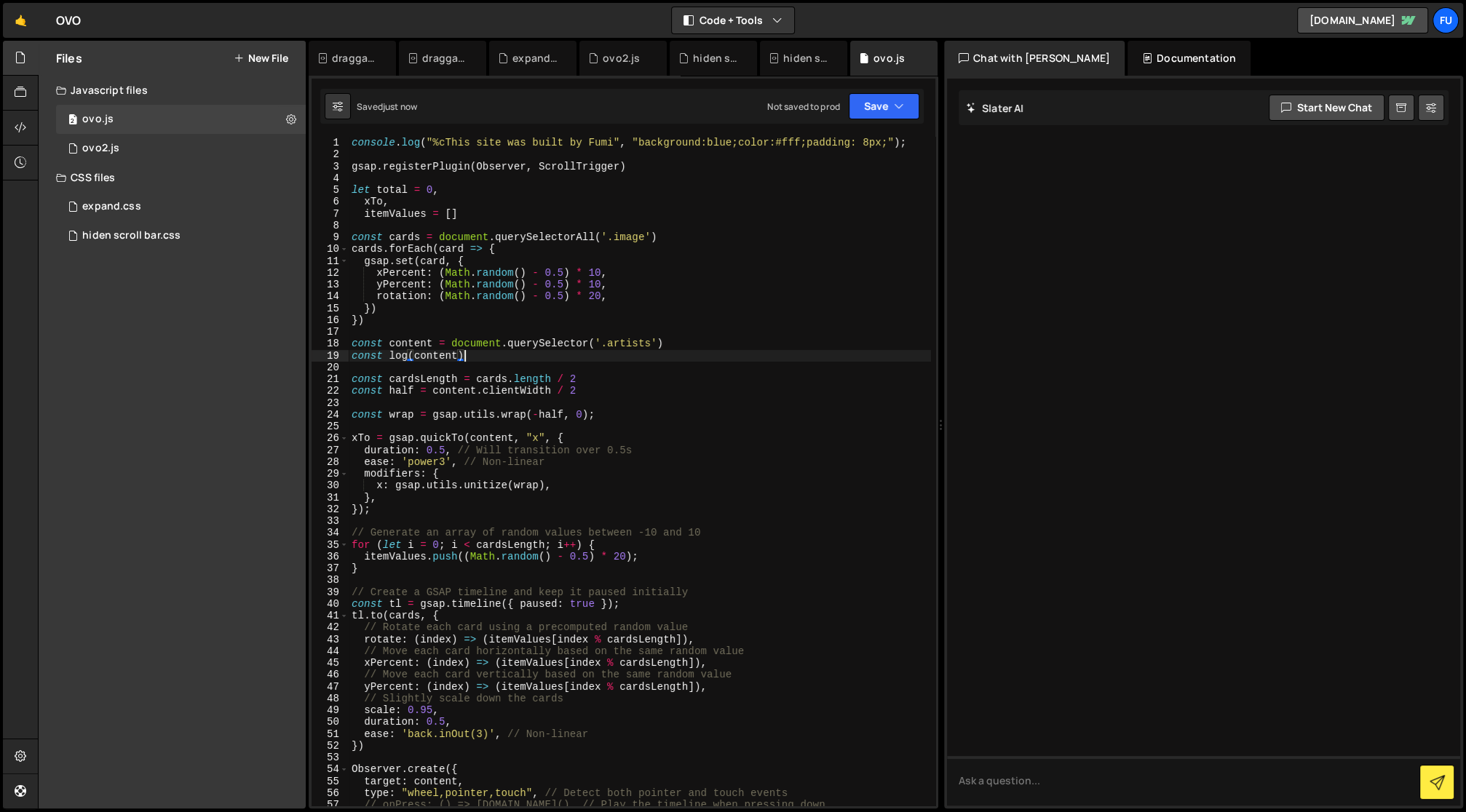
click at [499, 354] on div "console . log ( "%cThis site was built by Fumi" , "background:blue;color:#fff;p…" at bounding box center [640, 483] width 582 height 694
click at [416, 350] on div "console . log ( "%cThis site was built by Fumi" , "background:blue;color:#fff;p…" at bounding box center [640, 481] width 582 height 694
click at [449, 349] on div "console . log ( "%cThis site was built by Fumi" , "background:blue;color:#fff;p…" at bounding box center [640, 481] width 582 height 694
click at [457, 349] on div "console . log ( "%cThis site was built by Fumi" , "background:blue;color:#fff;p…" at bounding box center [640, 481] width 582 height 694
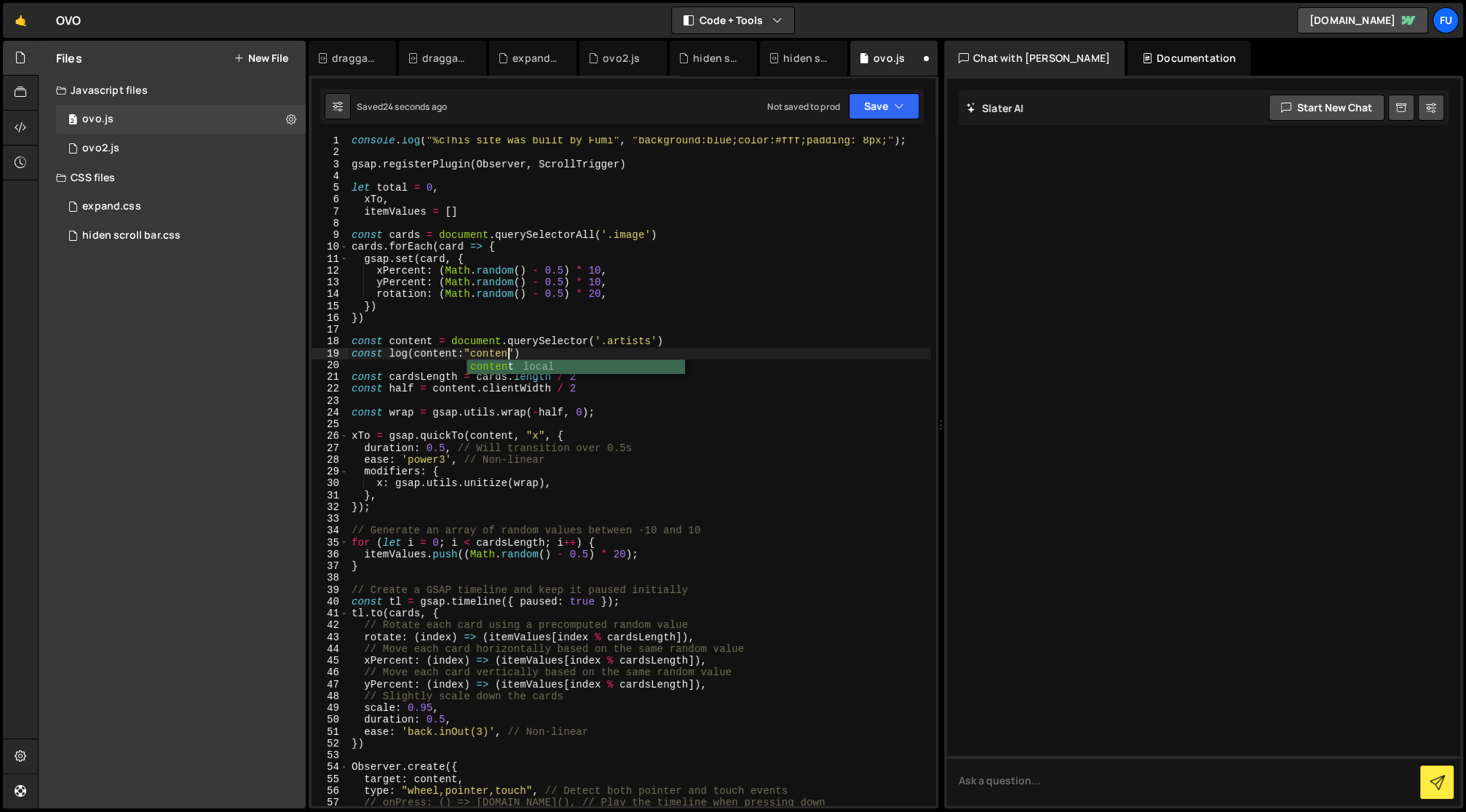
scroll to position [0, 11]
click at [887, 124] on div "const log(content:"content") 1 2 3 4 5 6 7 8 9 10 11 12 13 14 15 16 17 18 19 20…" at bounding box center [623, 442] width 629 height 733
click at [892, 77] on div "const log(content:"content") 1 2 3 4 5 6 7 8 9 10 11 12 13 14 15 16 17 18 19 20…" at bounding box center [623, 442] width 629 height 733
click at [892, 86] on div "const log(content:"content") 1 2 3 4 5 6 7 8 9 10 11 12 13 14 15 16 17 18 19 20…" at bounding box center [623, 442] width 629 height 733
click at [892, 93] on button "Save" at bounding box center [884, 106] width 71 height 26
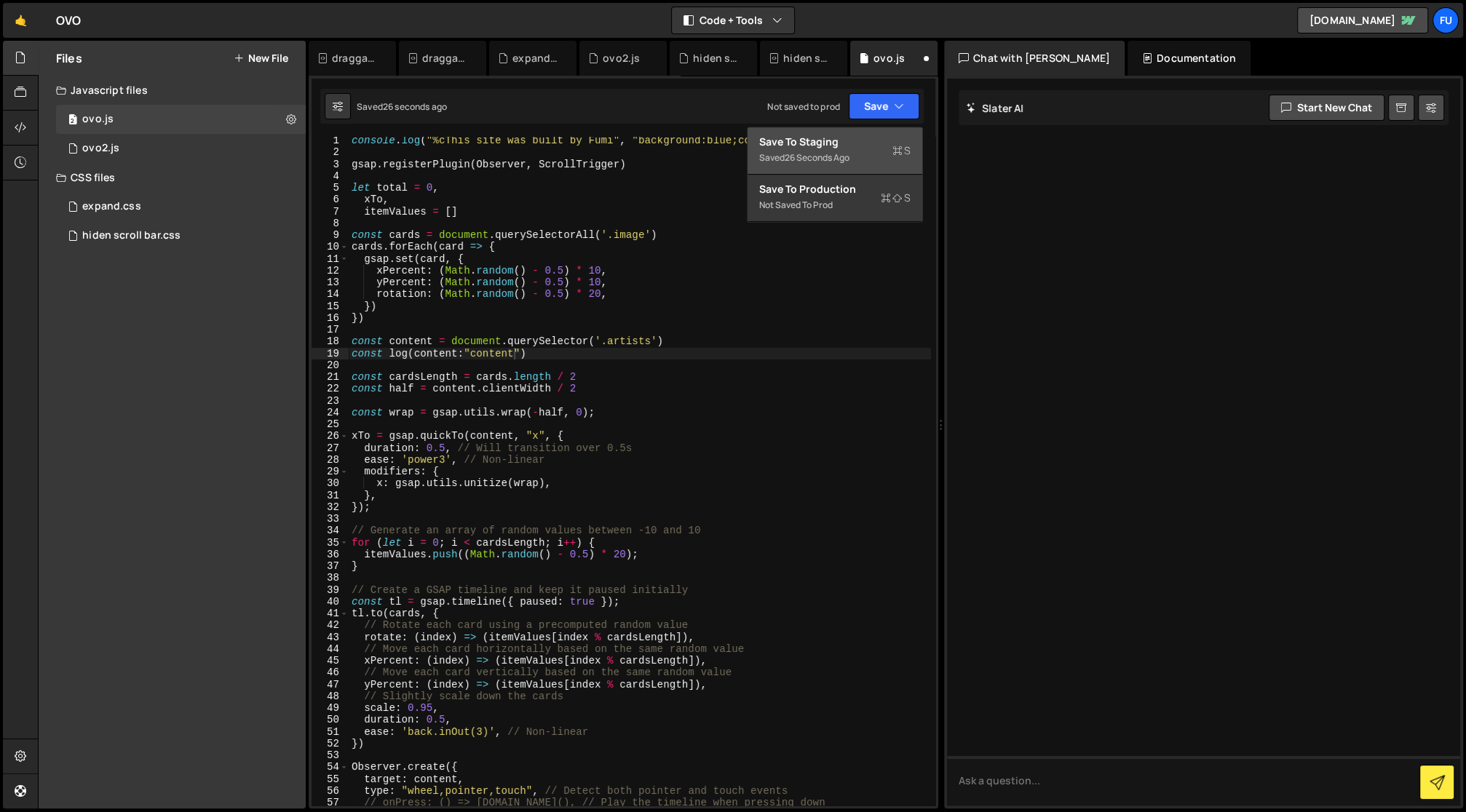
click at [892, 128] on button "Save to Staging S Saved 26 seconds ago" at bounding box center [835, 151] width 175 height 47
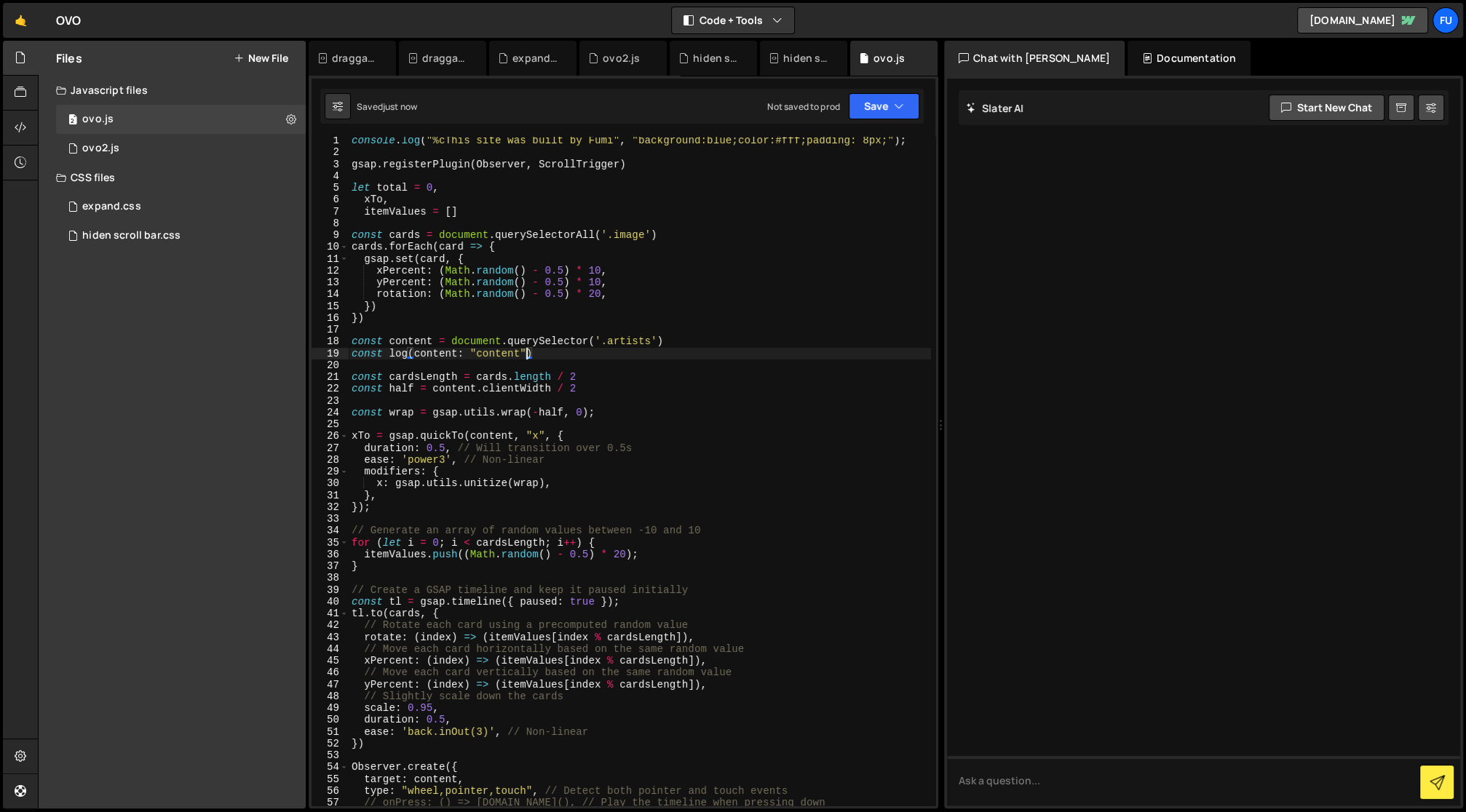
click at [524, 352] on div "console . log ( "%cThis site was built by Fumi" , "background:blue;color:#fff;p…" at bounding box center [640, 481] width 582 height 694
click at [476, 352] on div "console . log ( "%cThis site was built by Fumi" , "background:blue;color:#fff;p…" at bounding box center [640, 481] width 582 height 694
click at [860, 111] on button "Save" at bounding box center [884, 106] width 71 height 26
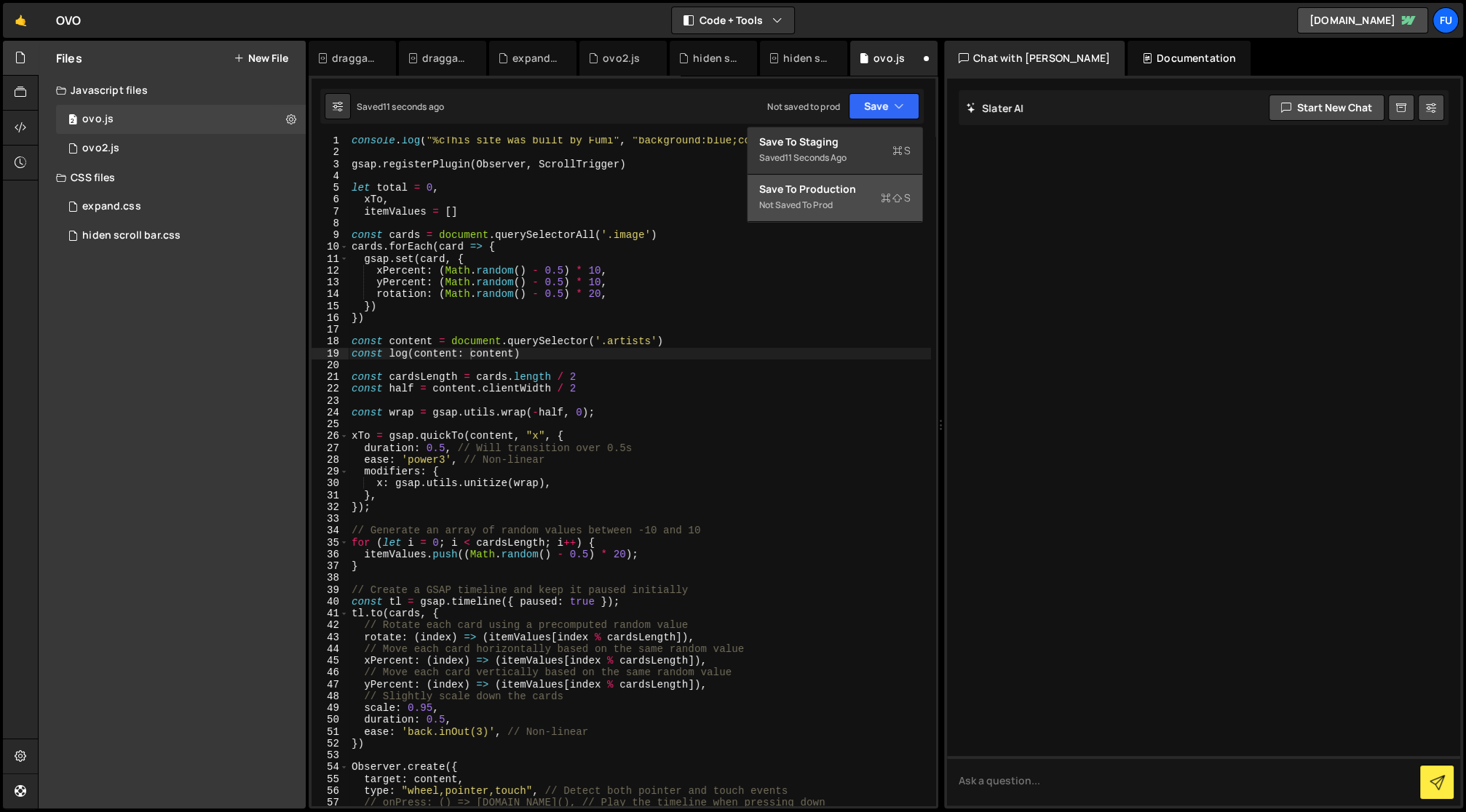
click at [812, 176] on button "Save to Production S Not saved to prod" at bounding box center [835, 198] width 175 height 47
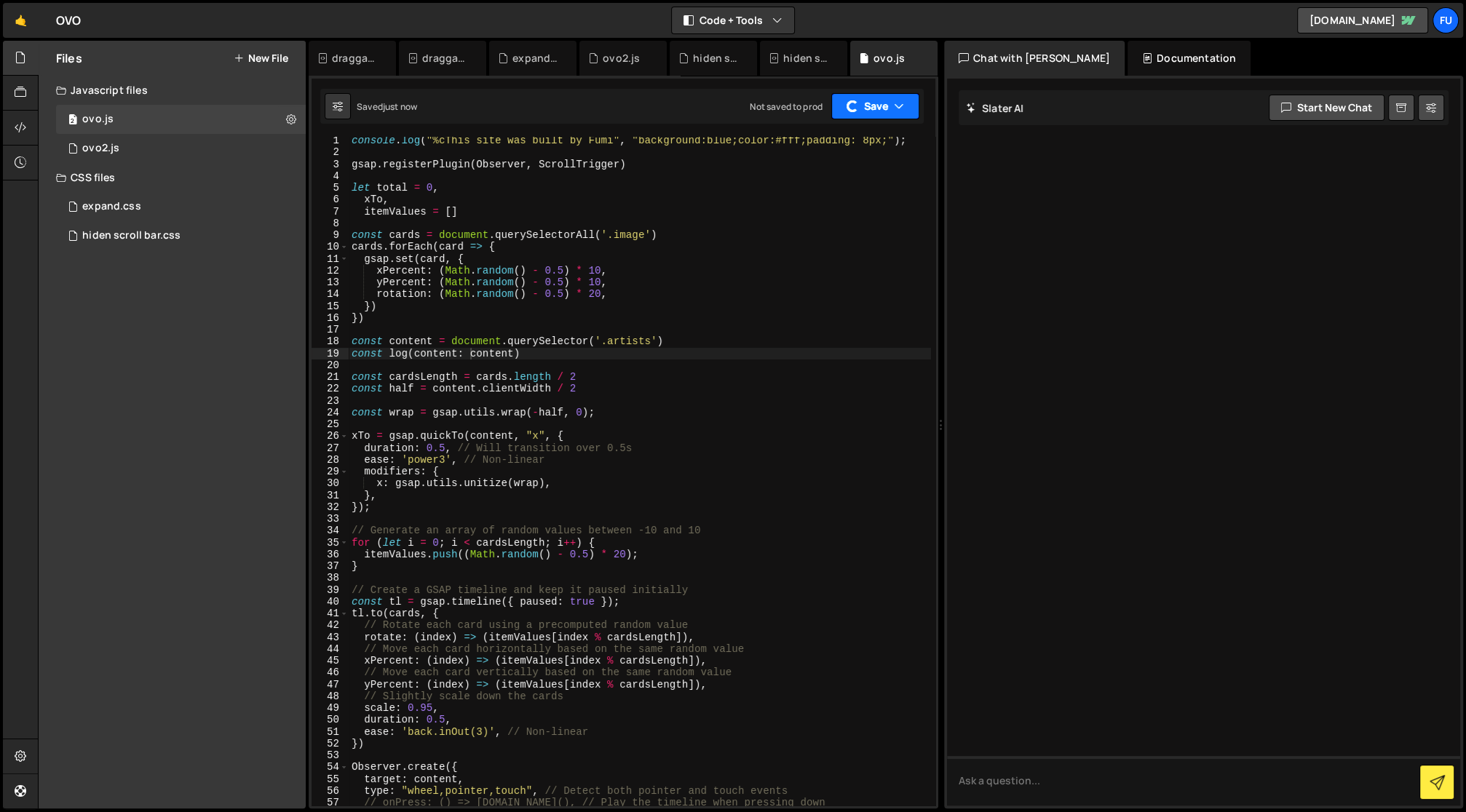
click at [876, 101] on button "Save" at bounding box center [875, 106] width 88 height 26
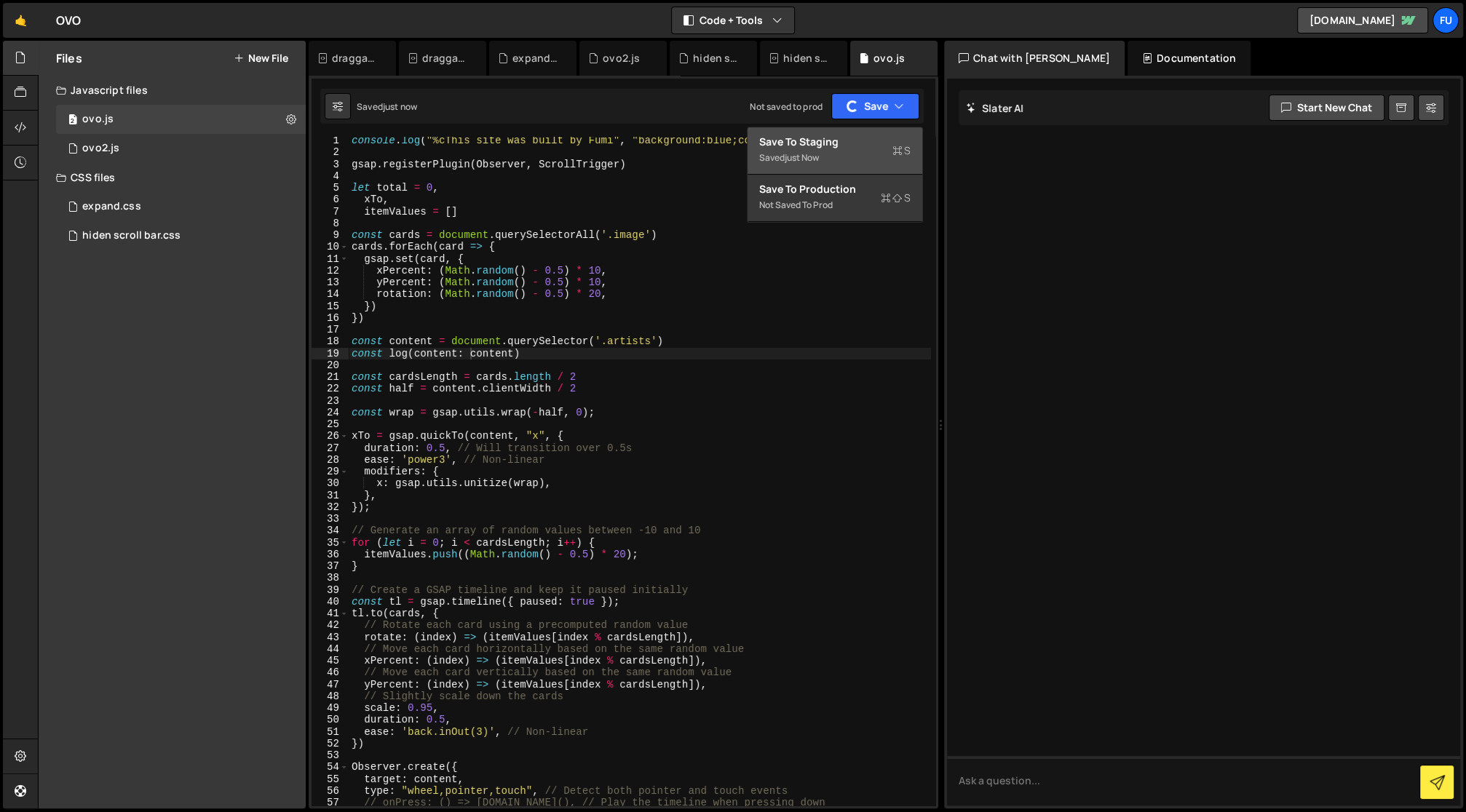
click at [843, 150] on div "Saved just now" at bounding box center [835, 158] width 151 height 18
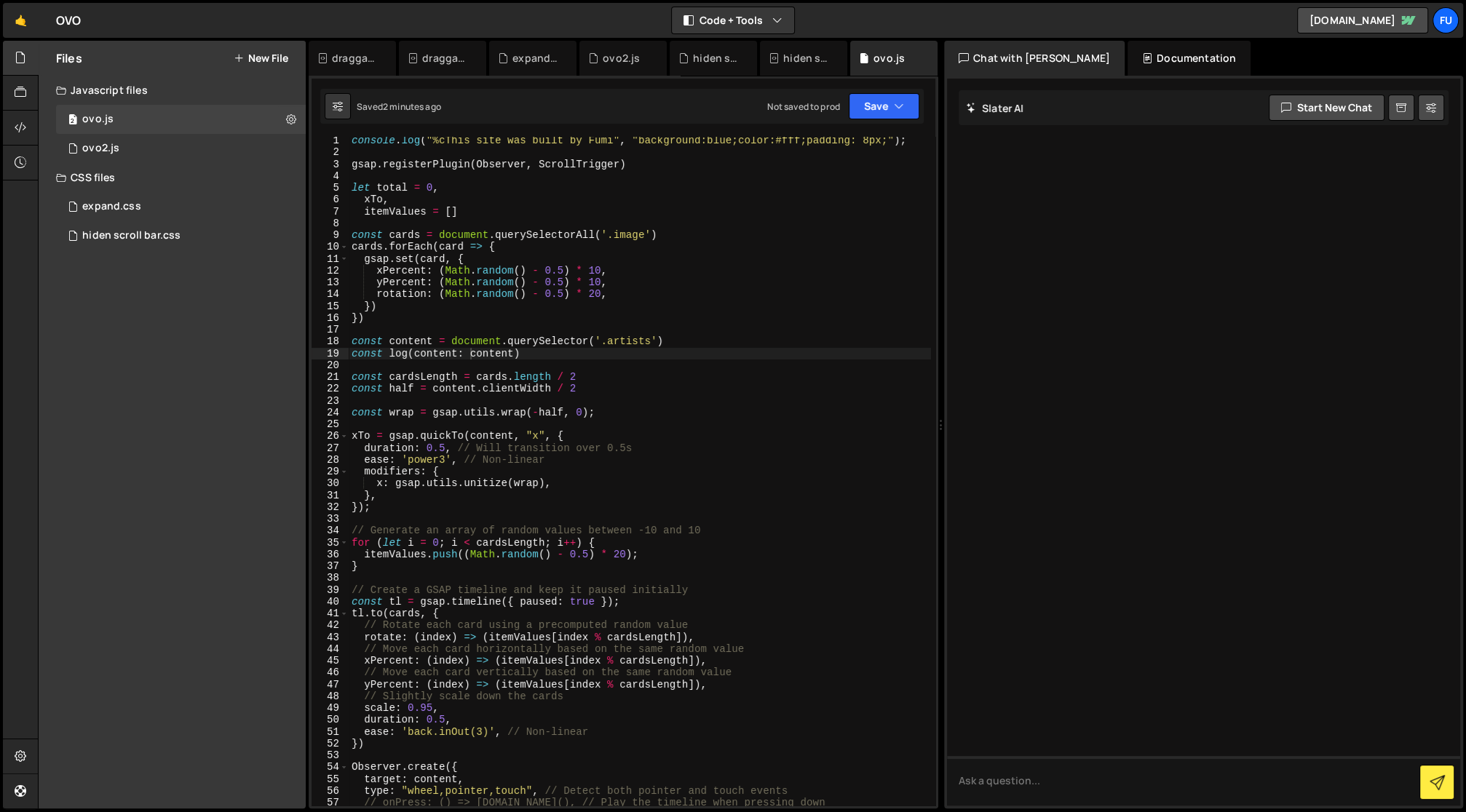
click at [407, 349] on div "console . log ( "%cThis site was built by Fumi" , "background:blue;color:#fff;p…" at bounding box center [640, 481] width 582 height 694
click at [387, 351] on div "console . log ( "%cThis site was built by Fumi" , "background:blue;color:#fff;p…" at bounding box center [640, 481] width 582 height 694
click at [468, 353] on div "console . log ( "%cThis site was built by Fumi" , "background:blue;color:#fff;p…" at bounding box center [640, 481] width 582 height 694
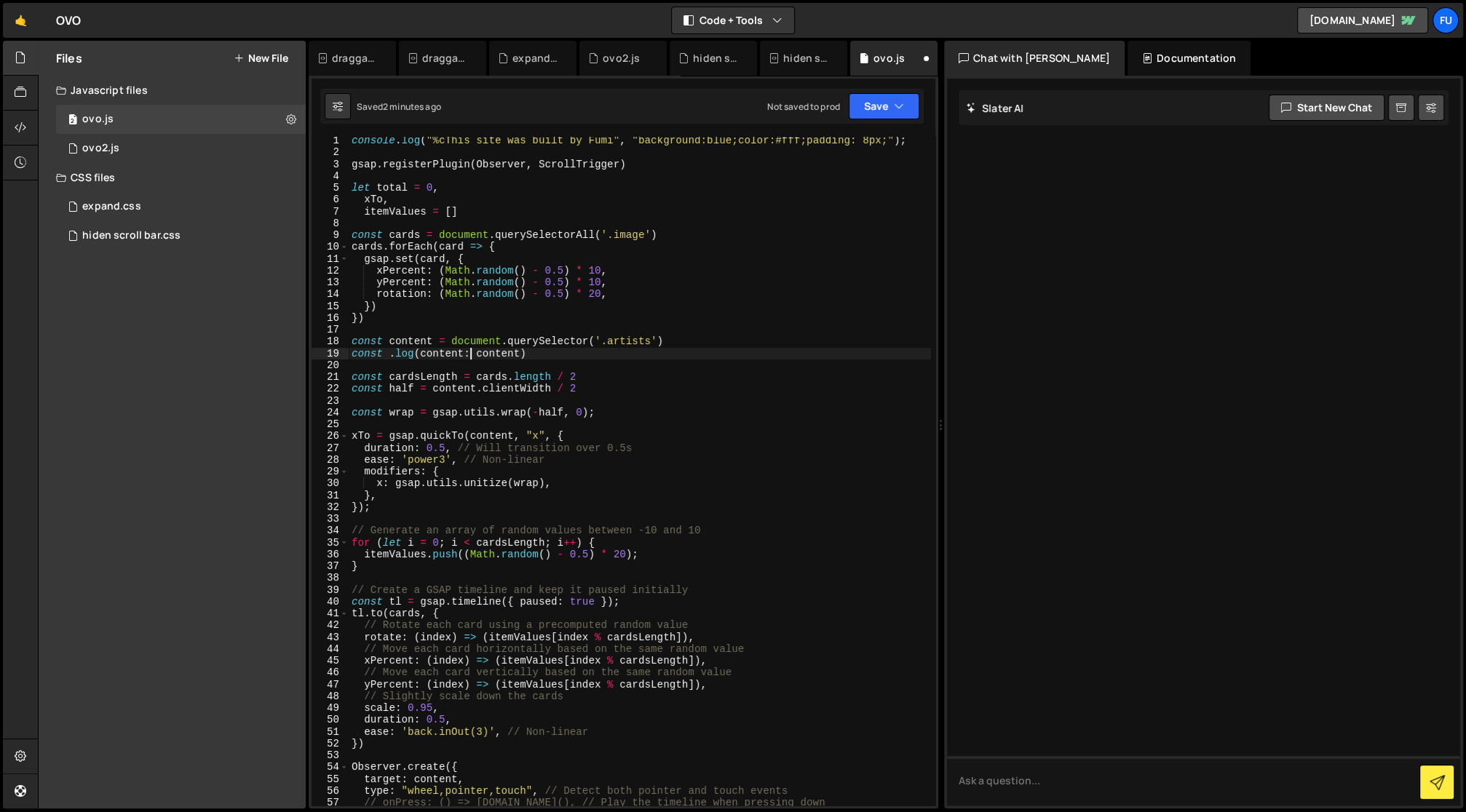
click at [420, 352] on div "console . log ( "%cThis site was built by Fumi" , "background:blue;color:#fff;p…" at bounding box center [640, 481] width 582 height 694
click at [476, 355] on div "console . log ( "%cThis site was built by Fumi" , "background:blue;color:#fff;p…" at bounding box center [640, 481] width 582 height 694
click at [860, 112] on button "Save" at bounding box center [884, 106] width 71 height 26
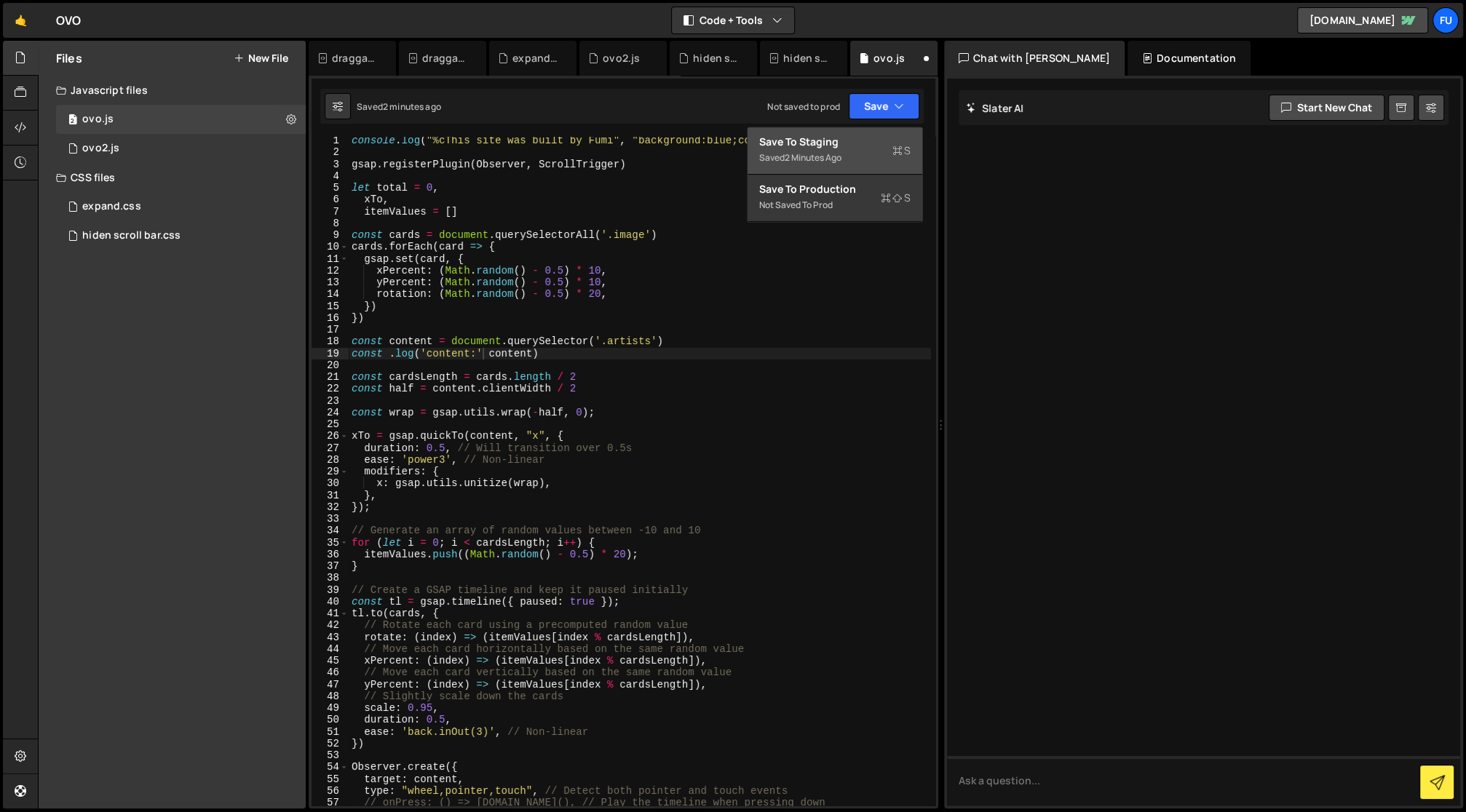
click at [858, 166] on button "Save to Staging S Saved 2 minutes ago" at bounding box center [835, 151] width 175 height 47
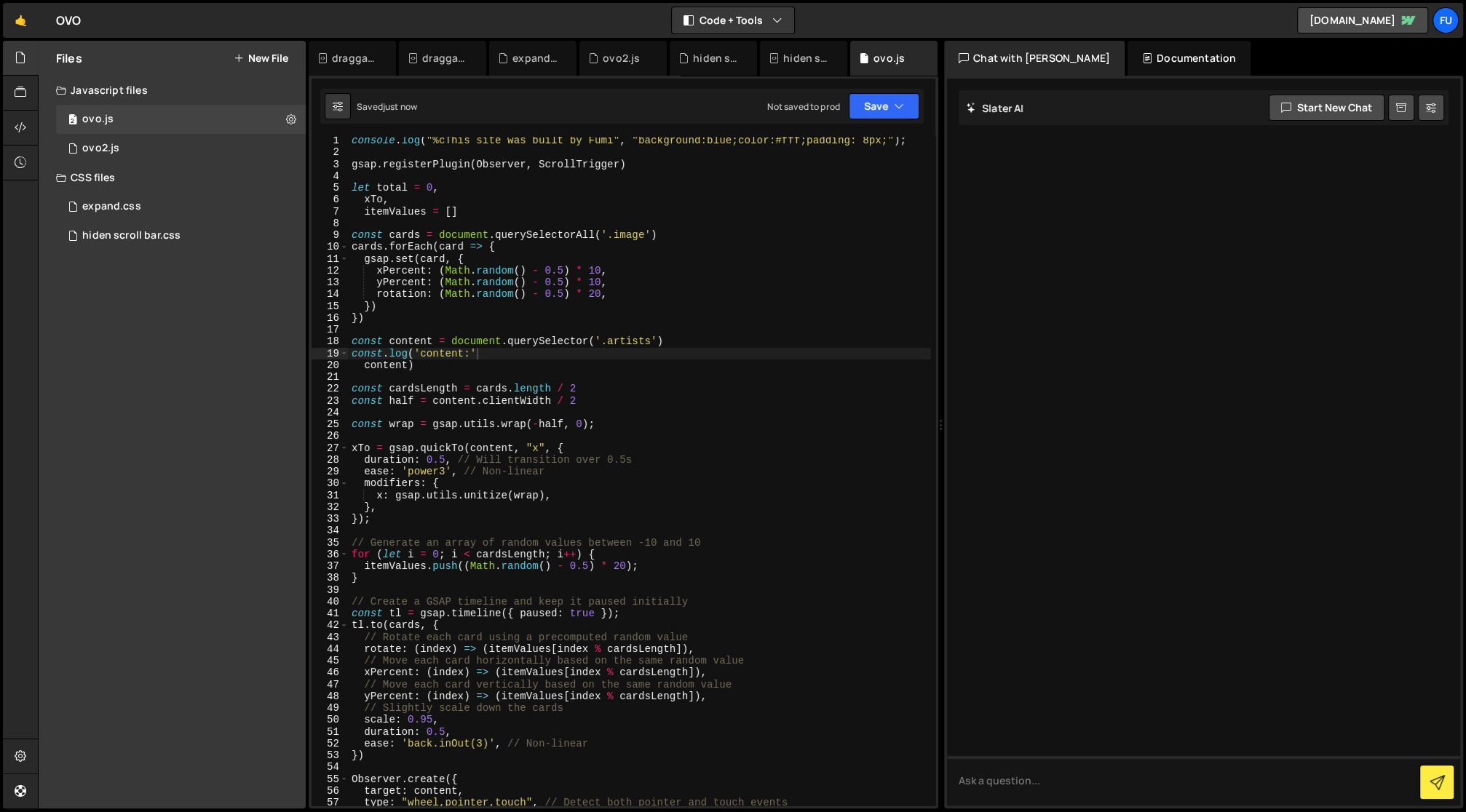
scroll to position [0, 8]
drag, startPoint x: 450, startPoint y: 353, endPoint x: 422, endPoint y: 348, distance: 28.4
click at [422, 348] on div "console . log ( "%cThis site was built by Fumi" , "background:blue;color:#fff;p…" at bounding box center [640, 481] width 582 height 694
click at [466, 355] on div "console . log ( "%cThis site was built by Fumi" , "background:blue;color:#fff;p…" at bounding box center [640, 481] width 582 height 694
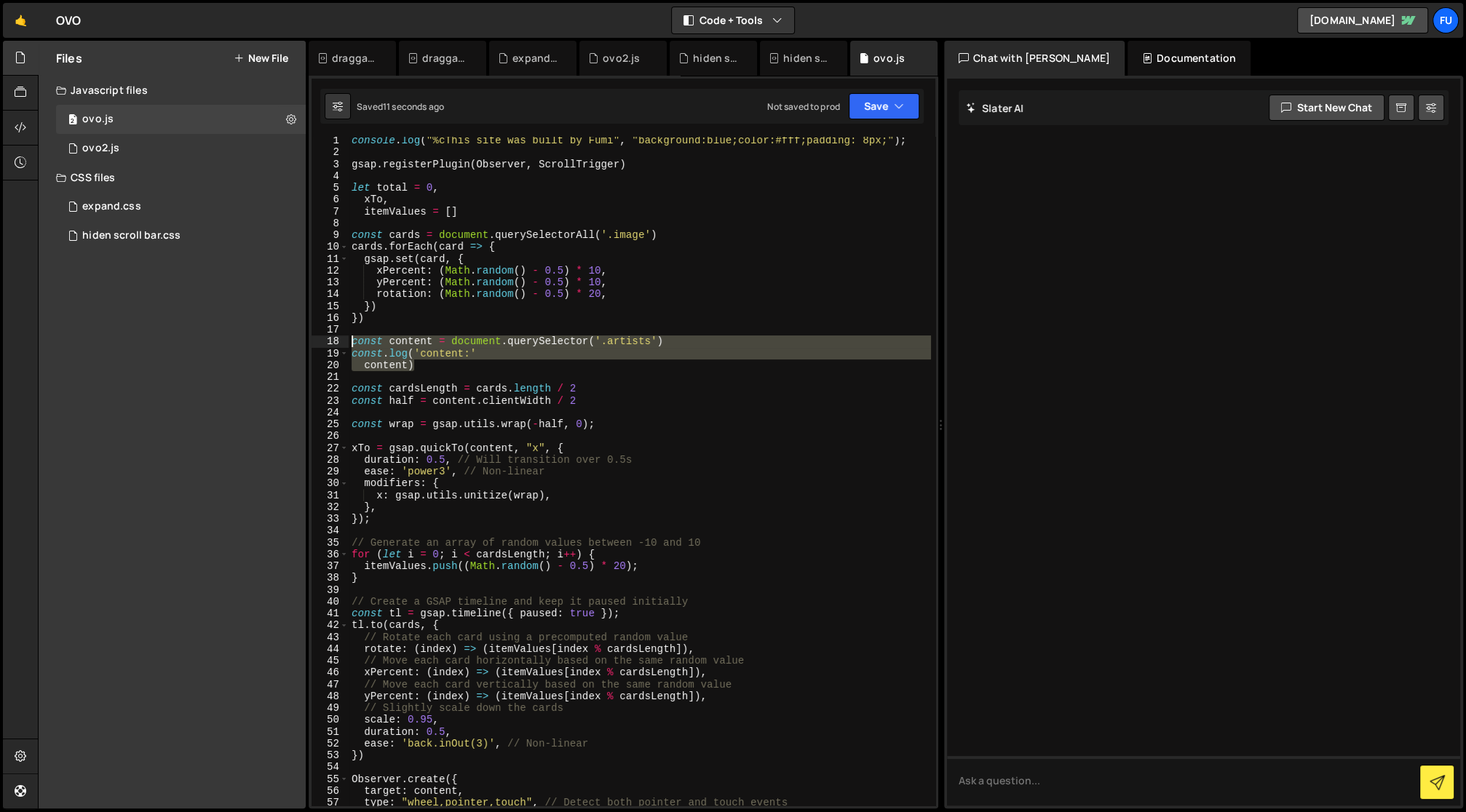
drag, startPoint x: 465, startPoint y: 366, endPoint x: 335, endPoint y: 338, distance: 133.0
click at [335, 338] on div "const.log('content:' 1 2 3 4 5 6 7 8 9 10 11 12 13 14 15 16 17 18 19 20 21 22 2…" at bounding box center [623, 471] width 624 height 669
type textarea "const content = document.querySelector('.artists') const.log('content:'"
click at [438, 415] on div "console . log ( "%cThis site was built by Fumi" , "background:blue;color:#fff;p…" at bounding box center [640, 481] width 582 height 694
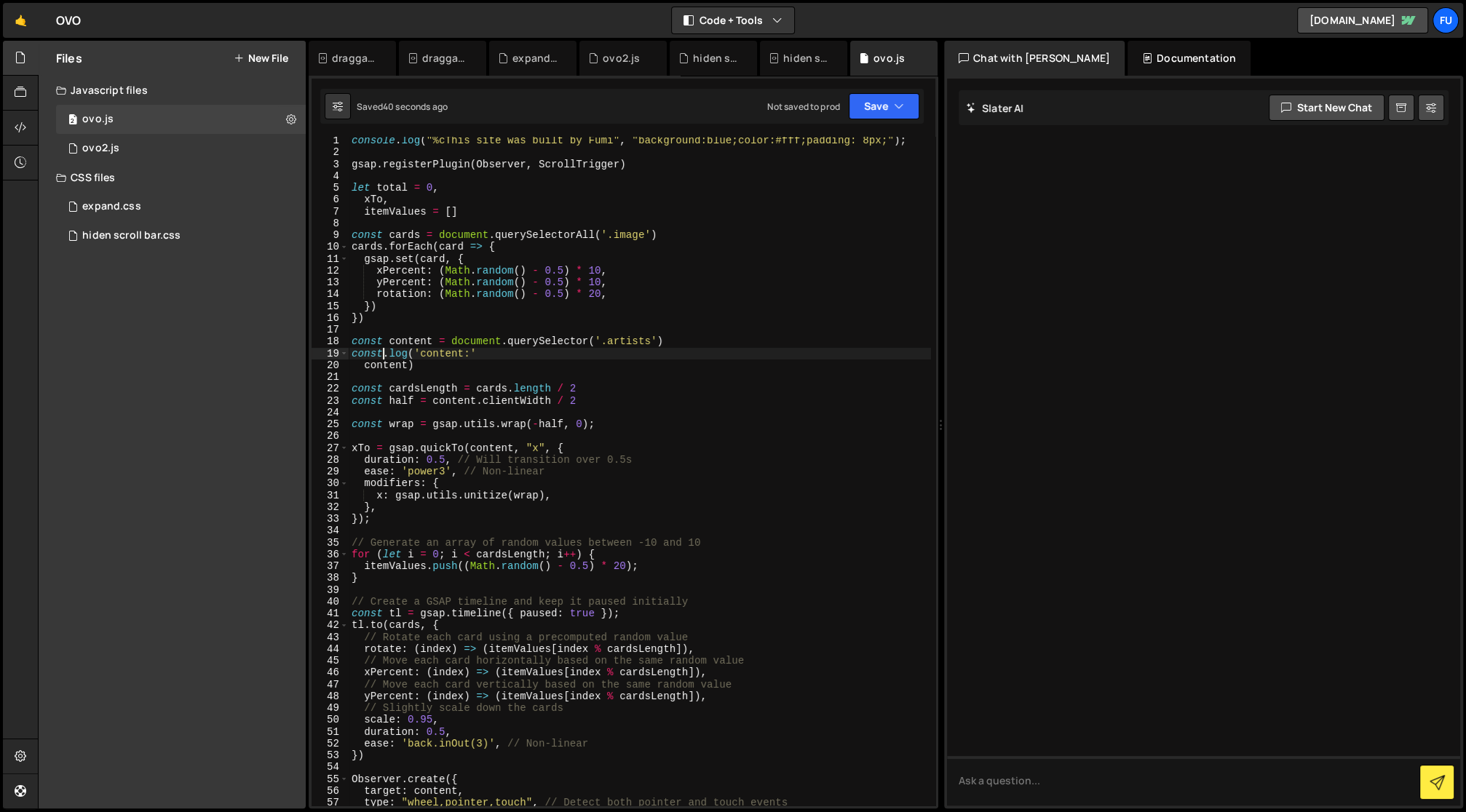
click at [380, 352] on div "console . log ( "%cThis site was built by Fumi" , "background:blue;color:#fff;p…" at bounding box center [640, 481] width 582 height 694
click at [903, 110] on icon "button" at bounding box center [899, 106] width 10 height 15
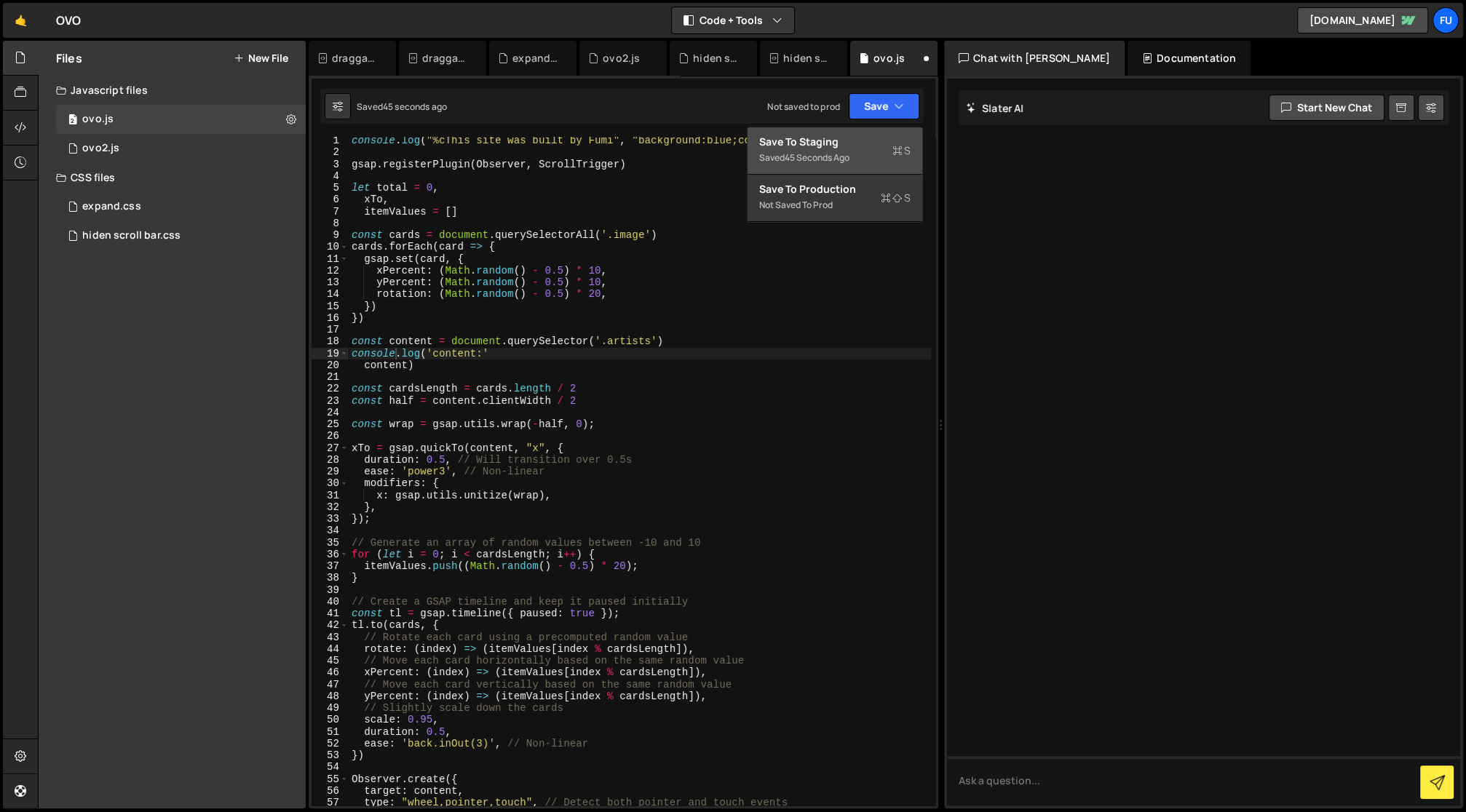
click at [861, 139] on div "Save to Staging S" at bounding box center [835, 142] width 151 height 15
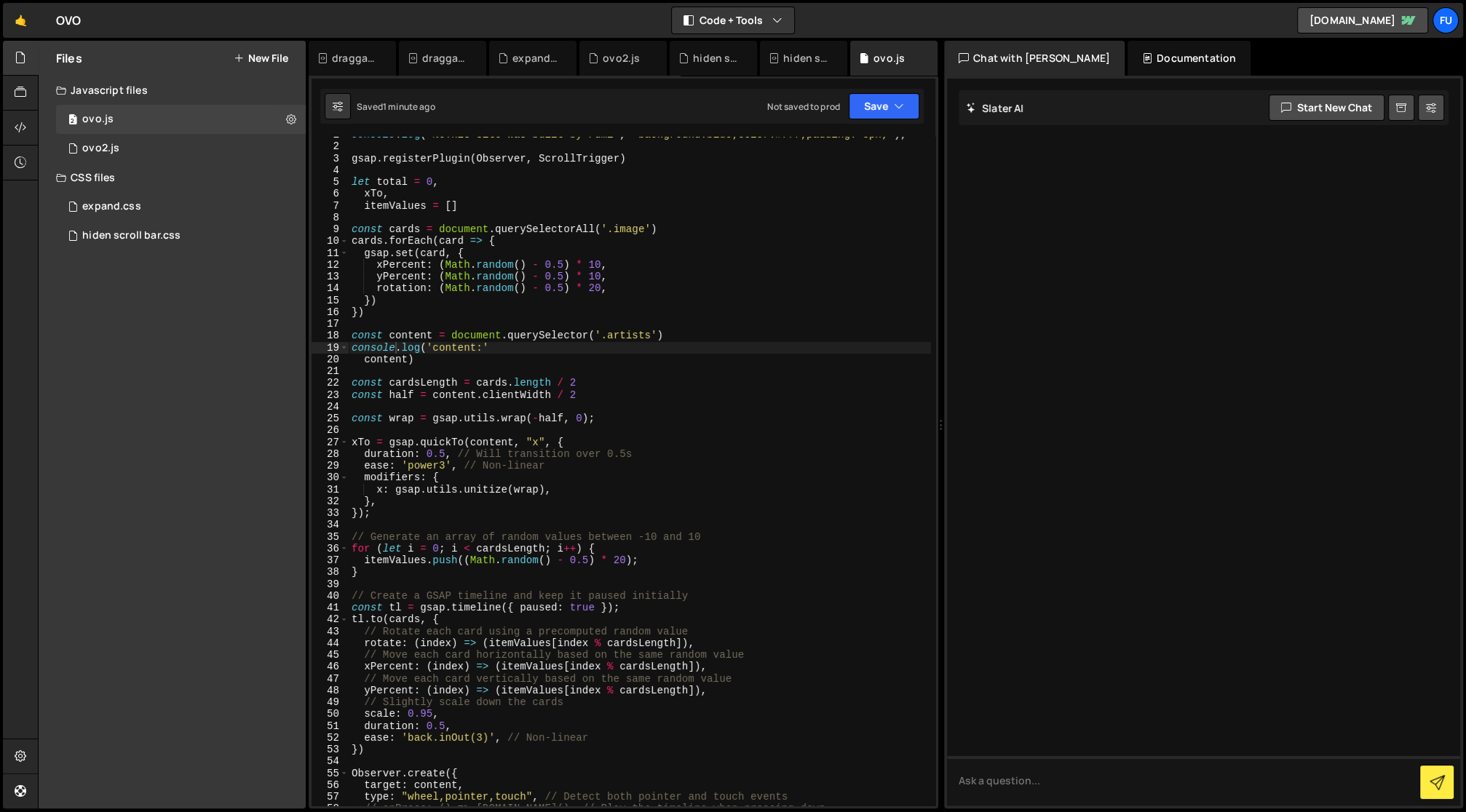
scroll to position [0, 0]
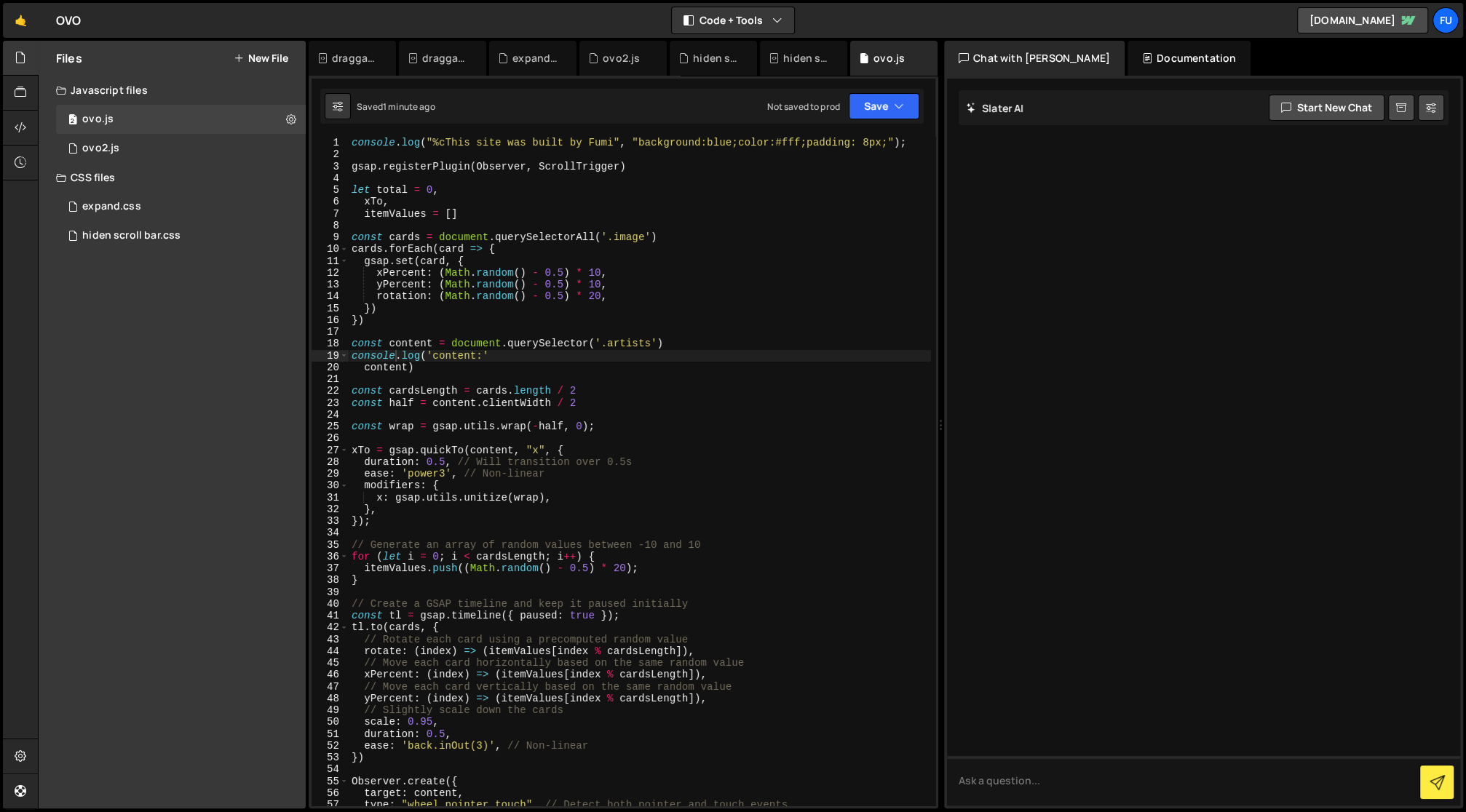
click at [498, 355] on div "console . log ( "%cThis site was built by Fumi" , "background:blue;color:#fff;p…" at bounding box center [640, 483] width 582 height 694
click at [897, 106] on icon "button" at bounding box center [899, 106] width 10 height 15
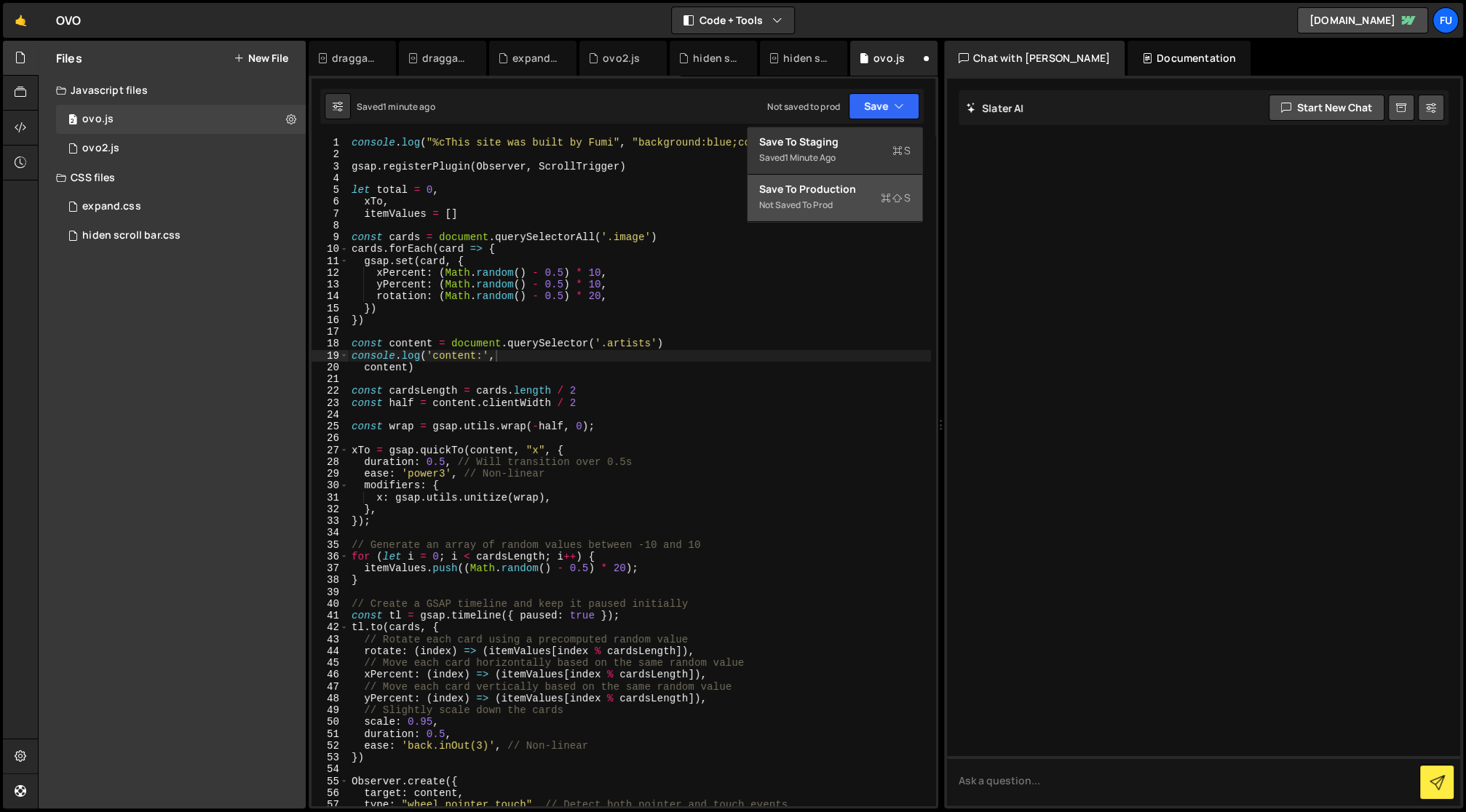
click at [873, 178] on button "Save to Production S Not saved to prod" at bounding box center [835, 198] width 175 height 47
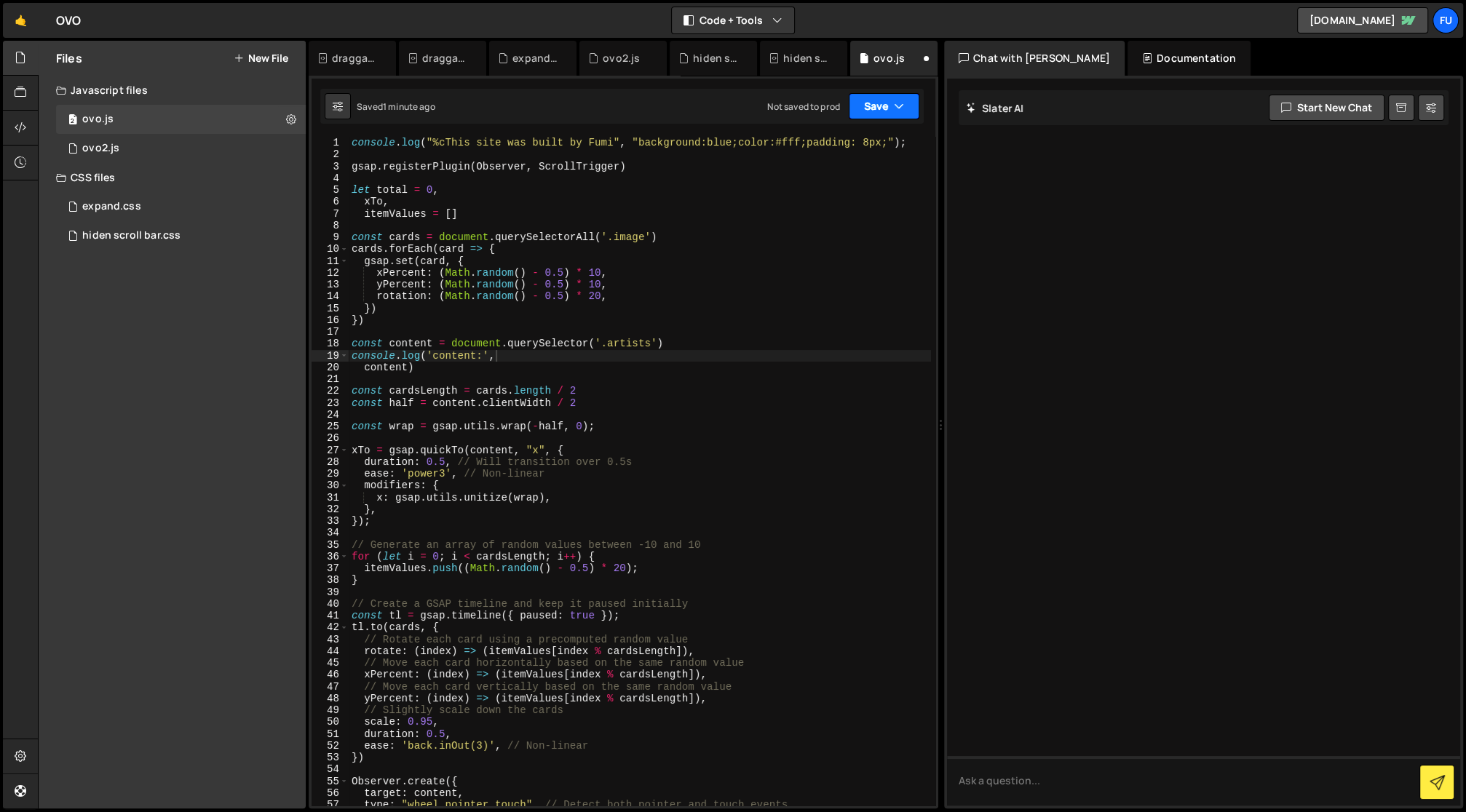
click at [904, 101] on icon "button" at bounding box center [899, 106] width 10 height 15
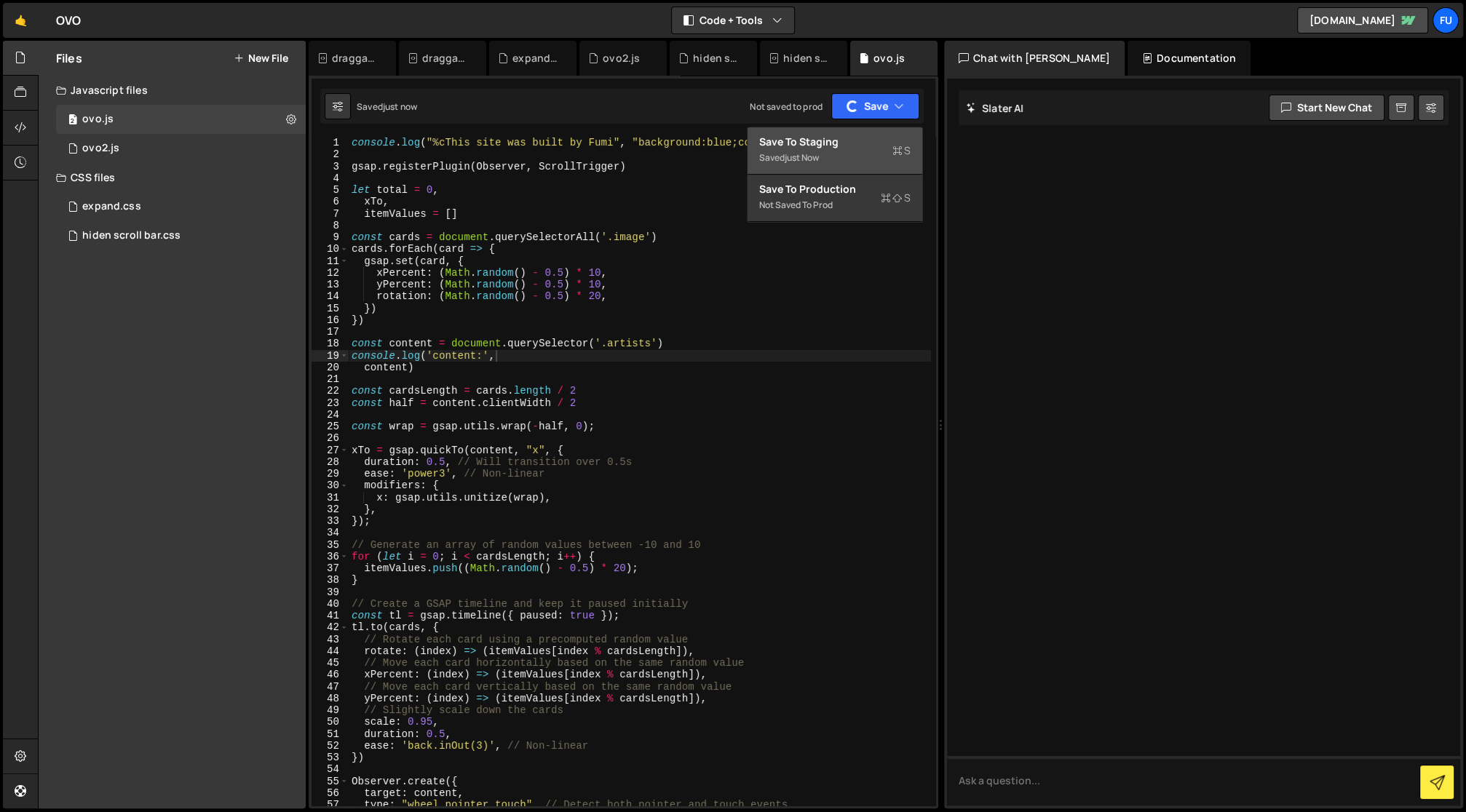
click at [882, 159] on div "Saved just now" at bounding box center [835, 158] width 151 height 18
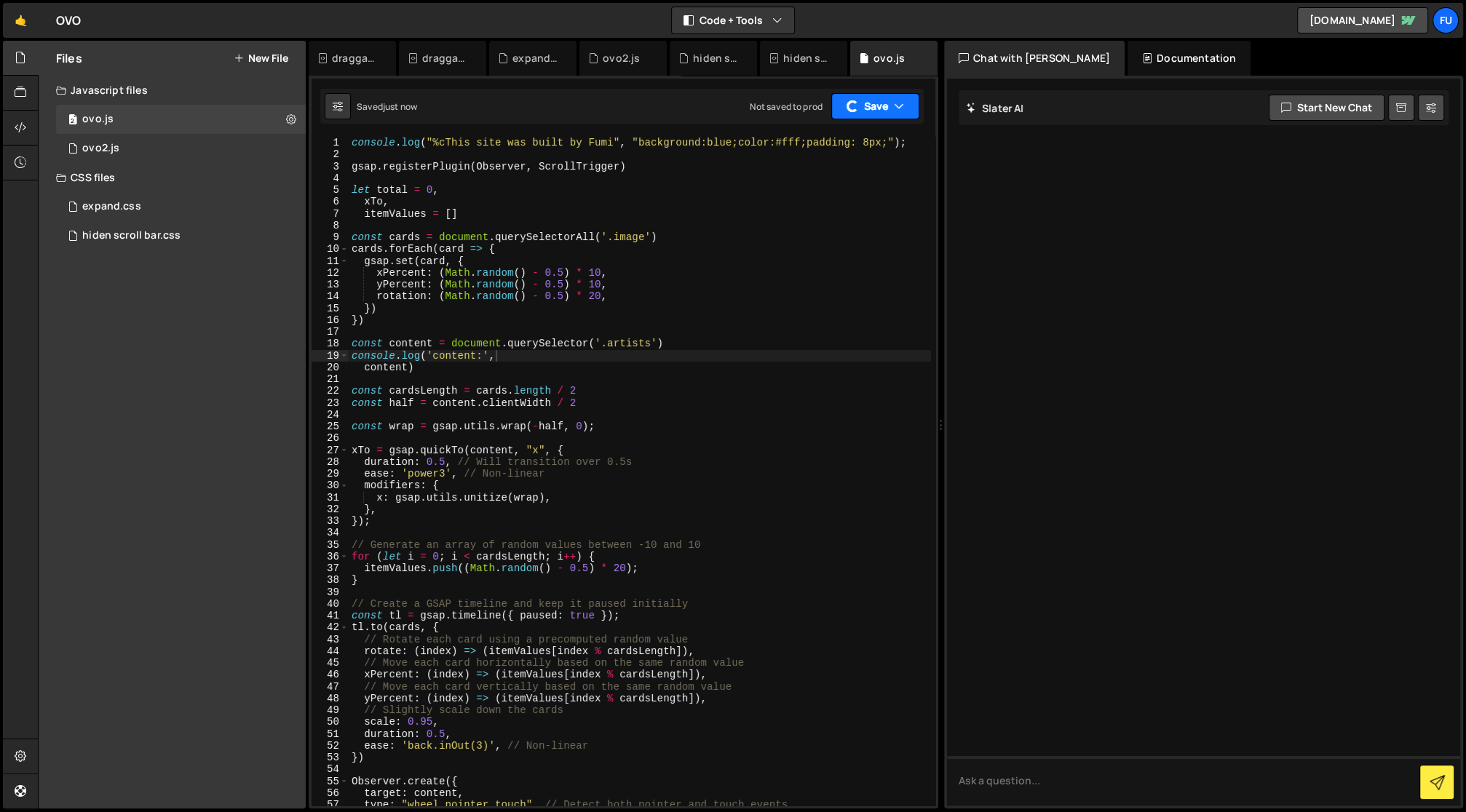
click at [884, 103] on button "Save" at bounding box center [875, 106] width 88 height 26
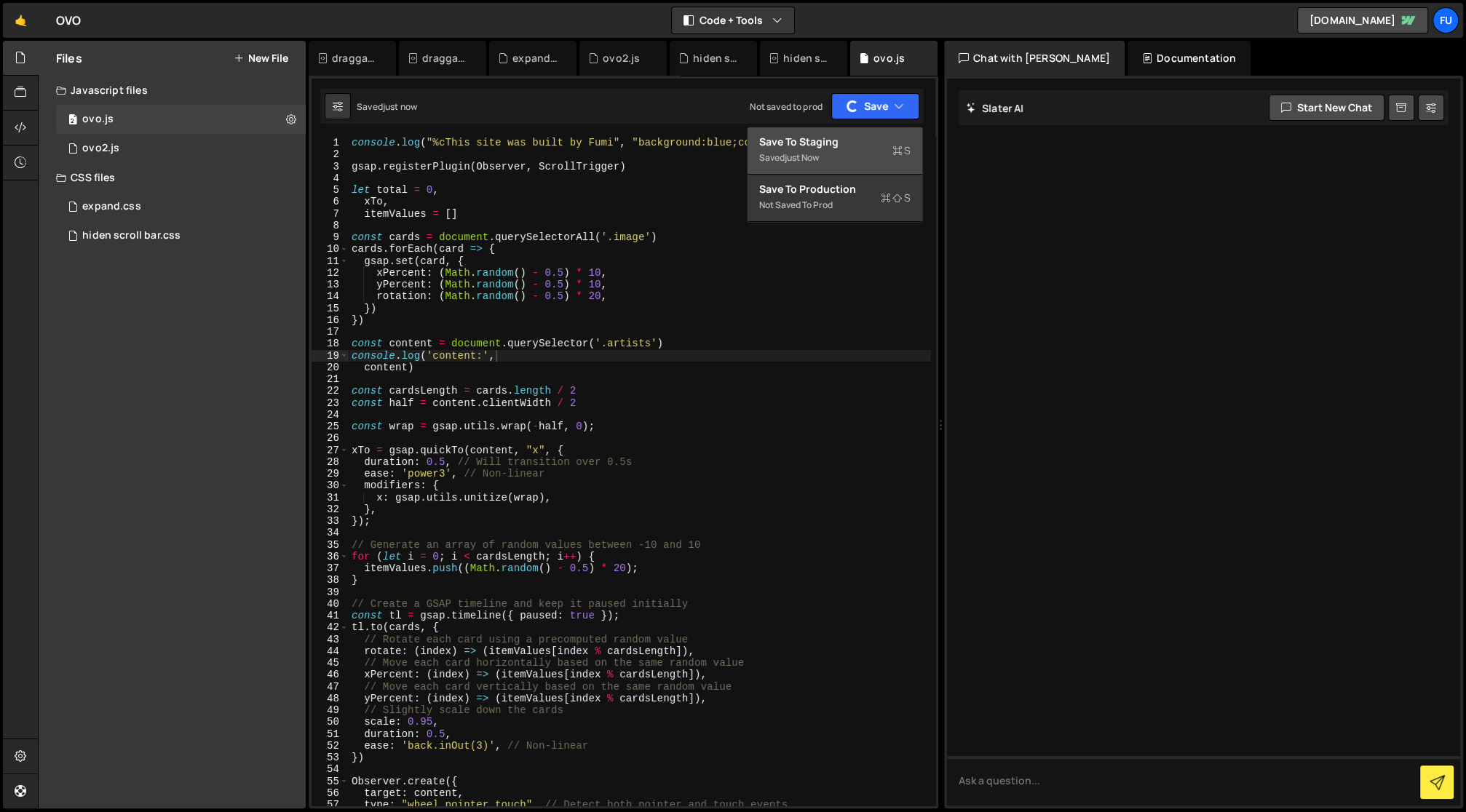
click at [879, 167] on button "Save to Staging S Saved just now" at bounding box center [835, 151] width 175 height 47
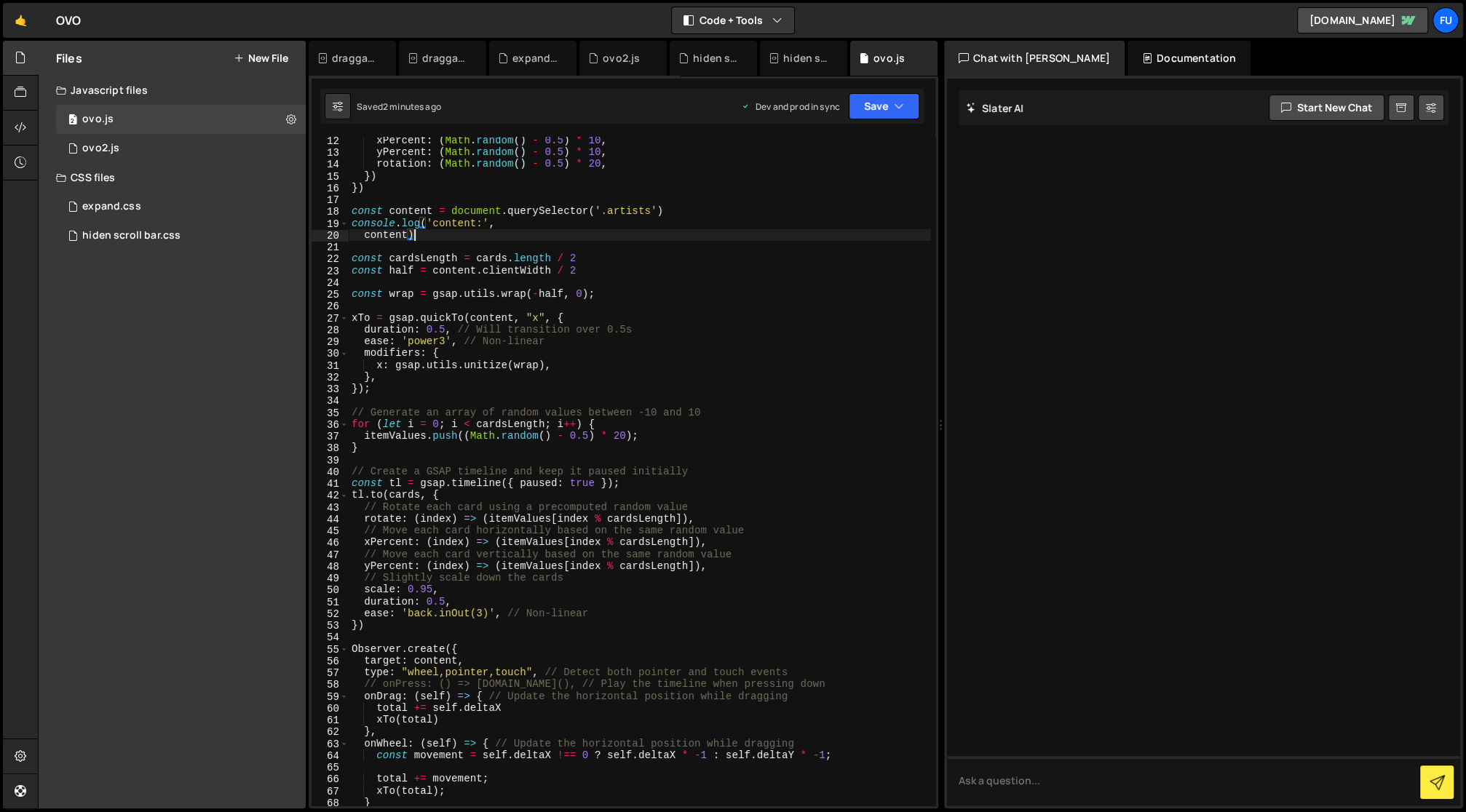
scroll to position [0, 4]
drag, startPoint x: 455, startPoint y: 229, endPoint x: 333, endPoint y: 228, distance: 122.0
click at [333, 228] on div "content) 12 13 14 15 16 17 18 19 20 21 22 23 24 25 26 27 28 29 30 31 32 33 34 3…" at bounding box center [623, 471] width 624 height 669
type textarea "console.log('content:', content)"
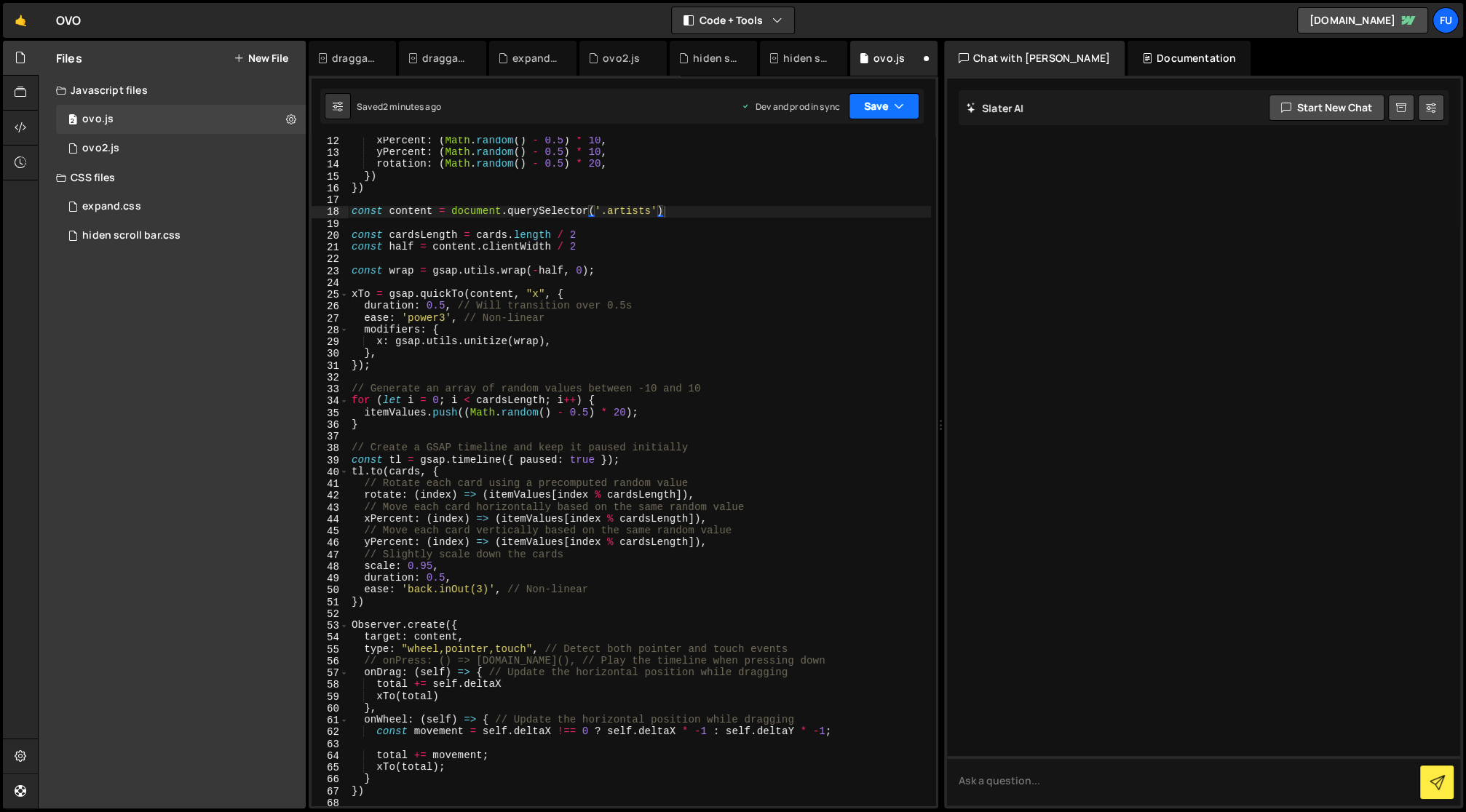
click at [887, 102] on button "Save" at bounding box center [884, 106] width 71 height 26
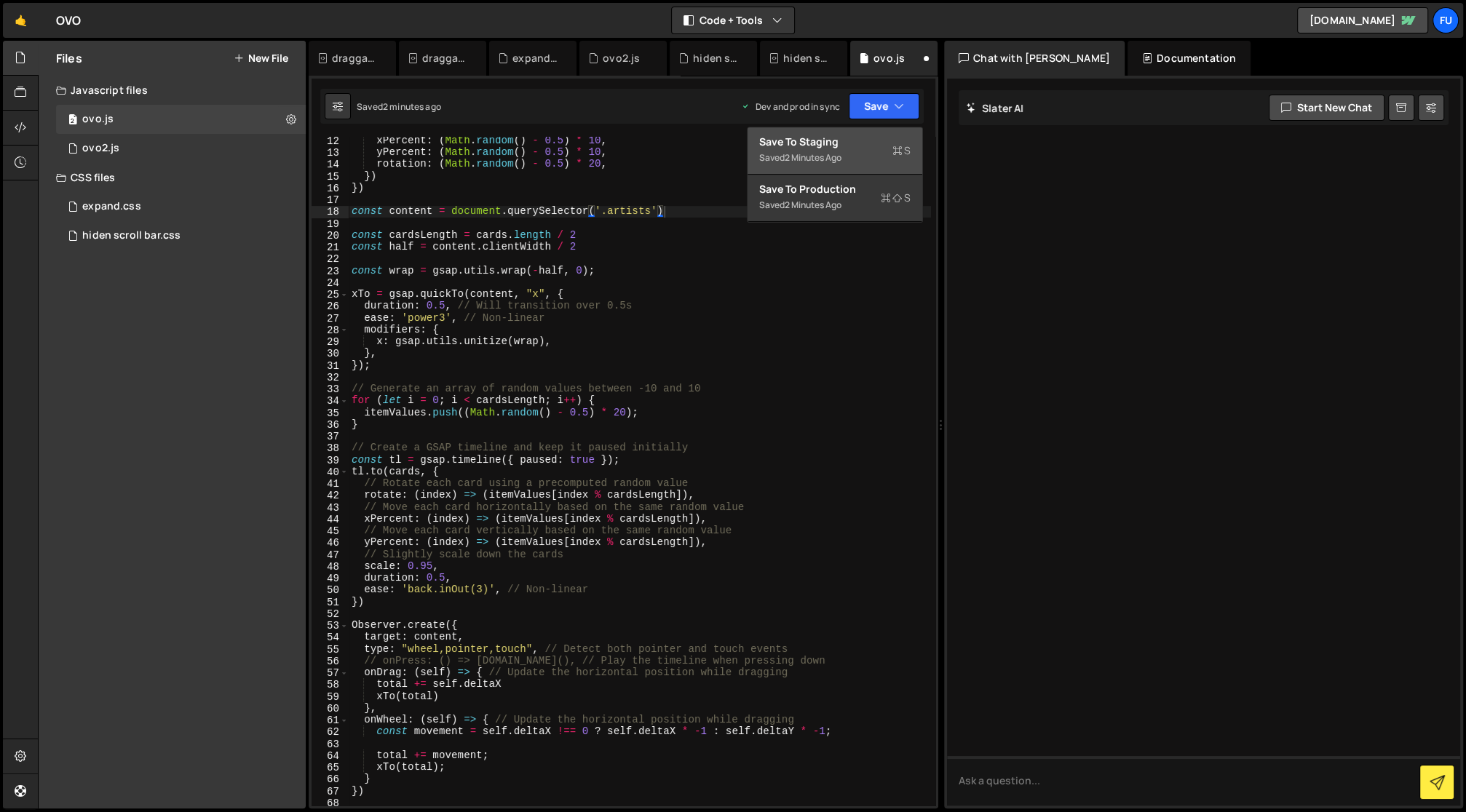
click at [870, 140] on div "Save to Staging S" at bounding box center [835, 142] width 151 height 15
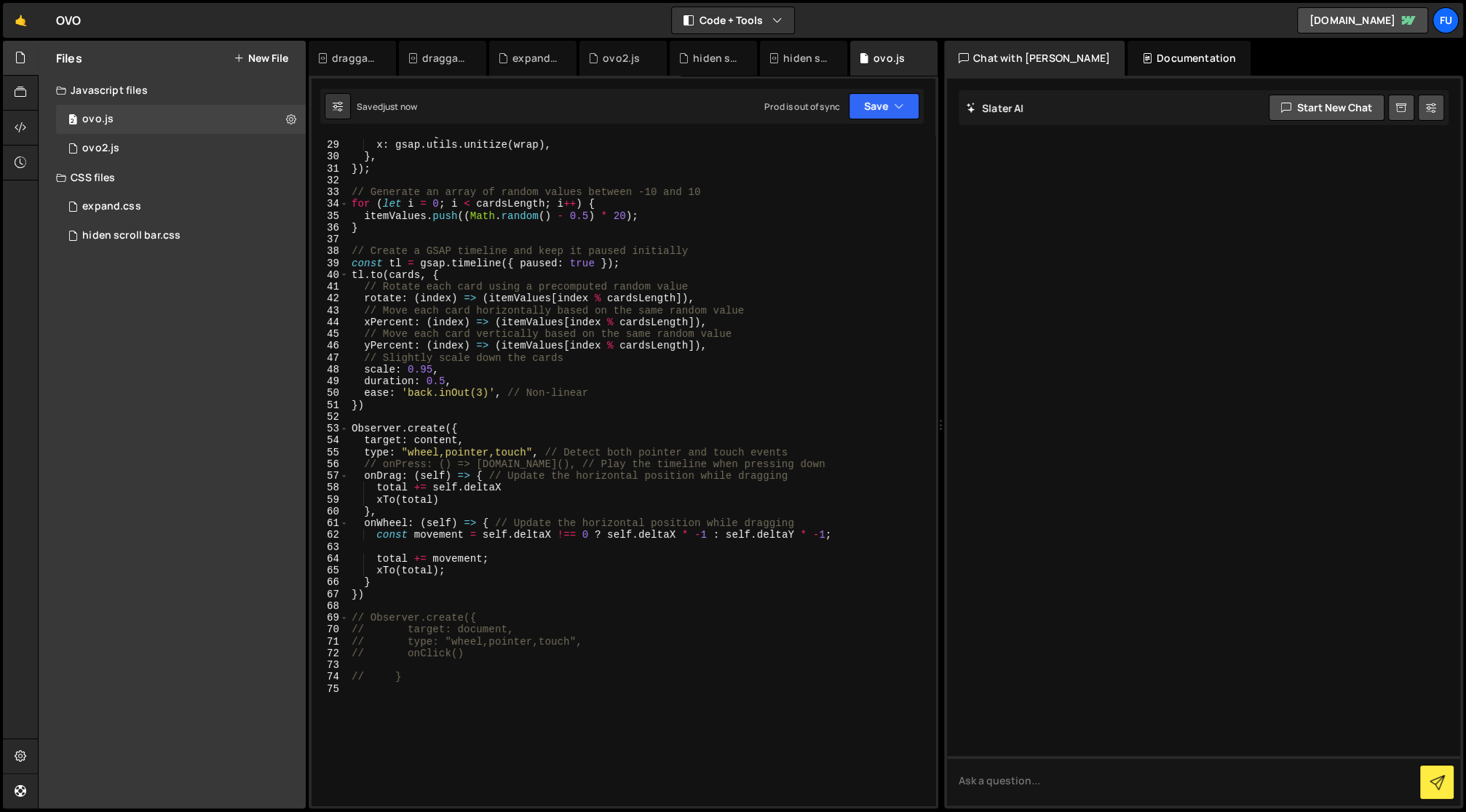
scroll to position [350, 0]
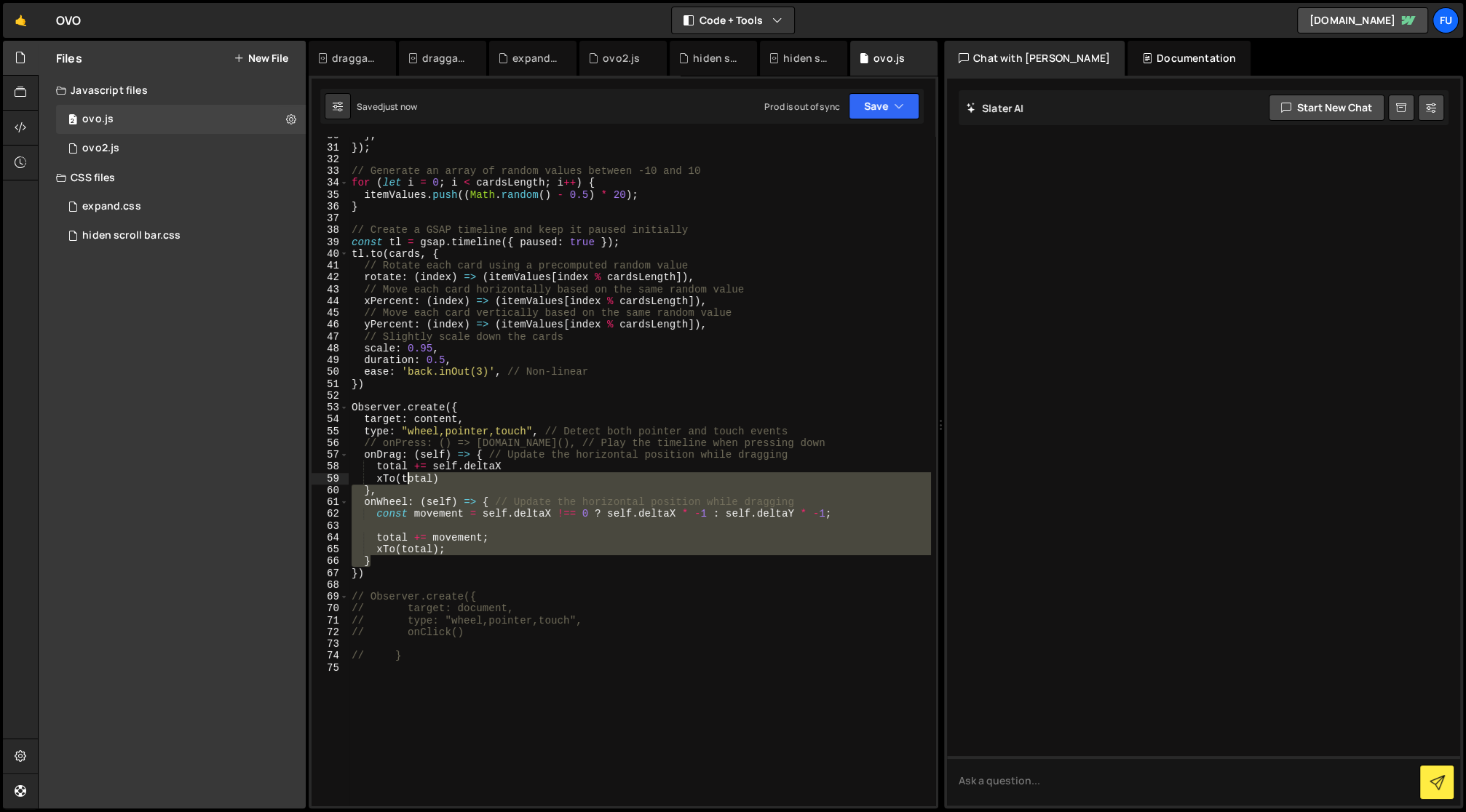
drag, startPoint x: 466, startPoint y: 567, endPoint x: 405, endPoint y: 484, distance: 103.0
click at [405, 484] on div "} , }) ; // Generate an array of random values between -10 and 10 for ( let i =…" at bounding box center [640, 476] width 582 height 694
click at [401, 533] on div "} , }) ; // Generate an array of random values between -10 and 10 for ( let i =…" at bounding box center [640, 471] width 582 height 669
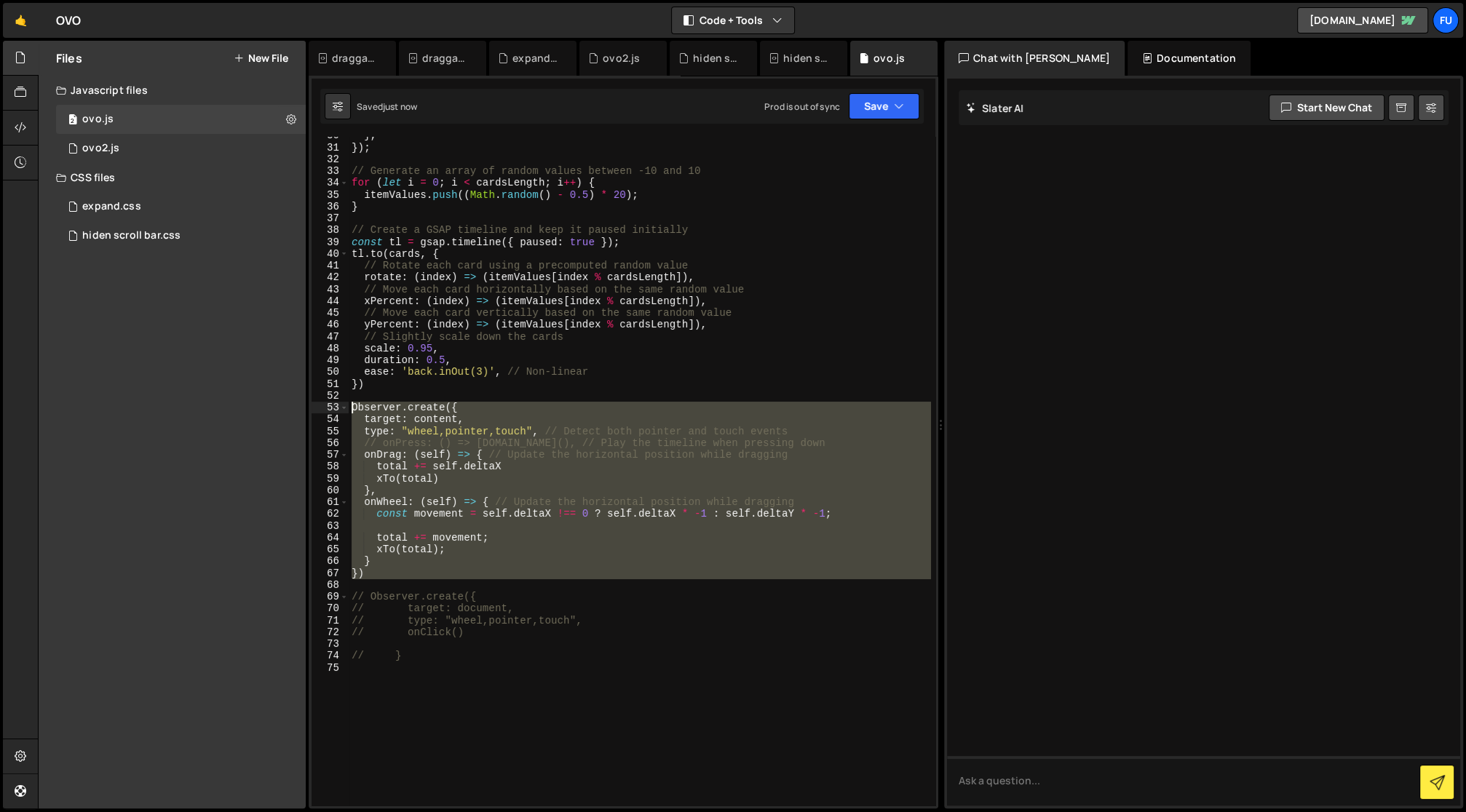
drag, startPoint x: 376, startPoint y: 581, endPoint x: 328, endPoint y: 410, distance: 177.6
click at [328, 410] on div "total += movement; 30 31 32 33 34 35 36 37 38 39 40 41 42 43 44 45 46 47 48 49 …" at bounding box center [623, 471] width 624 height 669
drag, startPoint x: 322, startPoint y: 399, endPoint x: 361, endPoint y: 396, distance: 39.1
click at [346, 396] on div "52" at bounding box center [330, 396] width 37 height 12
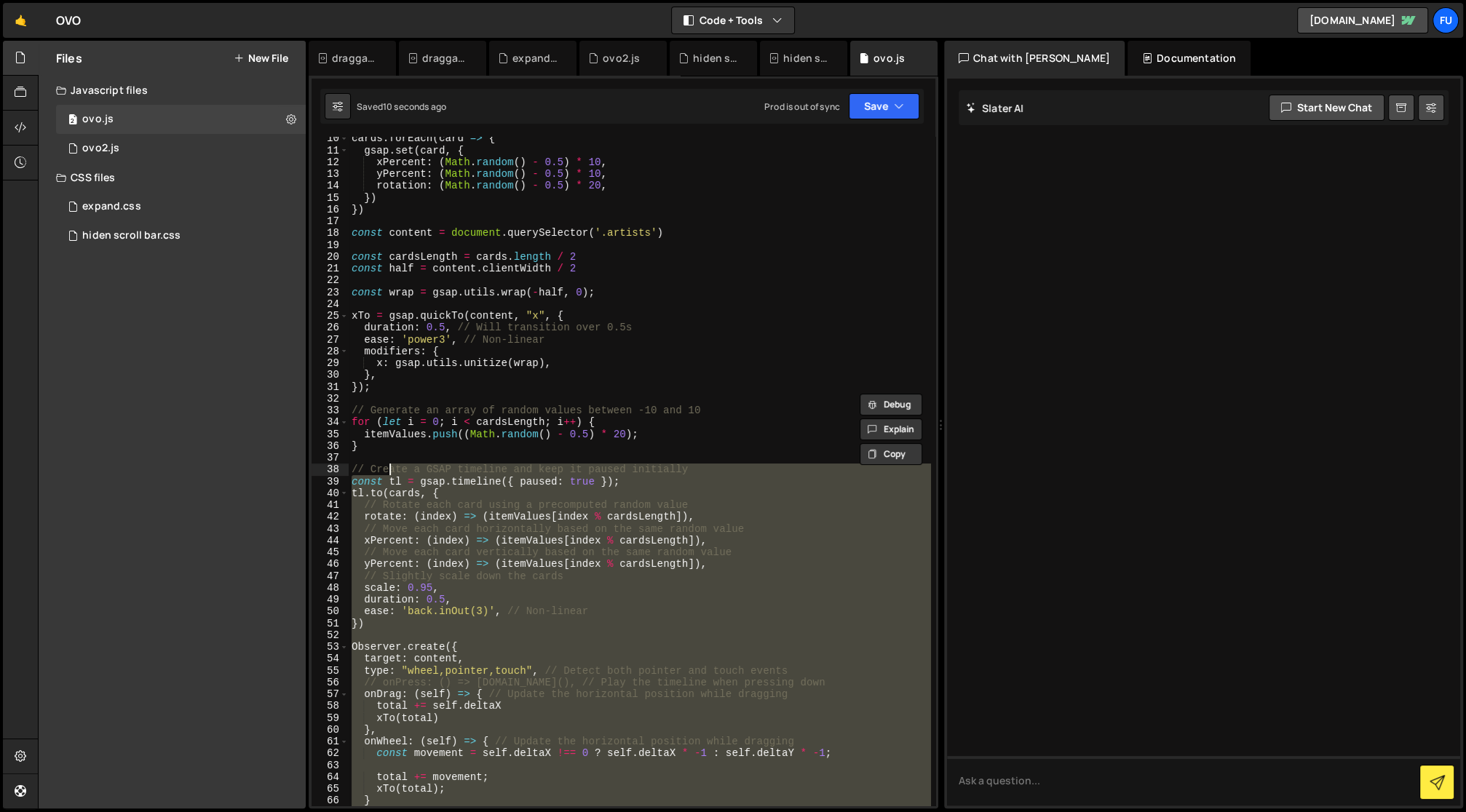
scroll to position [0, 0]
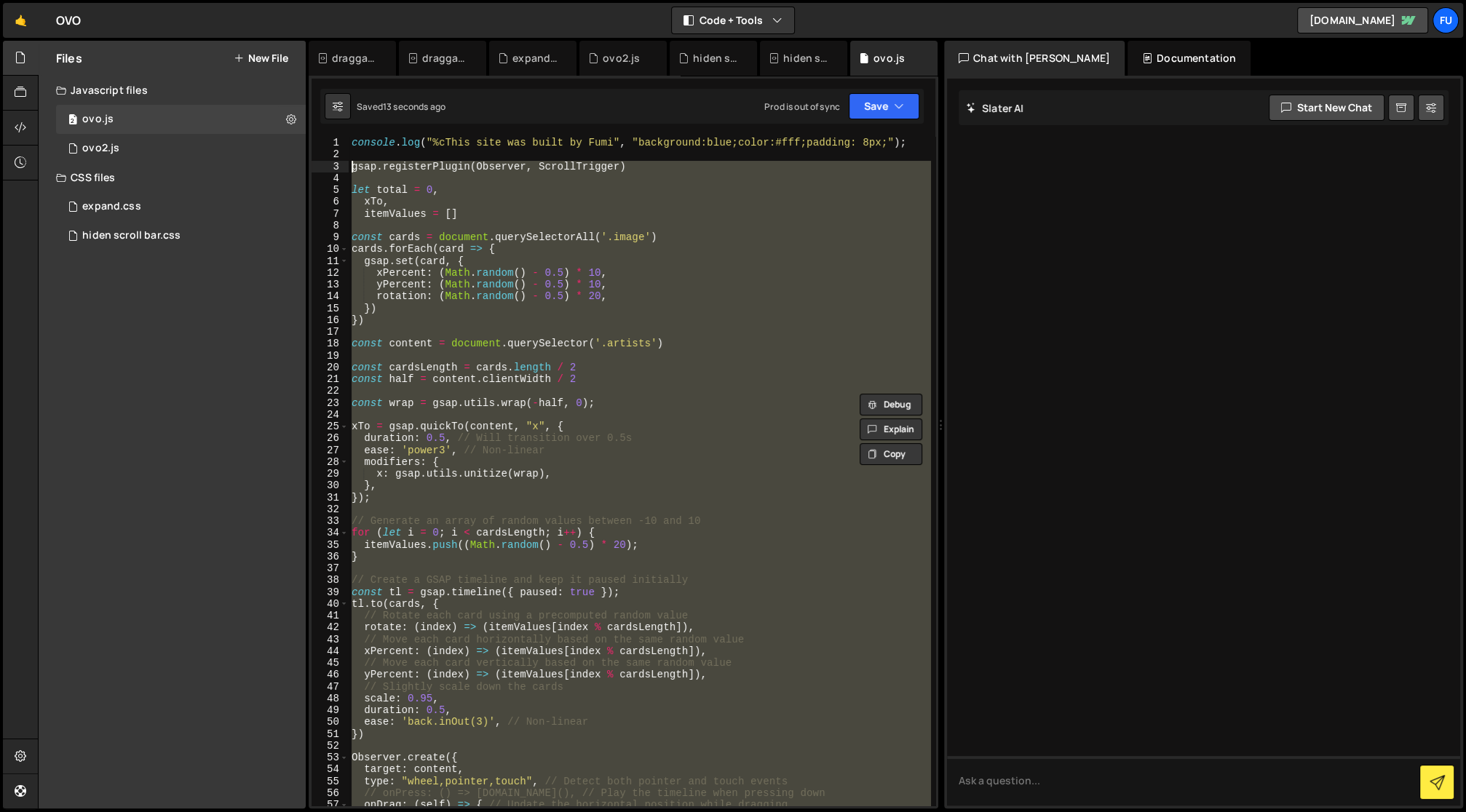
drag, startPoint x: 384, startPoint y: 577, endPoint x: 342, endPoint y: 166, distance: 413.1
click at [342, 166] on div "Observer.create({ 1 2 3 4 5 6 7 8 9 10 11 12 13 14 15 16 17 18 19 20 21 22 23 2…" at bounding box center [623, 471] width 624 height 669
click at [528, 215] on div "console . log ( "%cThis site was built by Fumi" , "background:blue;color:#fff;p…" at bounding box center [640, 471] width 582 height 669
type textarea "itemValues = []"
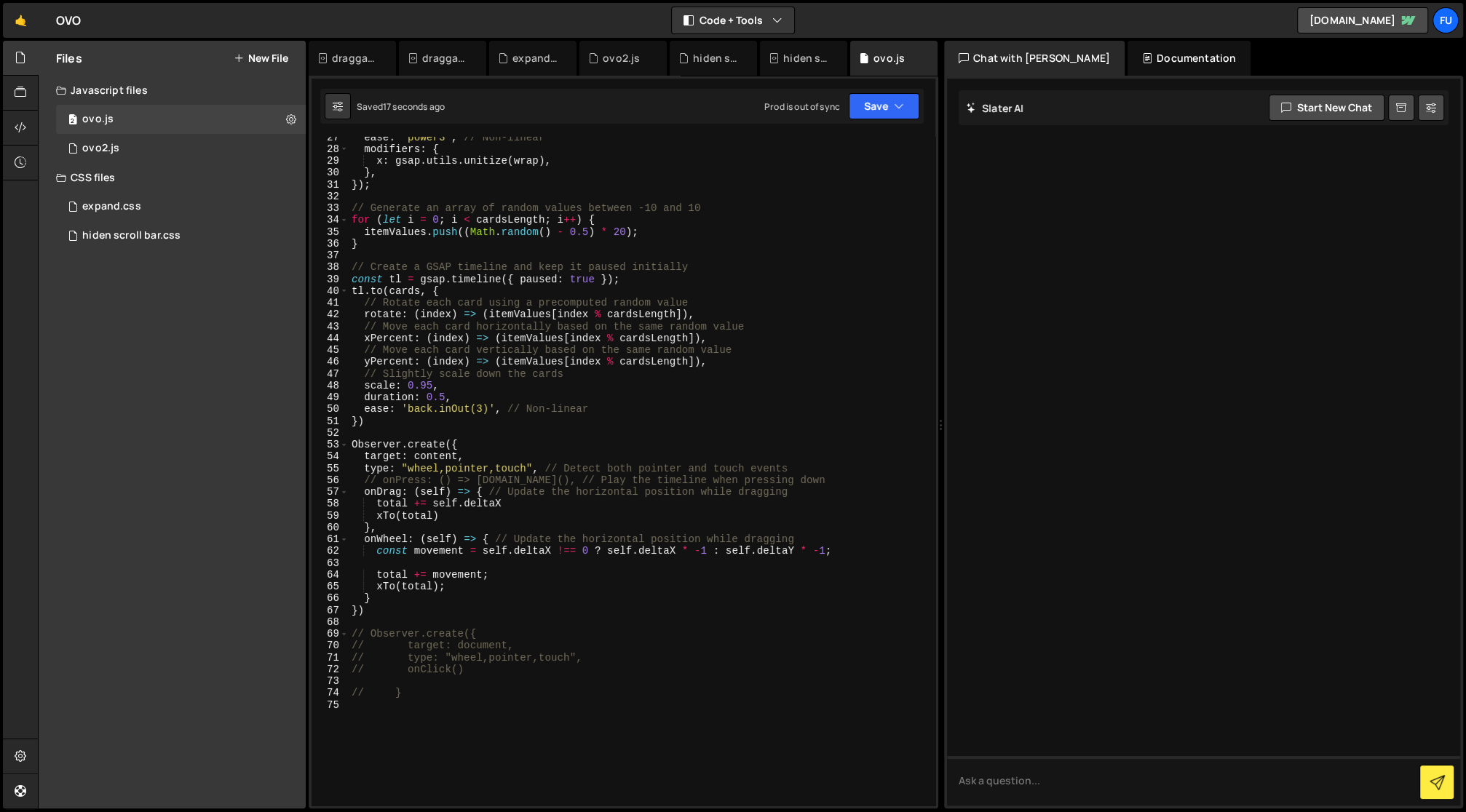
scroll to position [313, 0]
click at [134, 213] on div "1 expand.css 0" at bounding box center [183, 207] width 255 height 29
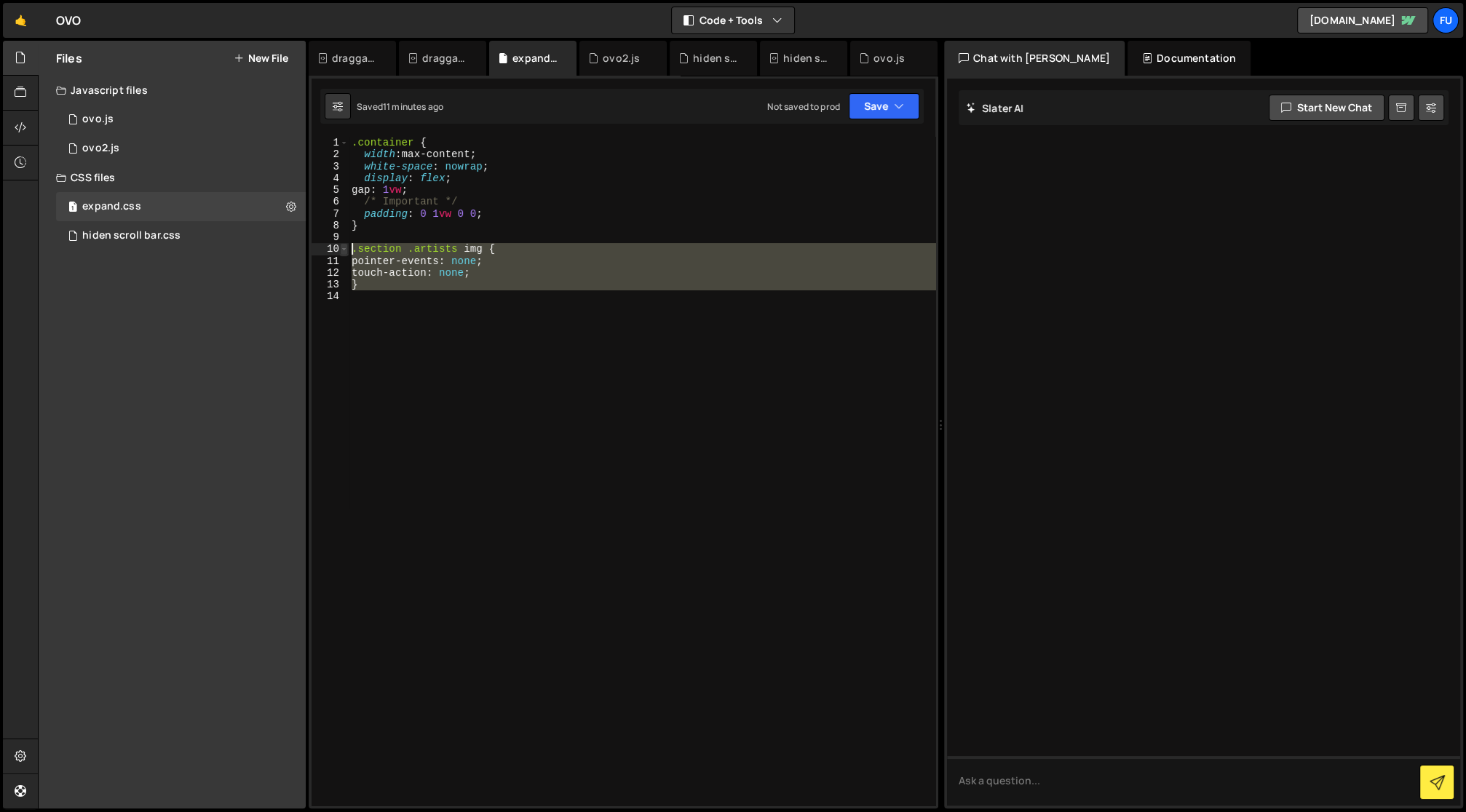
drag, startPoint x: 427, startPoint y: 294, endPoint x: 343, endPoint y: 242, distance: 98.8
click at [343, 242] on div "1 2 3 4 5 6 7 8 9 10 11 12 13 14 .container { width : max-content ; white-space…" at bounding box center [623, 471] width 624 height 669
paste textarea "}"
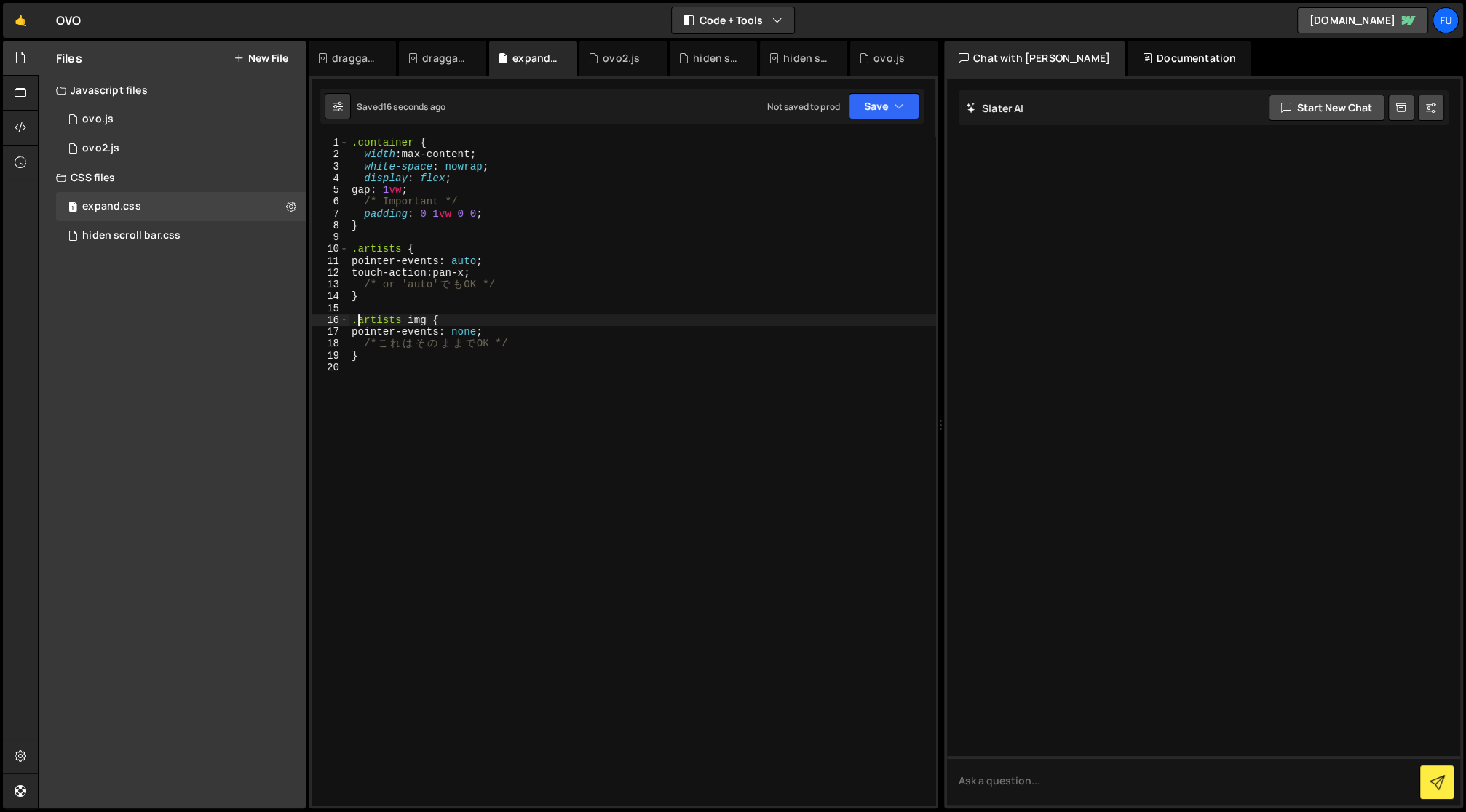
click at [397, 353] on div ".container { width : max-content ; white-space : nowrap ; display : flex ; gap …" at bounding box center [643, 483] width 588 height 694
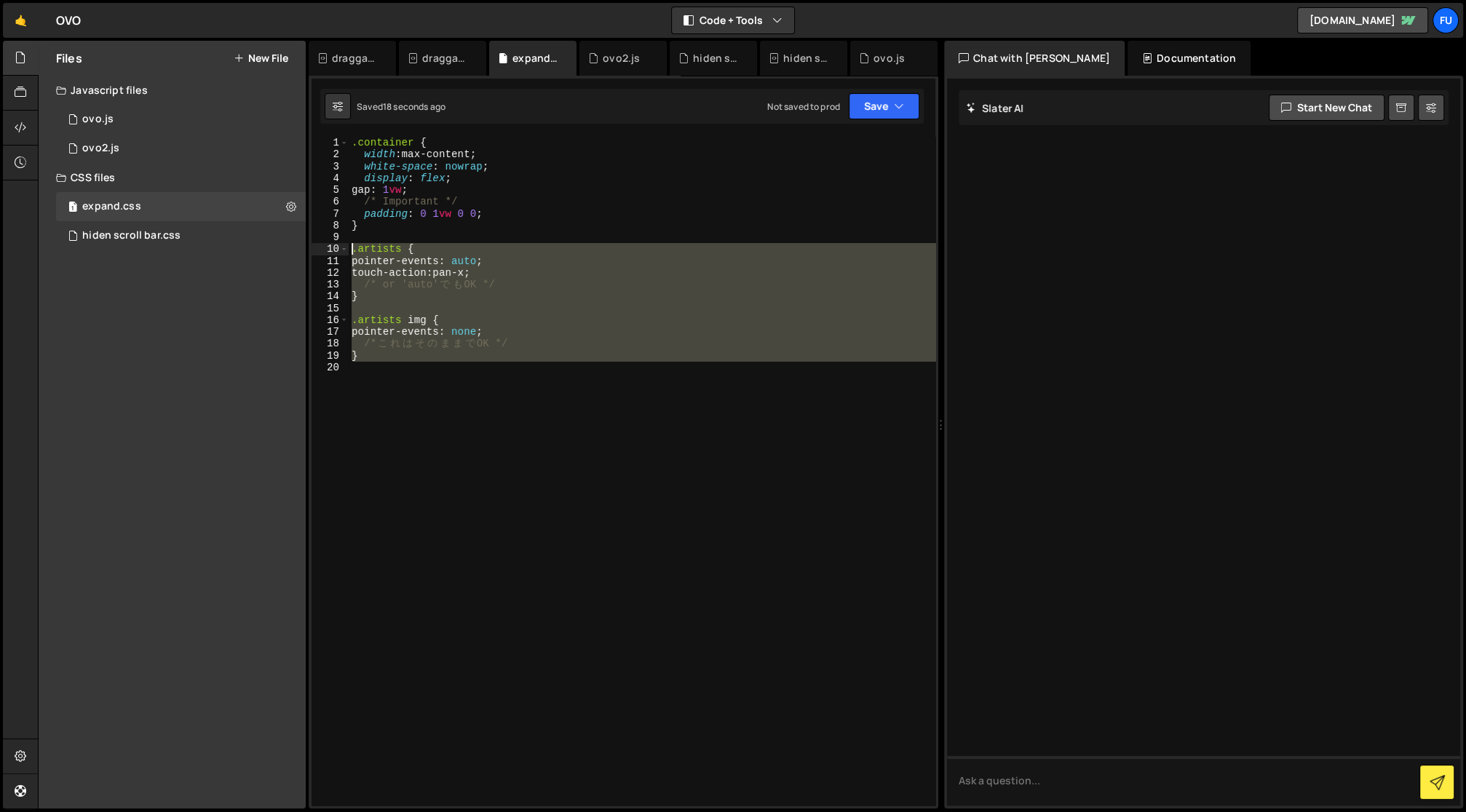
drag, startPoint x: 396, startPoint y: 368, endPoint x: 312, endPoint y: 250, distance: 144.8
click at [312, 250] on div "} 1 2 3 4 5 6 7 8 9 10 11 12 13 14 15 16 17 18 19 20 .container { width : max-c…" at bounding box center [623, 471] width 624 height 669
type textarea ".artists { pointer-events: auto;"
click at [870, 430] on div ".container { width : max-content ; white-space : nowrap ; display : flex ; gap …" at bounding box center [642, 471] width 587 height 669
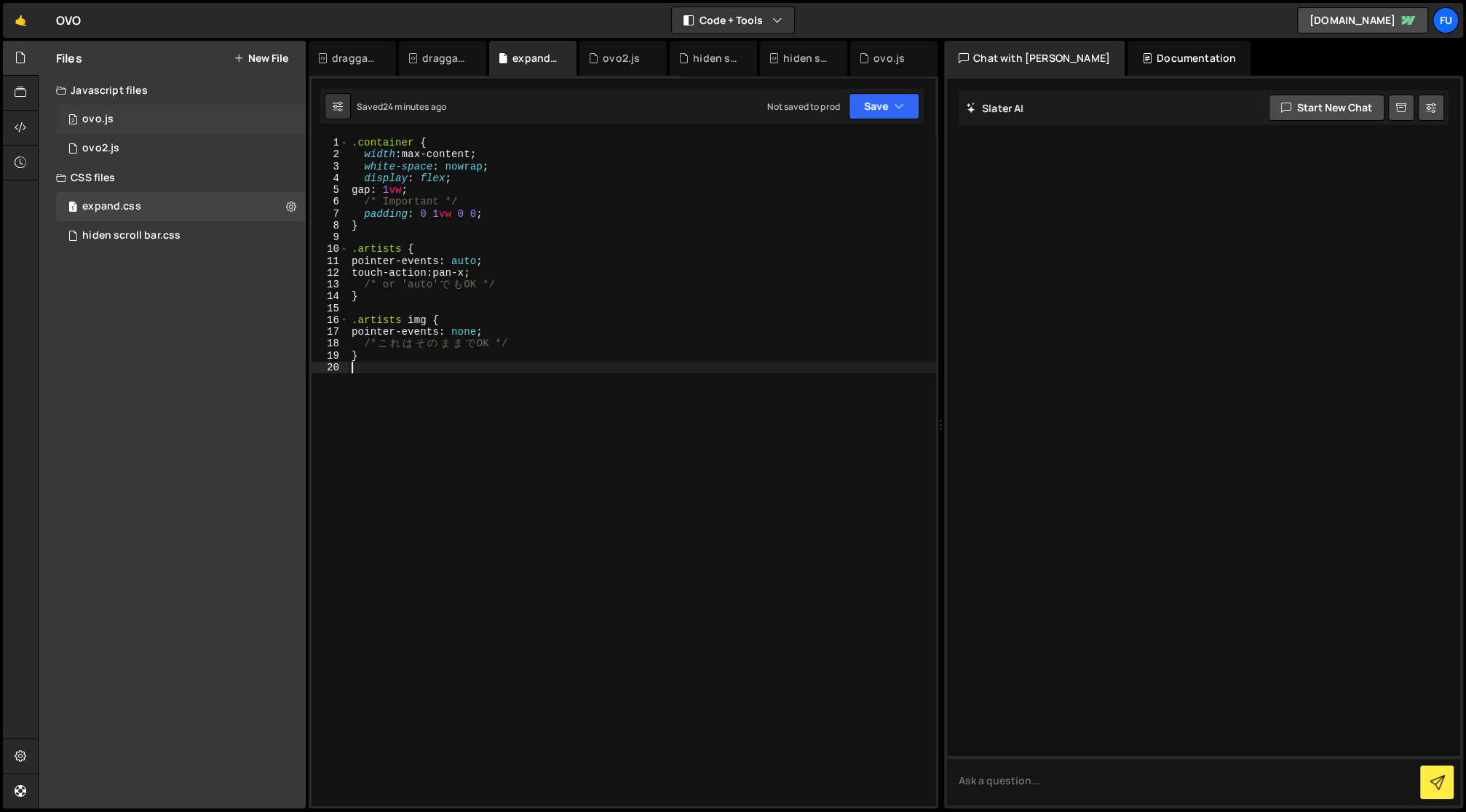
click at [172, 123] on div "2 ovo.js 0" at bounding box center [183, 120] width 255 height 29
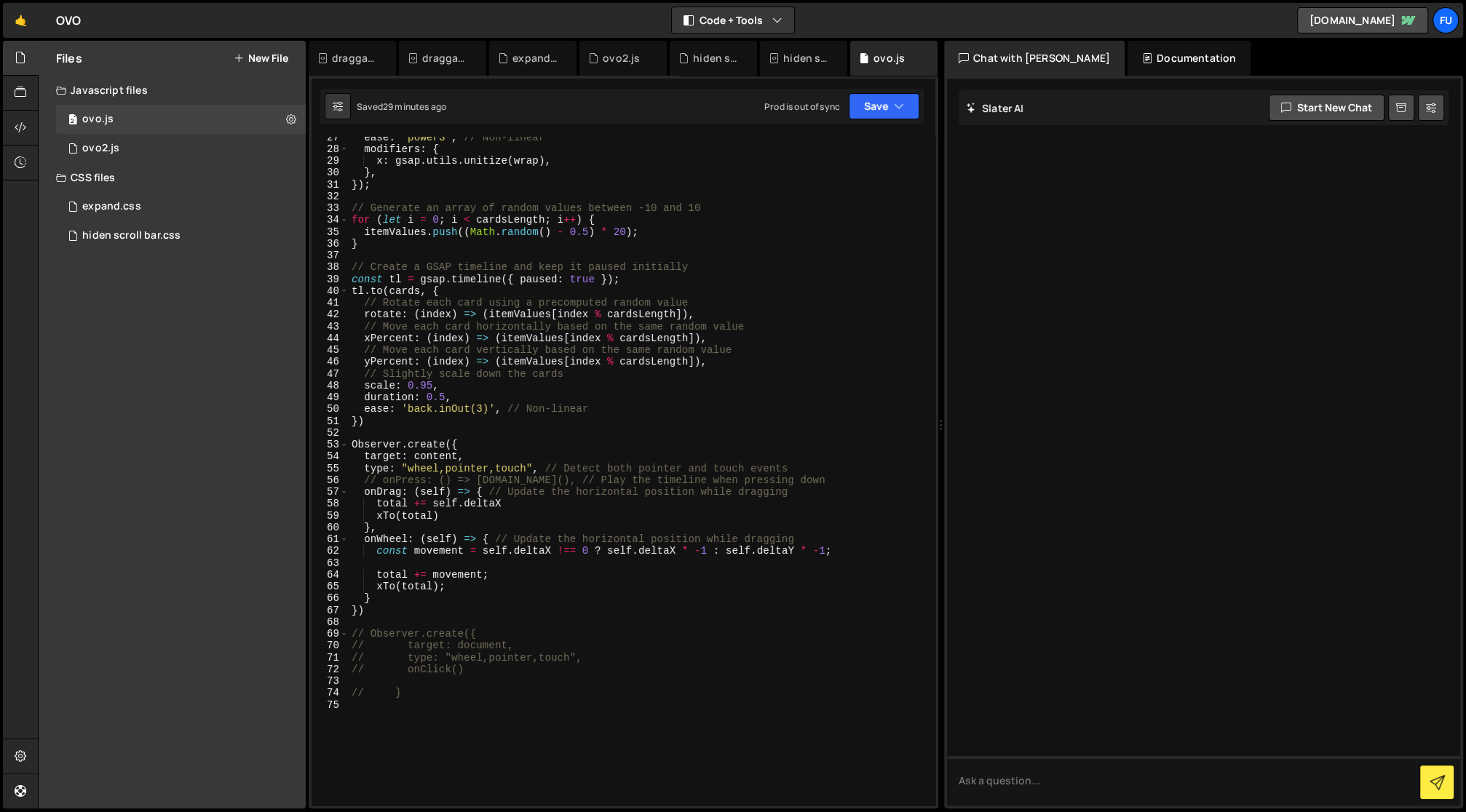
click at [457, 457] on div "ease : 'power3' , // Non-linear modifiers : { x : gsap . utils . unitize ( wrap…" at bounding box center [640, 477] width 582 height 694
click at [637, 465] on div "ease : 'power3' , // Non-linear modifiers : { x : gsap . utils . unitize ( wrap…" at bounding box center [640, 477] width 582 height 694
click at [891, 118] on button "Save" at bounding box center [884, 106] width 71 height 26
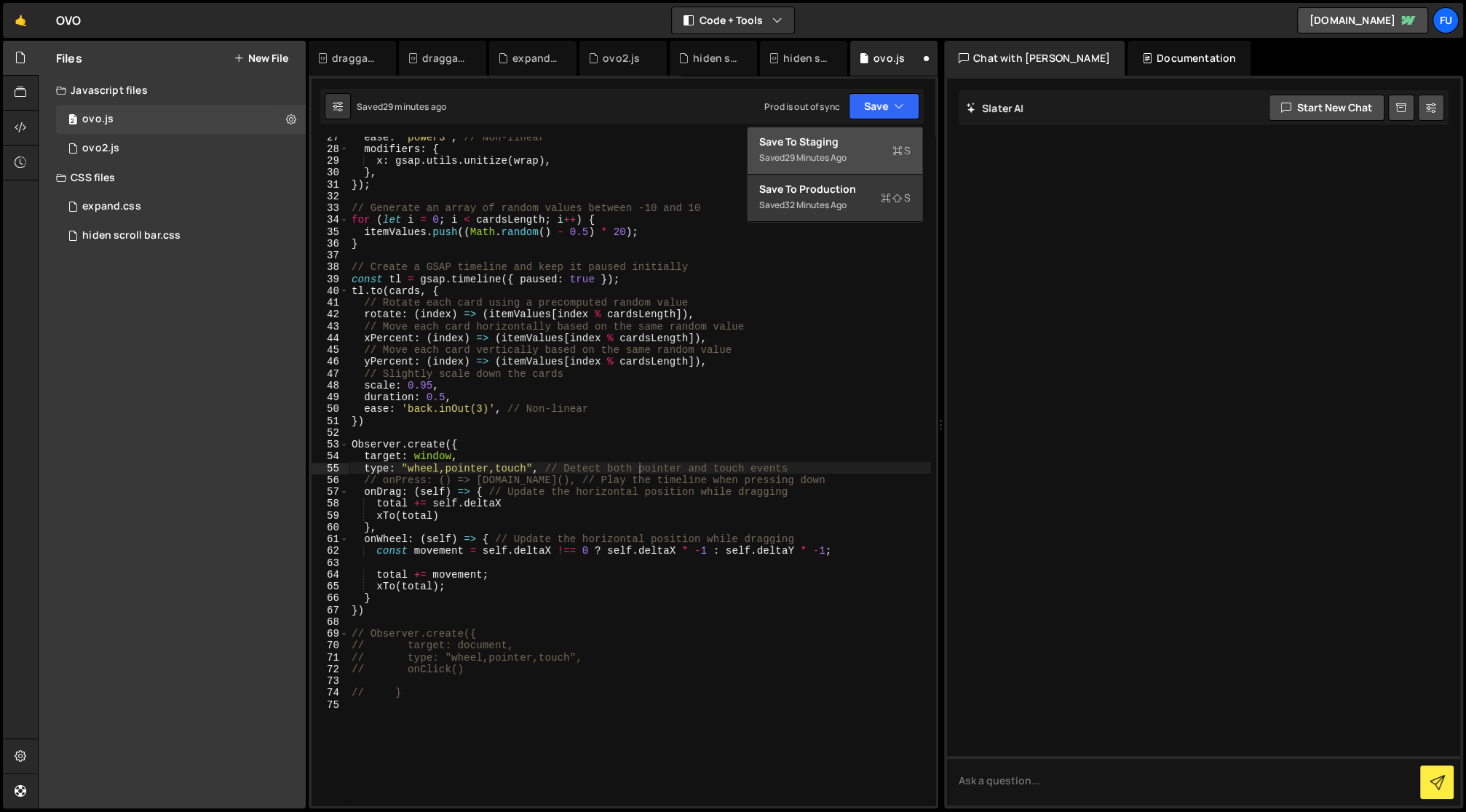
click at [889, 148] on div "Save to Staging S" at bounding box center [835, 142] width 151 height 15
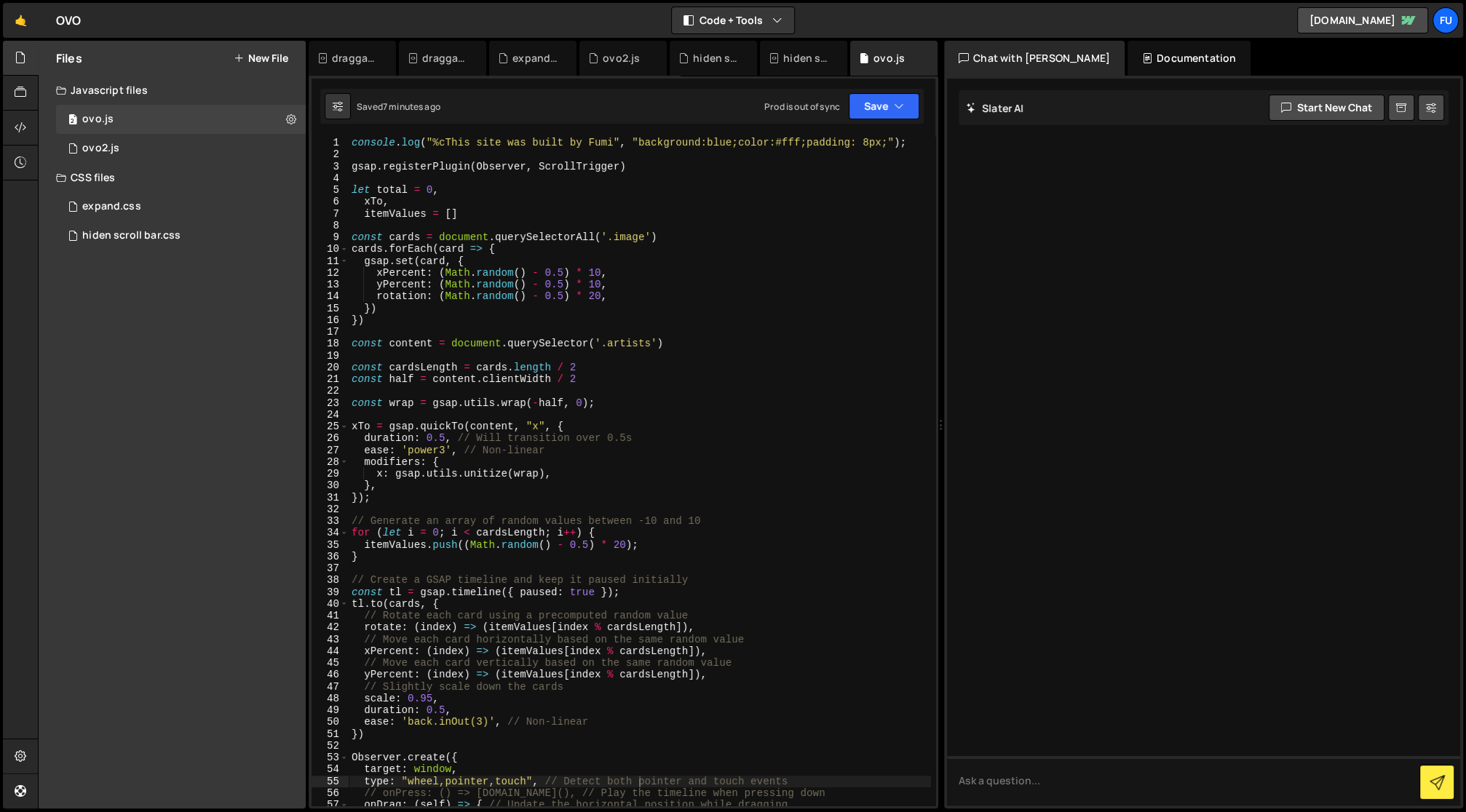
scroll to position [393, 0]
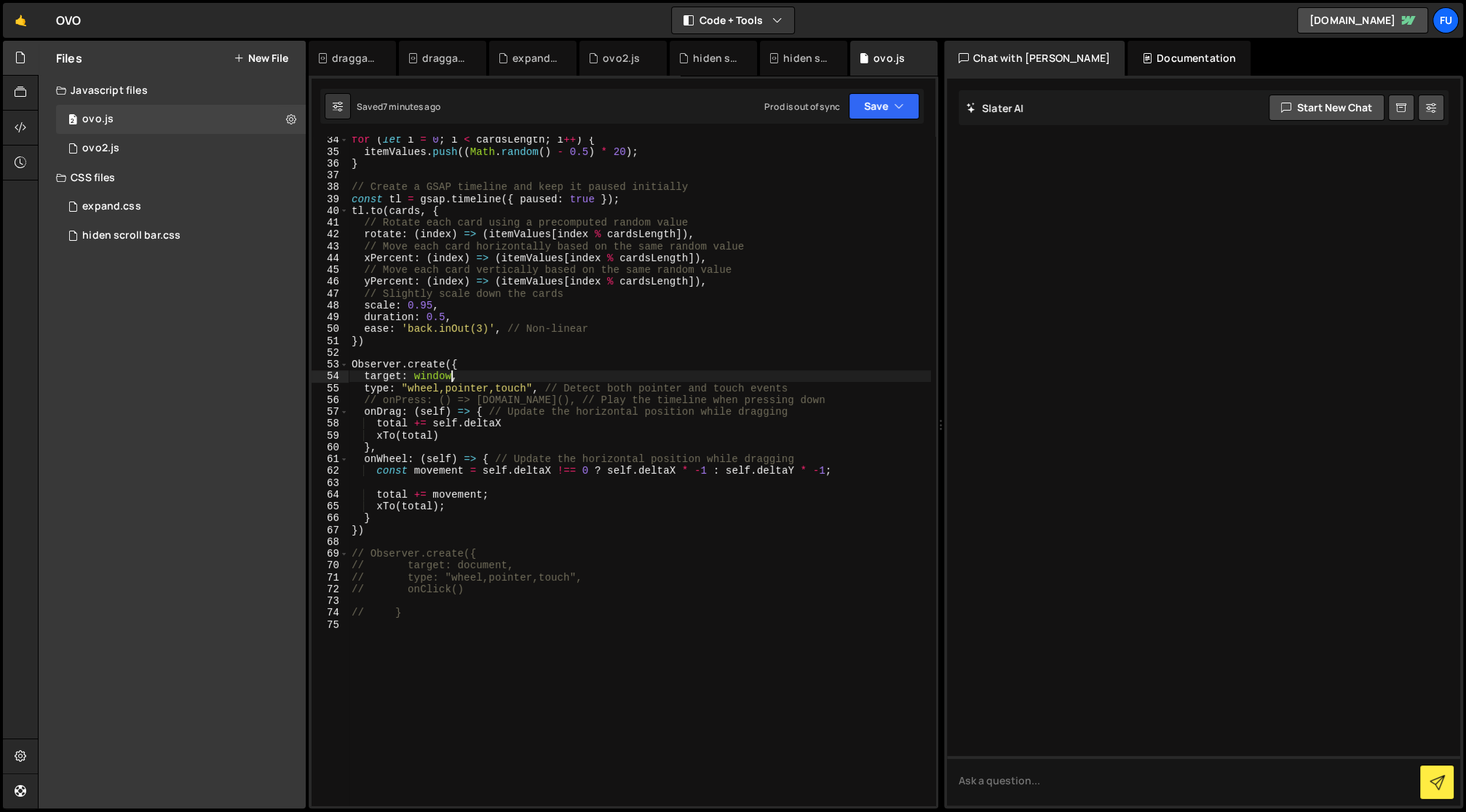
click at [451, 377] on div "for ( let i = 0 ; i < cardsLength ; i ++ ) { itemValues . push (( Math . random…" at bounding box center [640, 480] width 582 height 694
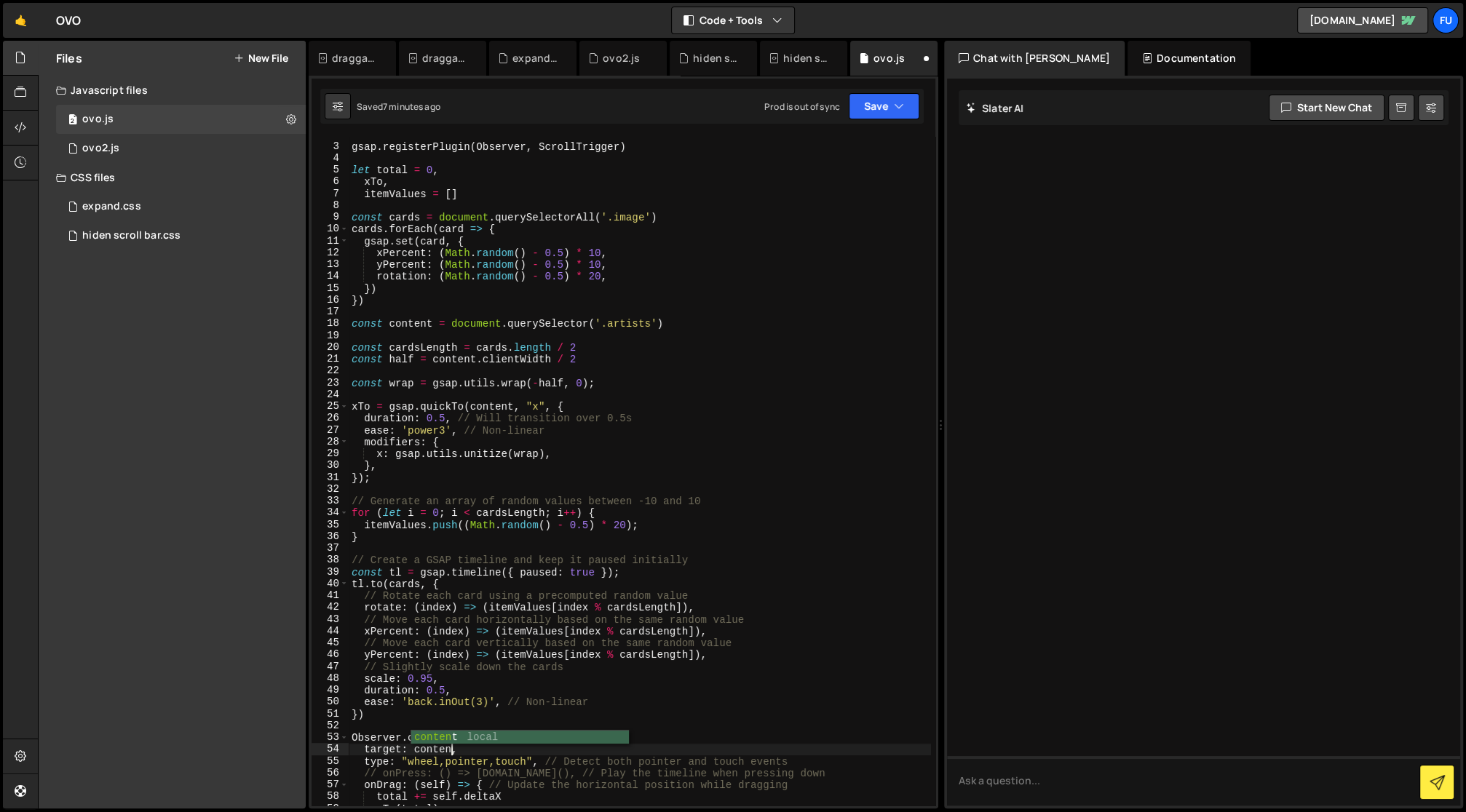
scroll to position [0, 7]
click at [903, 110] on icon "button" at bounding box center [899, 106] width 10 height 15
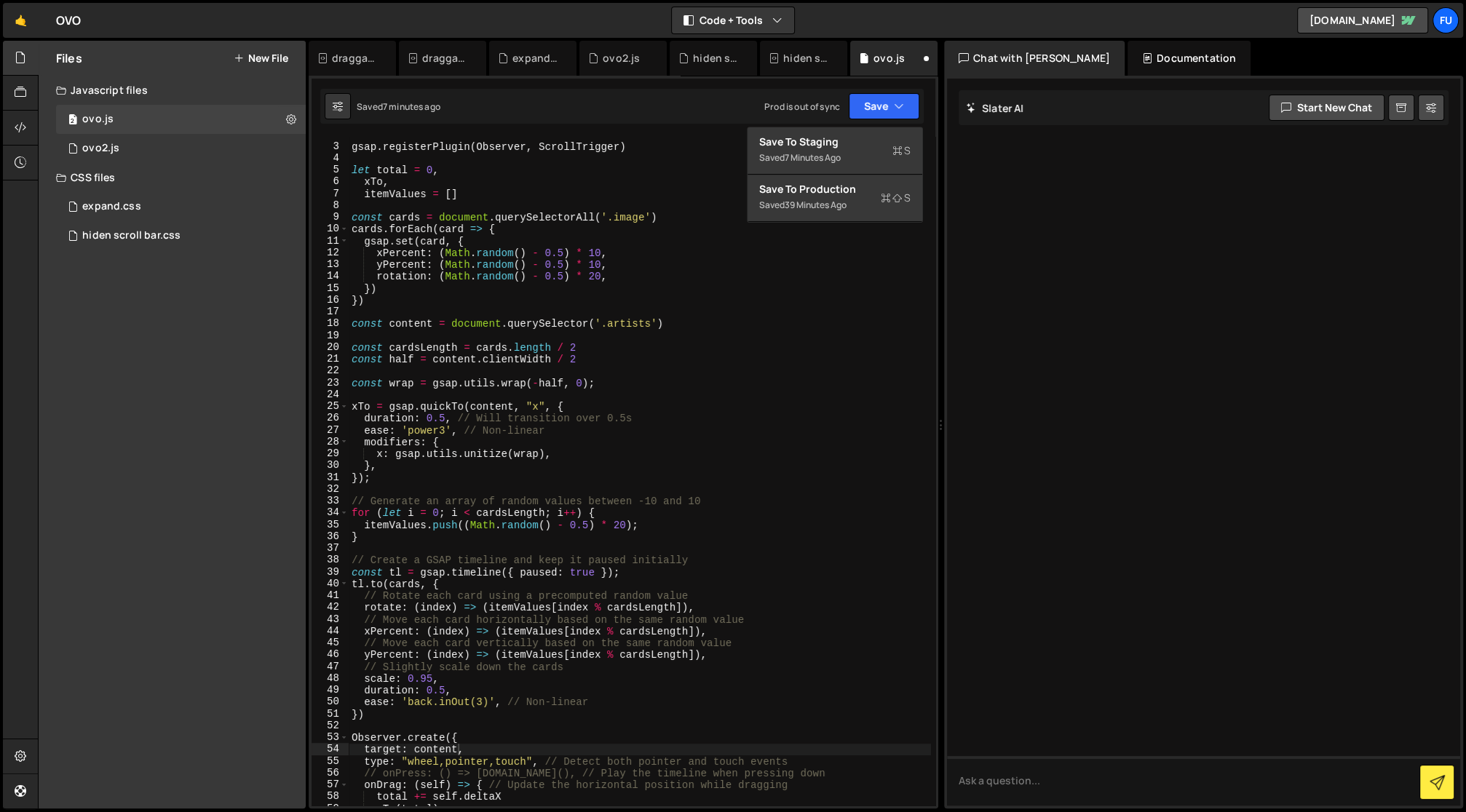
click at [878, 126] on div "target: content, 2 3 4 5 6 7 8 9 10 11 12 13 14 15 16 17 18 19 20 21 22 23 24 2…" at bounding box center [623, 442] width 629 height 733
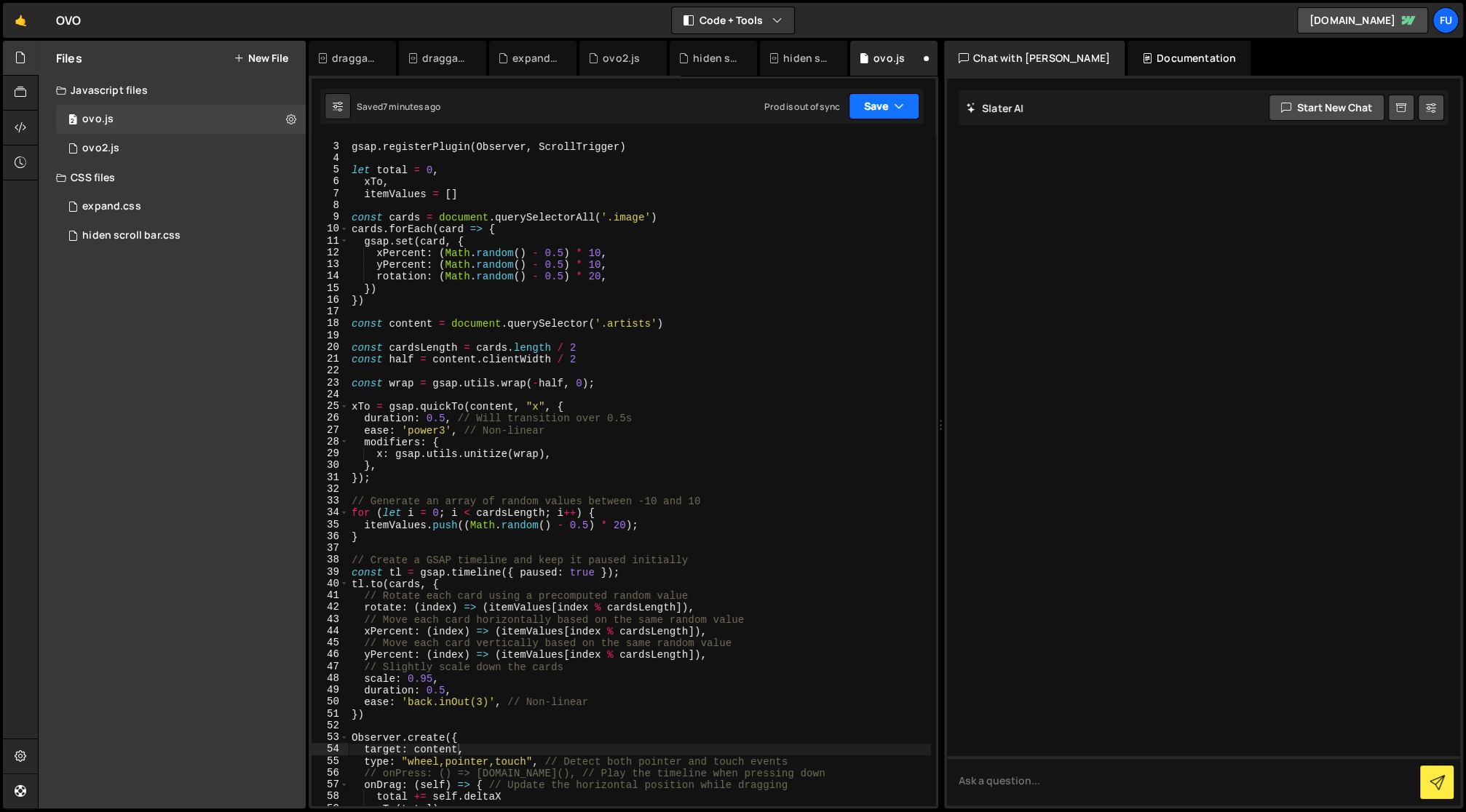
click at [895, 100] on icon "button" at bounding box center [899, 106] width 10 height 15
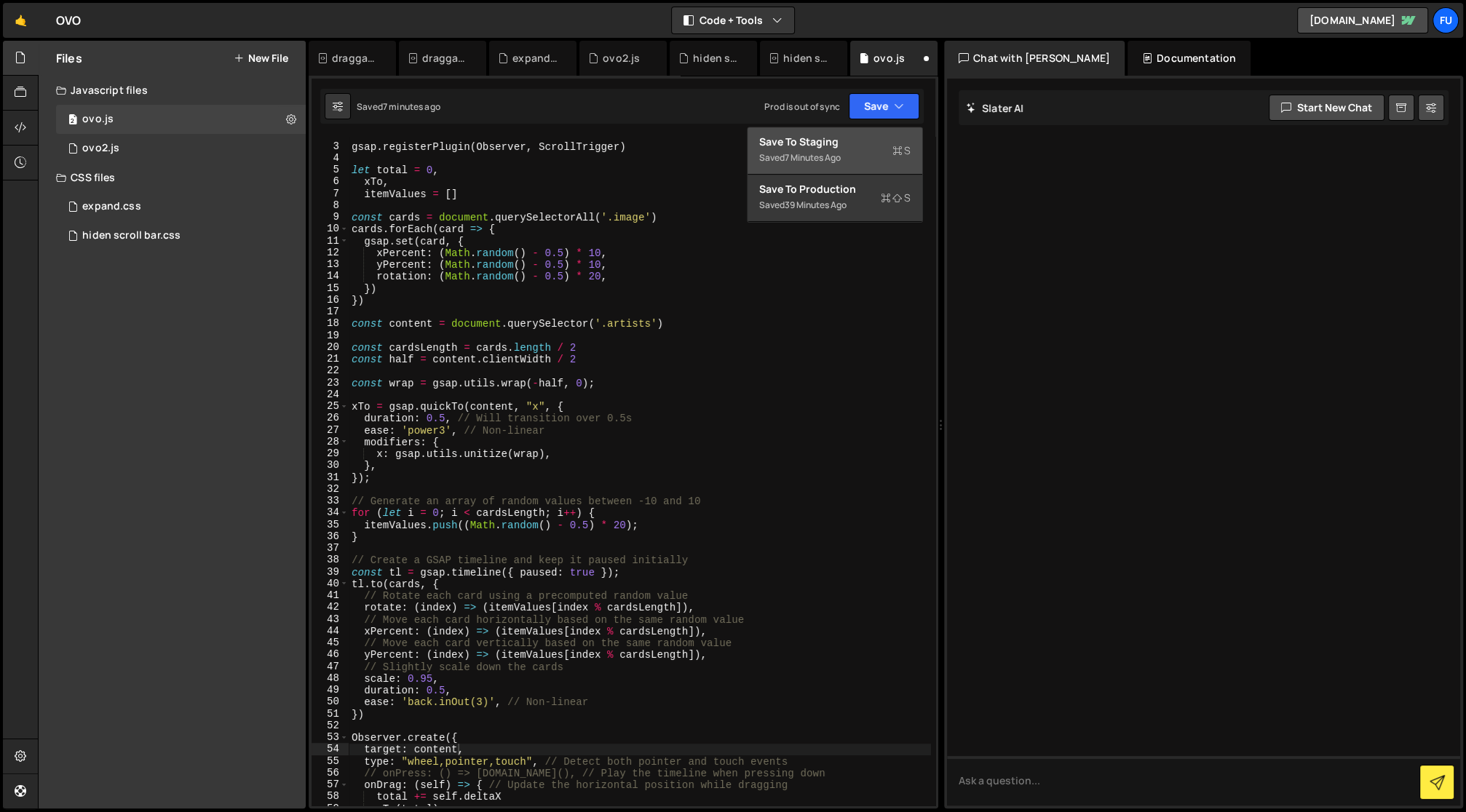
click at [877, 139] on div "Save to Staging S" at bounding box center [835, 142] width 151 height 15
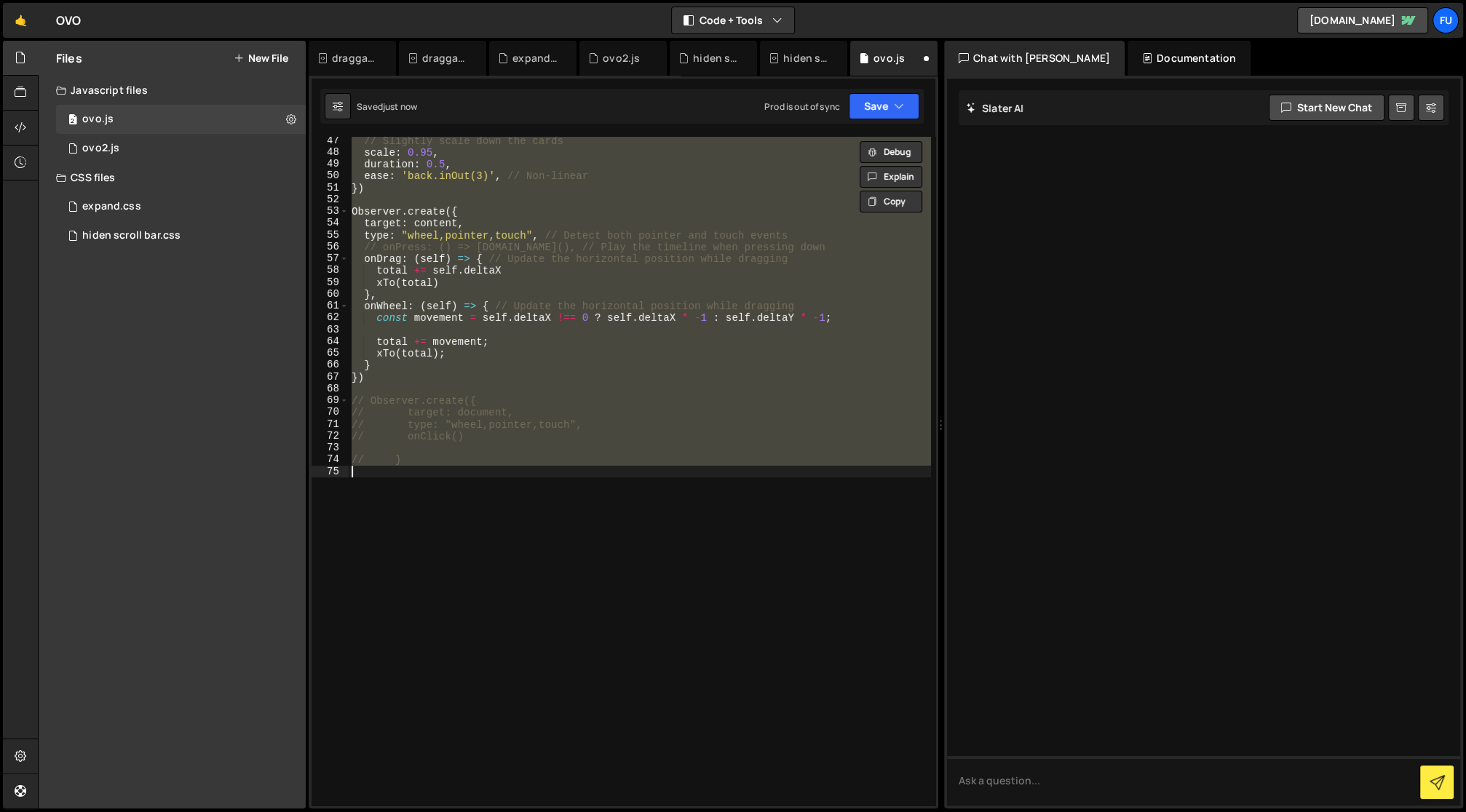
scroll to position [545, 0]
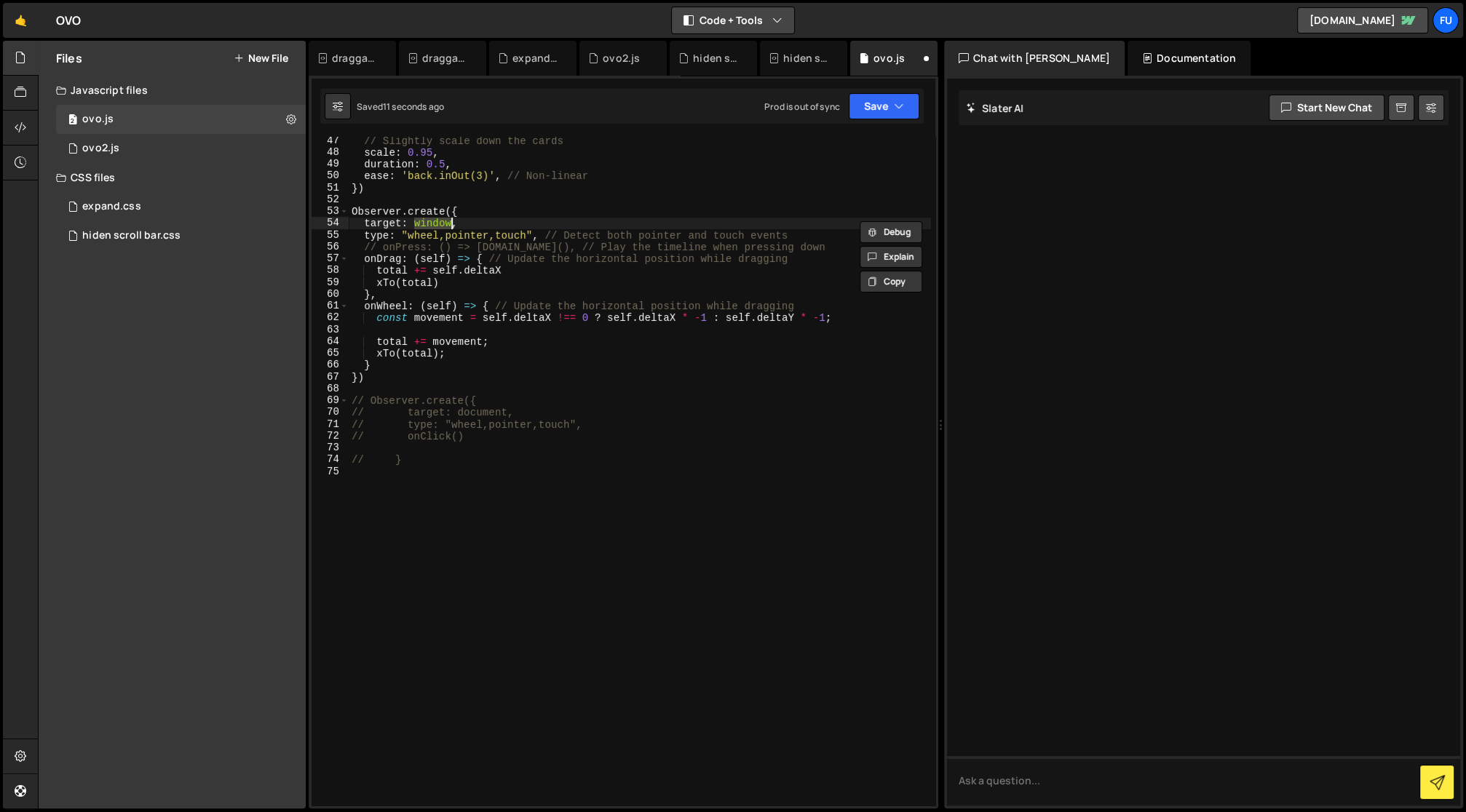
type textarea "target: window,"
click at [873, 109] on button "Save" at bounding box center [884, 106] width 71 height 26
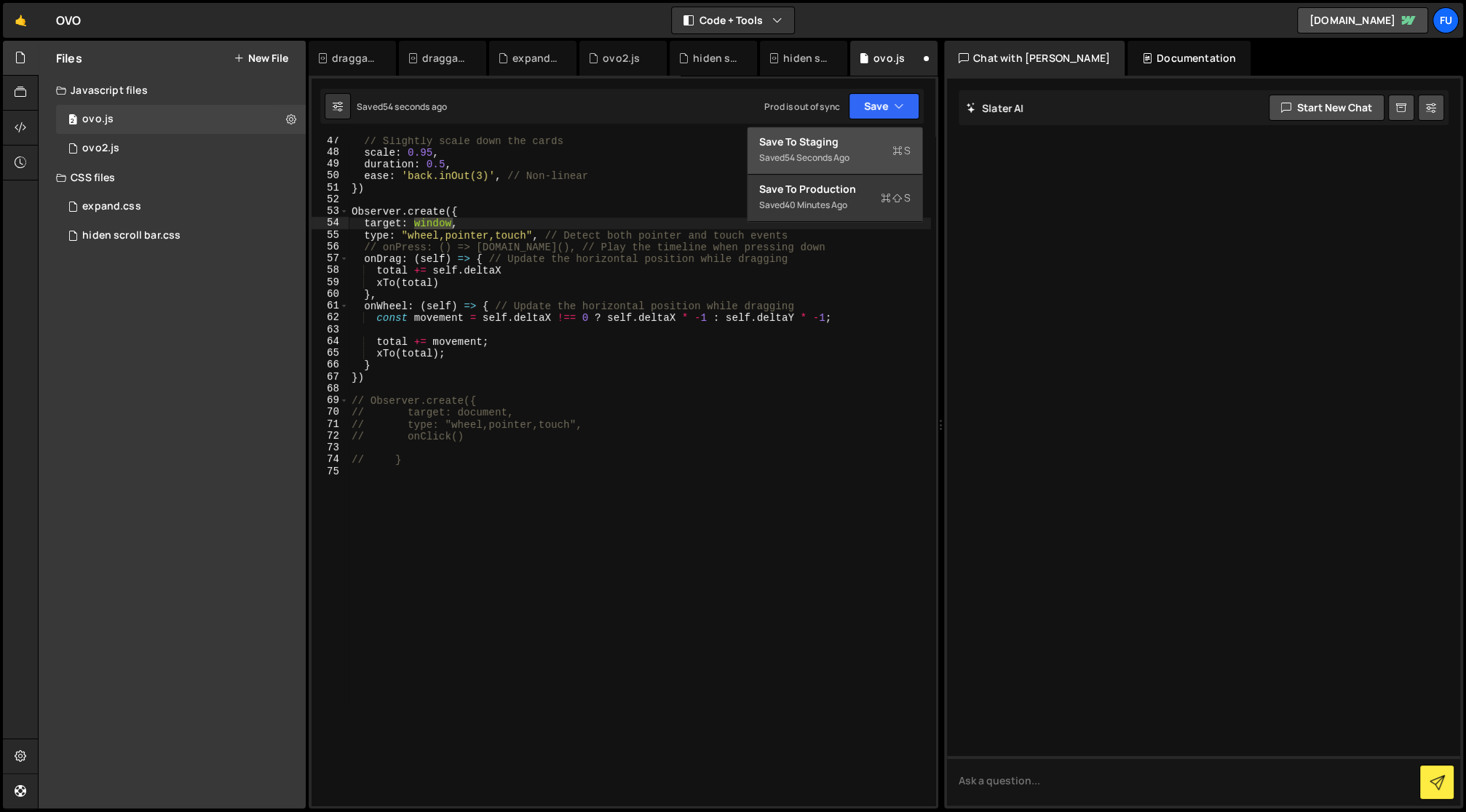
click at [871, 147] on div "Save to Staging S" at bounding box center [835, 142] width 151 height 15
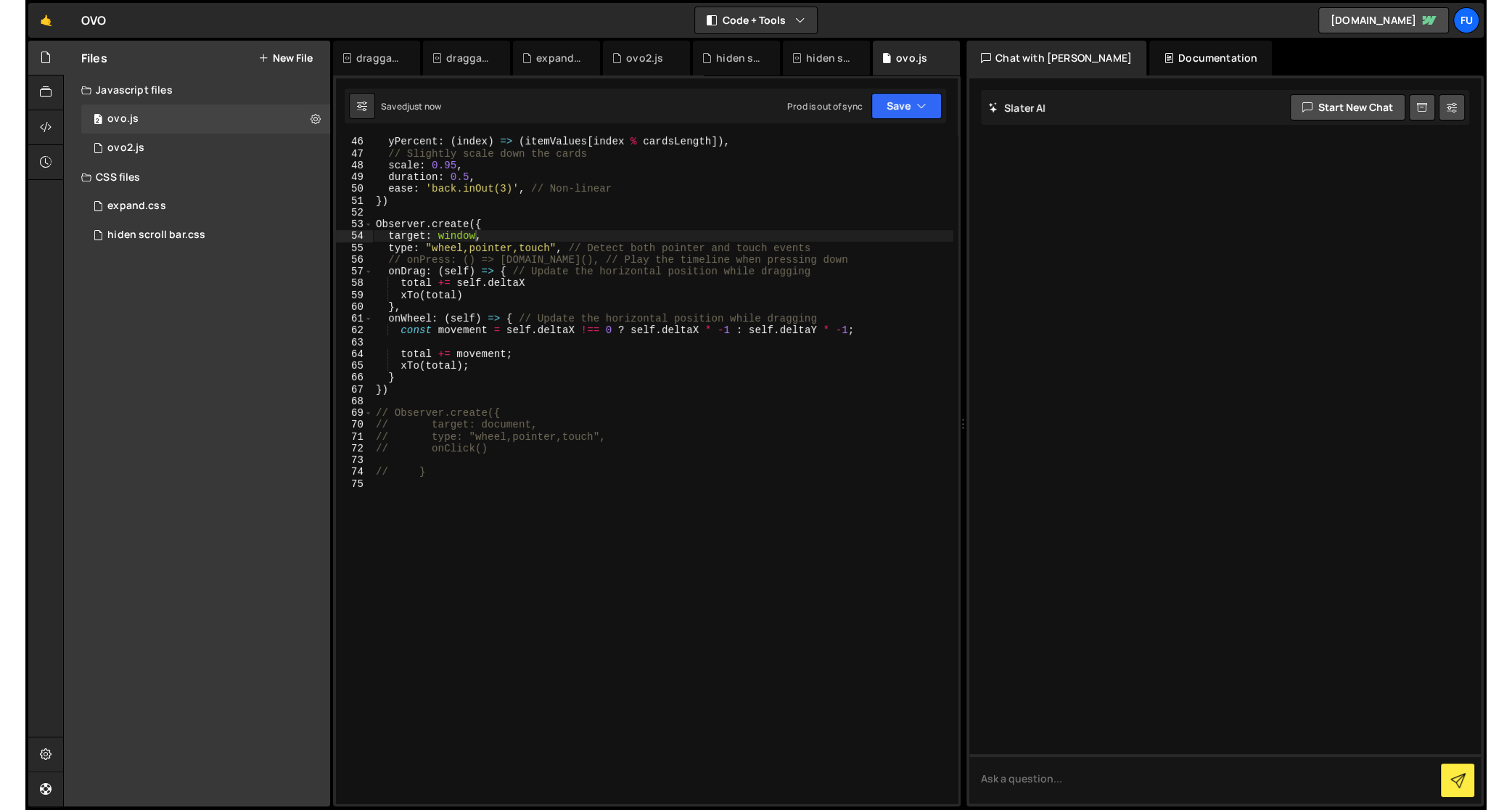
scroll to position [515, 0]
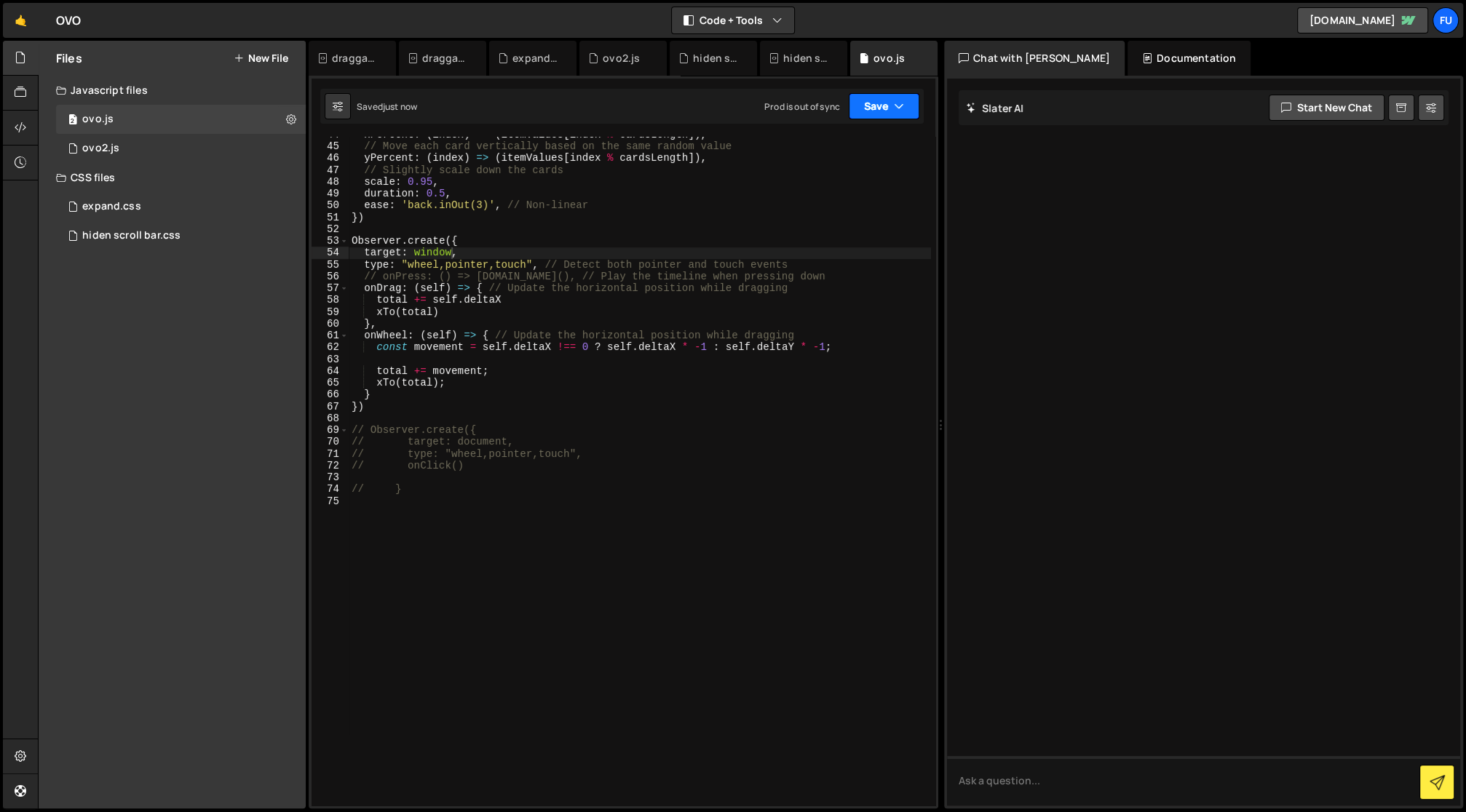
click at [868, 106] on button "Save" at bounding box center [884, 106] width 71 height 26
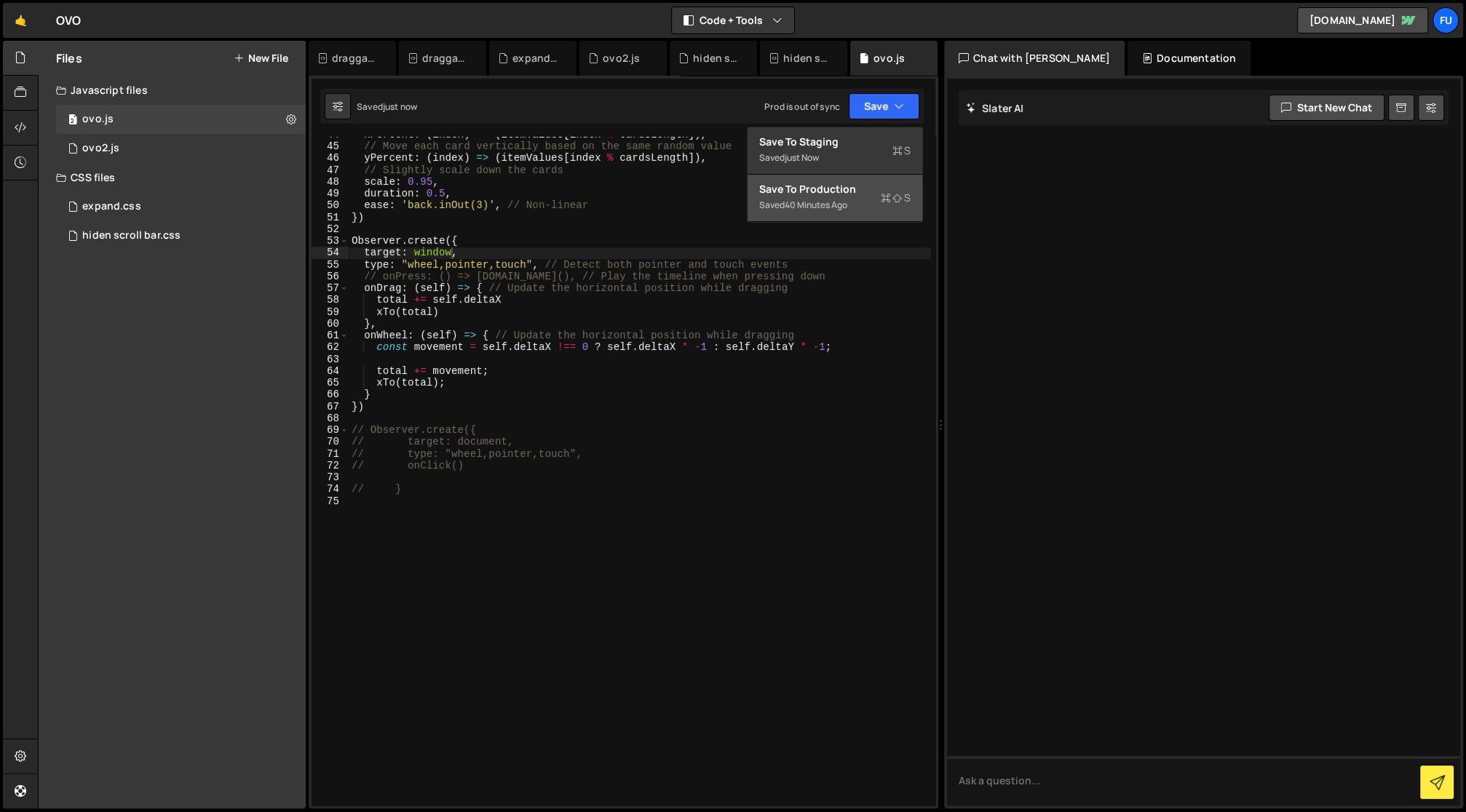
click at [864, 180] on button "Save to Production S Saved 40 minutes ago" at bounding box center [835, 198] width 175 height 47
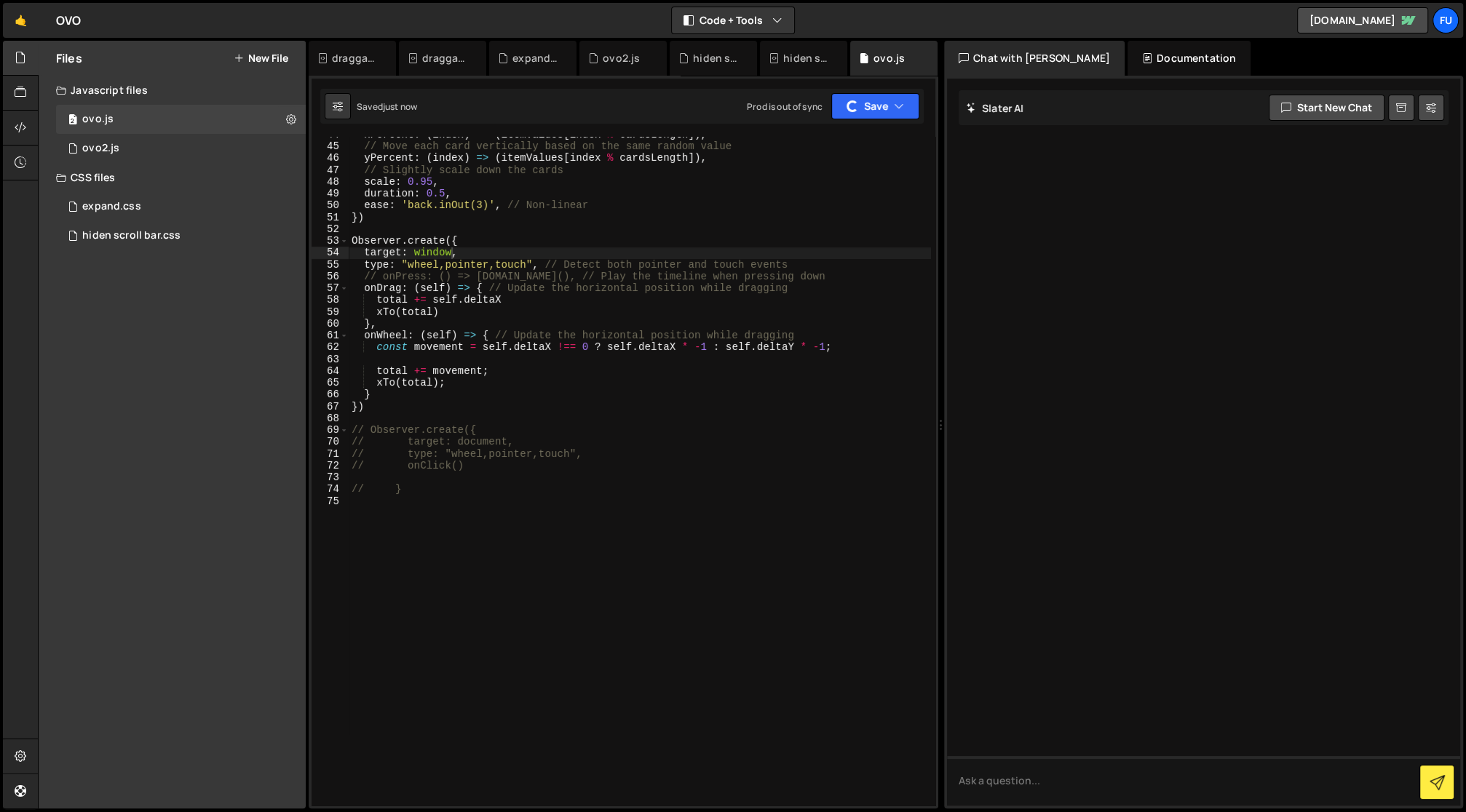
click at [914, 87] on div "target: window, 44 45 46 47 48 49 50 51 52 53 54 55 56 57 58 59 60 61 62 63 64 …" at bounding box center [623, 442] width 629 height 733
click at [902, 117] on button "Save" at bounding box center [875, 106] width 88 height 26
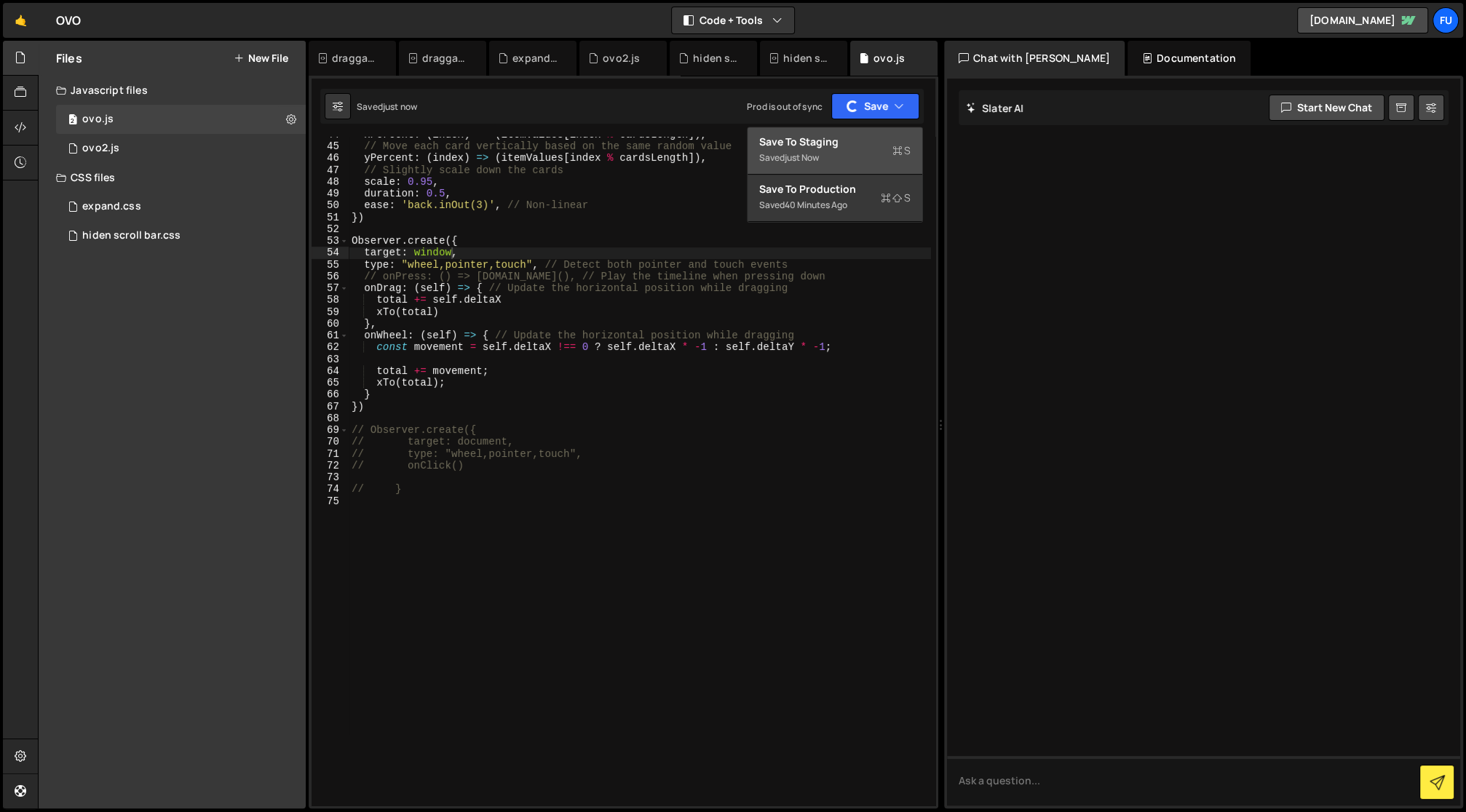
click at [892, 139] on div "Save to Staging S" at bounding box center [835, 142] width 151 height 15
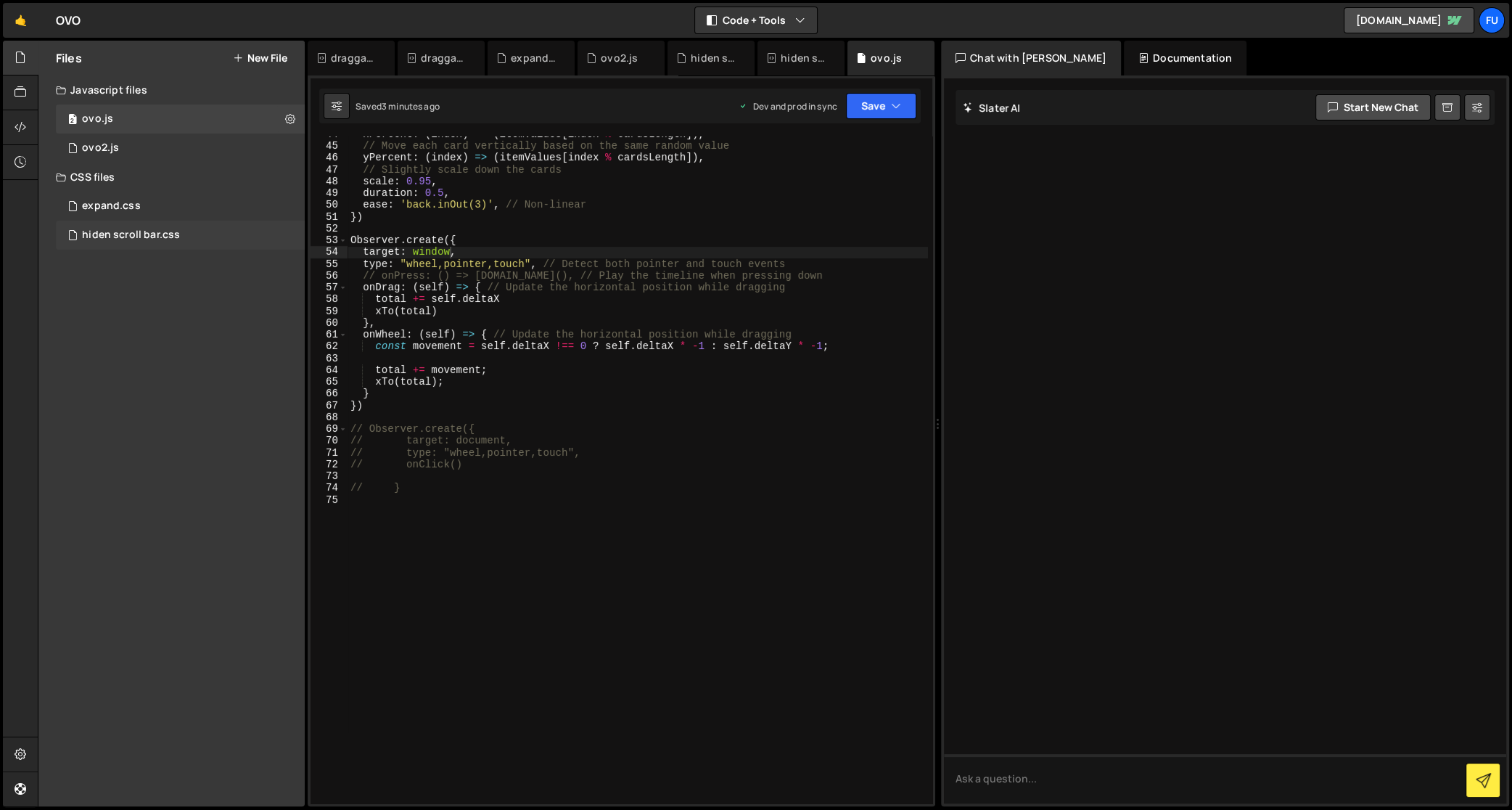
click at [268, 229] on div "hiden scroll bar.css 0" at bounding box center [182, 235] width 254 height 29
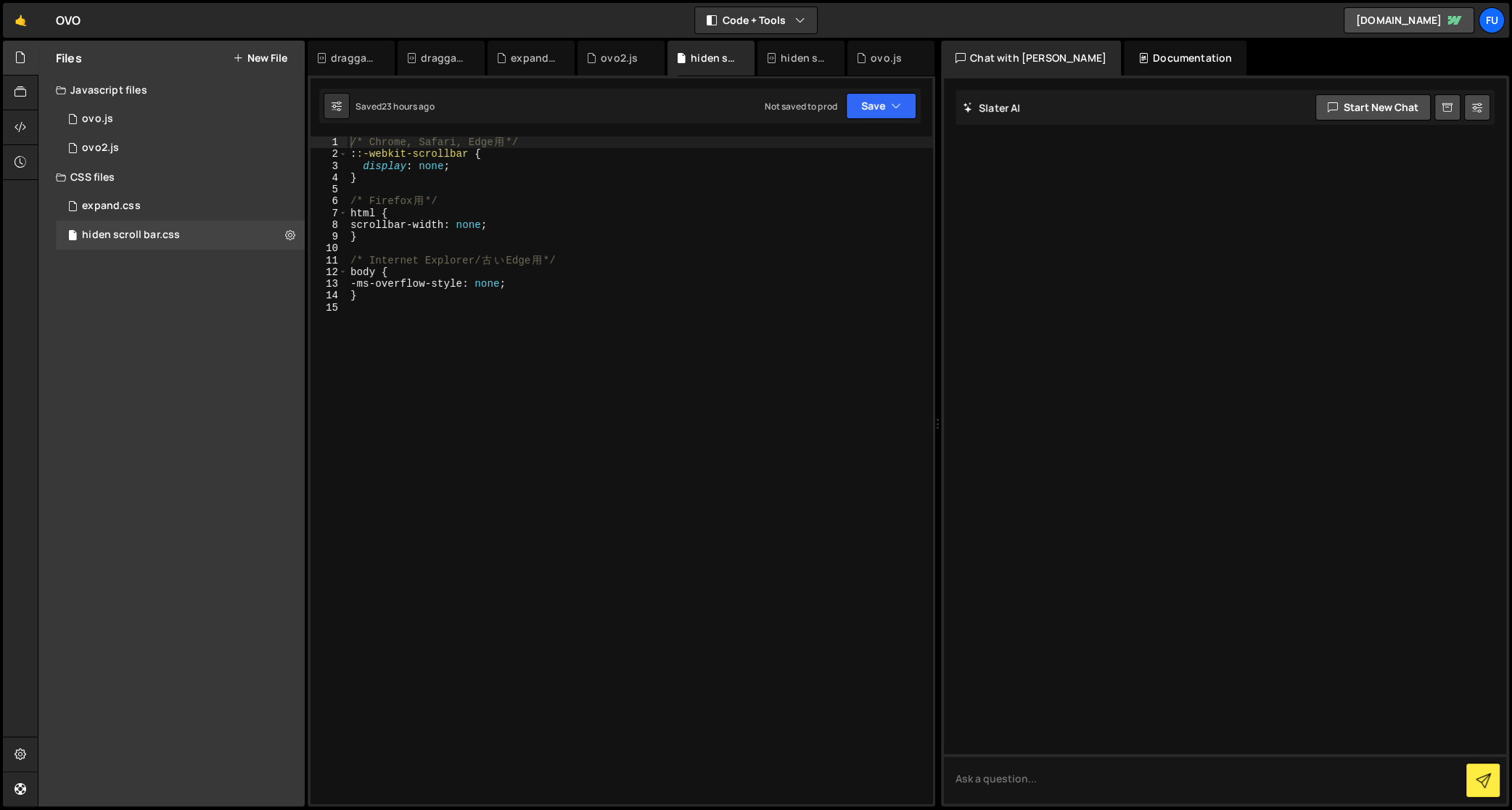
click at [428, 330] on div "/* Chrome, Safari, Edge 用 */ : :-webkit-scrollbar { display : none ; } /* Firef…" at bounding box center [641, 482] width 586 height 692
click at [437, 236] on div "/* Chrome, Safari, Edge 用 */ : :-webkit-scrollbar { display : none ; } /* Firef…" at bounding box center [641, 482] width 586 height 692
type textarea "}"
click at [442, 186] on div "/* Chrome, Safari, Edge 用 */ : :-webkit-scrollbar { display : none ; } /* Firef…" at bounding box center [641, 482] width 586 height 692
click at [84, 146] on div "ovo2.js" at bounding box center [100, 148] width 37 height 13
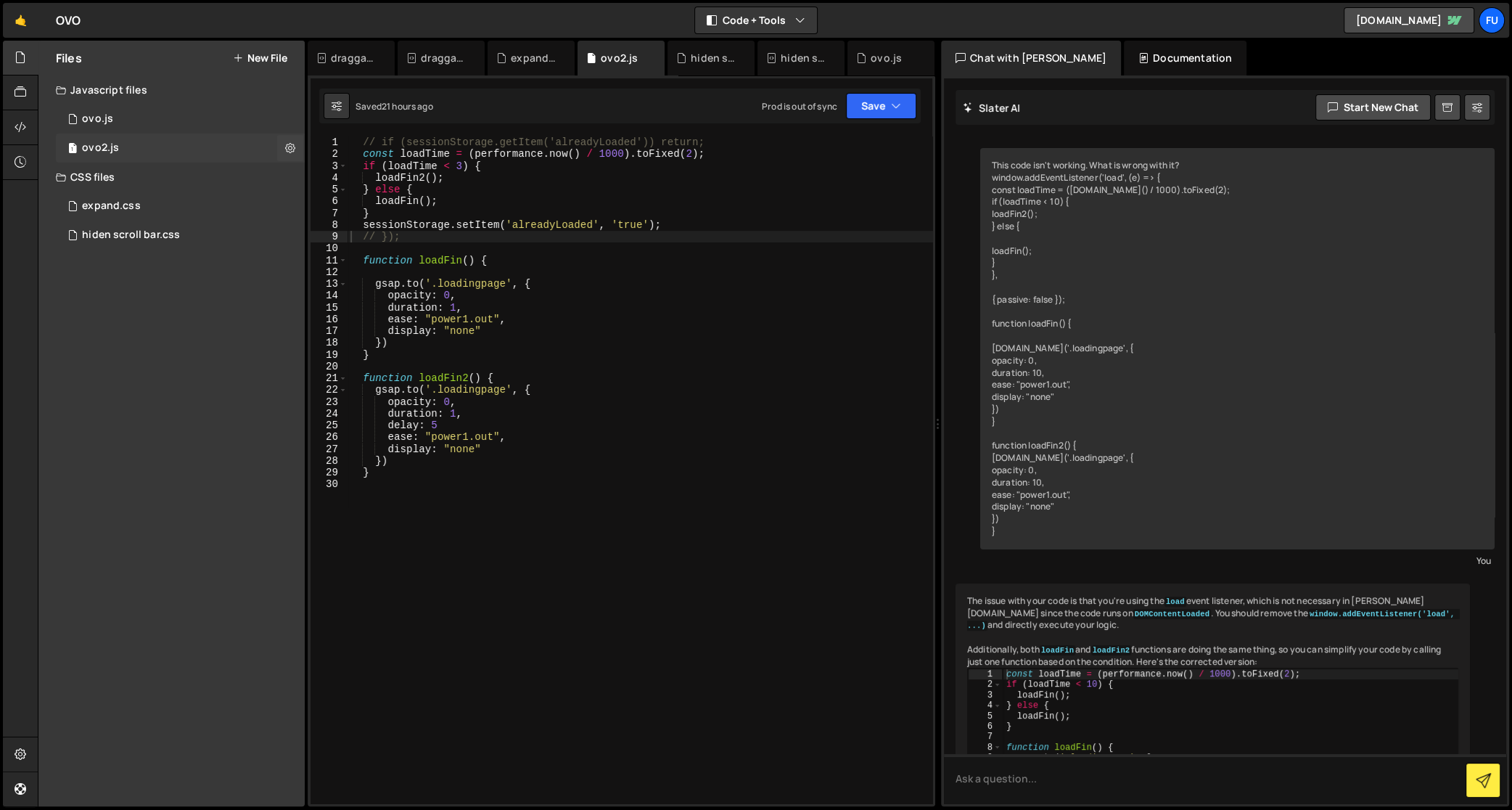
scroll to position [193, 0]
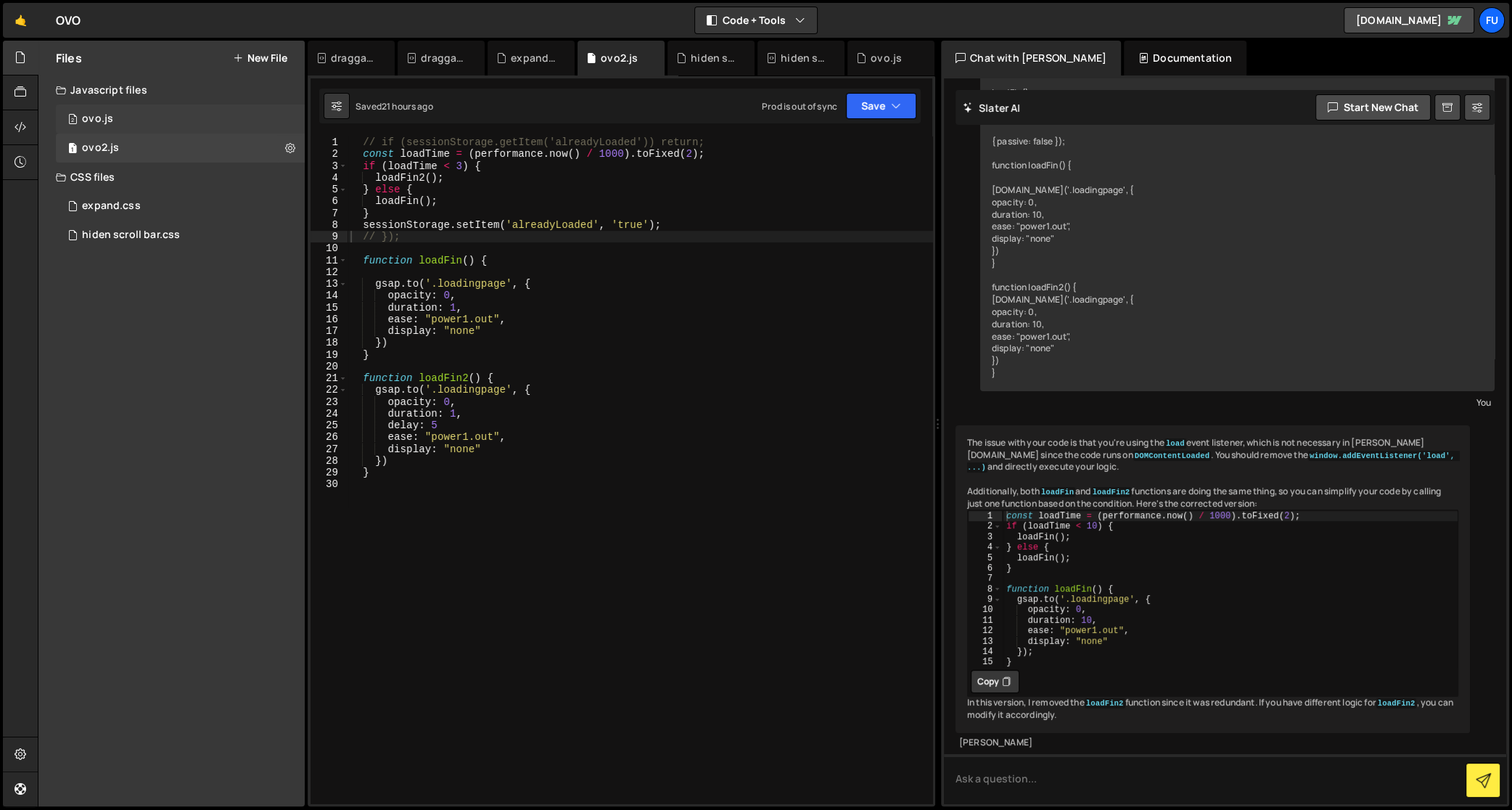
click at [104, 113] on div "ovo.js" at bounding box center [97, 119] width 31 height 13
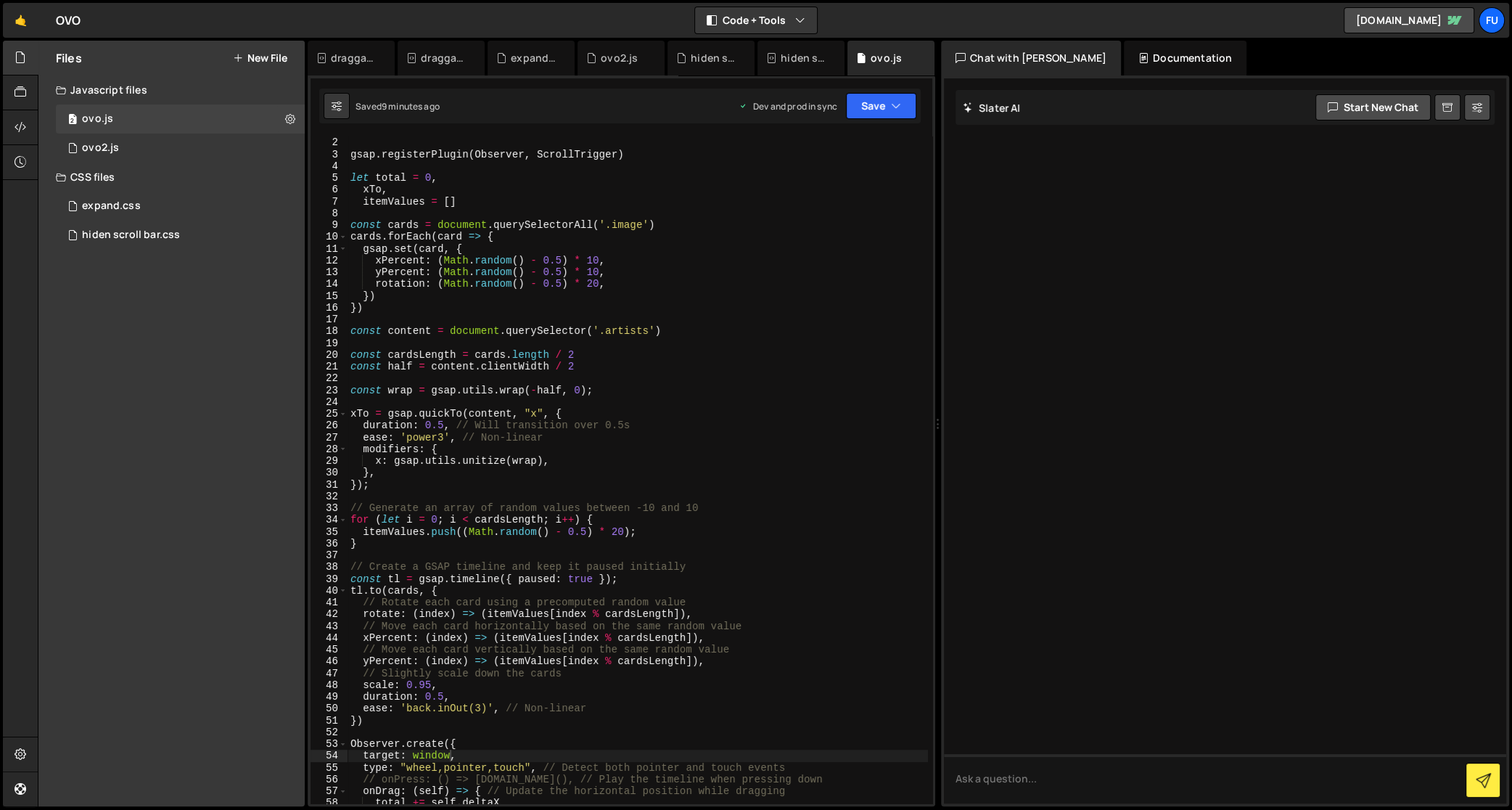
scroll to position [0, 0]
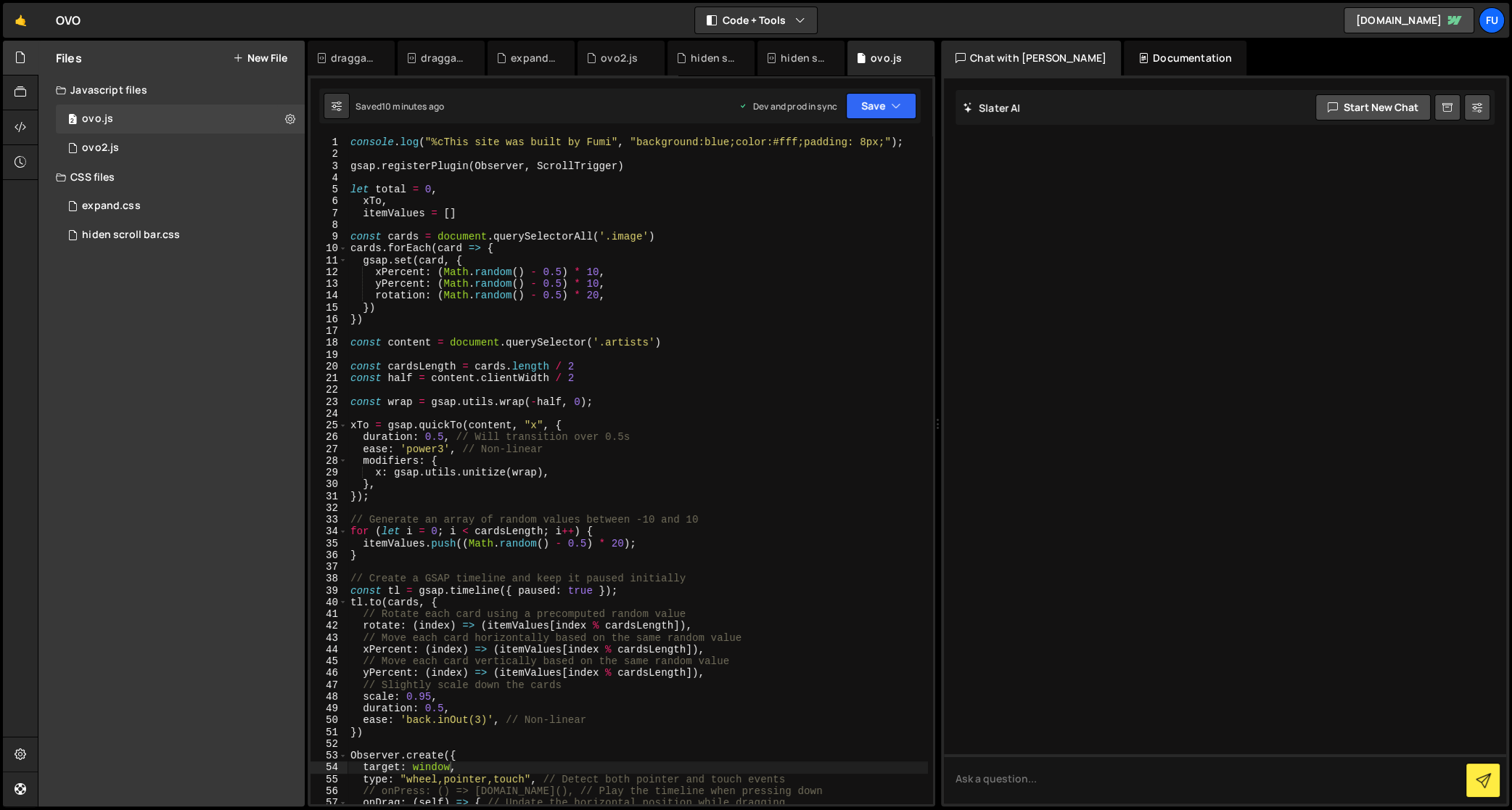
type textarea "const cards = document.querySelectorAll('.image')"
click at [701, 237] on div "console . log ( "%cThis site was built by Fumi" , "background:blue;color:#fff;p…" at bounding box center [638, 482] width 581 height 692
click at [696, 221] on div "console . log ( "%cThis site was built by Fumi" , "background:blue;color:#fff;p…" at bounding box center [638, 482] width 581 height 692
click at [697, 211] on div "console . log ( "%cThis site was built by Fumi" , "background:blue;color:#fff;p…" at bounding box center [638, 482] width 581 height 692
click at [694, 217] on div "console . log ( "%cThis site was built by Fumi" , "background:blue;color:#fff;p…" at bounding box center [638, 482] width 581 height 692
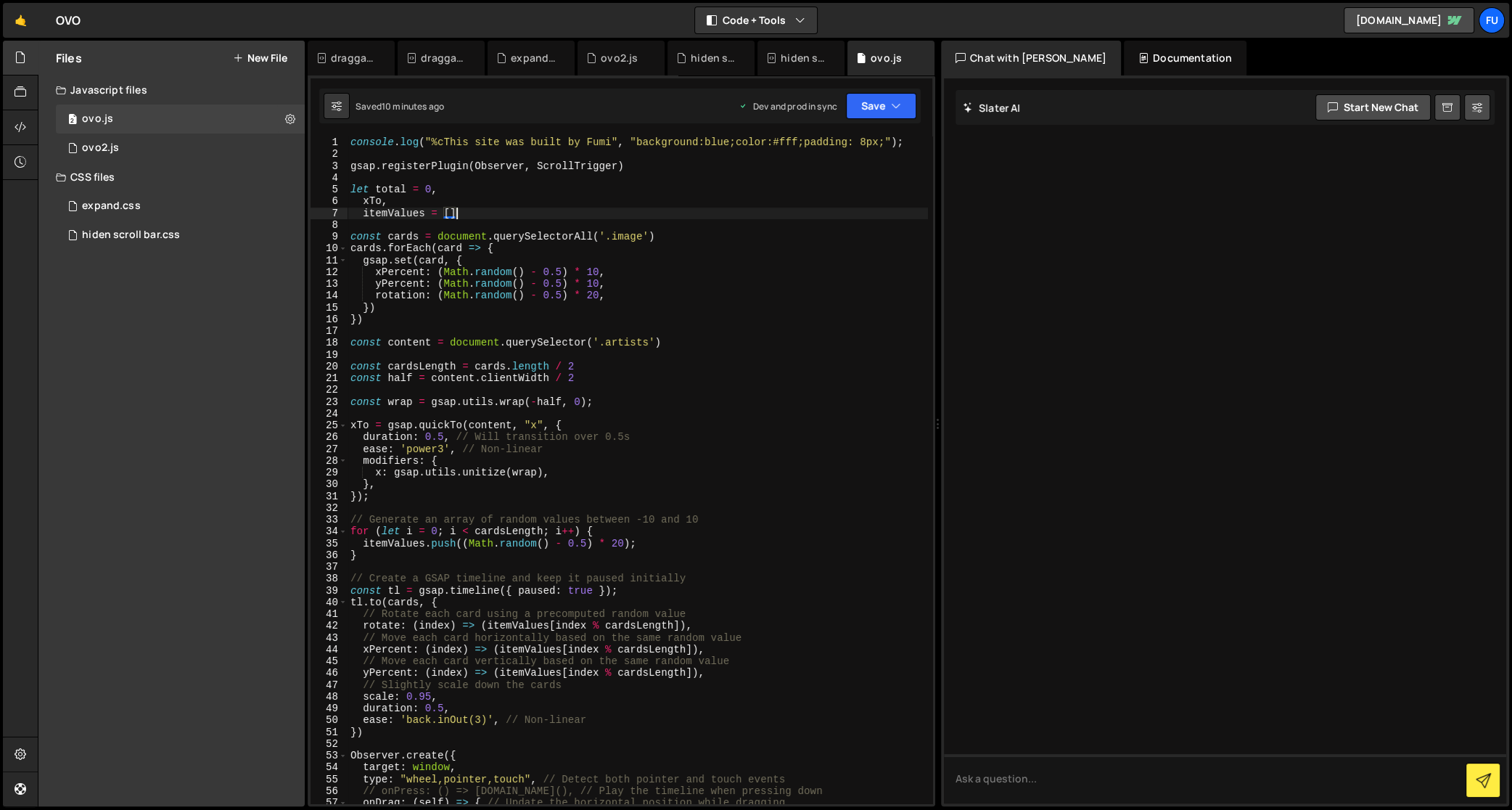
click at [694, 218] on div "console . log ( "%cThis site was built by Fumi" , "background:blue;color:#fff;p…" at bounding box center [638, 482] width 581 height 692
click at [682, 237] on div "console . log ( "%cThis site was built by Fumi" , "background:blue;color:#fff;p…" at bounding box center [638, 482] width 581 height 692
type textarea "const cards = document.querySelectorAll('.image')"
click at [683, 228] on div "console . log ( "%cThis site was built by Fumi" , "background:blue;color:#fff;p…" at bounding box center [638, 482] width 581 height 692
click at [781, 224] on div "console . log ( "%cThis site was built by Fumi" , "background:blue;color:#fff;p…" at bounding box center [638, 482] width 581 height 692
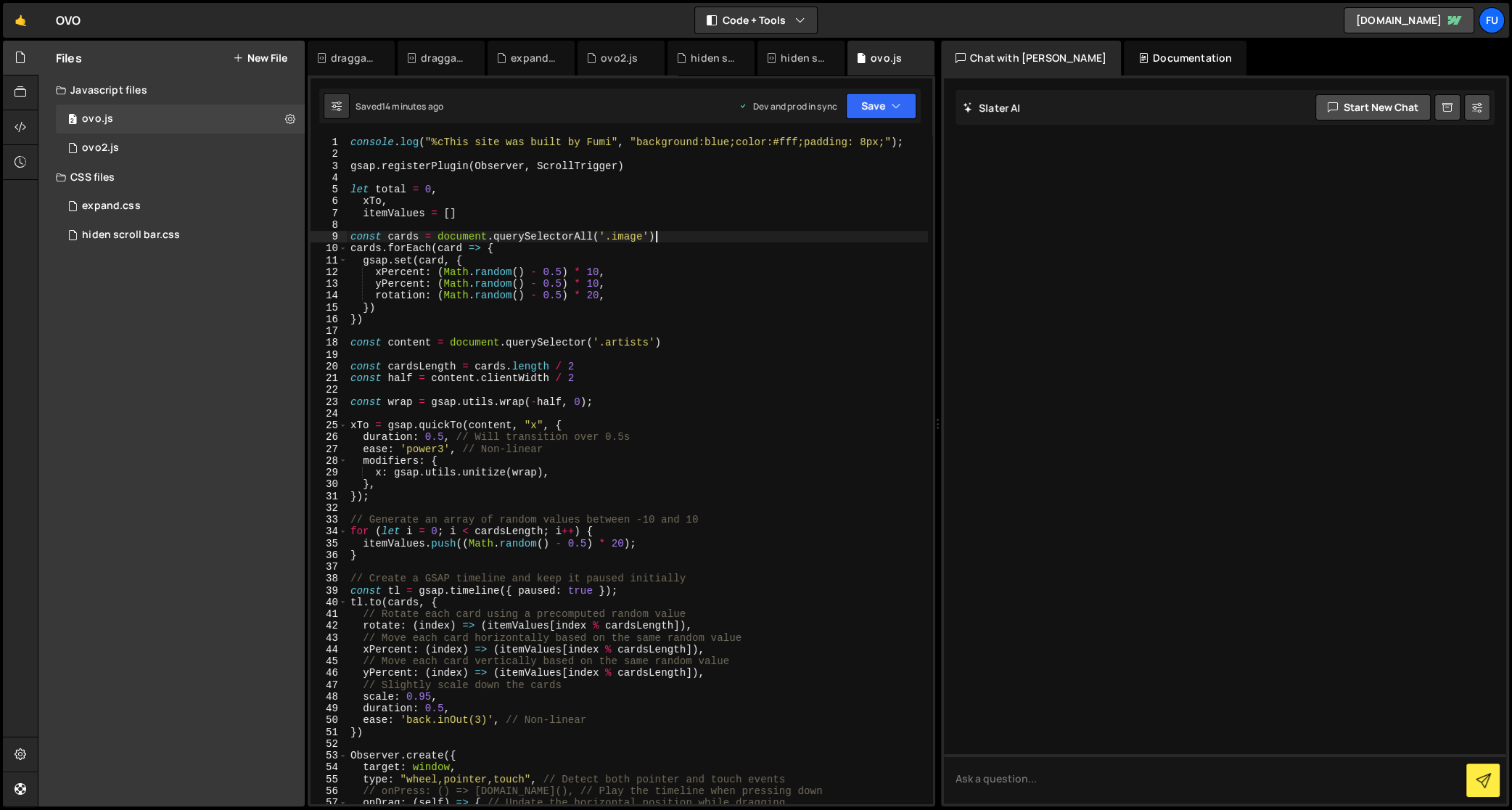
click at [781, 232] on div "console . log ( "%cThis site was built by Fumi" , "background:blue;color:#fff;p…" at bounding box center [638, 482] width 581 height 692
click at [780, 245] on div "console . log ( "%cThis site was built by Fumi" , "background:blue;color:#fff;p…" at bounding box center [638, 482] width 581 height 692
click at [779, 255] on div "console . log ( "%cThis site was built by Fumi" , "background:blue;color:#fff;p…" at bounding box center [638, 482] width 581 height 692
click at [779, 262] on div "console . log ( "%cThis site was built by Fumi" , "background:blue;color:#fff;p…" at bounding box center [638, 482] width 581 height 692
click at [778, 267] on div "console . log ( "%cThis site was built by Fumi" , "background:blue;color:#fff;p…" at bounding box center [638, 482] width 581 height 692
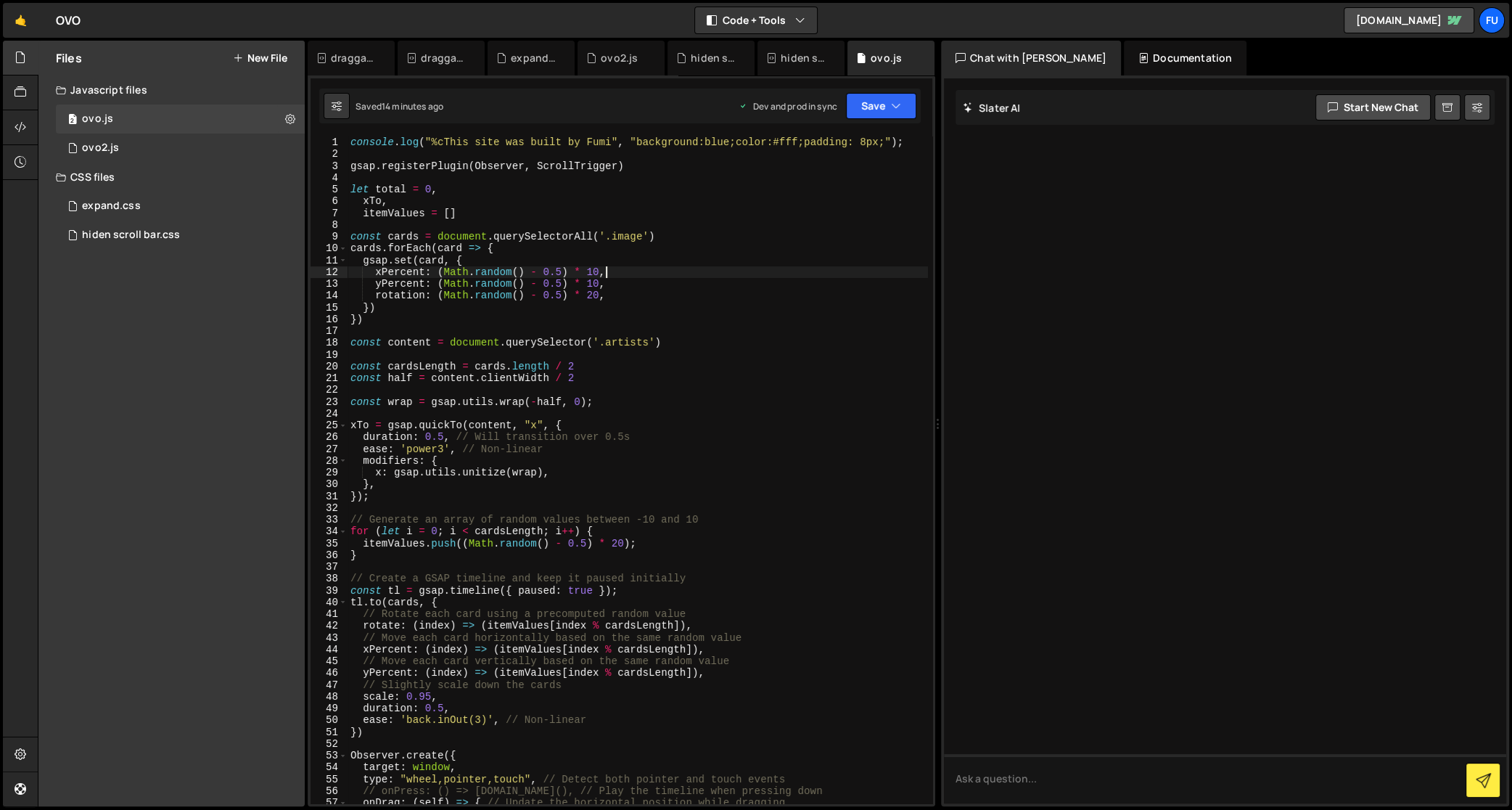
click at [777, 284] on div "console . log ( "%cThis site was built by Fumi" , "background:blue;color:#fff;p…" at bounding box center [638, 482] width 581 height 692
click at [776, 315] on div "console . log ( "%cThis site was built by Fumi" , "background:blue;color:#fff;p…" at bounding box center [638, 482] width 581 height 692
click at [777, 305] on div "console . log ( "%cThis site was built by Fumi" , "background:blue;color:#fff;p…" at bounding box center [638, 482] width 581 height 692
click at [777, 301] on div "console . log ( "%cThis site was built by Fumi" , "background:blue;color:#fff;p…" at bounding box center [638, 482] width 581 height 692
type textarea "rotation: (Math.random() - 0.5) * 20,"
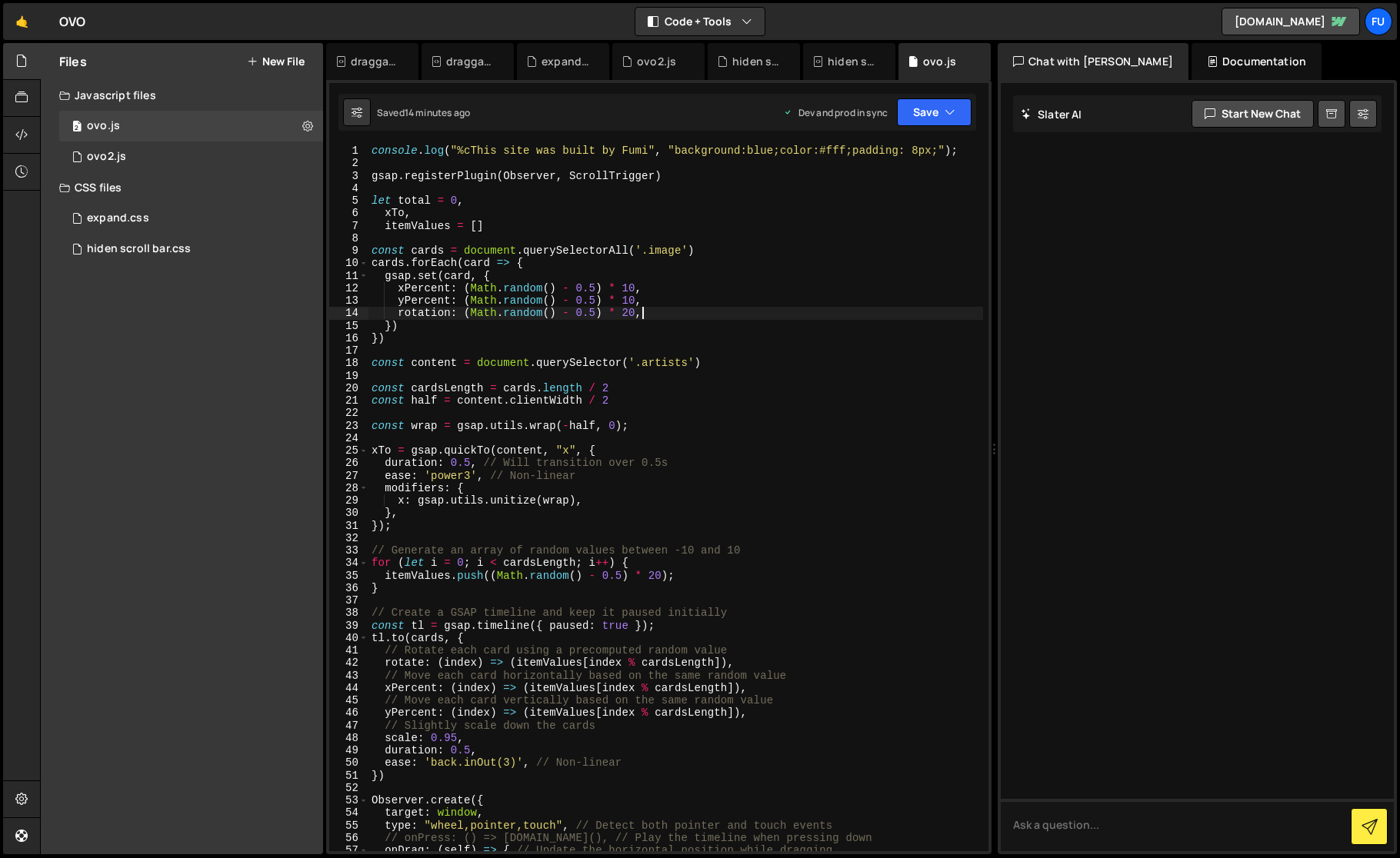
click at [761, 418] on div "console . log ( "%cThis site was built by Fumi" , "background:blue;color:#fff;p…" at bounding box center [676, 510] width 615 height 733
click at [745, 438] on div "console . log ( "%cThis site was built by Fumi" , "background:blue;color:#fff;p…" at bounding box center [676, 510] width 615 height 733
click at [815, 287] on div "console . log ( "%cThis site was built by Fumi" , "background:blue;color:#fff;p…" at bounding box center [676, 510] width 615 height 733
click at [1393, 292] on div at bounding box center [1197, 467] width 393 height 768
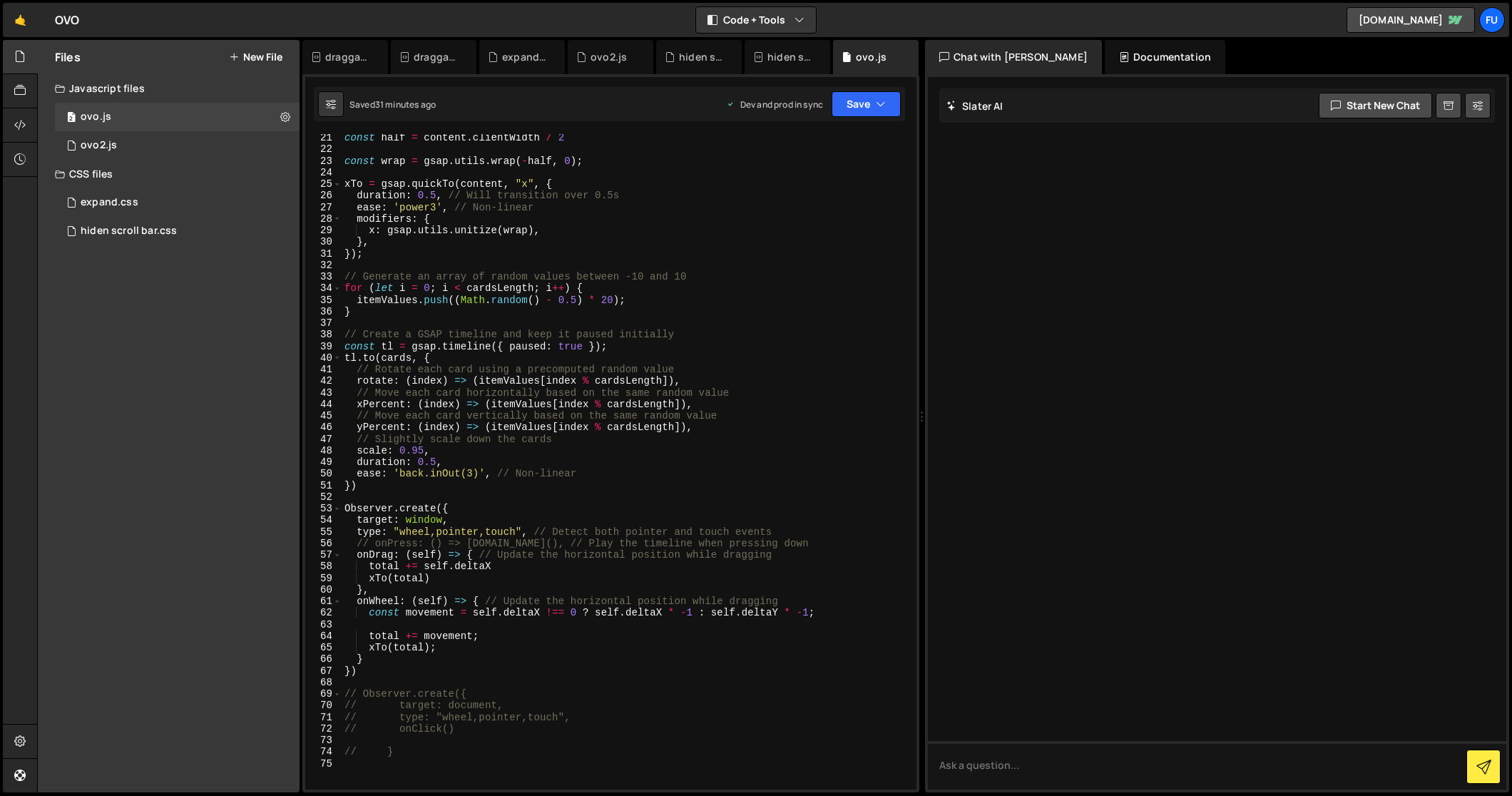
scroll to position [307, 0]
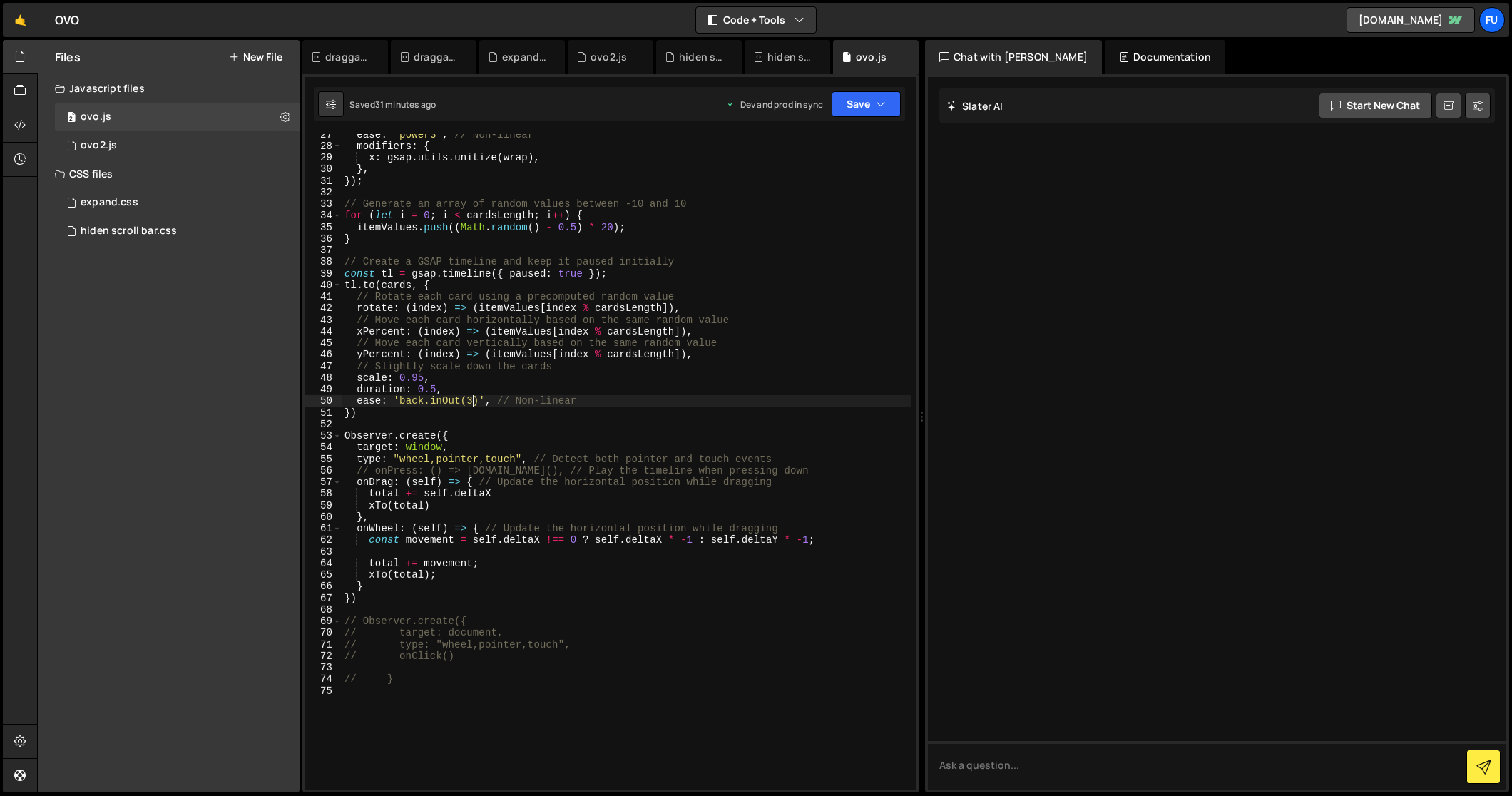
click at [470, 402] on div "ease : 'power3' , // Non-linear modifiers : { x : gsap . utils . unitize ( wrap…" at bounding box center [627, 468] width 571 height 680
click at [468, 418] on div "ease : 'power3' , // Non-linear modifiers : { x : gsap . utils . unitize ( wrap…" at bounding box center [627, 468] width 571 height 680
type textarea "})"
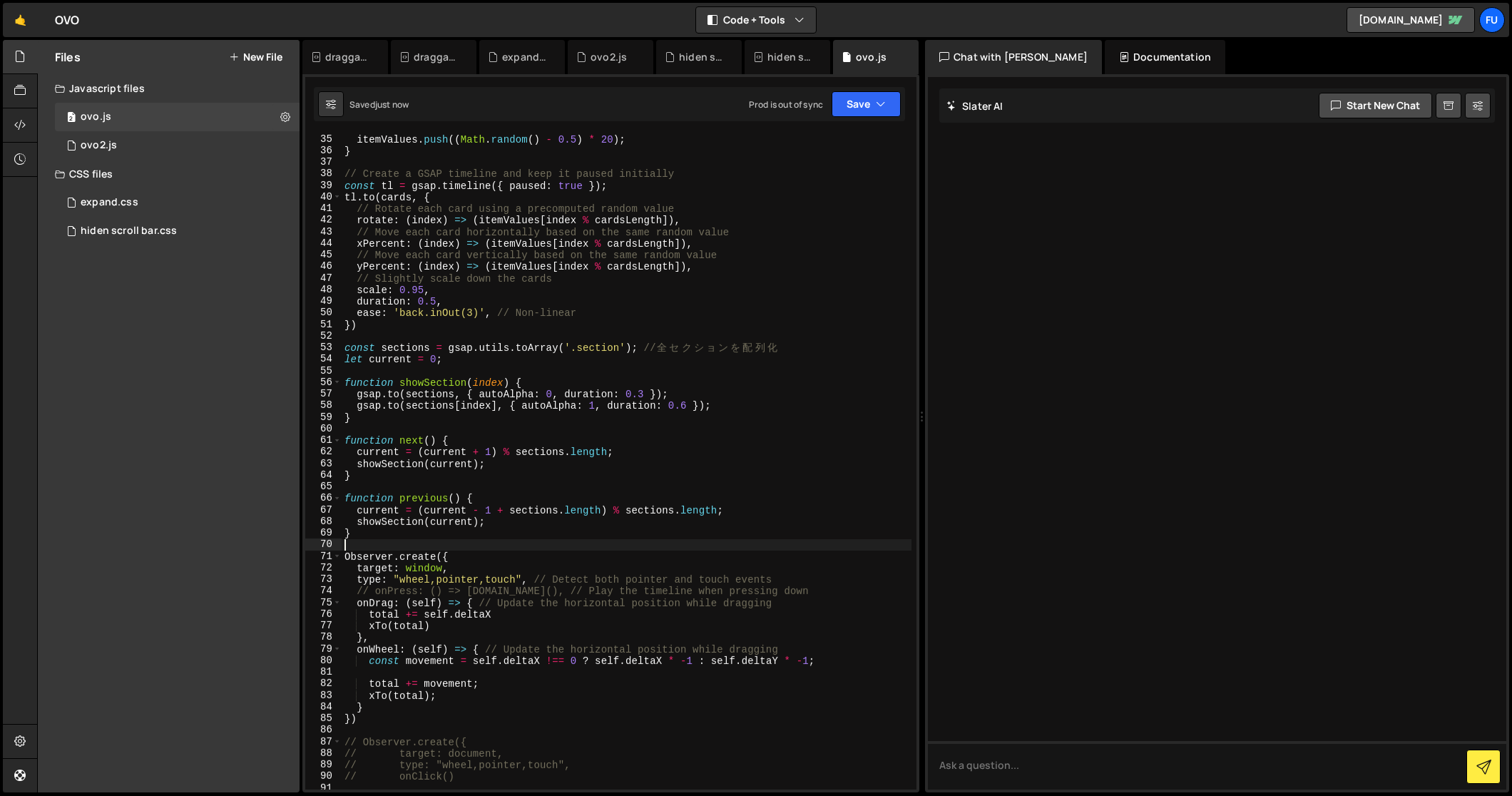
scroll to position [405, 0]
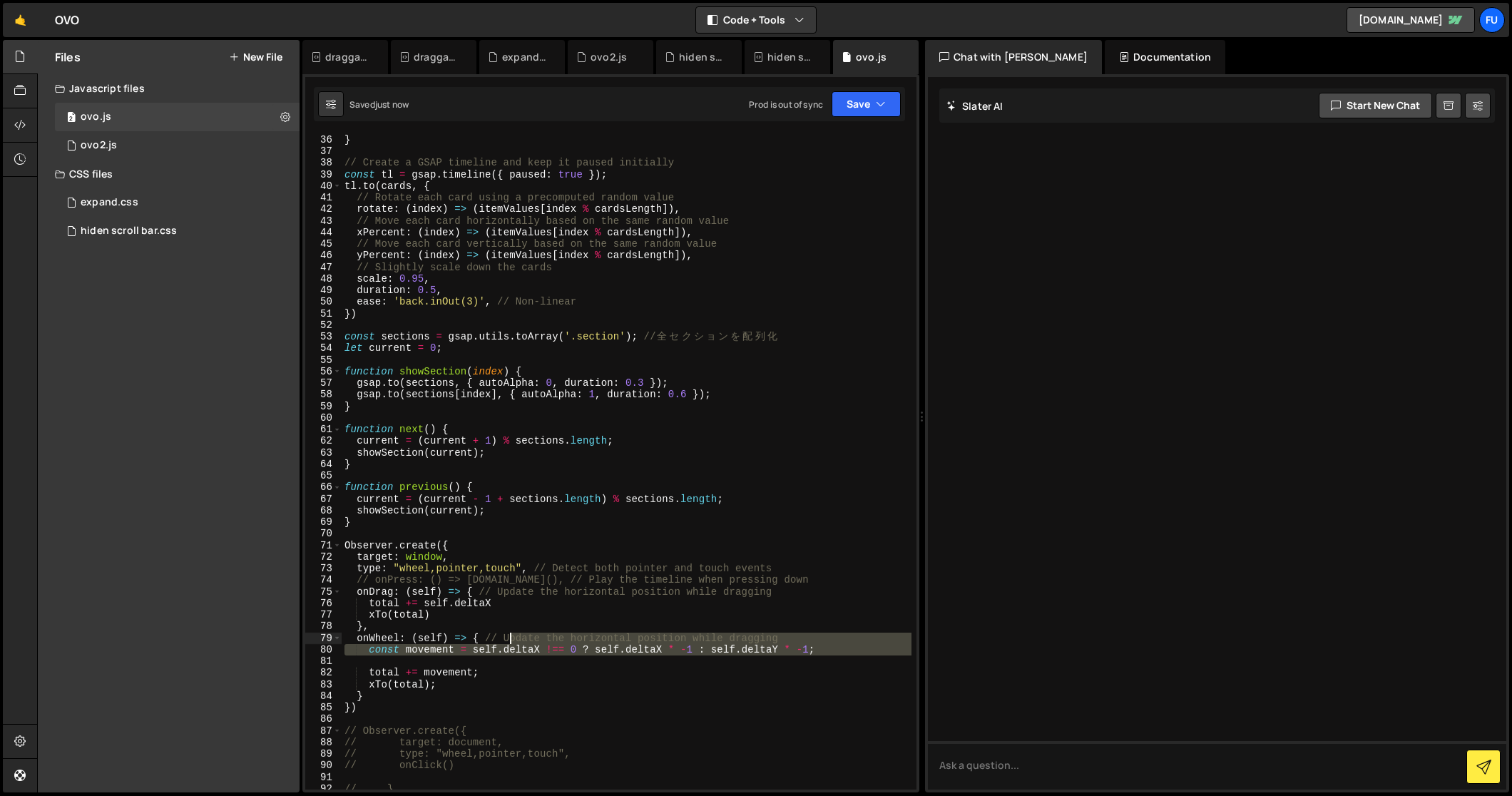
drag, startPoint x: 814, startPoint y: 659, endPoint x: 482, endPoint y: 667, distance: 332.1
click at [497, 647] on div "} // Create a GSAP timeline and keep it paused initially const tl = gsap . time…" at bounding box center [627, 474] width 571 height 680
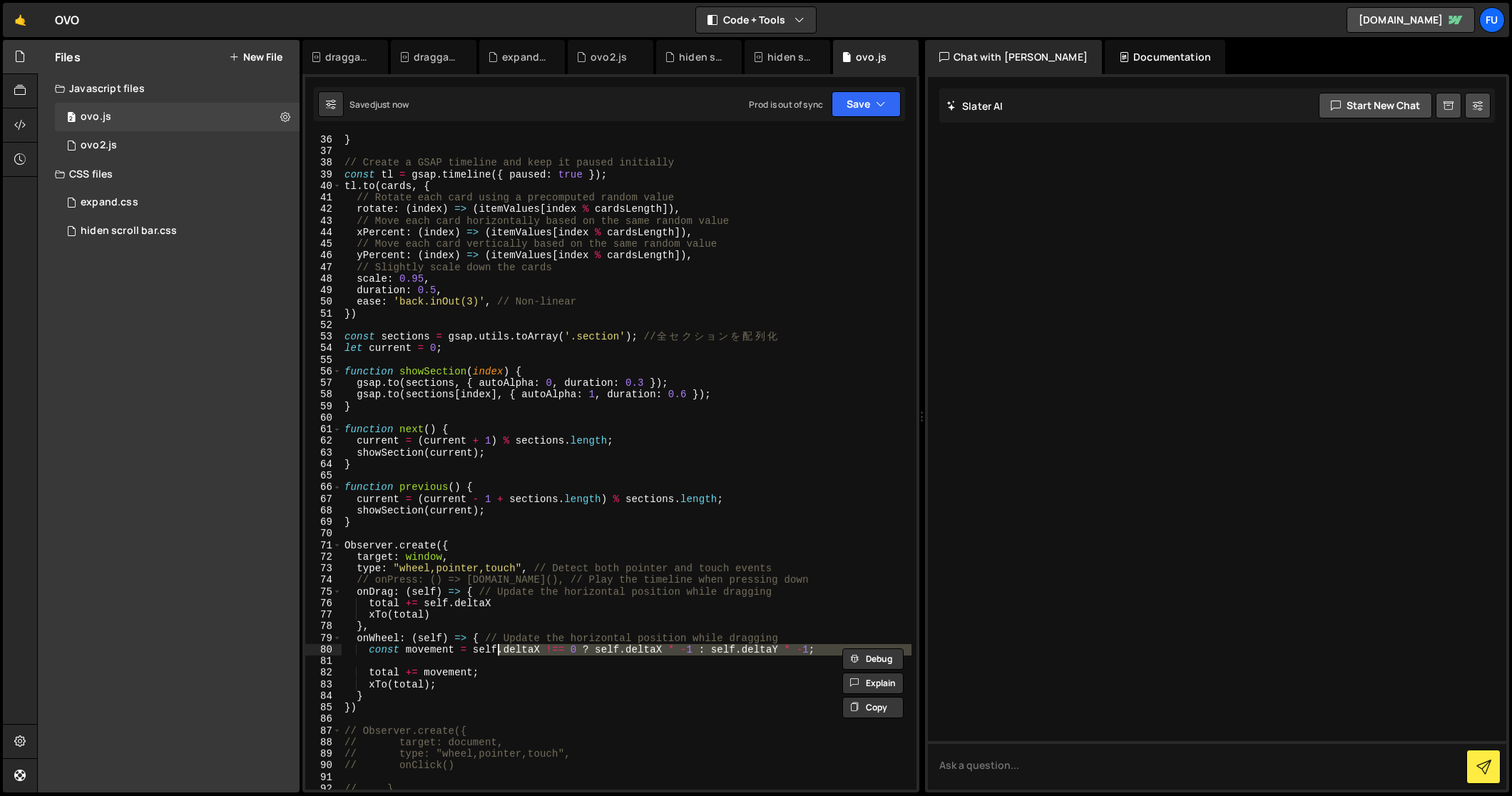
click at [467, 703] on div "} // Create a GSAP timeline and keep it paused initially const tl = gsap . time…" at bounding box center [627, 474] width 571 height 680
click at [24, 91] on icon at bounding box center [20, 91] width 12 height 16
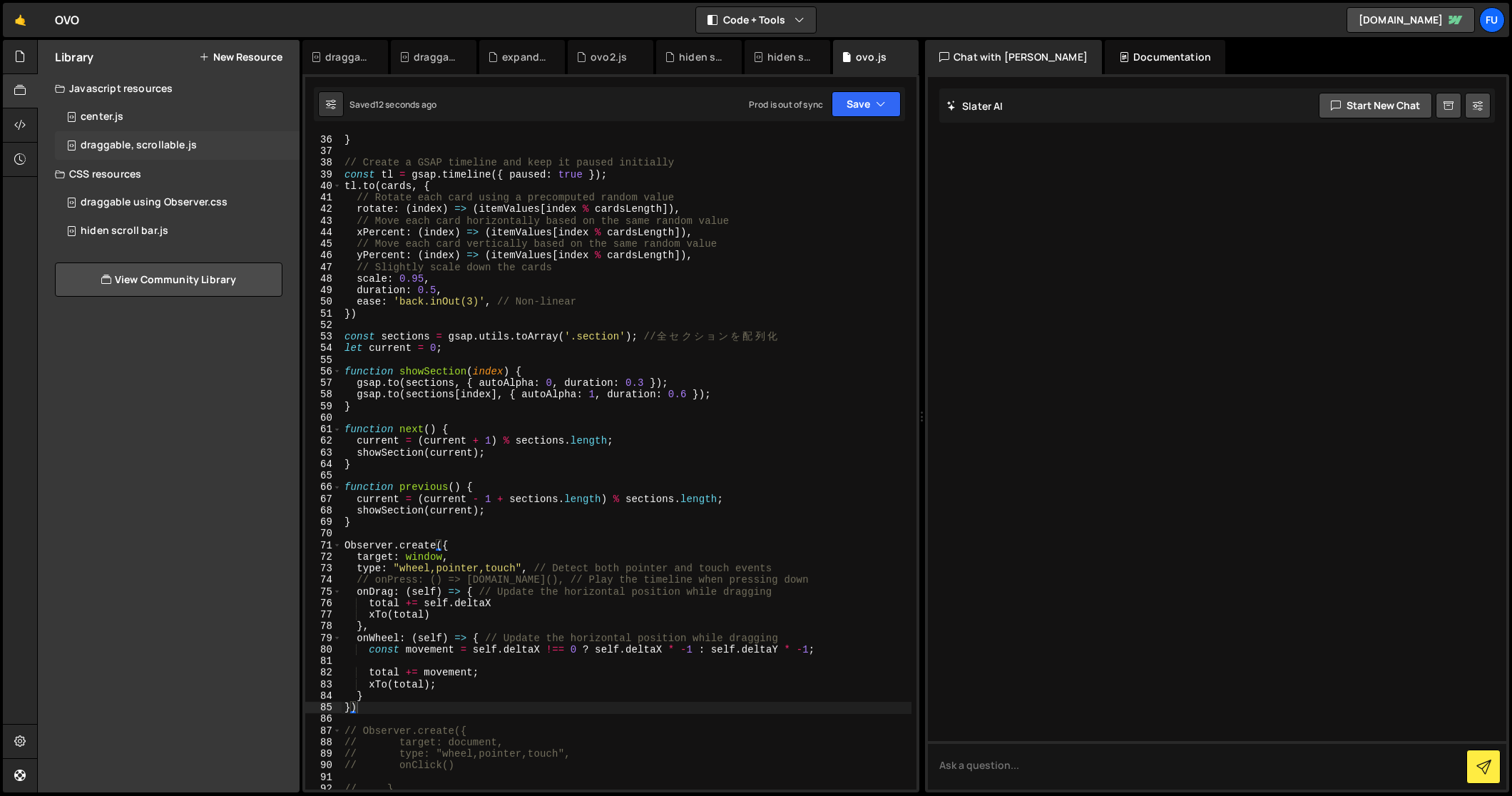
click at [188, 149] on div "draggable, scrollable.js" at bounding box center [139, 145] width 117 height 13
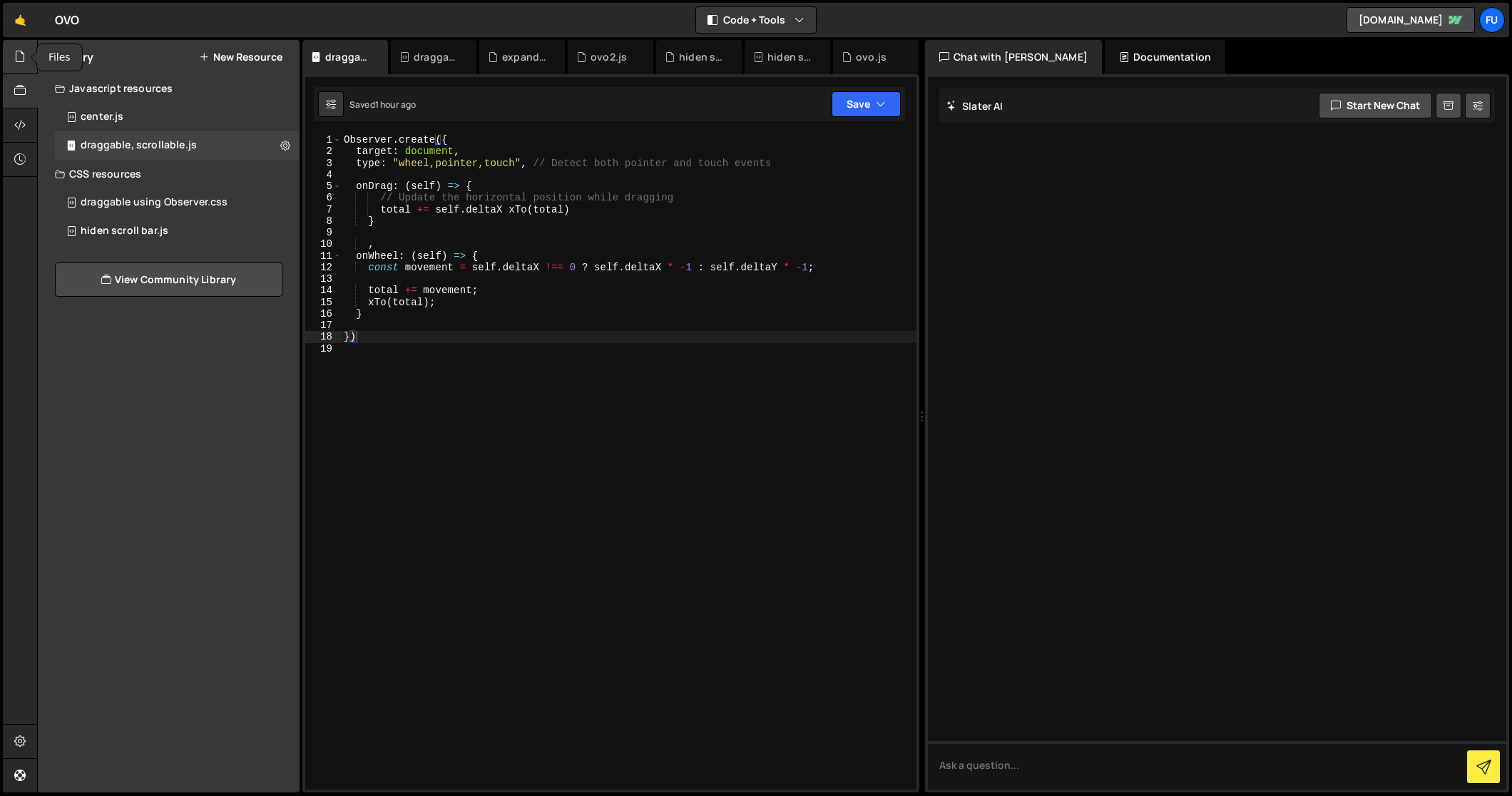
click at [21, 63] on icon at bounding box center [20, 56] width 12 height 16
click at [183, 113] on div "2 ovo.js 0" at bounding box center [179, 117] width 250 height 29
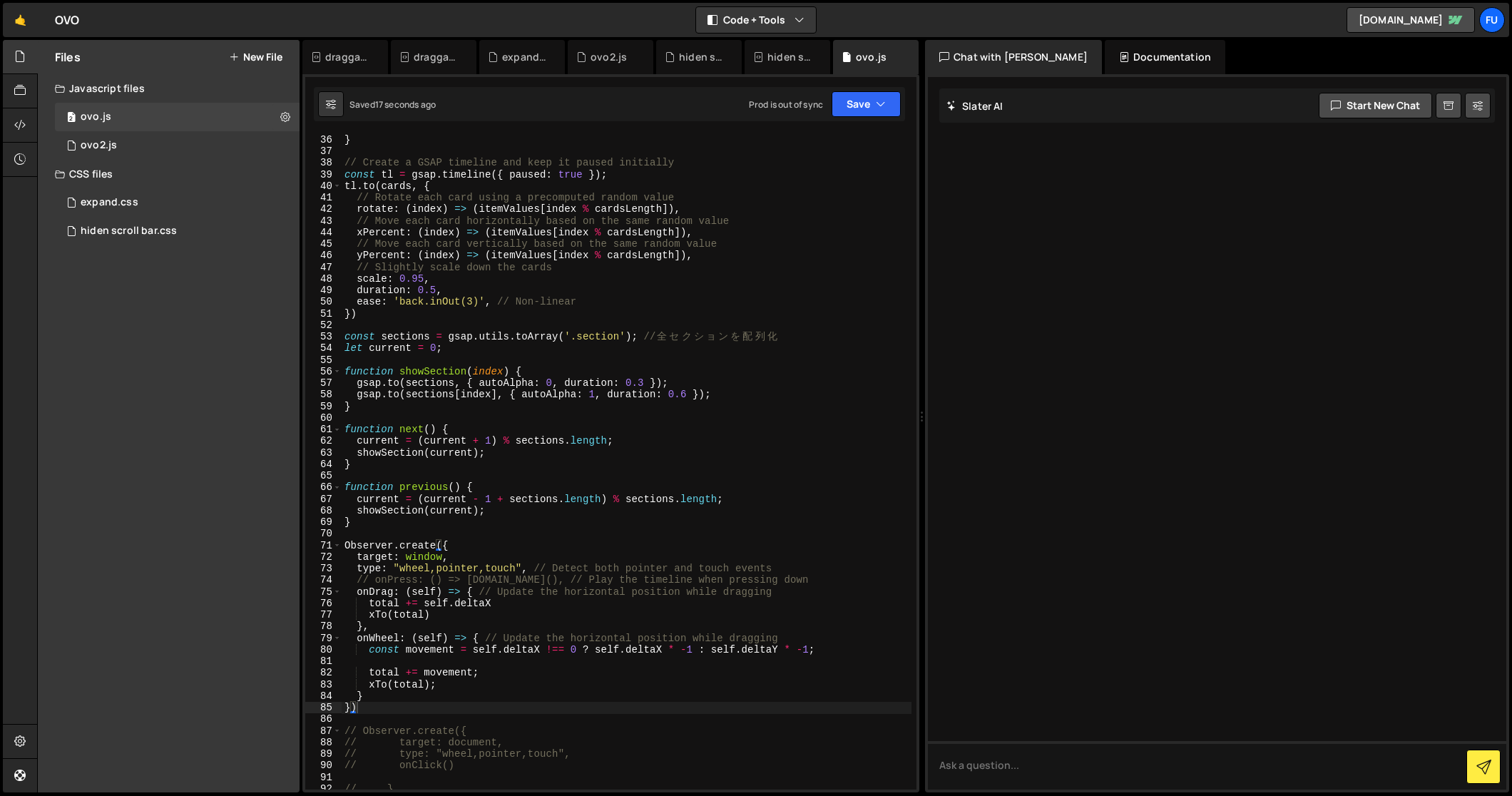
click at [832, 641] on div "} // Create a GSAP timeline and keep it paused initially const tl = gsap . time…" at bounding box center [627, 474] width 571 height 680
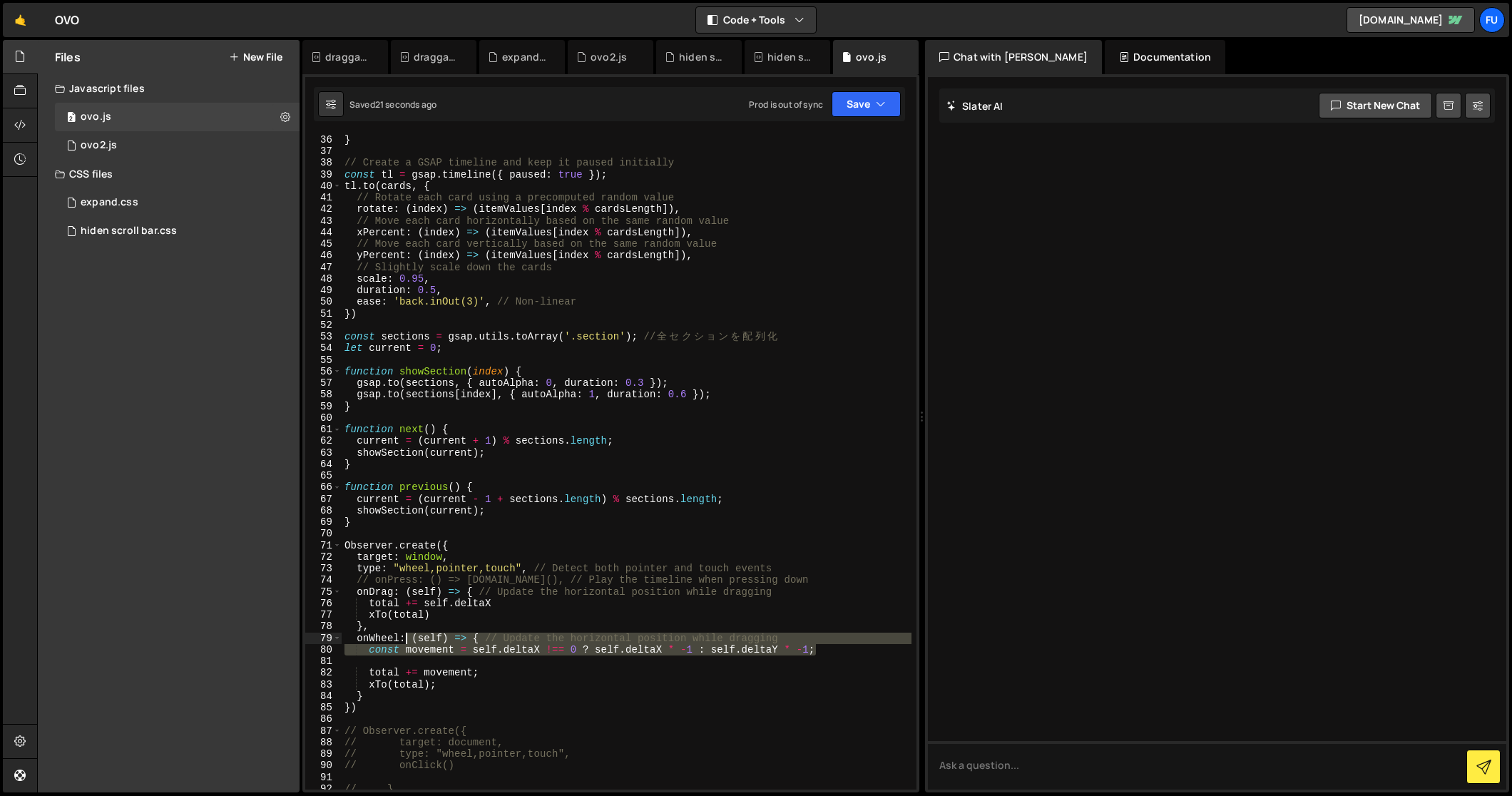
drag, startPoint x: 823, startPoint y: 649, endPoint x: 407, endPoint y: 639, distance: 416.1
click at [407, 639] on div "} // Create a GSAP timeline and keep it paused initially const tl = gsap . time…" at bounding box center [627, 474] width 571 height 680
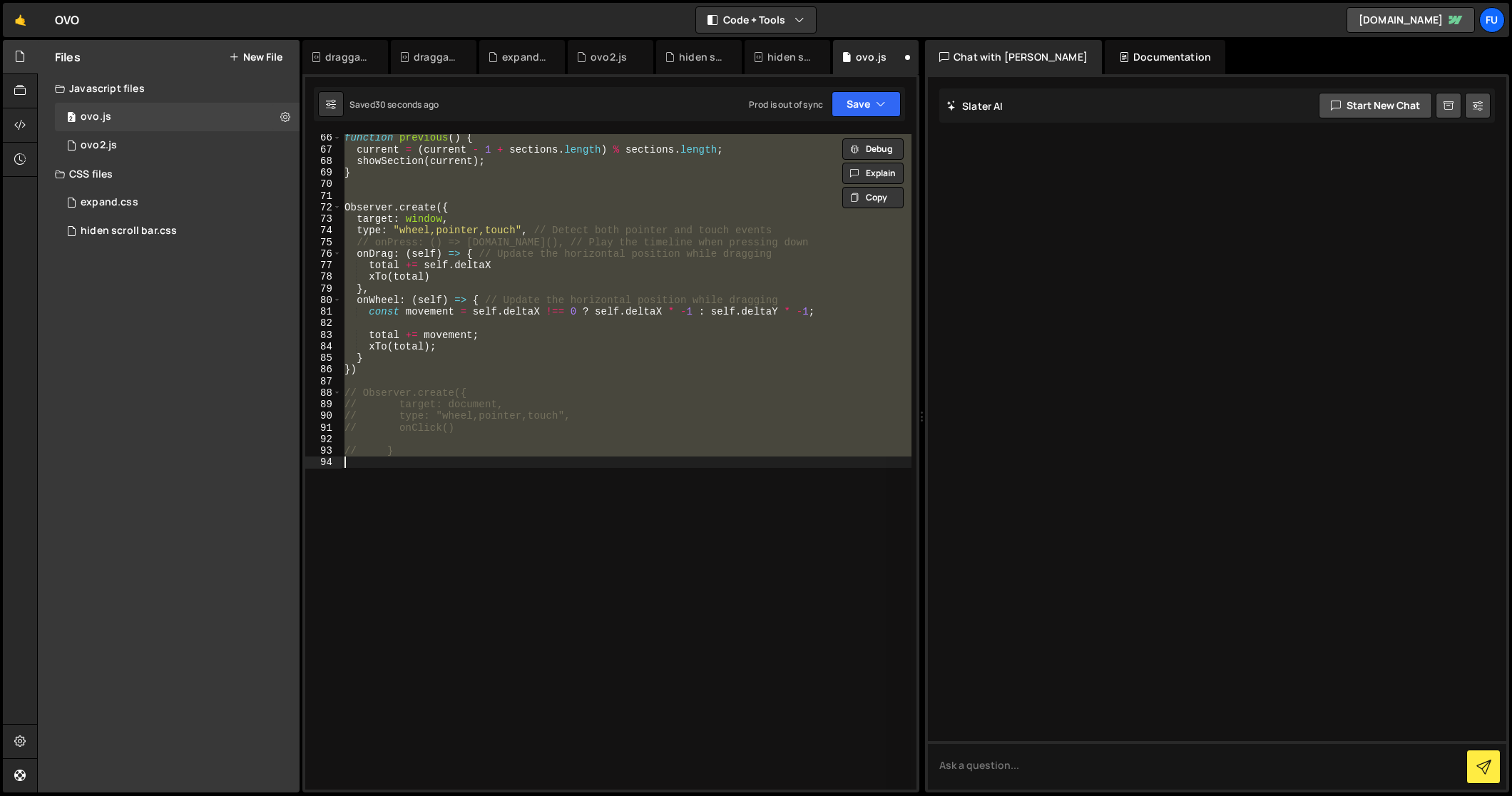
click at [682, 448] on div "function previous ( ) { current = ( current - 1 + sections . length ) % section…" at bounding box center [627, 461] width 570 height 656
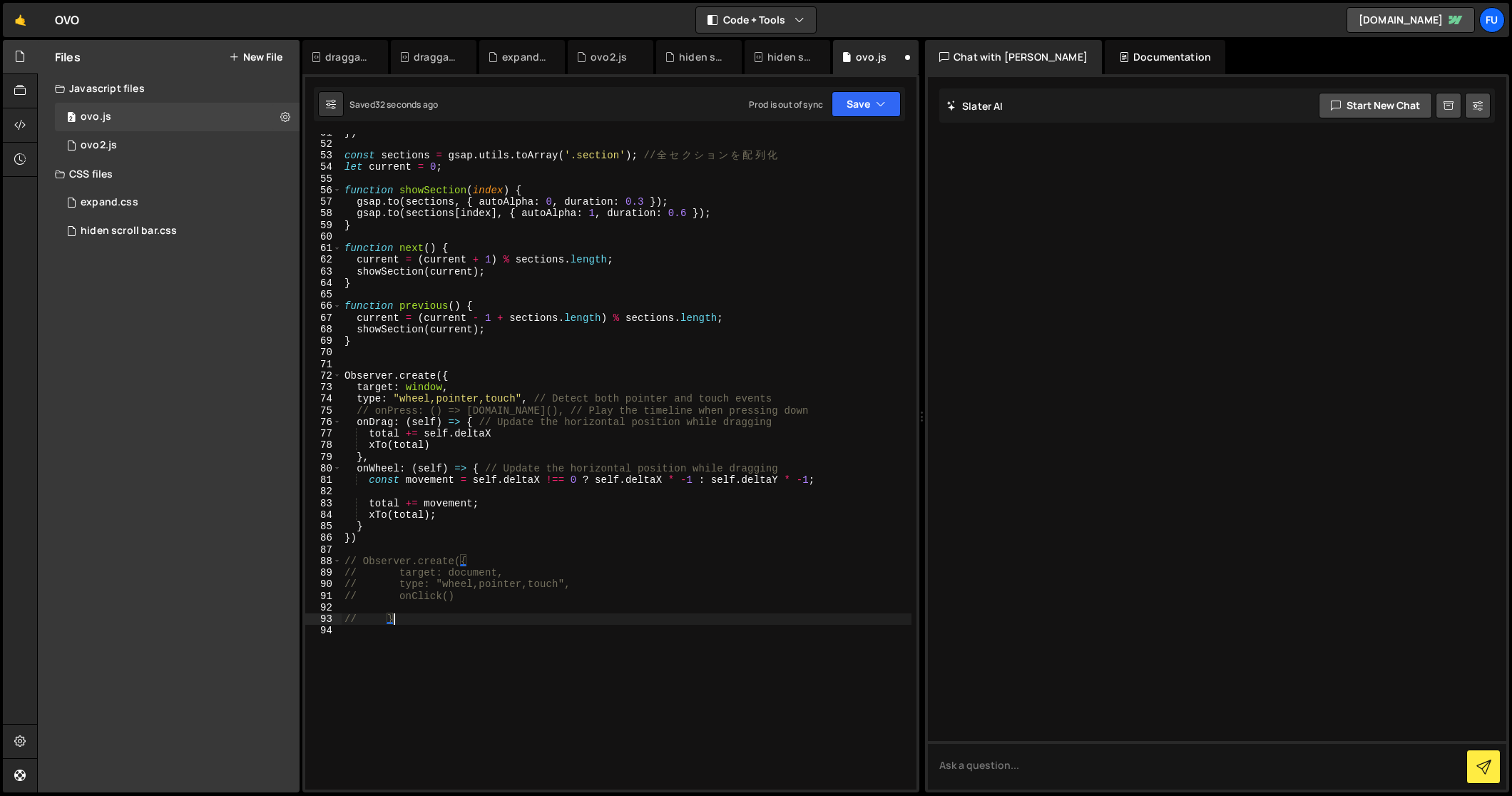
scroll to position [587, 0]
click at [646, 455] on div "}) const sections = gsap . utils . toArray ( '.section' ) ; // 全 セ ク シ ョ ン を 配 …" at bounding box center [627, 466] width 571 height 680
click at [646, 447] on div "}) const sections = gsap . utils . toArray ( '.section' ) ; // 全 セ ク シ ョ ン を 配 …" at bounding box center [627, 466] width 571 height 680
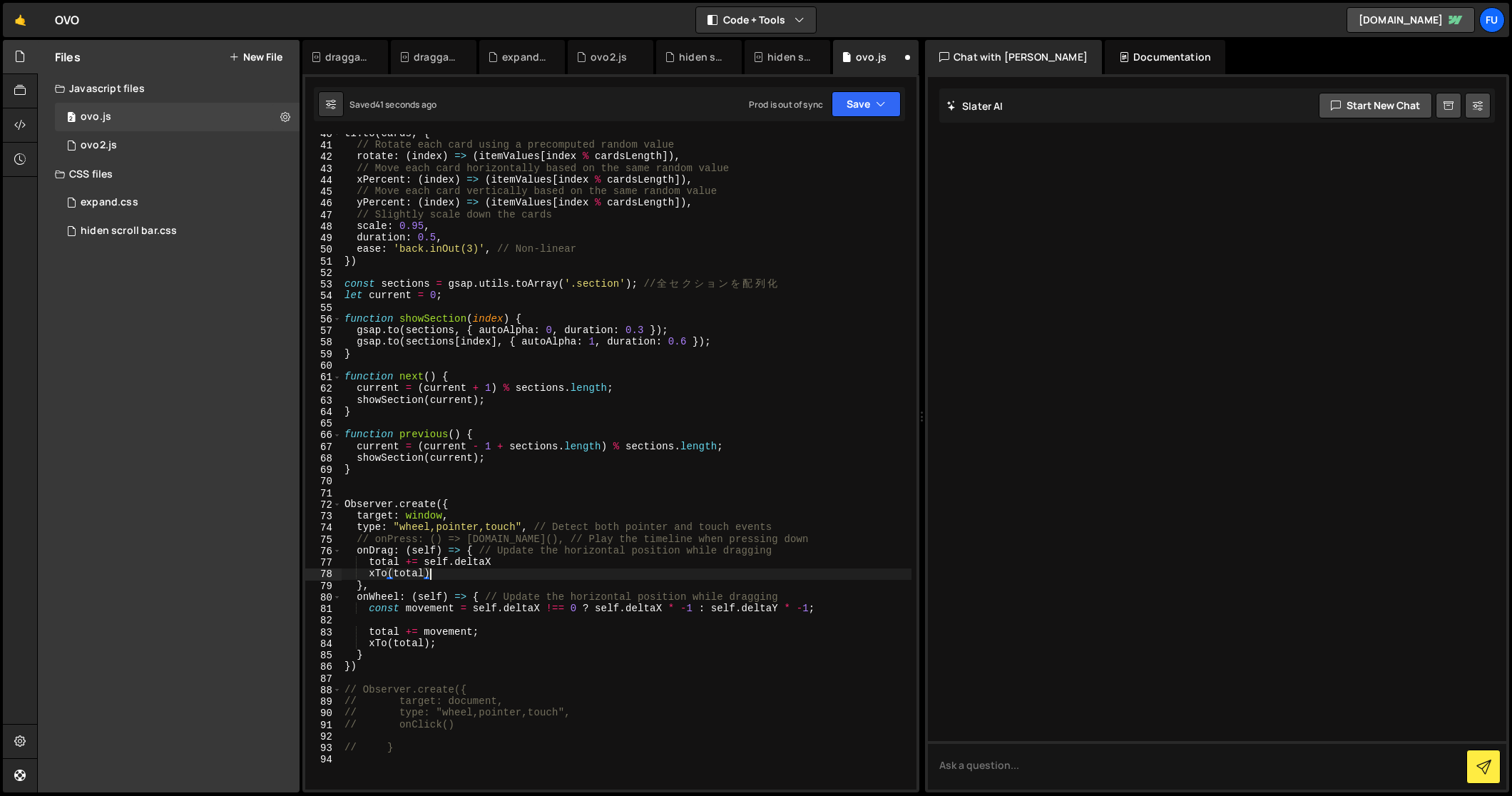
scroll to position [453, 0]
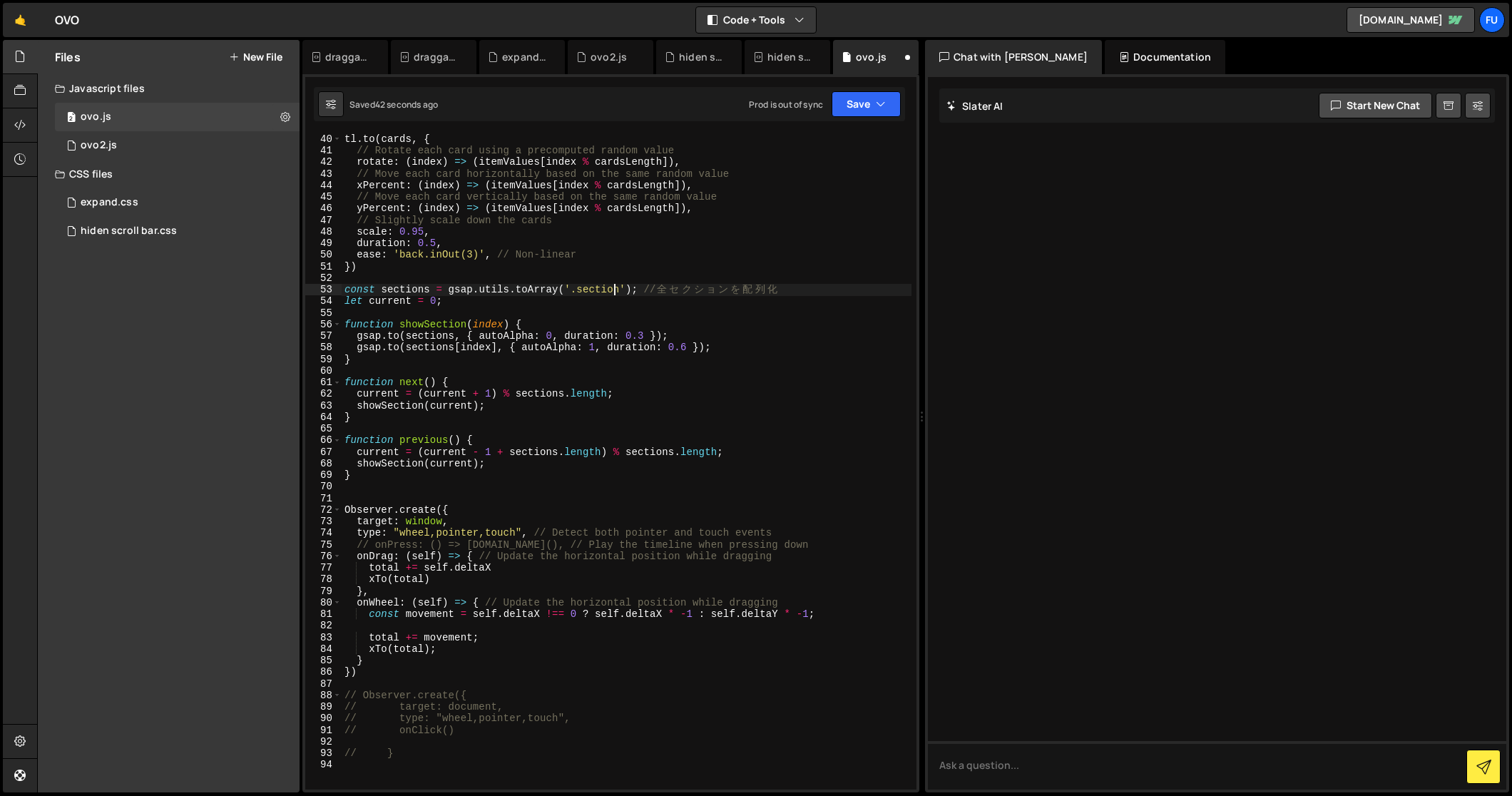
click at [615, 285] on div "tl . to ( cards , { // Rotate each card using a precomputed random value rotate…" at bounding box center [627, 473] width 571 height 680
click at [622, 285] on div "tl . to ( cards , { // Rotate each card using a precomputed random value rotate…" at bounding box center [627, 473] width 571 height 680
click at [477, 453] on div "tl . to ( cards , { // Rotate each card using a precomputed random value rotate…" at bounding box center [627, 473] width 571 height 680
click at [645, 284] on div "tl . to ( cards , { // Rotate each card using a precomputed random value rotate…" at bounding box center [627, 473] width 571 height 680
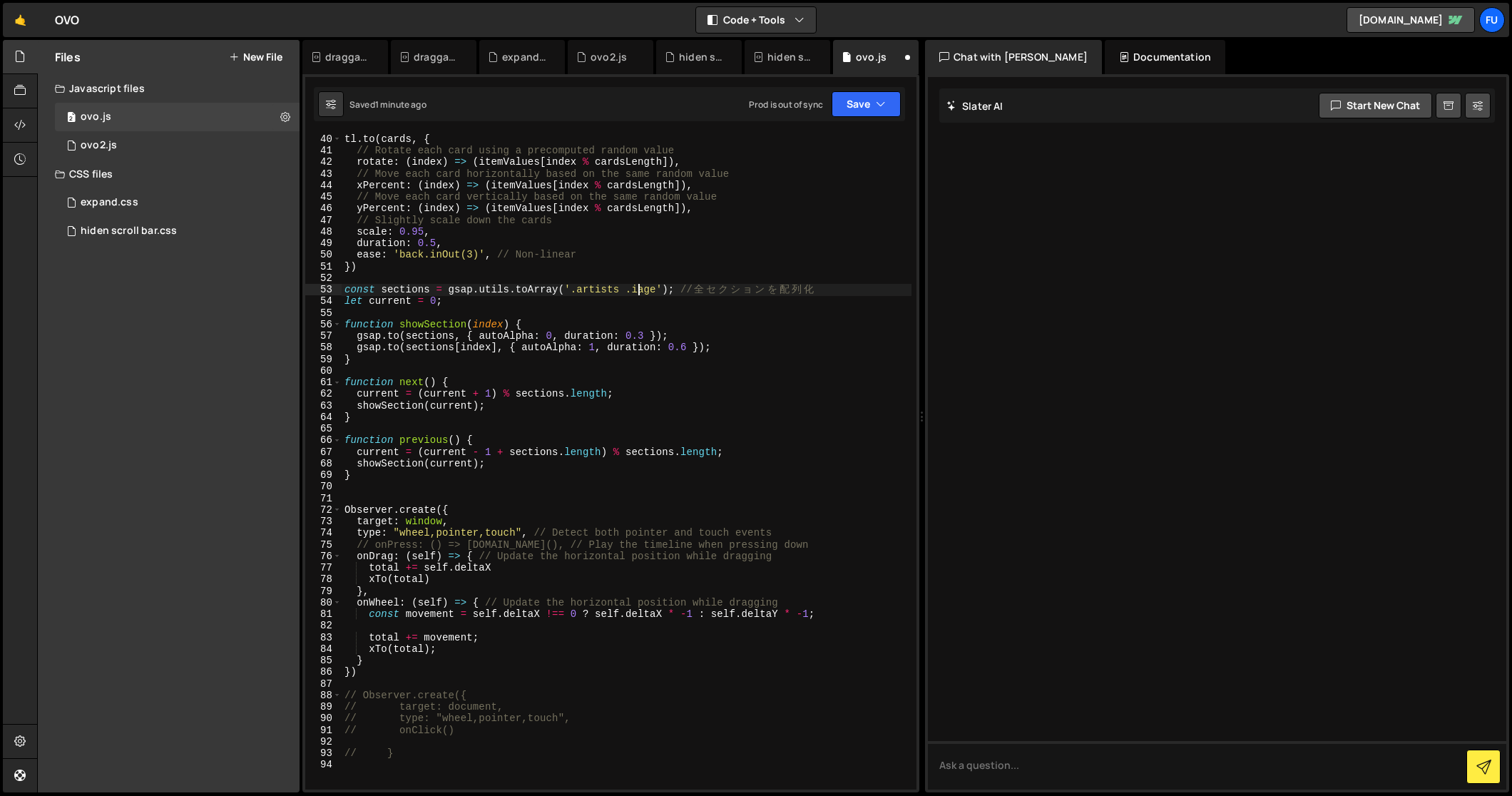
type textarea "const sections = gsap.utils.toArray('.artists .image'); // 全セクションを配列化"
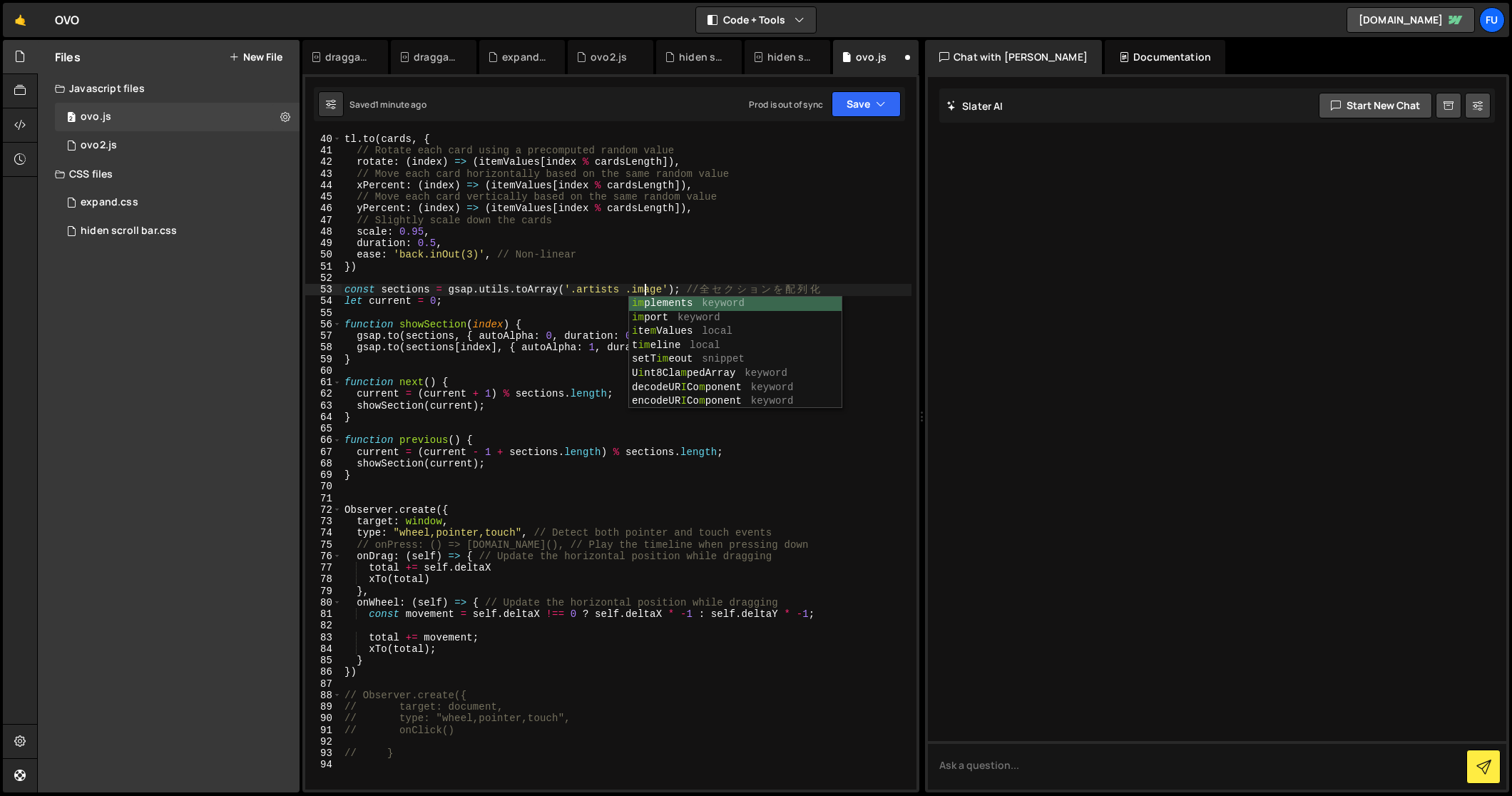
scroll to position [0, 21]
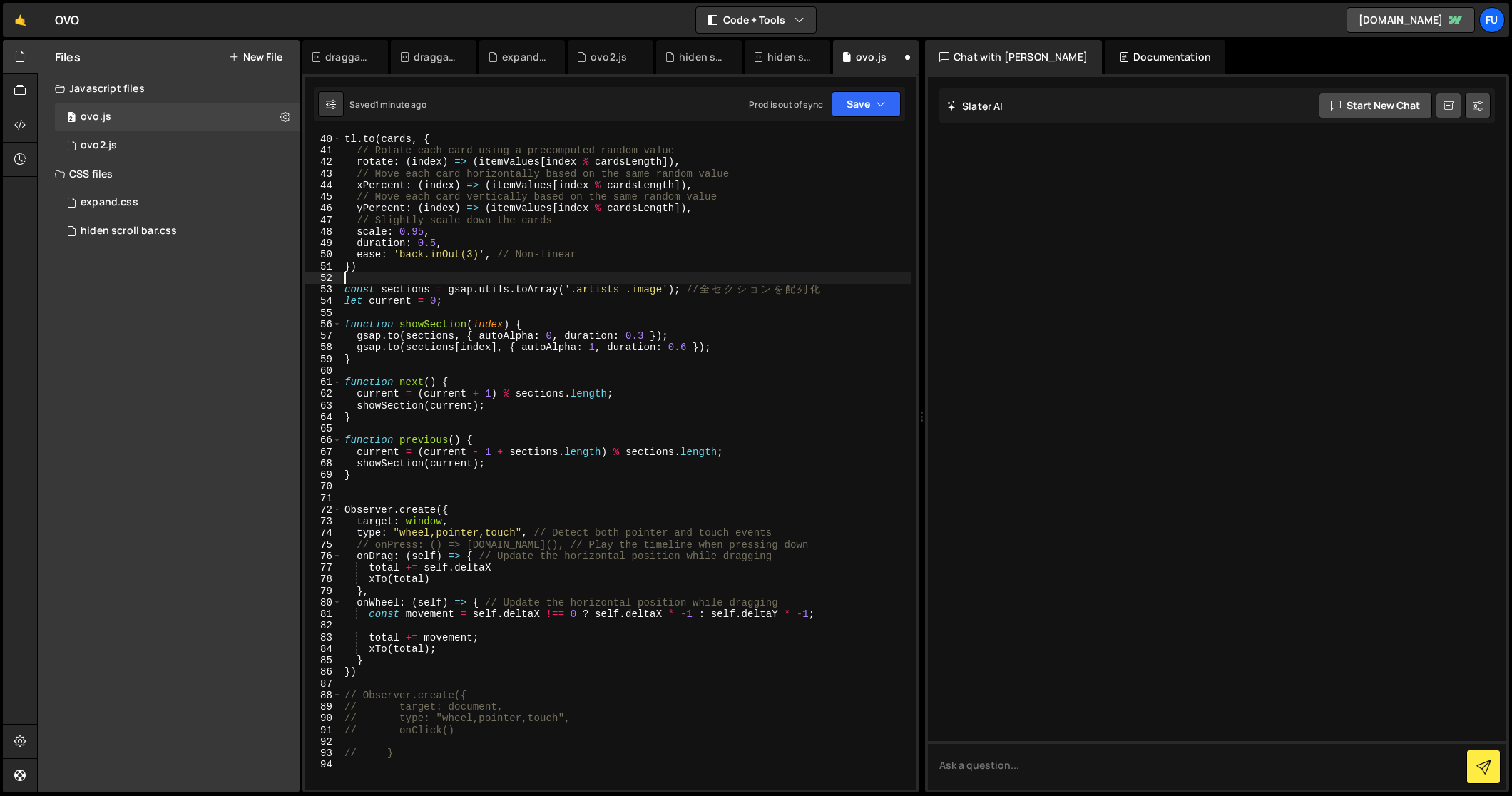
click at [531, 277] on div "tl . to ( cards , { // Rotate each card using a precomputed random value rotate…" at bounding box center [627, 473] width 571 height 680
click at [865, 113] on button "Save" at bounding box center [866, 104] width 69 height 26
click at [863, 147] on div "Saved 1 minute ago" at bounding box center [818, 155] width 148 height 17
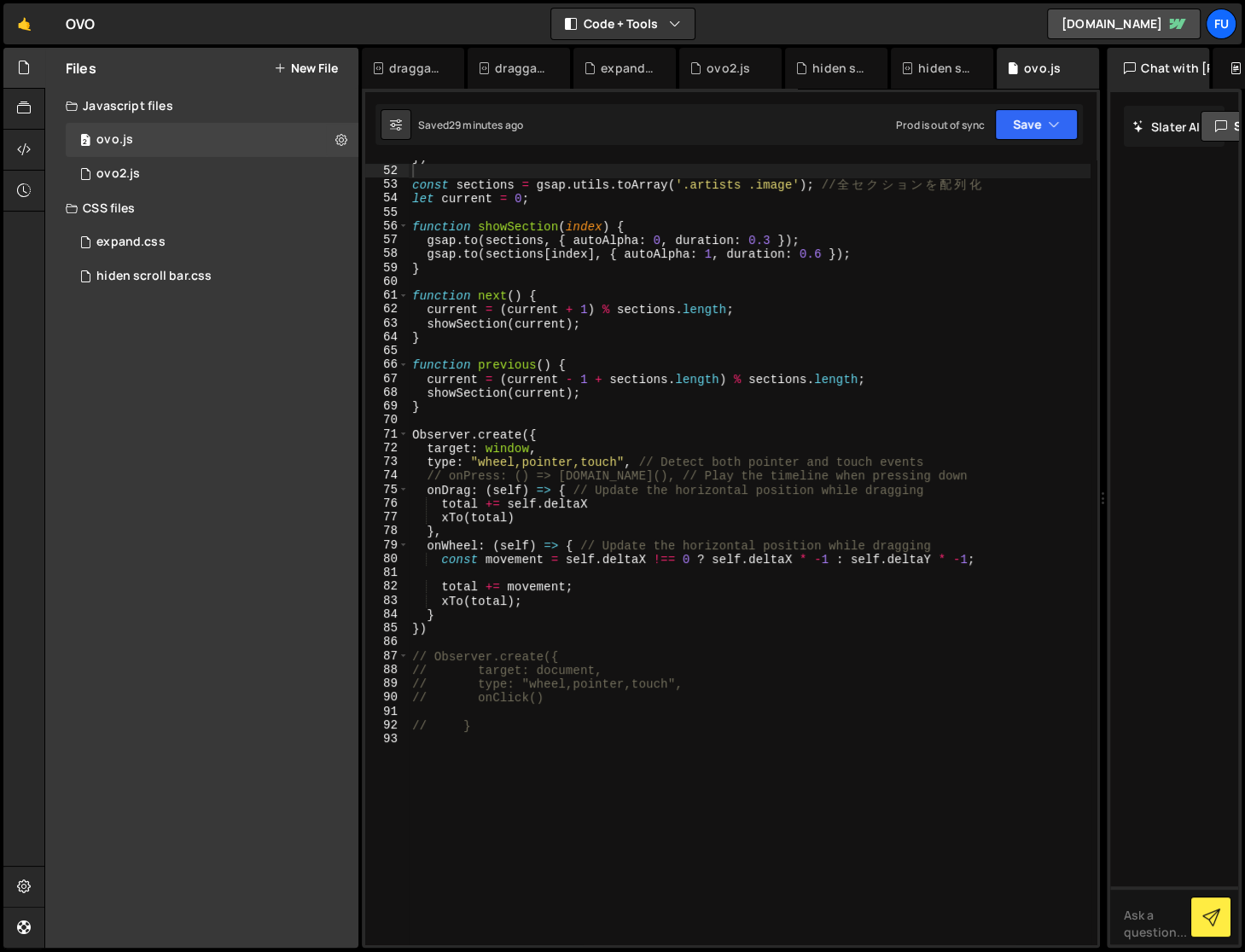
scroll to position [606, 0]
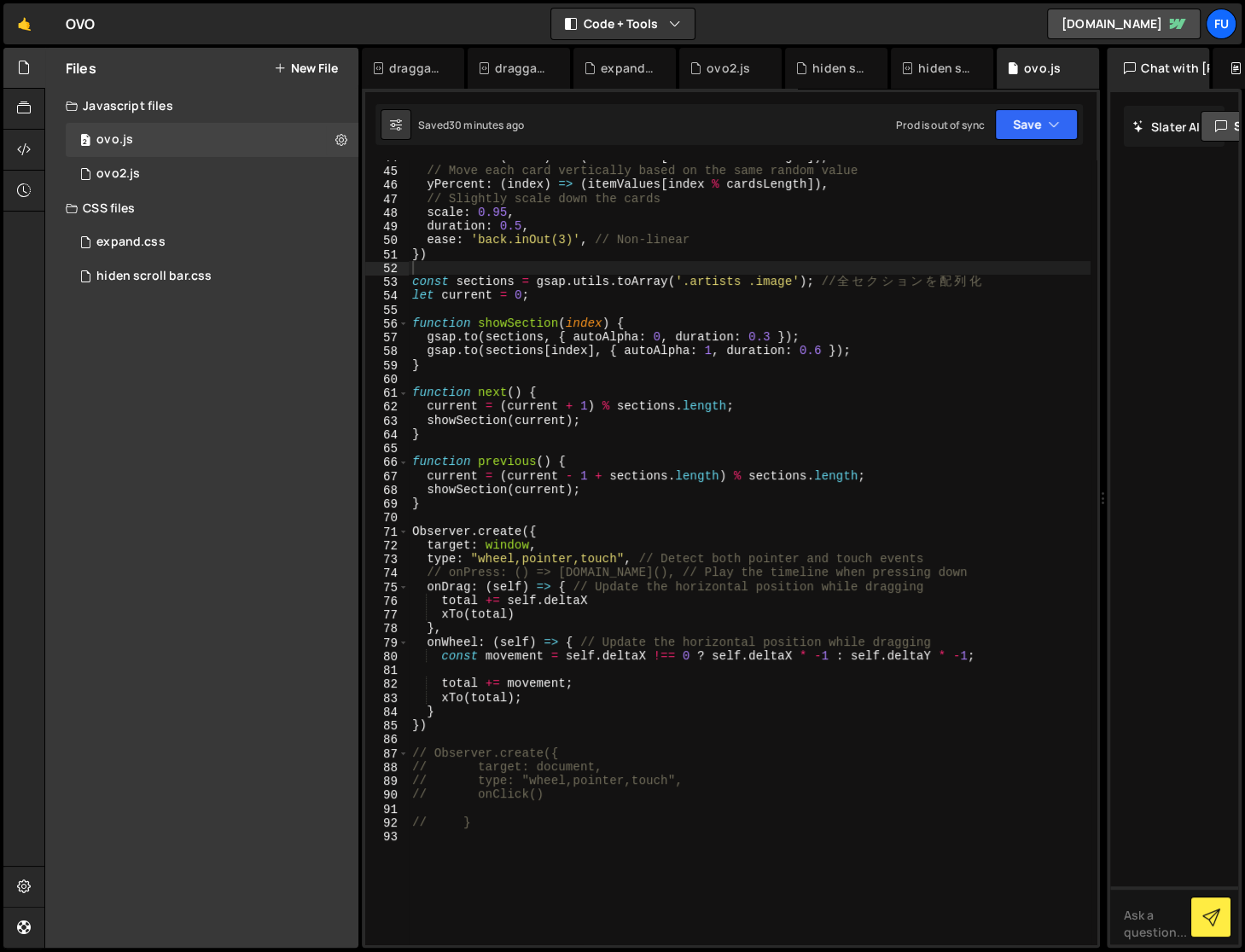
click at [520, 515] on div "xPercent : ( index ) => ( itemValues [ index % cardsLength ]) , // Move each ca…" at bounding box center [750, 556] width 683 height 813
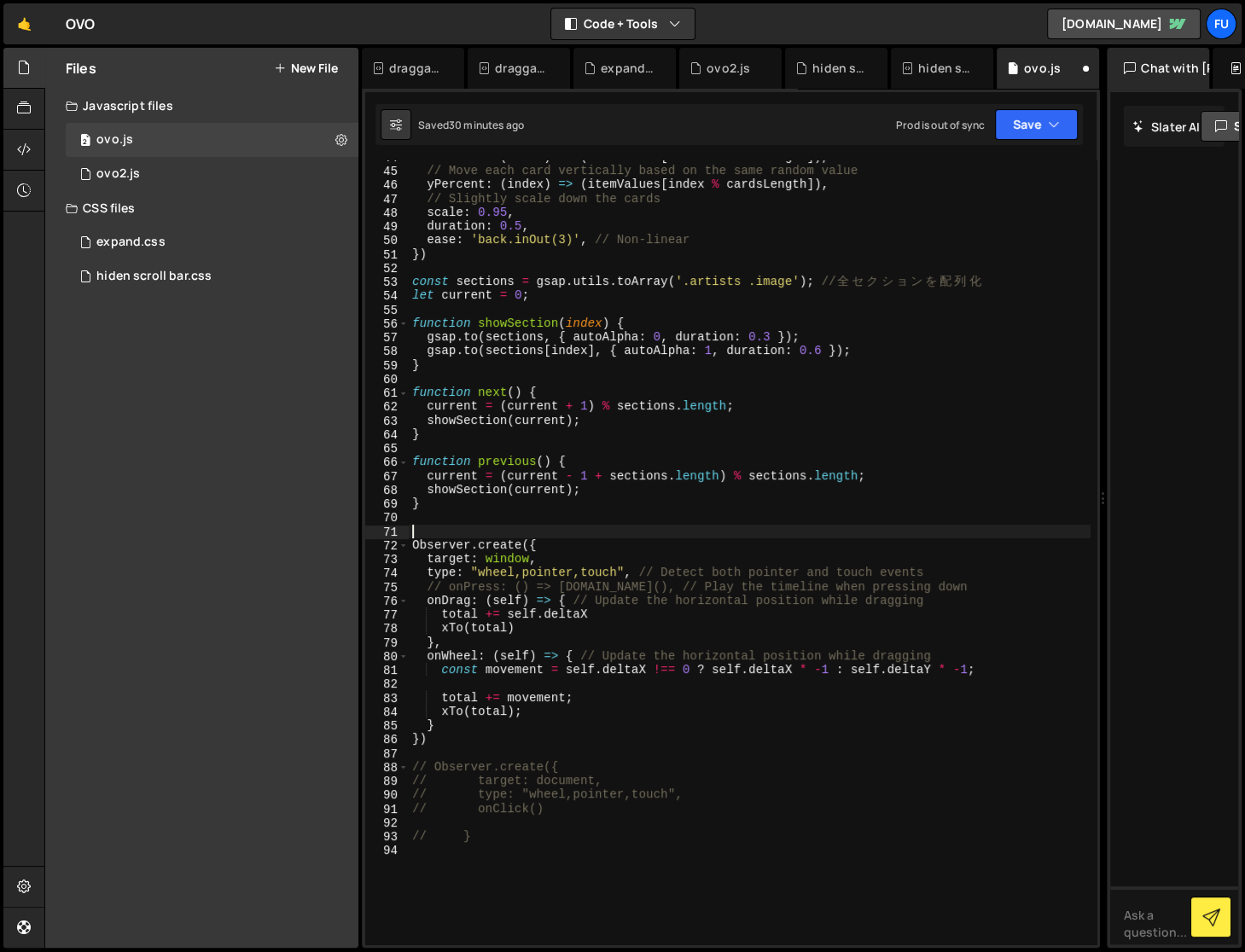
paste textarea "});"
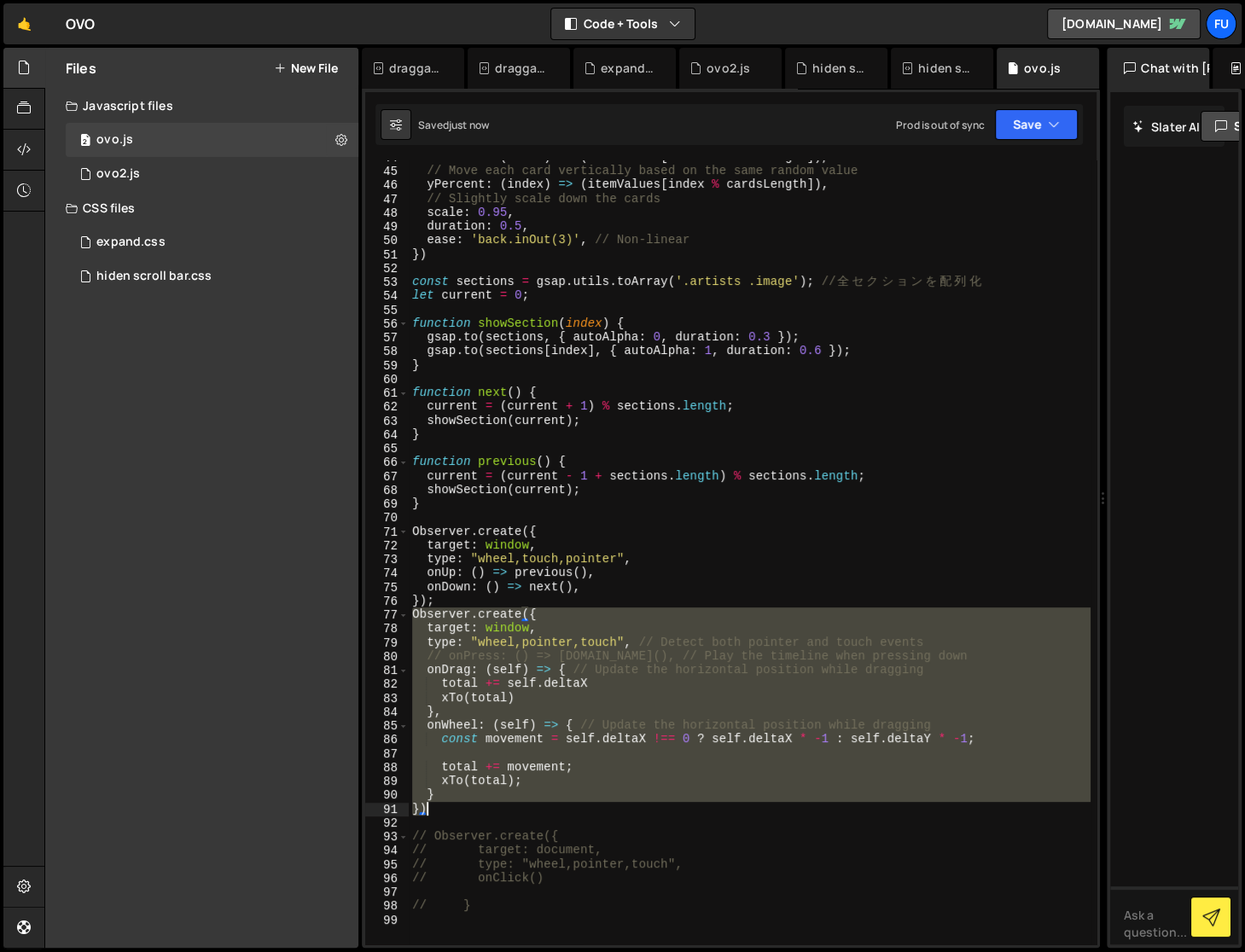
drag, startPoint x: 412, startPoint y: 619, endPoint x: 430, endPoint y: 804, distance: 185.9
click at [430, 804] on div "xPercent : ( index ) => ( itemValues [ index % cardsLength ]) , // Move each ca…" at bounding box center [750, 556] width 683 height 813
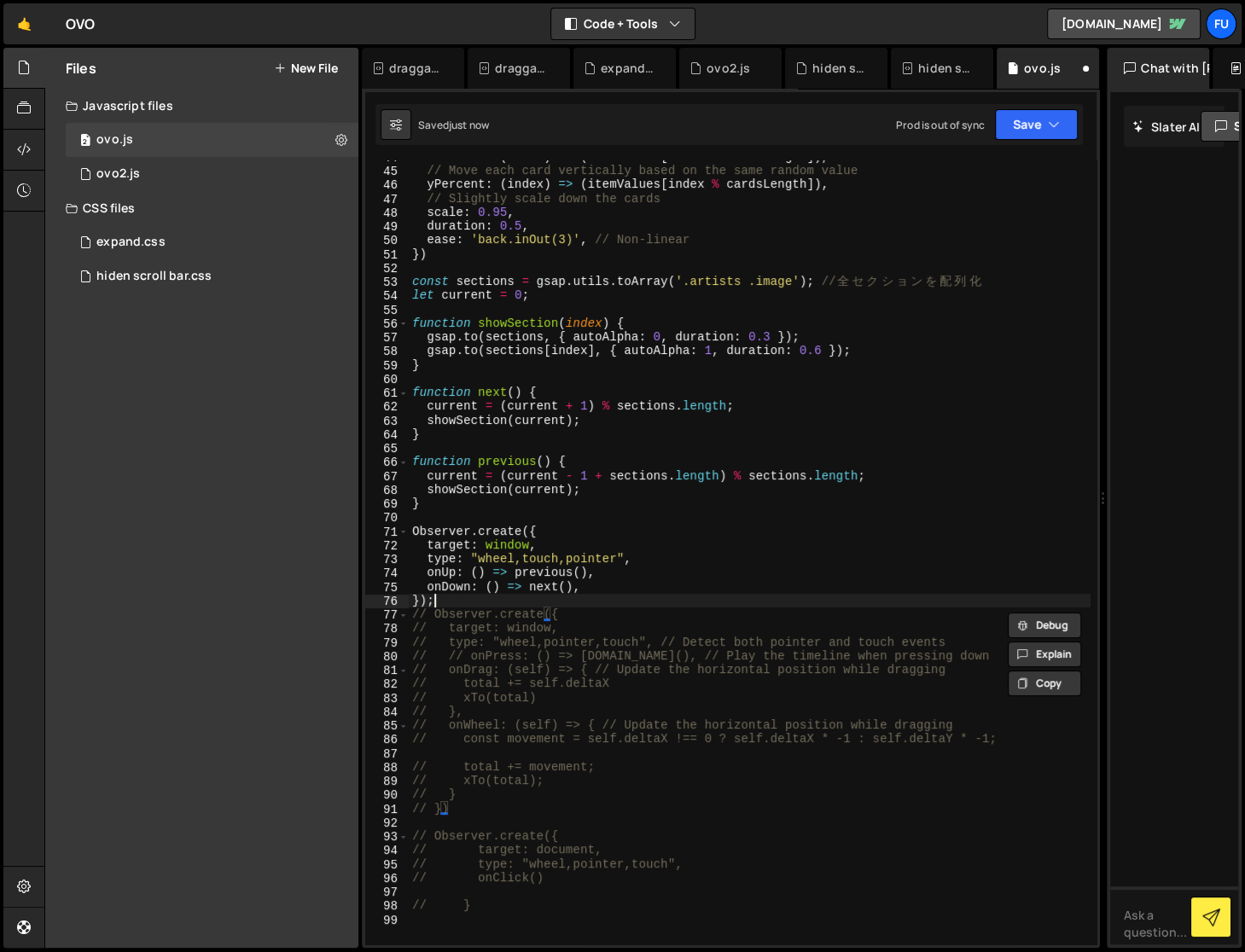
click at [458, 600] on div "xPercent : ( index ) => ( itemValues [ index % cardsLength ]) , // Move each ca…" at bounding box center [750, 556] width 683 height 813
type textarea "});"
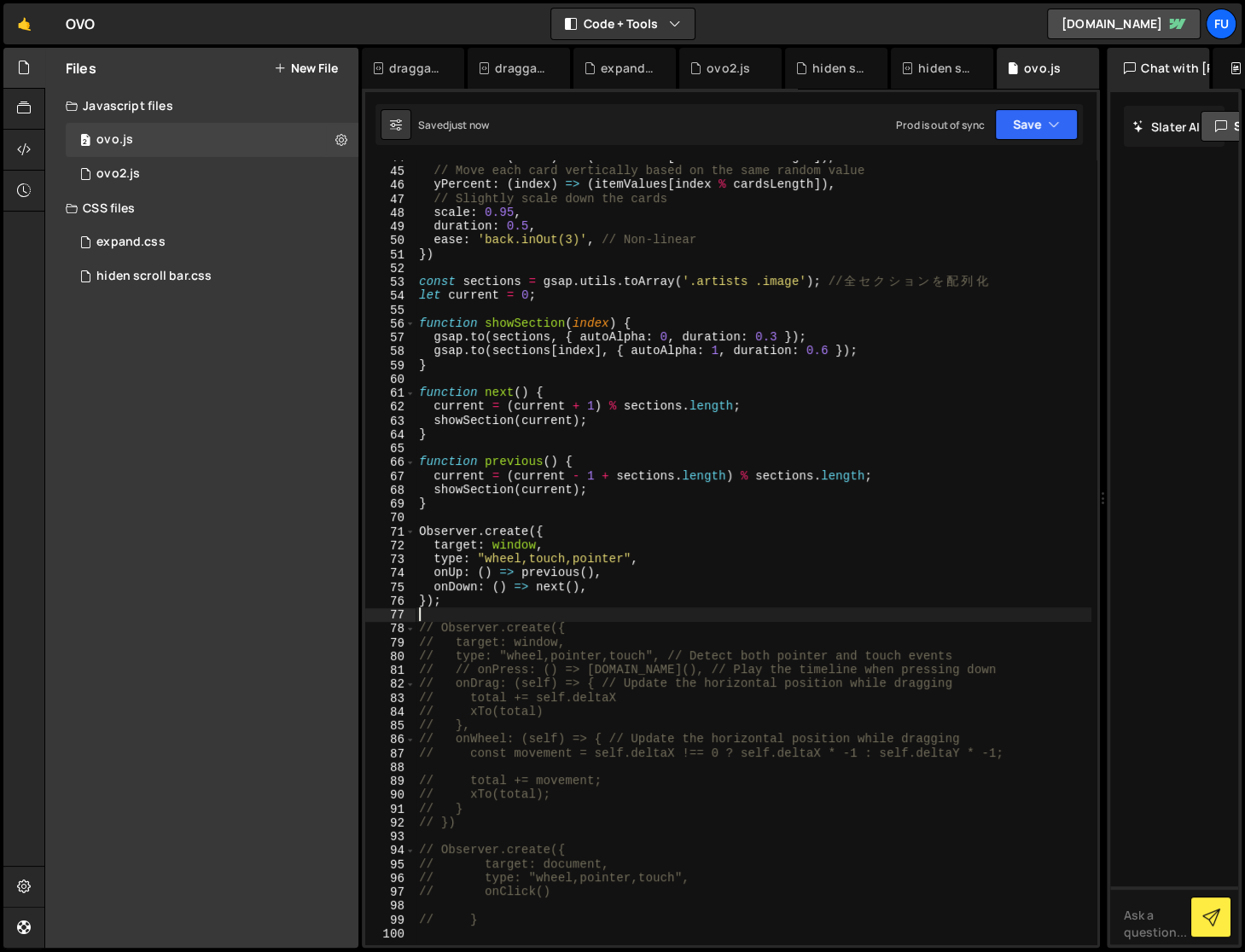
click at [647, 522] on div "xPercent : ( index ) => ( itemValues [ index % cardsLength ]) , // Move each ca…" at bounding box center [753, 556] width 676 height 813
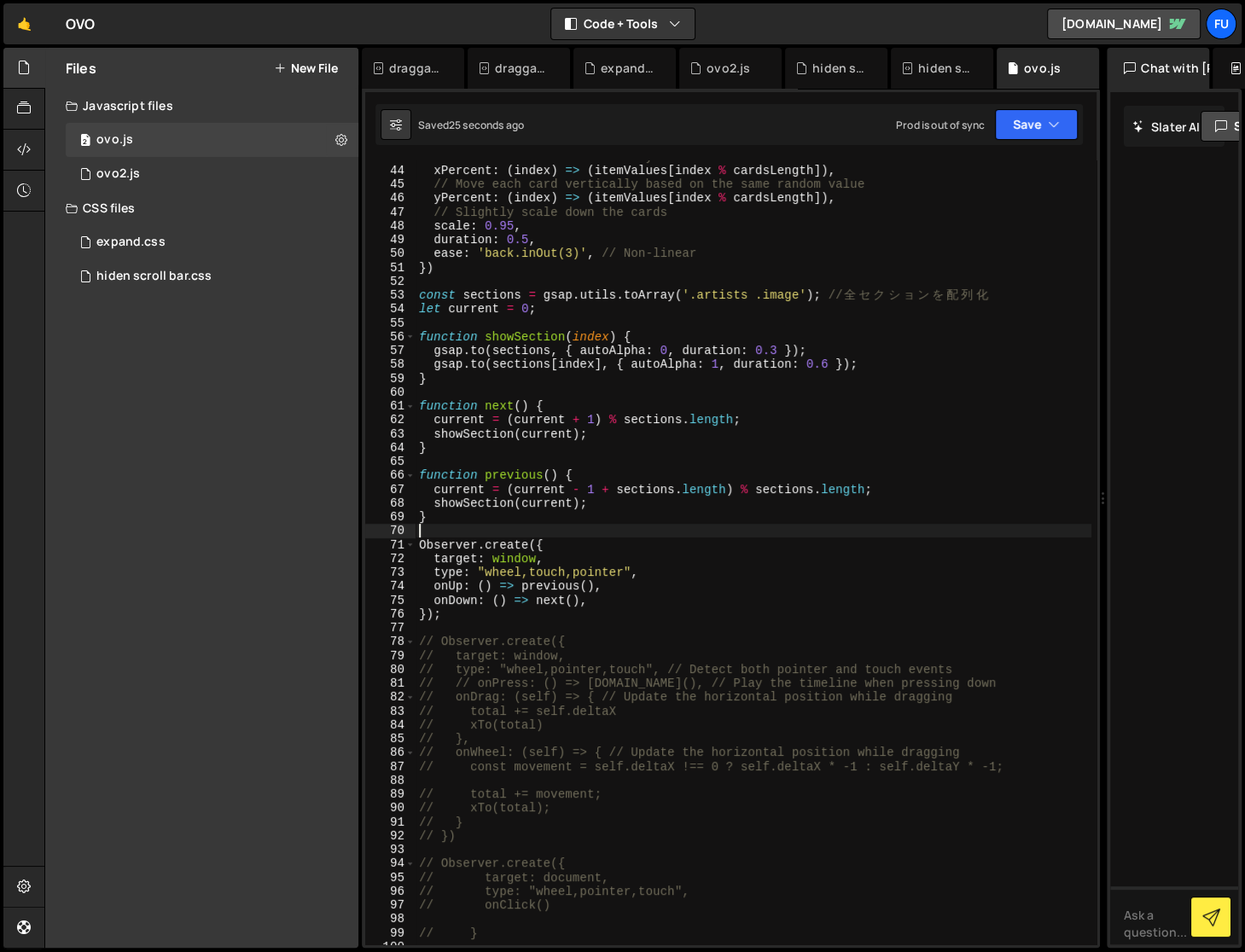
scroll to position [578, 0]
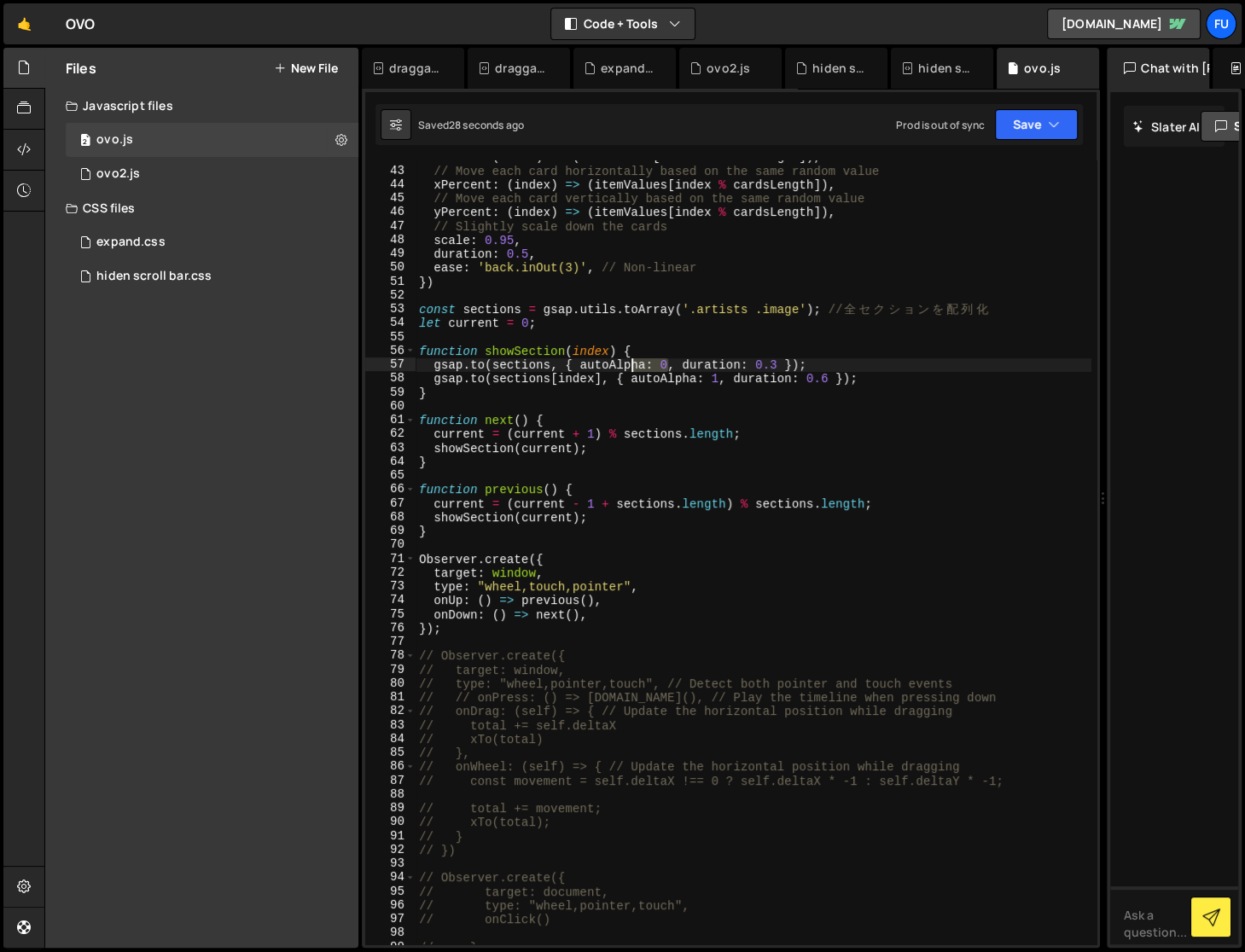
drag, startPoint x: 671, startPoint y: 364, endPoint x: 631, endPoint y: 365, distance: 40.0
click at [631, 365] on div "rotate : ( index ) => ( itemValues [ index % cardsLength ]) , // Move each card…" at bounding box center [753, 556] width 676 height 813
click at [631, 365] on div "rotate : ( index ) => ( itemValues [ index % cardsLength ]) , // Move each card…" at bounding box center [753, 552] width 675 height 784
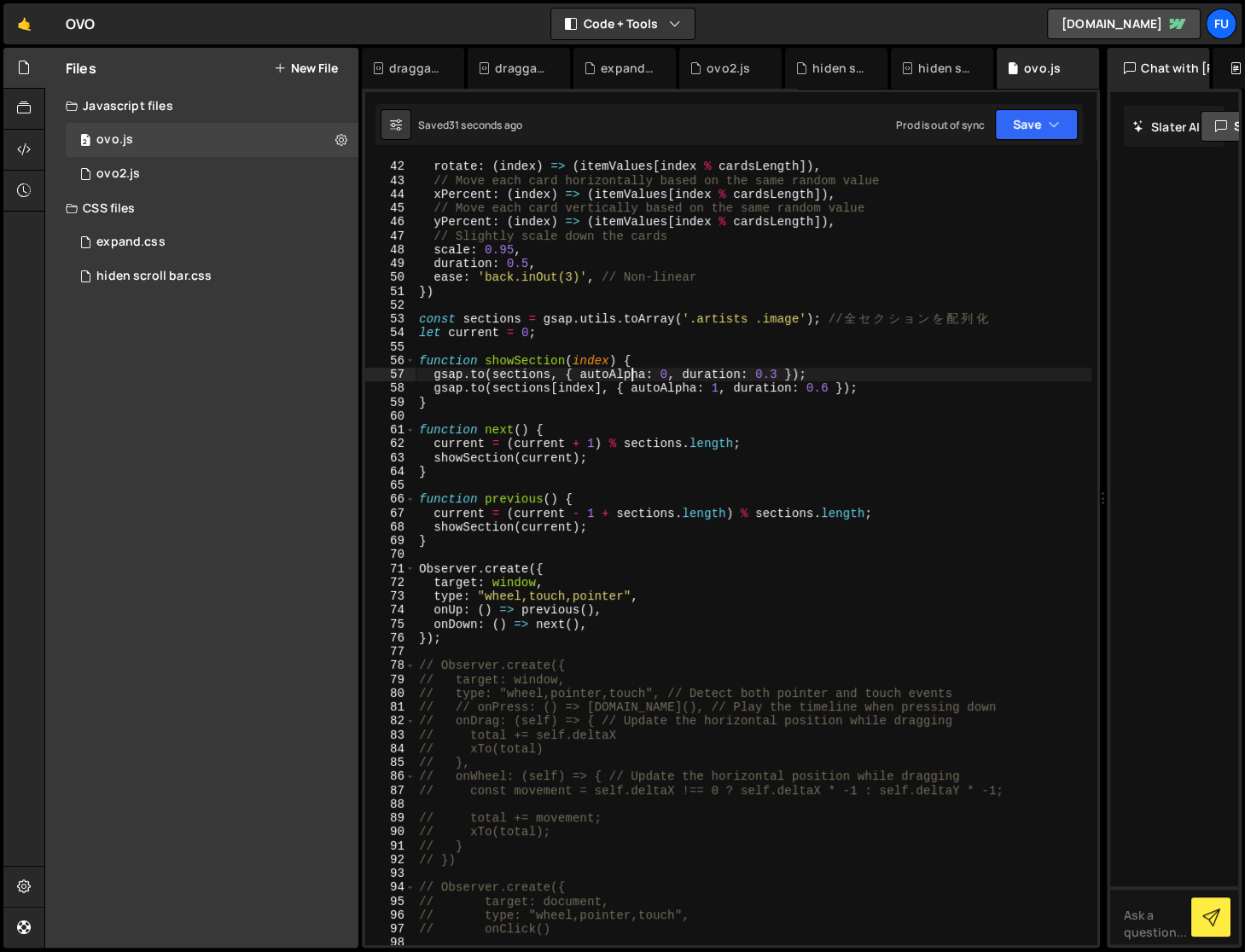
scroll to position [569, 0]
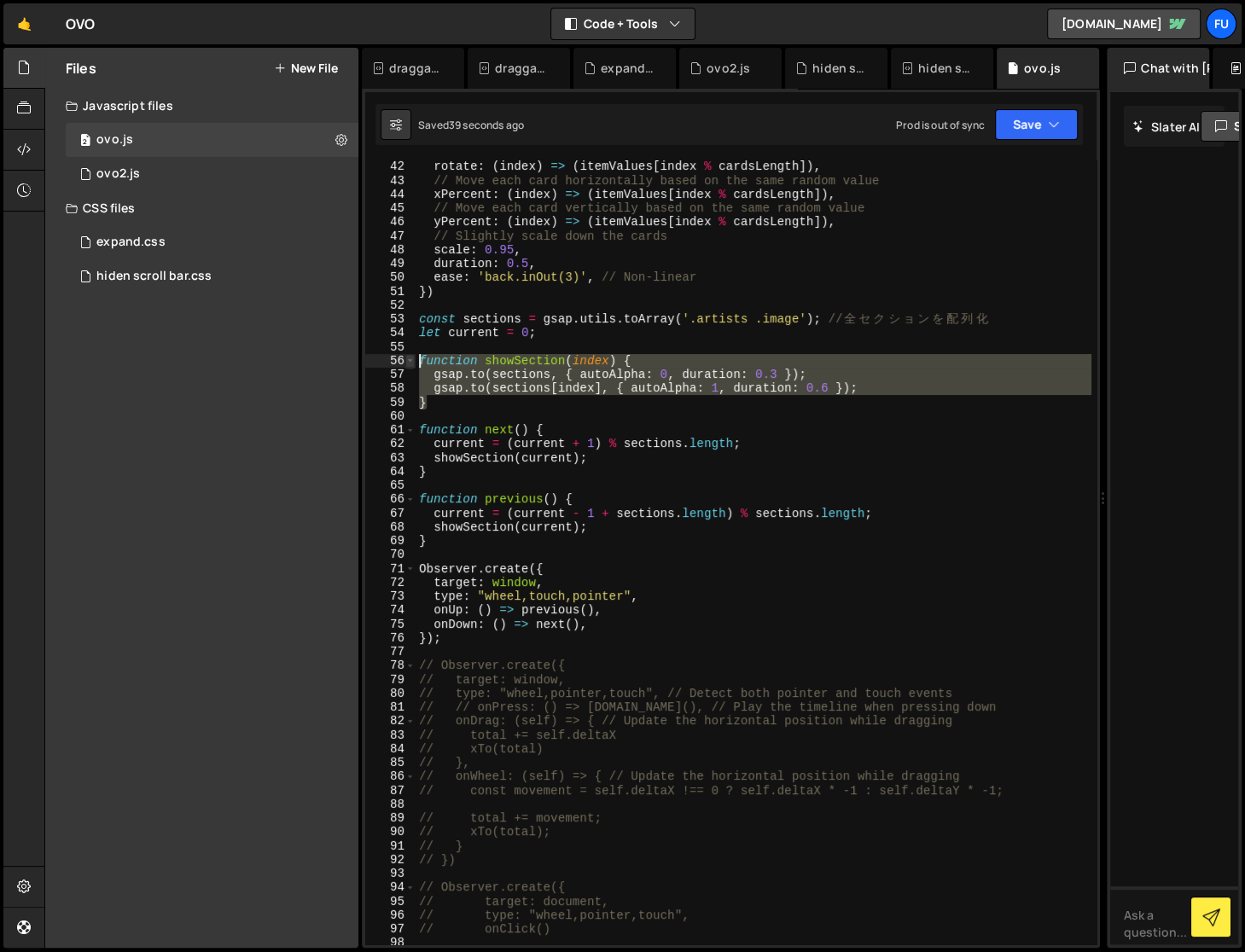
drag, startPoint x: 461, startPoint y: 400, endPoint x: 412, endPoint y: 355, distance: 66.5
click at [412, 355] on div "[DOMAIN_NAME](sections, { autoAlpha: 0, duration: 0.3 }); 42 43 44 45 46 47 48 …" at bounding box center [730, 552] width 731 height 784
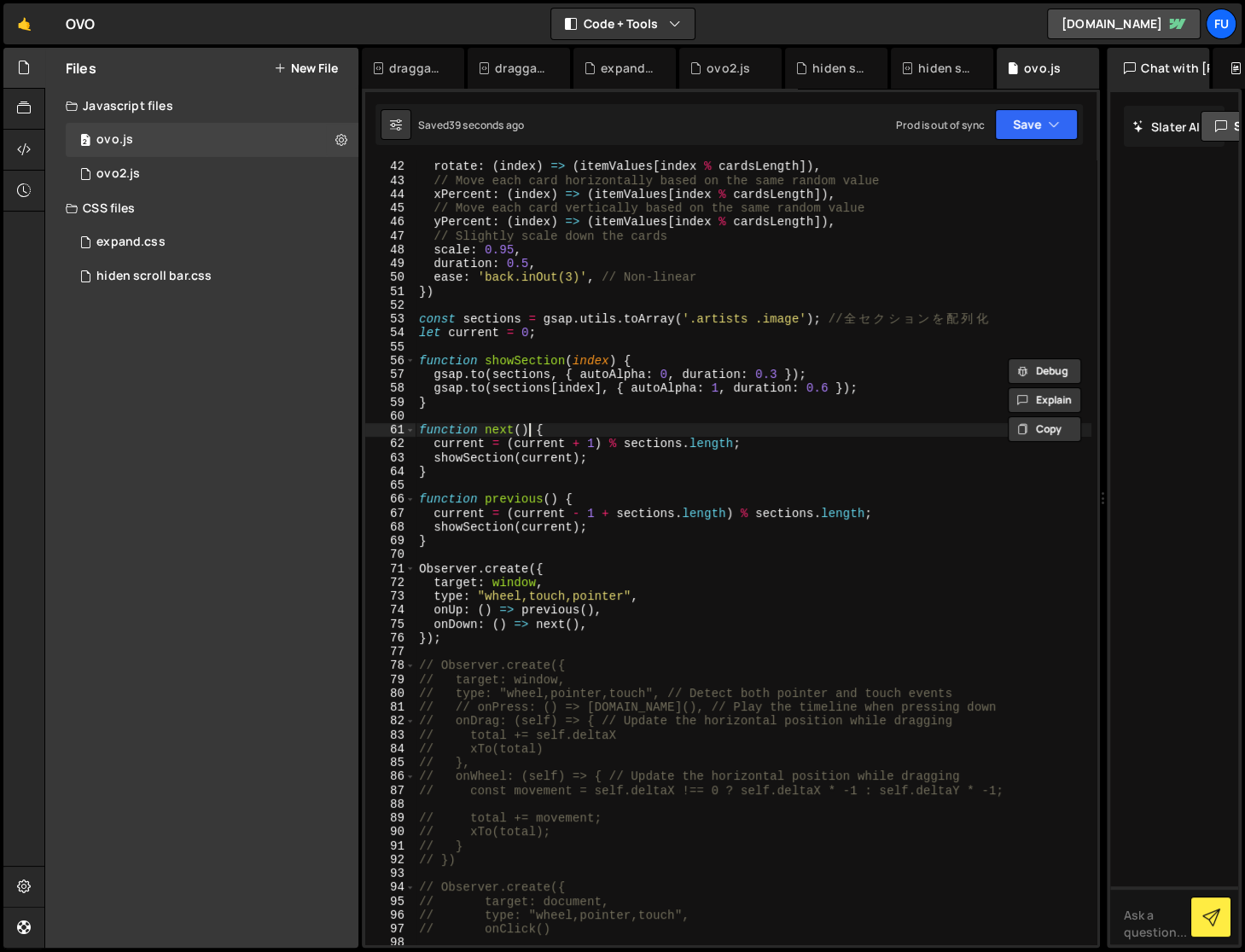
click at [530, 428] on div "rotate : ( index ) => ( itemValues [ index % cardsLength ]) , // Move each card…" at bounding box center [753, 566] width 676 height 813
type textarea "function next() {"
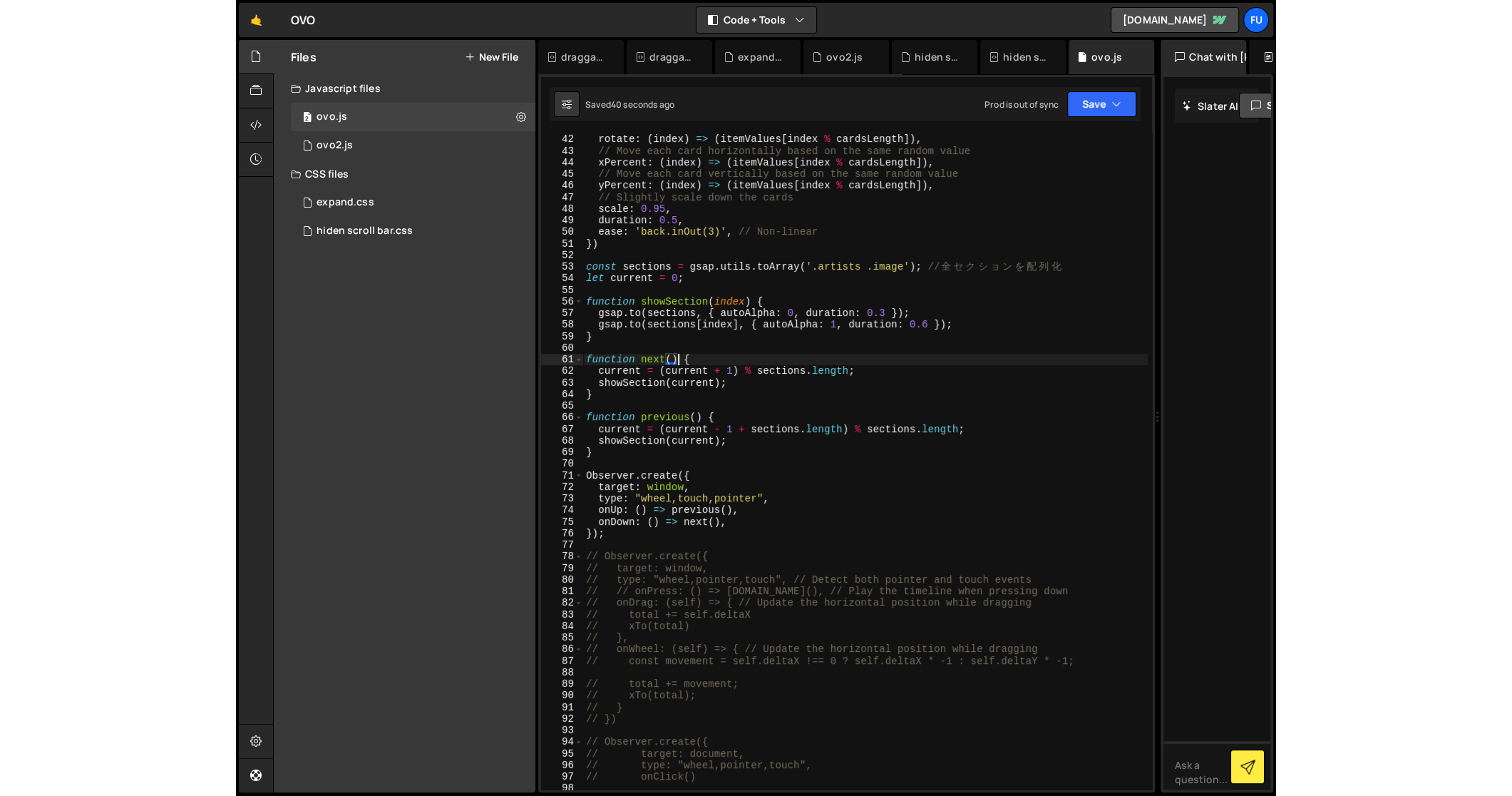
scroll to position [474, 0]
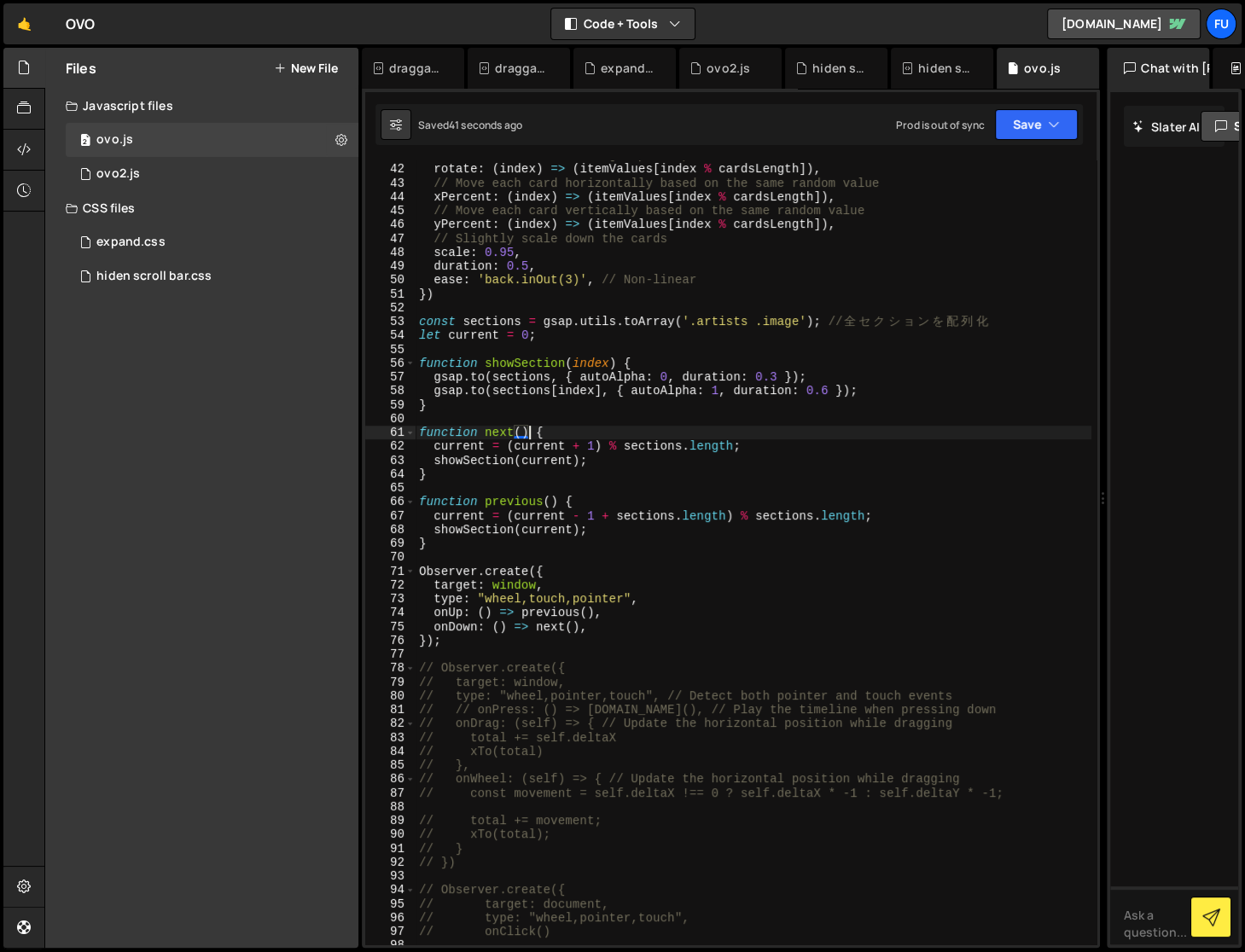
click at [534, 415] on div "// Rotate each card using a precomputed random value rotate : ( index ) => ( it…" at bounding box center [753, 554] width 676 height 813
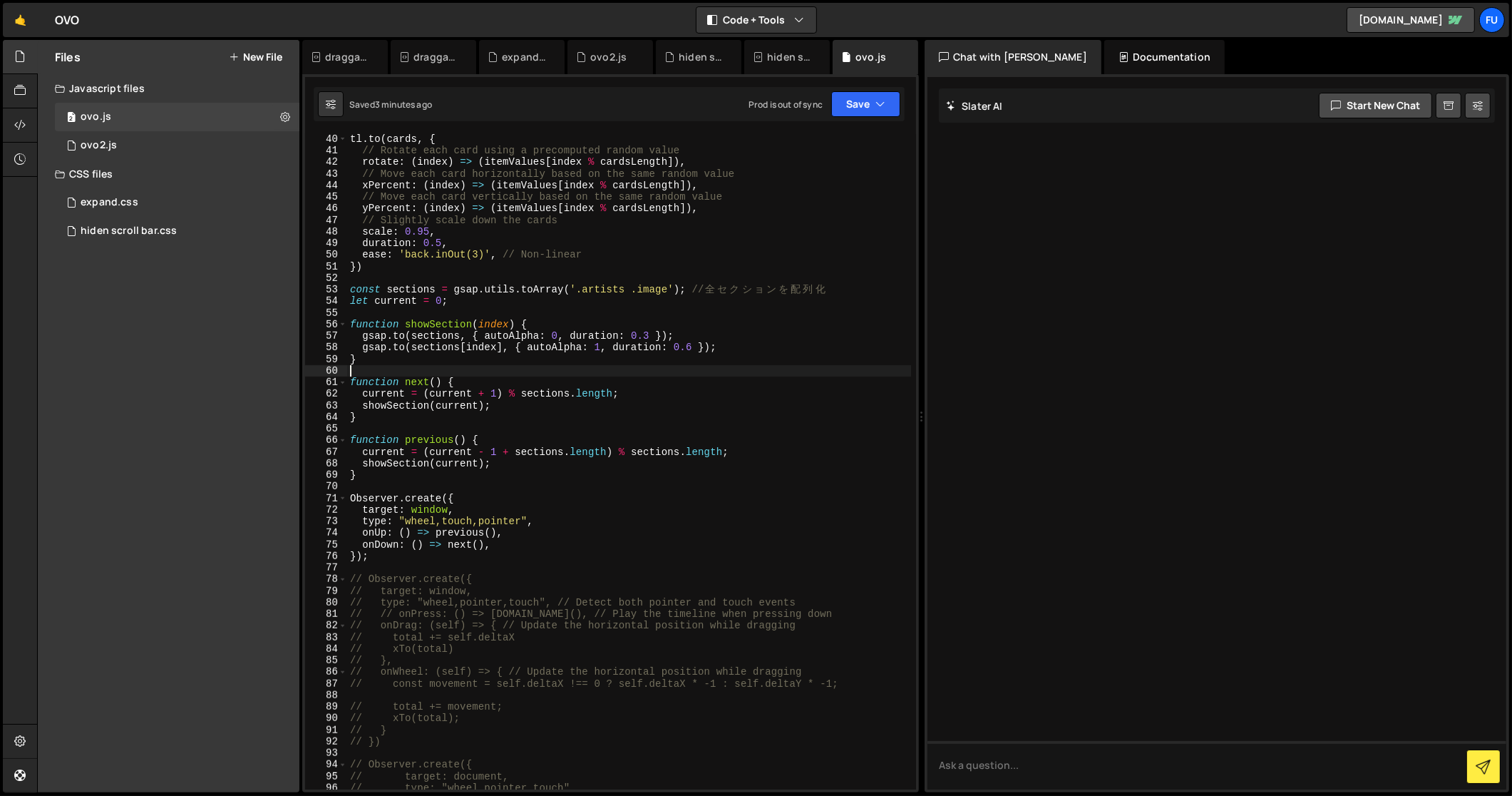
scroll to position [453, 0]
drag, startPoint x: 501, startPoint y: 402, endPoint x: 314, endPoint y: 405, distance: 187.0
click at [314, 405] on div "40 41 42 43 44 45 46 47 48 49 50 51 52 53 54 55 56 57 58 59 60 61 62 63 64 65 6…" at bounding box center [610, 461] width 611 height 656
click at [519, 474] on div "tl . to ( cards , { // Rotate each card using a precomputed random value rotate…" at bounding box center [629, 473] width 565 height 680
click at [519, 463] on div "tl . to ( cards , { // Rotate each card using a precomputed random value rotate…" at bounding box center [629, 473] width 565 height 680
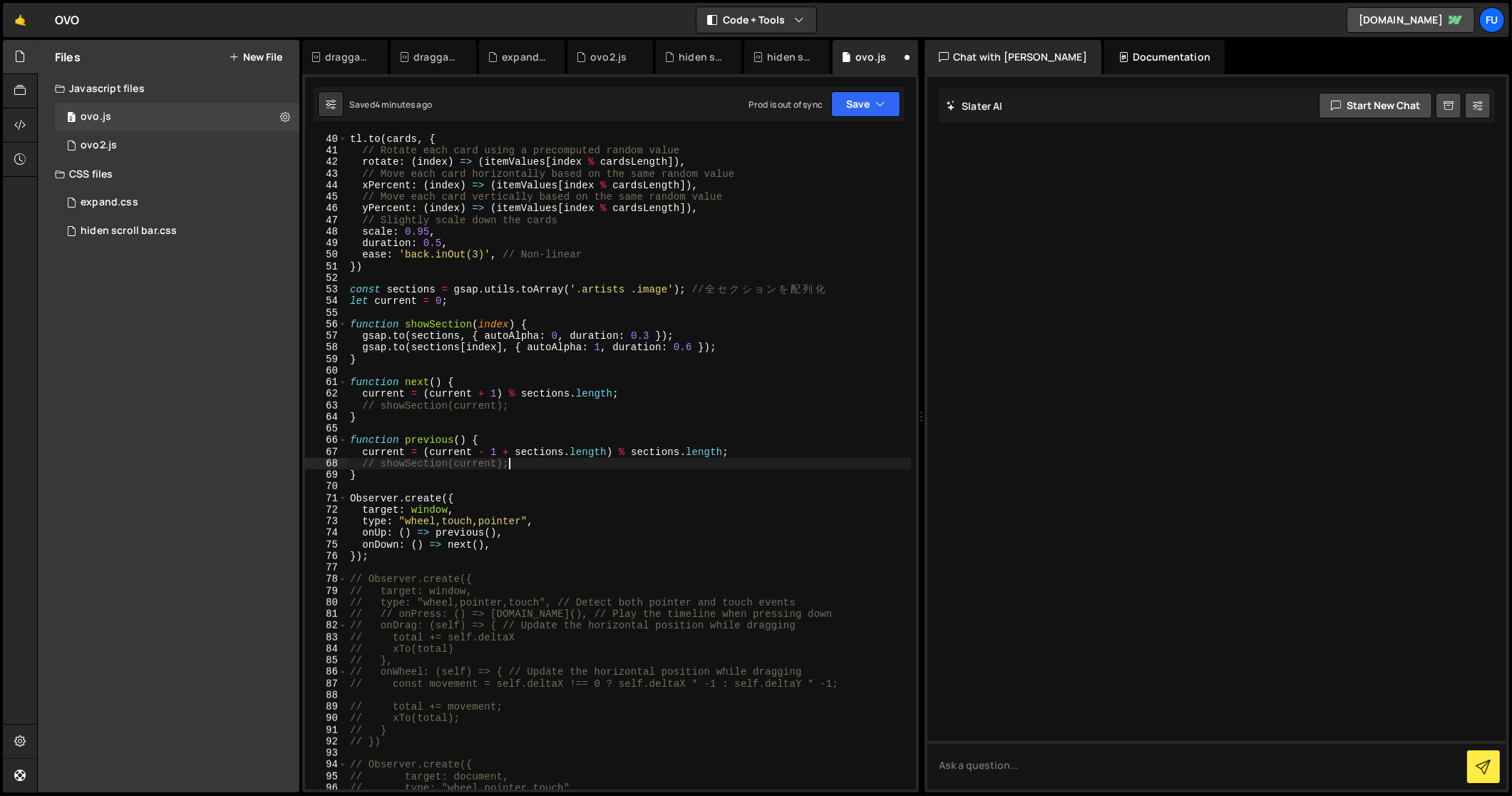
click at [739, 346] on div "tl . to ( cards , { // Rotate each card using a precomputed random value rotate…" at bounding box center [629, 473] width 565 height 680
click at [716, 322] on div "tl . to ( cards , { // Rotate each card using a precomputed random value rotate…" at bounding box center [629, 473] width 565 height 680
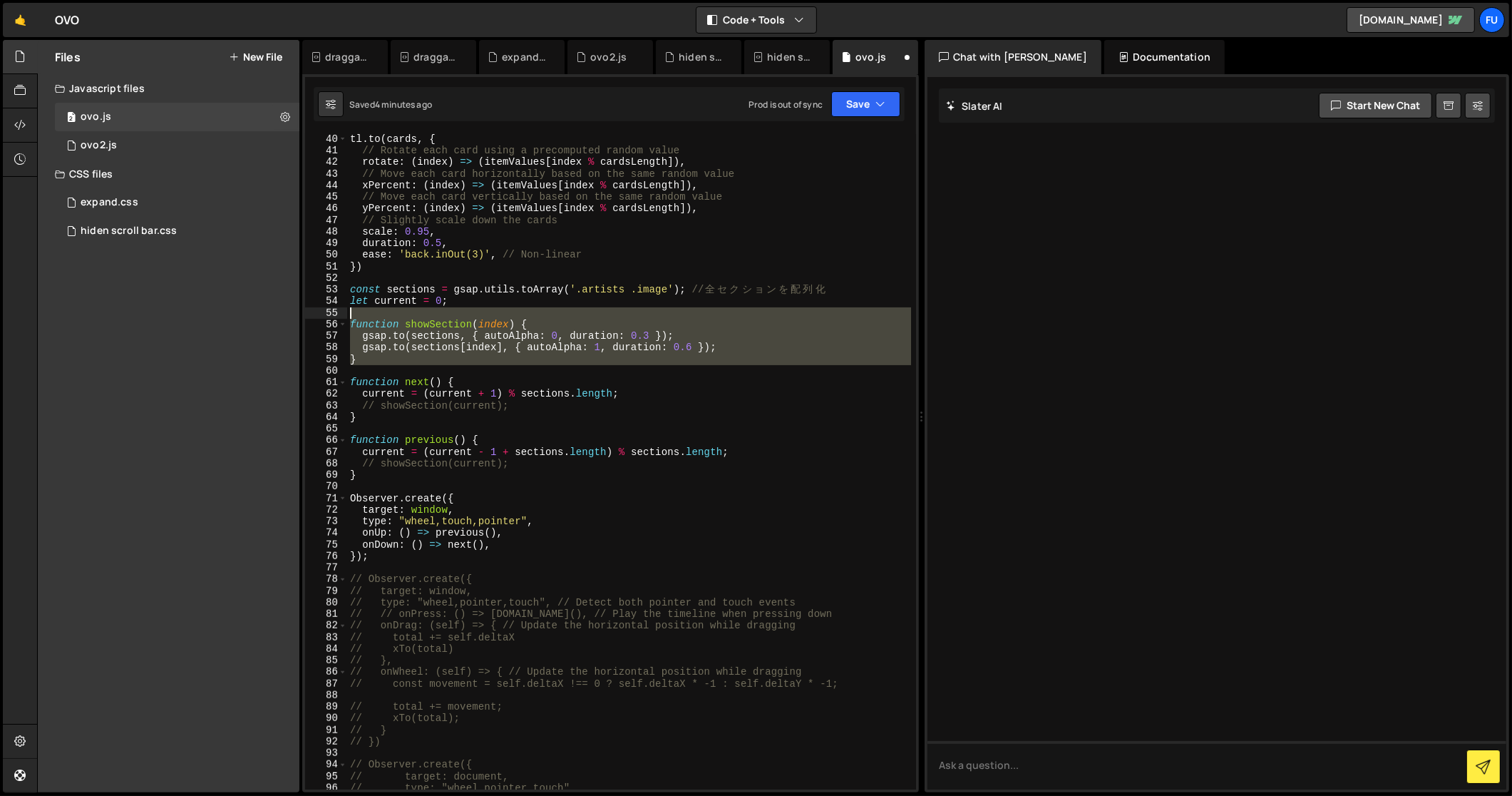
drag, startPoint x: 686, startPoint y: 367, endPoint x: 291, endPoint y: 318, distance: 398.0
click at [291, 318] on div "Files New File Javascript files 2 ovo.js 0 1 ovo2.js 0 CSS files 1 expand.css 0" at bounding box center [775, 417] width 1475 height 754
click at [782, 384] on div "tl . to ( cards , { // Rotate each card using a precomputed random value rotate…" at bounding box center [629, 473] width 565 height 680
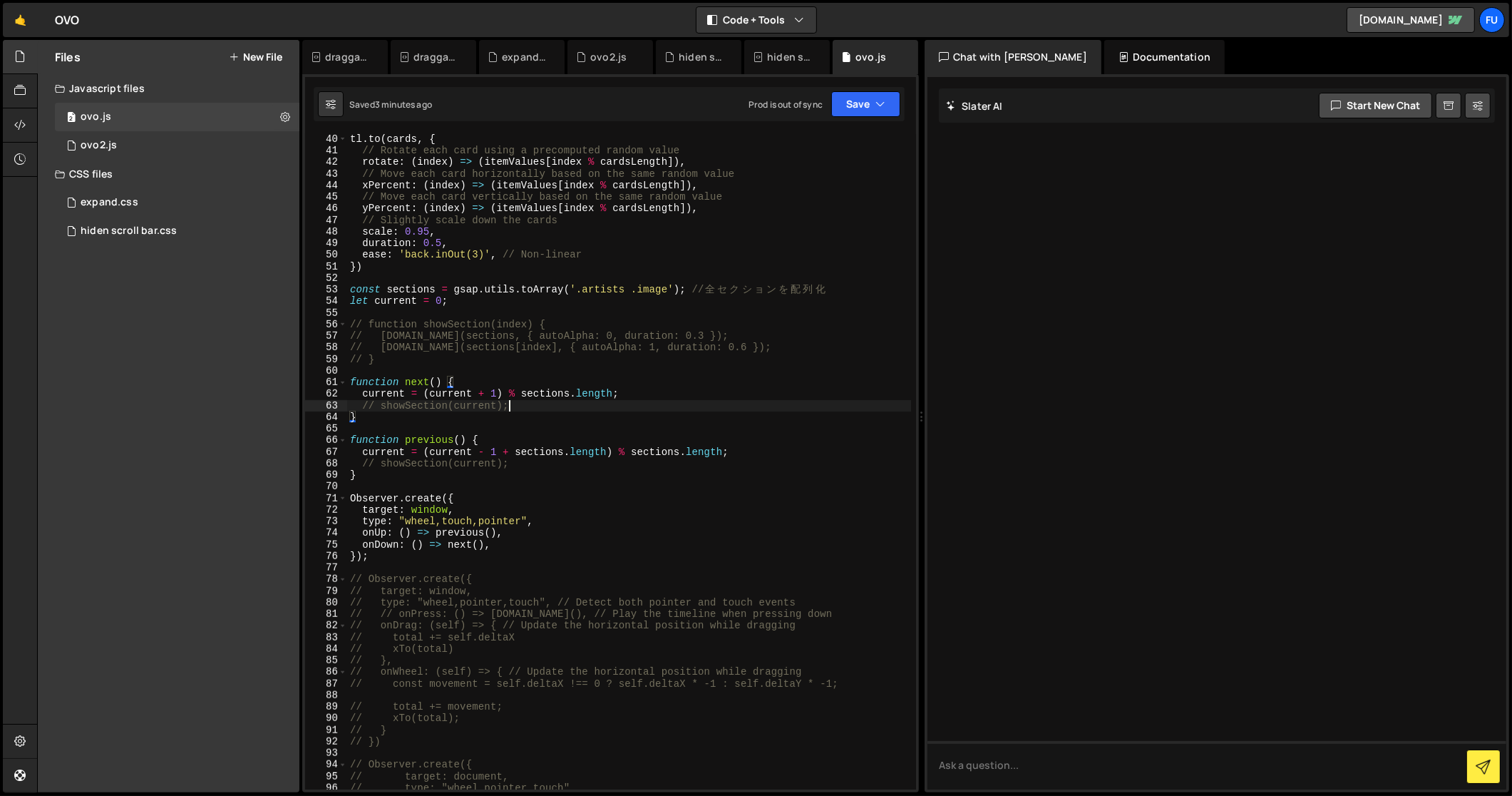
click at [600, 401] on div "tl . to ( cards , { // Rotate each card using a precomputed random value rotate…" at bounding box center [629, 473] width 565 height 680
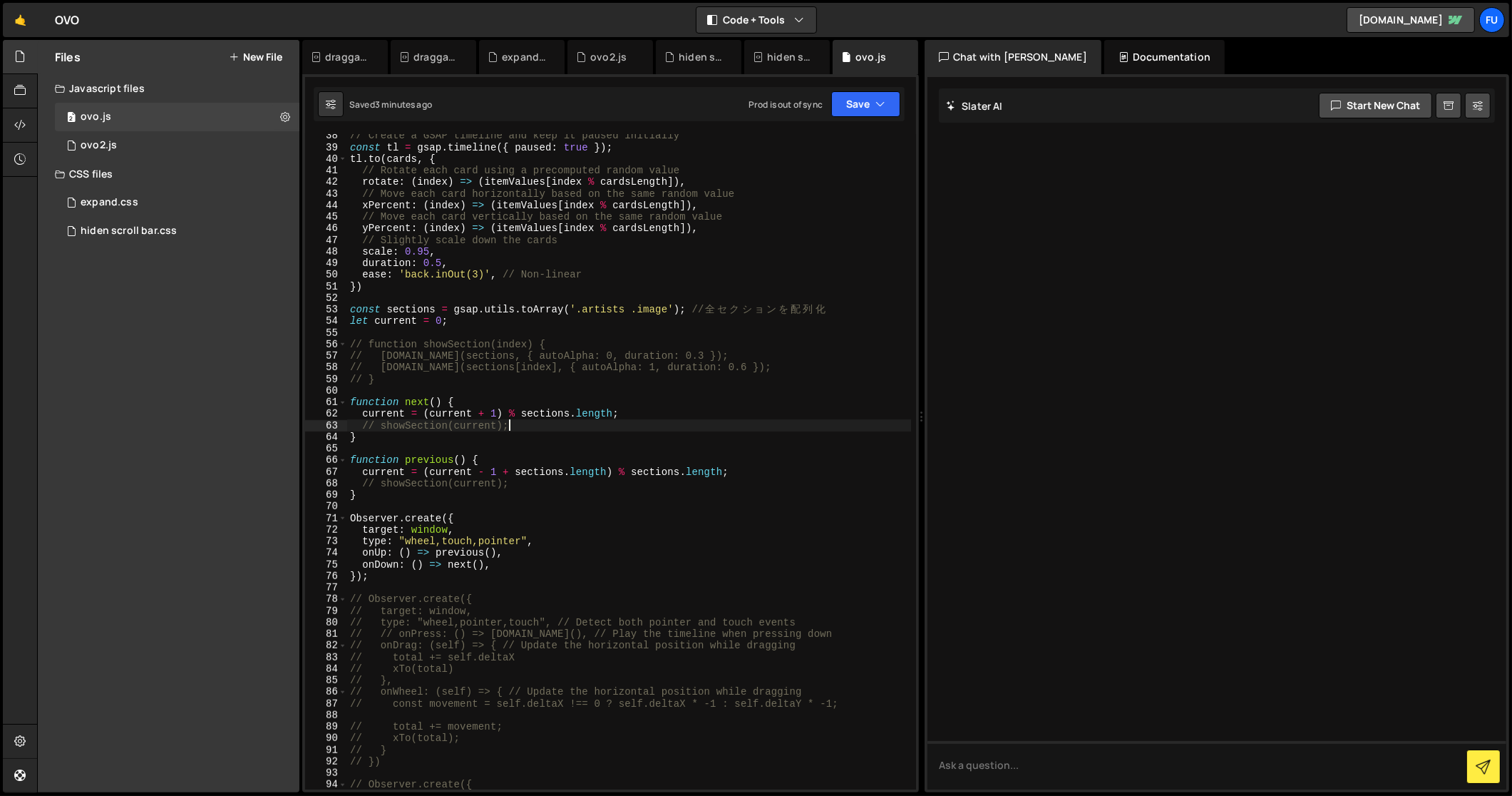
scroll to position [433, 0]
click at [521, 552] on div "// Create a GSAP timeline and keep it paused initially const tl = gsap . timeli…" at bounding box center [629, 469] width 565 height 680
type textarea "onUp: () => previous(),"
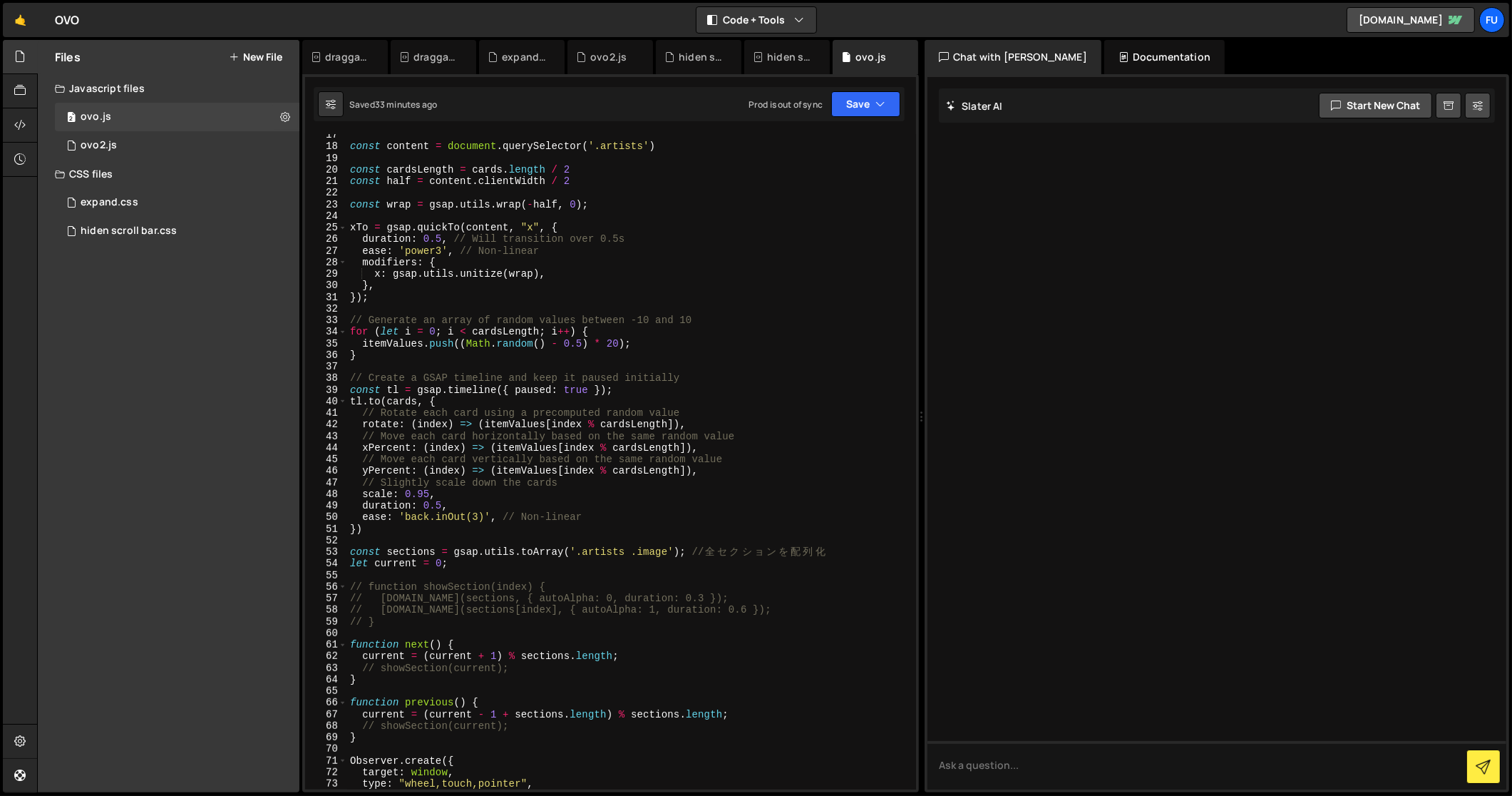
scroll to position [0, 0]
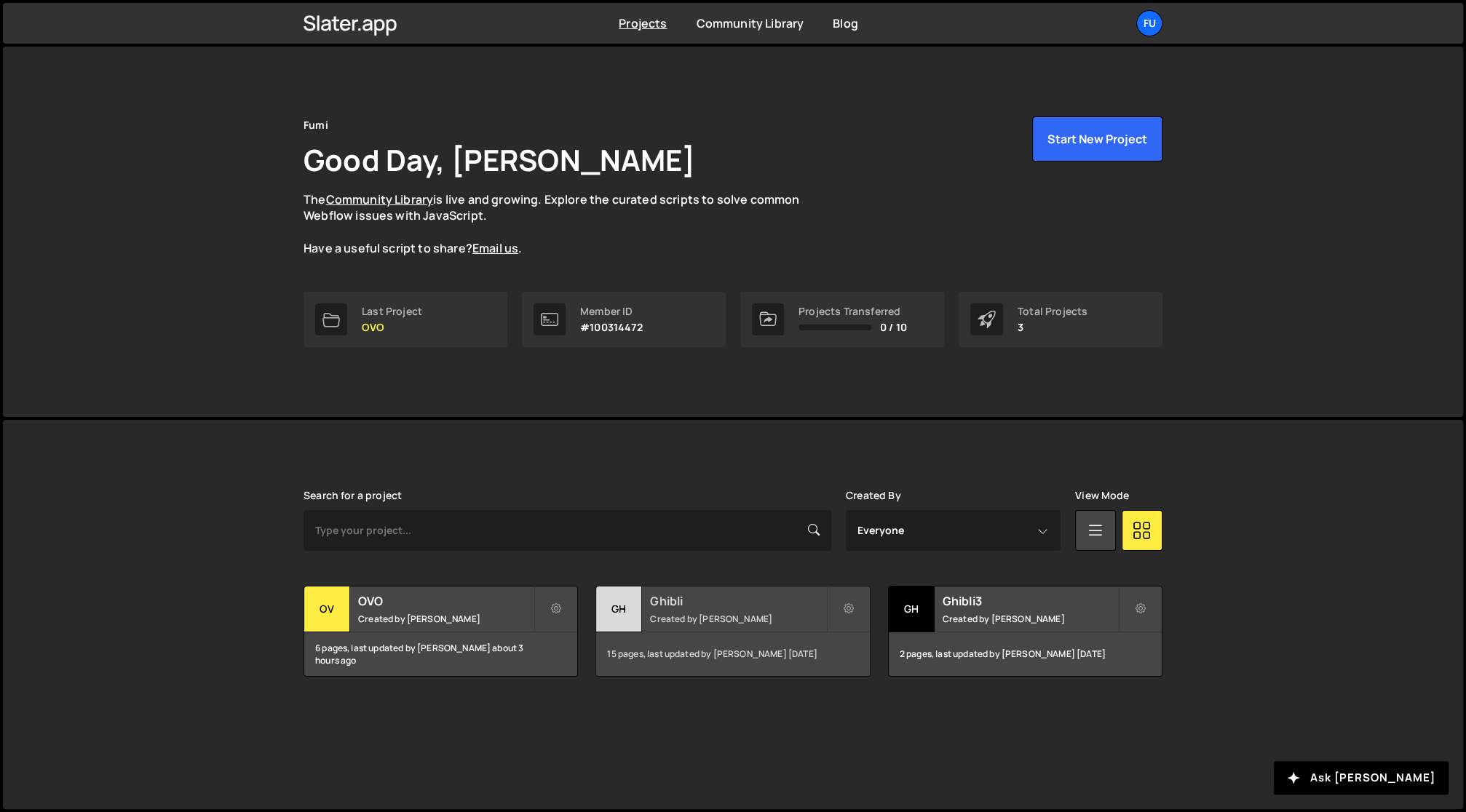
click at [689, 603] on h2 "Ghibli" at bounding box center [737, 601] width 176 height 16
click at [688, 603] on h2 "Ghibli" at bounding box center [737, 601] width 176 height 16
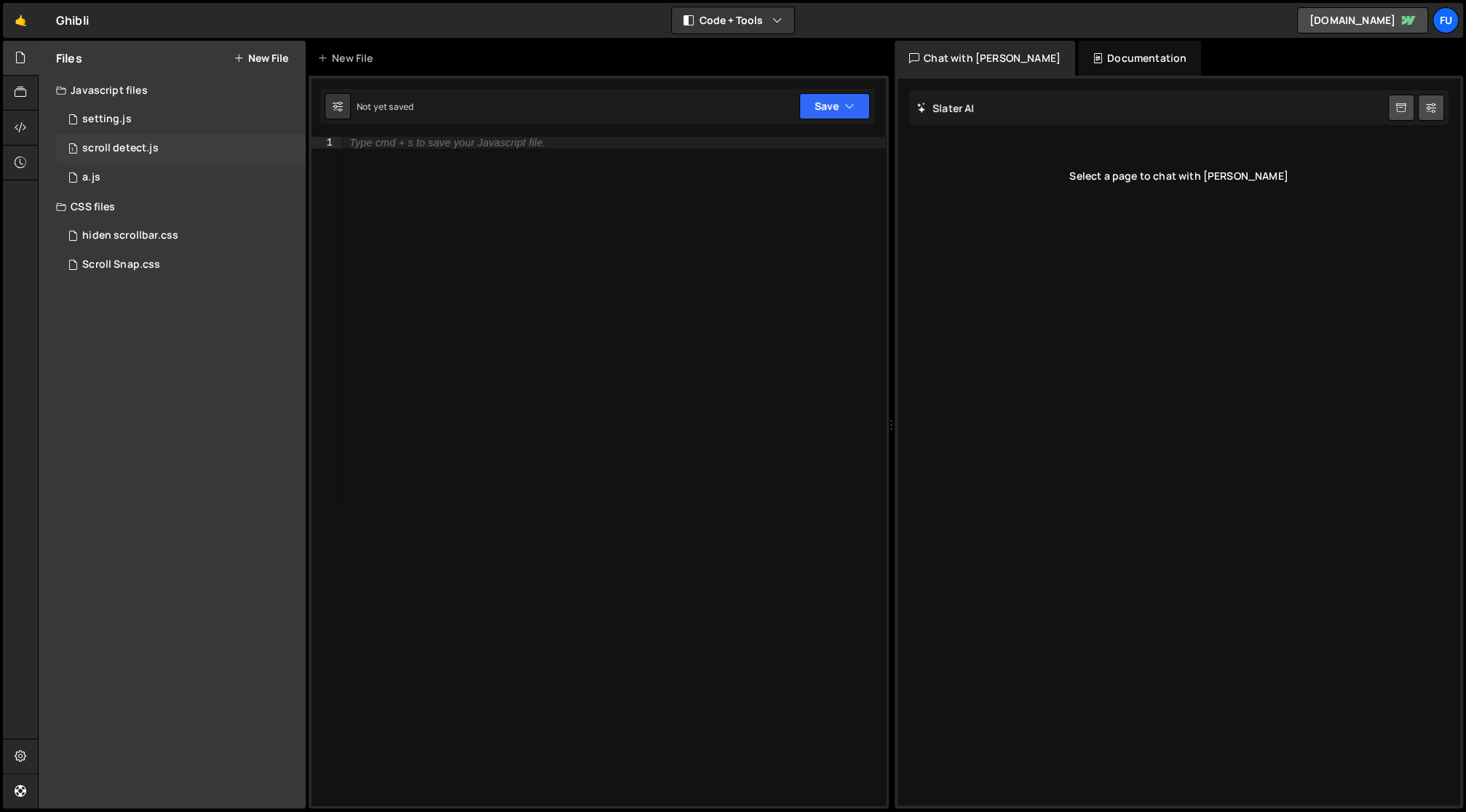
click at [225, 145] on div "1 scroll detect.js 0" at bounding box center [181, 148] width 250 height 29
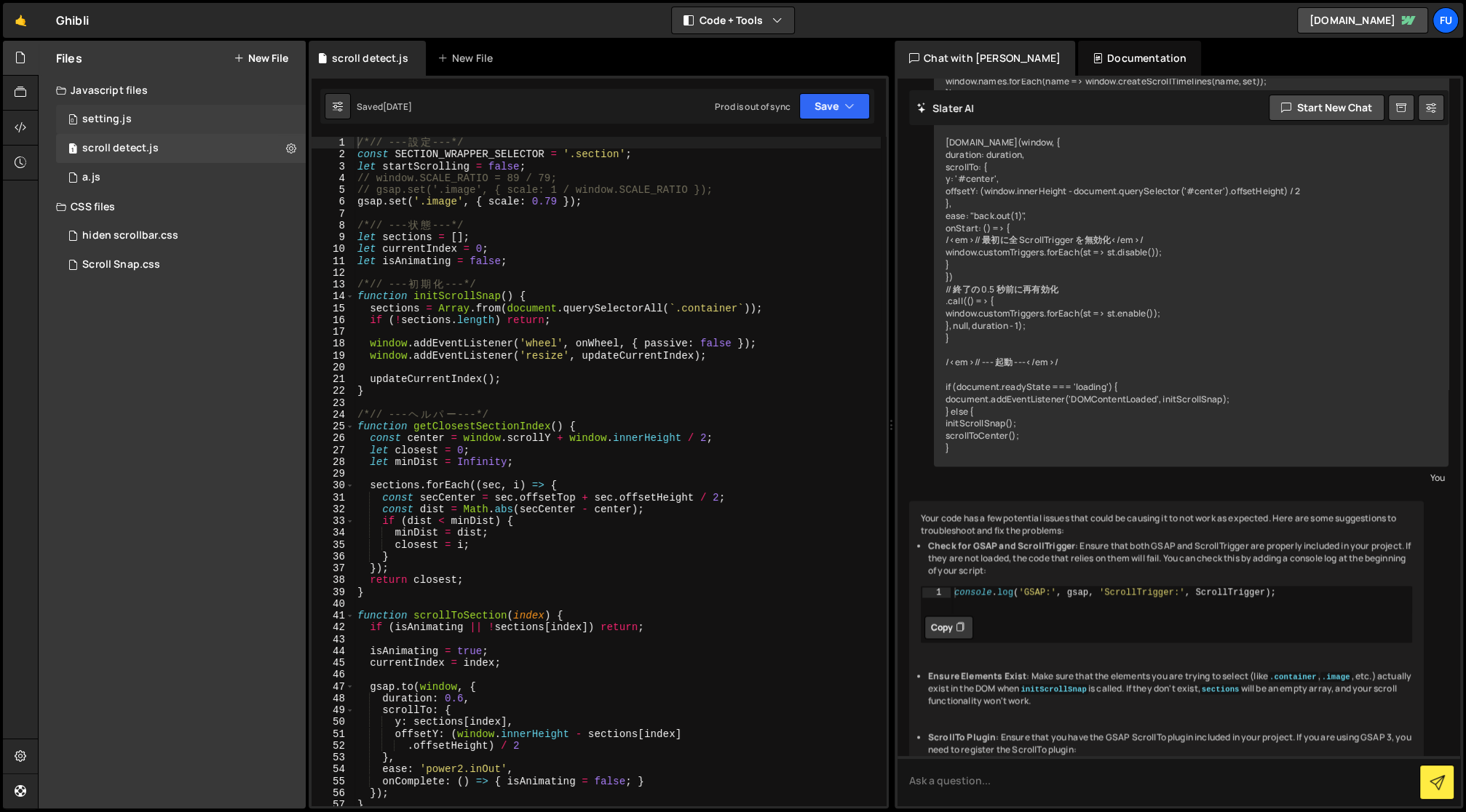
click at [220, 113] on div "0 setting.js 0" at bounding box center [181, 120] width 250 height 29
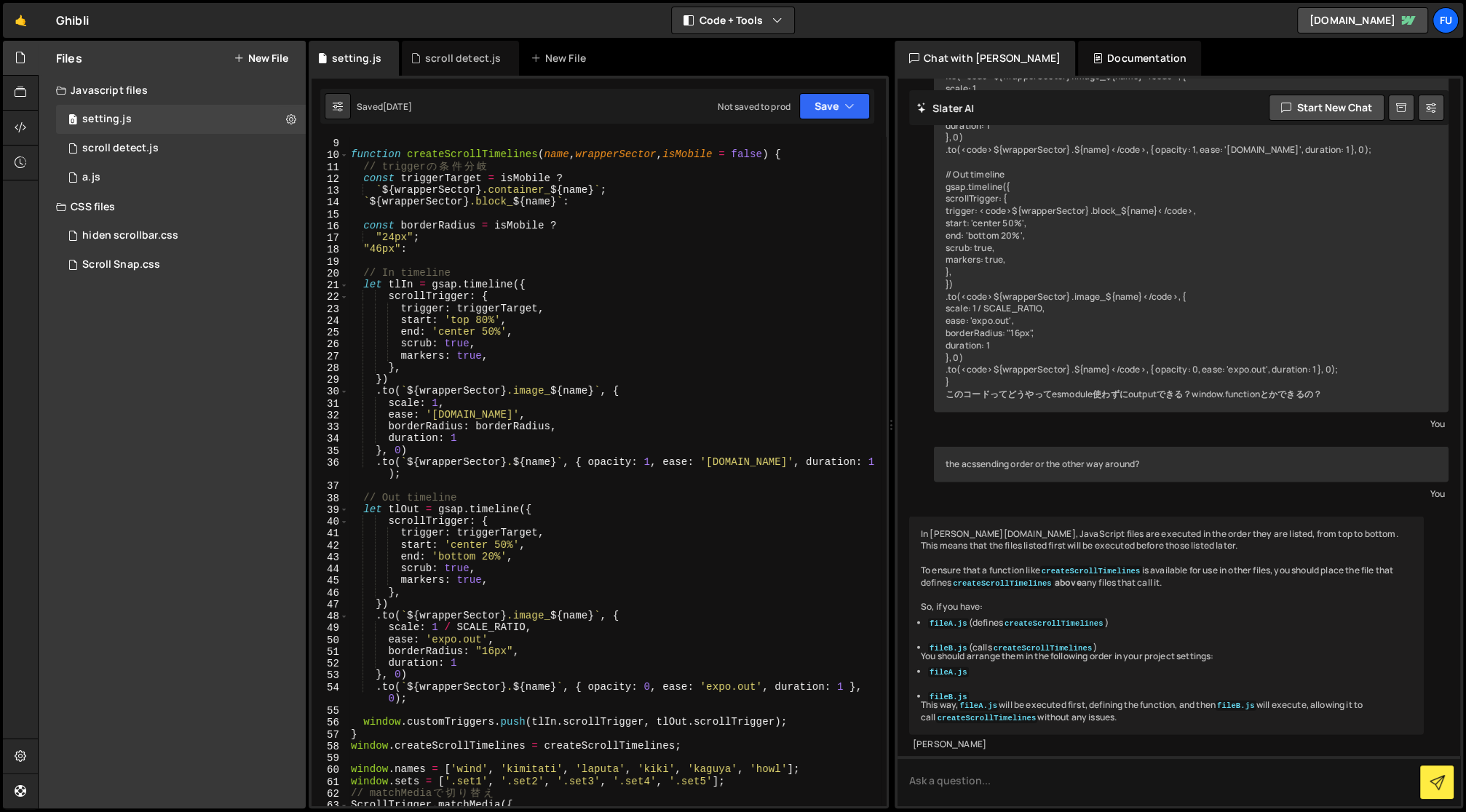
scroll to position [94, 0]
click at [173, 147] on div "1 scroll detect.js 0" at bounding box center [181, 148] width 250 height 29
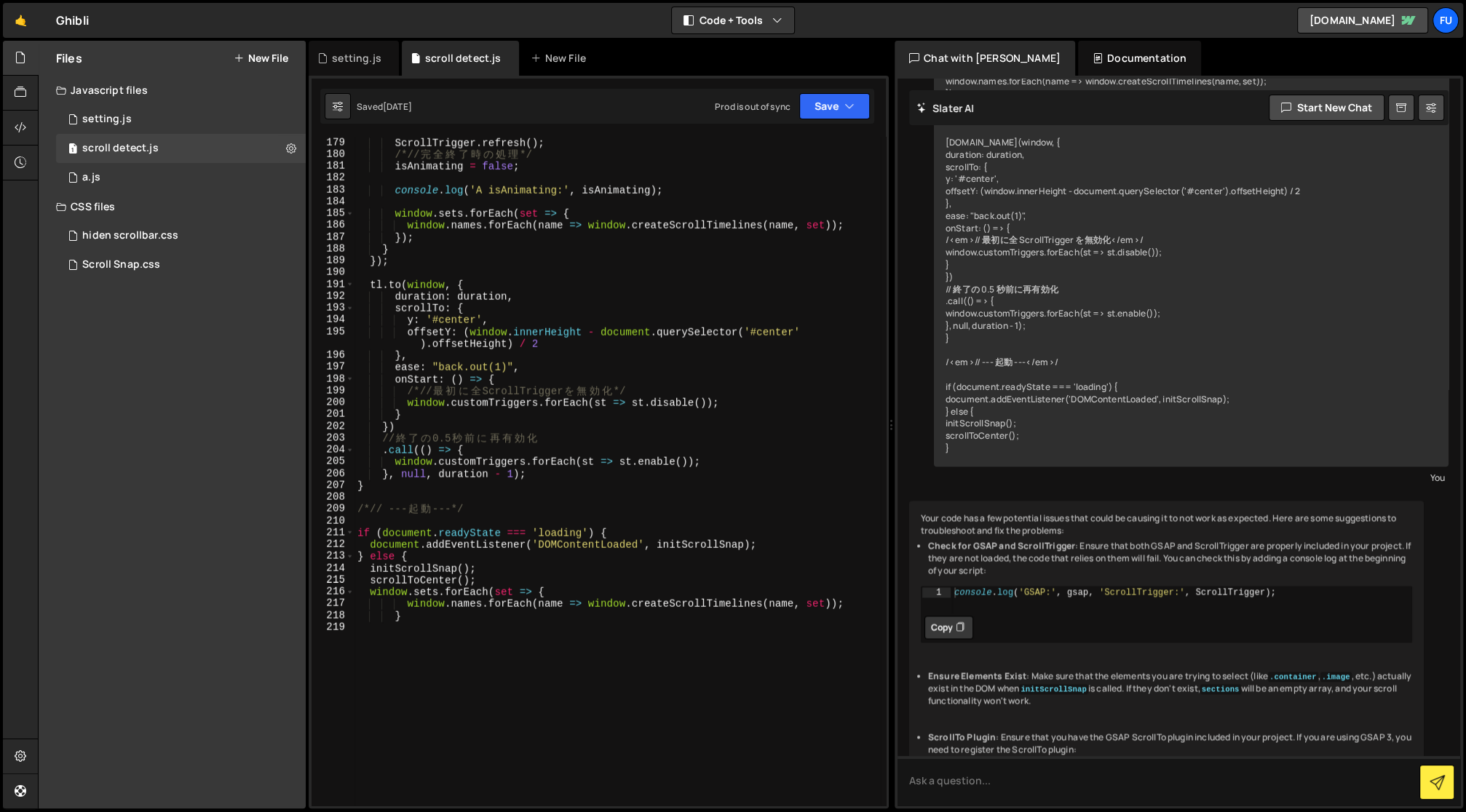
scroll to position [2167, 0]
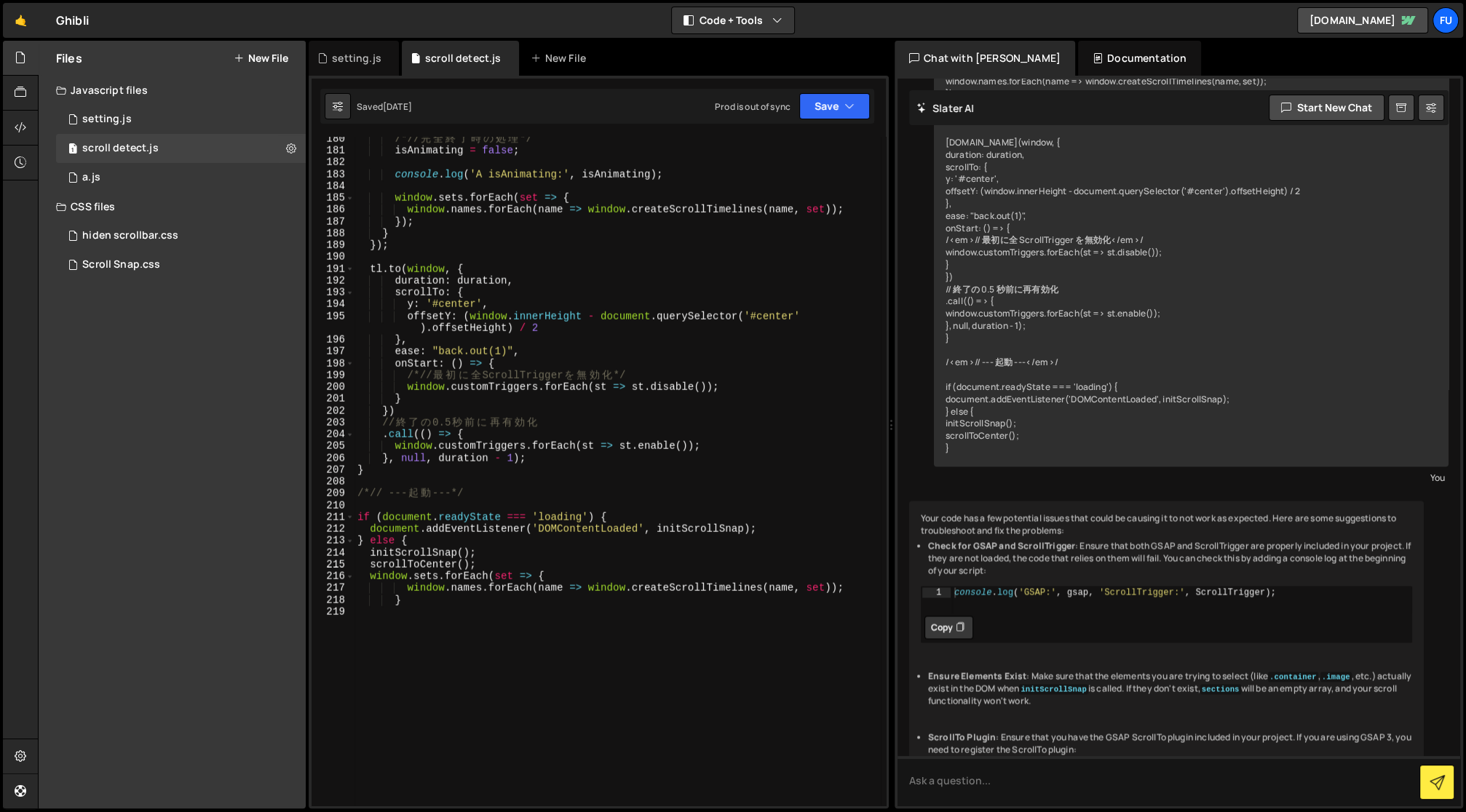
type textarea "}"
click at [531, 601] on div "/*// 完 全 終 了 時 の 処 理 */ isAnimating = false ; console . log ( 'A isAnimating:' …" at bounding box center [618, 479] width 527 height 694
click at [530, 619] on div "/*// 完 全 終 了 時 の 処 理 */ isAnimating = false ; console . log ( 'A isAnimating:' …" at bounding box center [618, 479] width 527 height 694
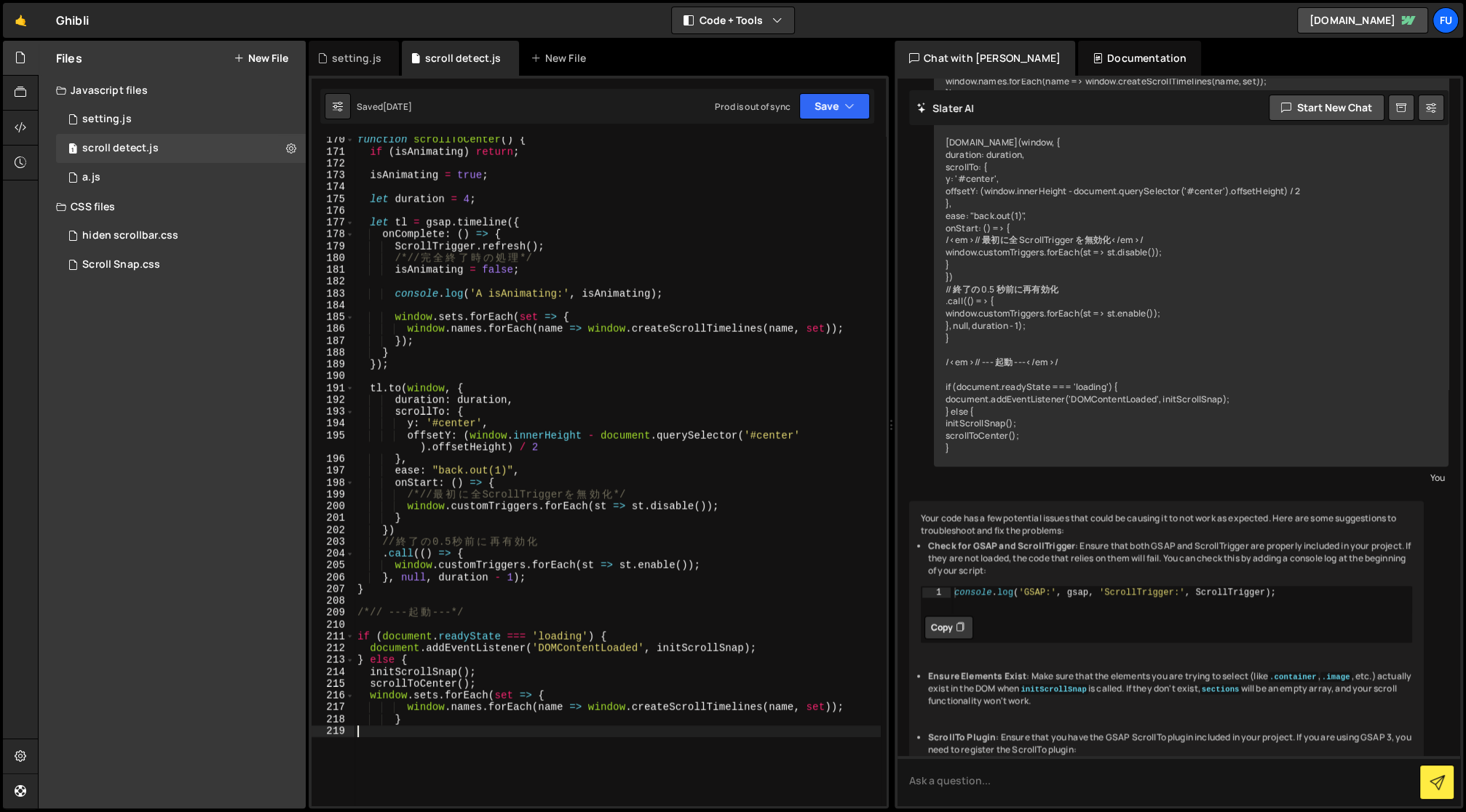
scroll to position [1971, 0]
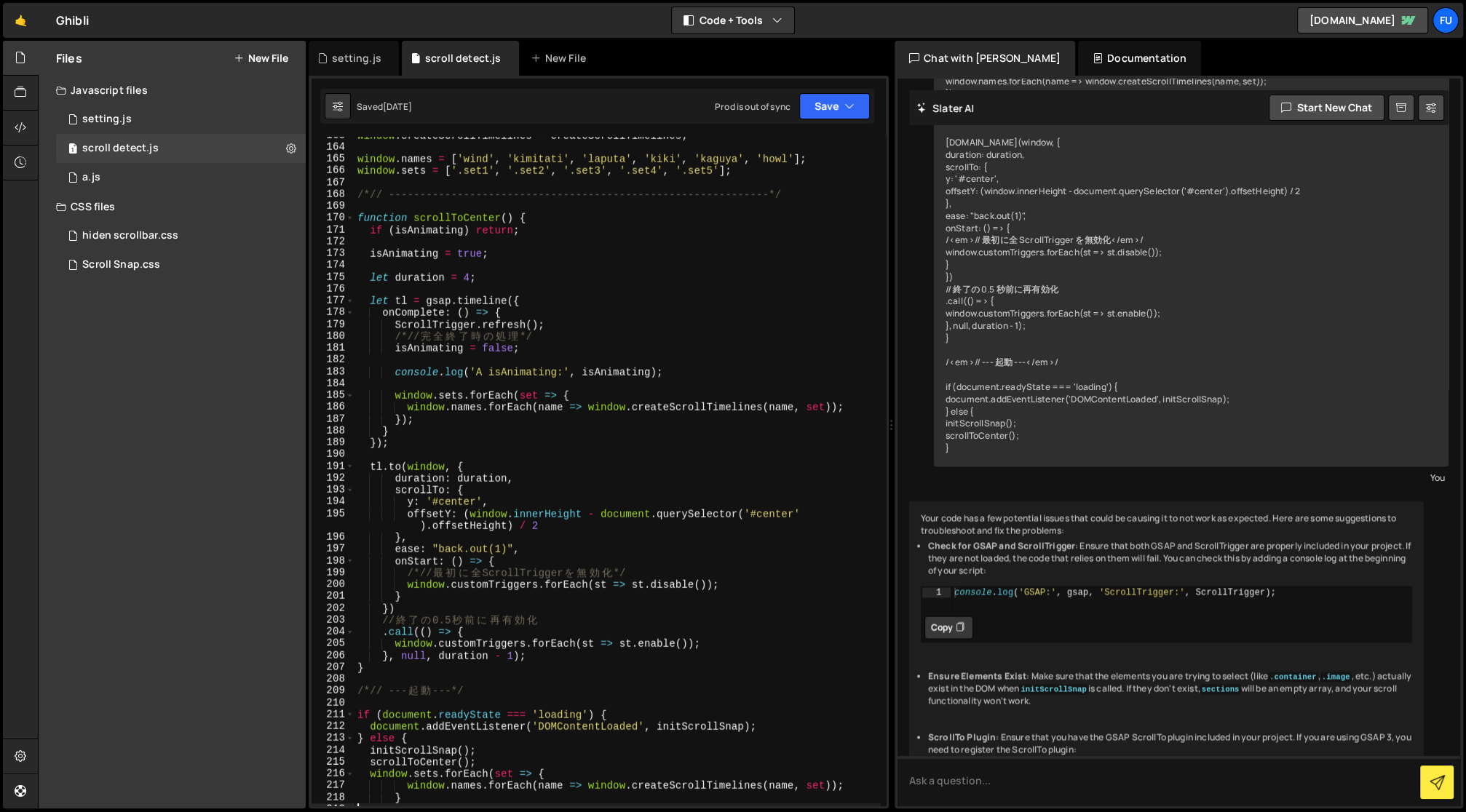
click at [532, 576] on div "window . createScrollTimelines = createScrollTimelines ; window . names = [ 'wi…" at bounding box center [618, 476] width 527 height 694
click at [527, 593] on div "window . createScrollTimelines = createScrollTimelines ; window . names = [ 'wi…" at bounding box center [618, 476] width 527 height 694
click at [526, 600] on div "window . createScrollTimelines = createScrollTimelines ; window . names = [ 'wi…" at bounding box center [618, 476] width 527 height 694
click at [520, 605] on div "window . createScrollTimelines = createScrollTimelines ; window . names = [ 'wi…" at bounding box center [618, 476] width 527 height 694
click at [524, 565] on div "window . createScrollTimelines = createScrollTimelines ; window . names = [ 'wi…" at bounding box center [618, 476] width 527 height 694
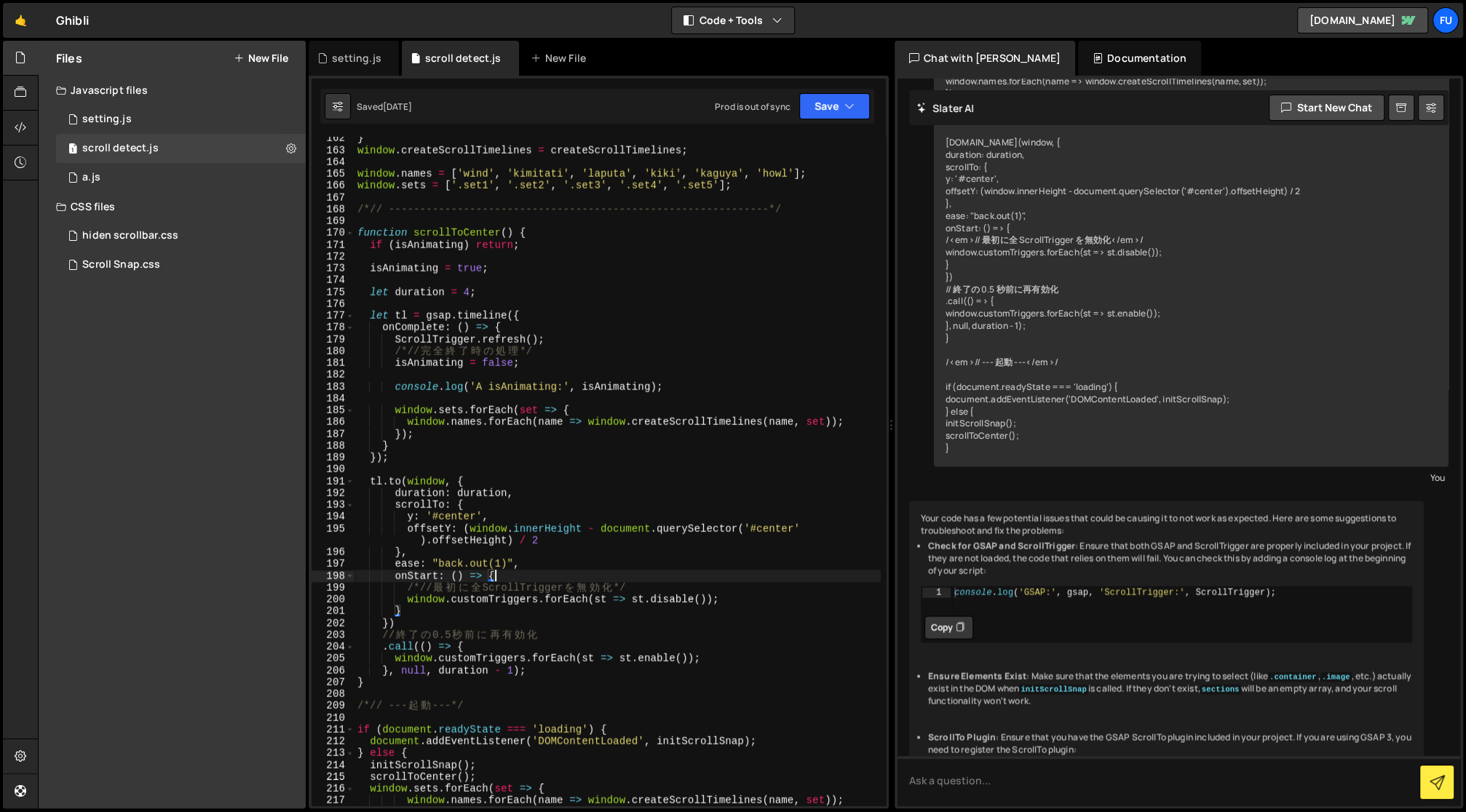
scroll to position [1955, 0]
click at [524, 565] on div "} window . createScrollTimelines = createScrollTimelines ; window . names = [ '…" at bounding box center [618, 479] width 527 height 694
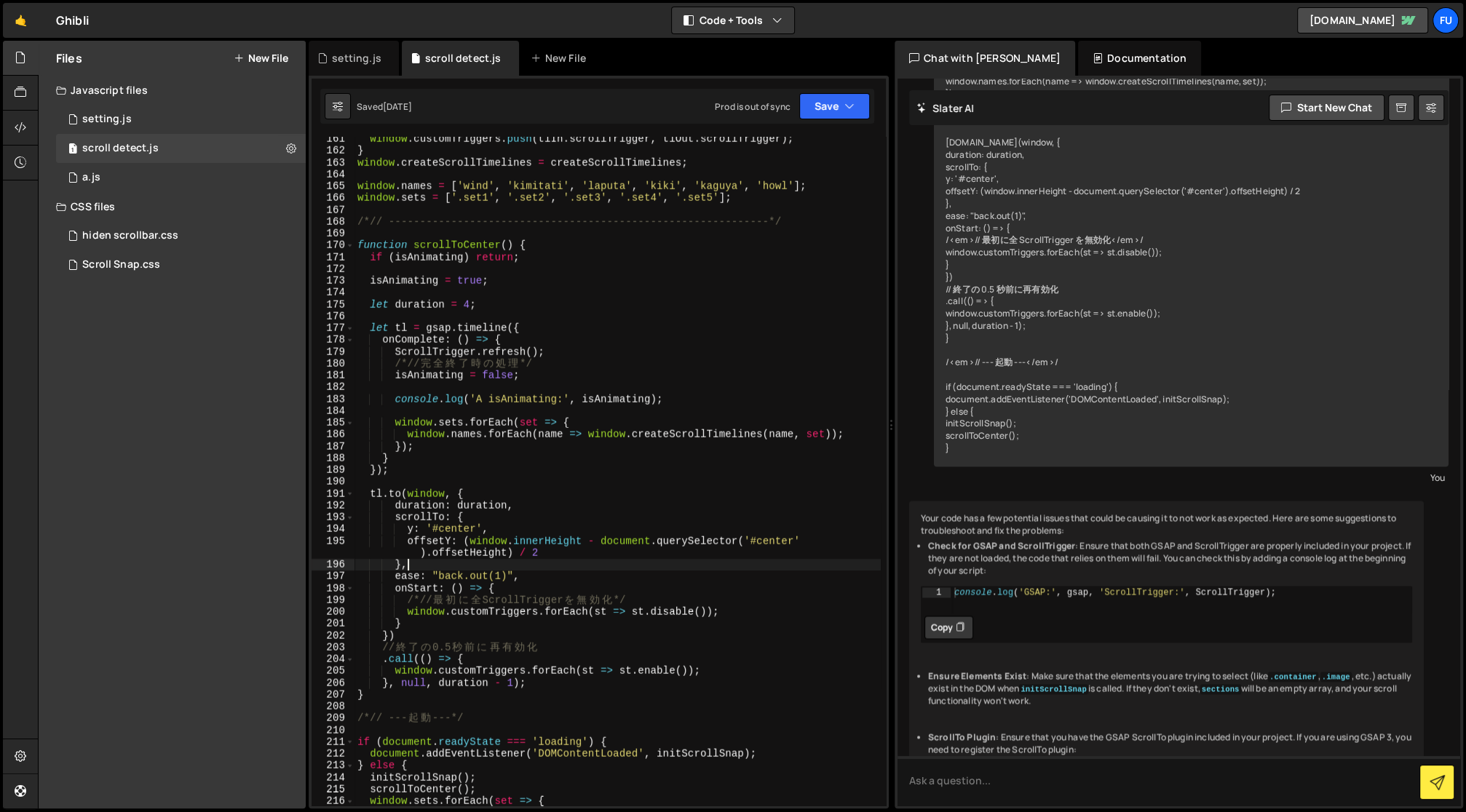
click at [553, 564] on div "window . customTriggers . push ( tlIn . scrollTrigger , tlOut . scrollTrigger )…" at bounding box center [618, 479] width 527 height 694
click at [552, 556] on div "window . customTriggers . push ( tlIn . scrollTrigger , tlOut . scrollTrigger )…" at bounding box center [618, 479] width 527 height 694
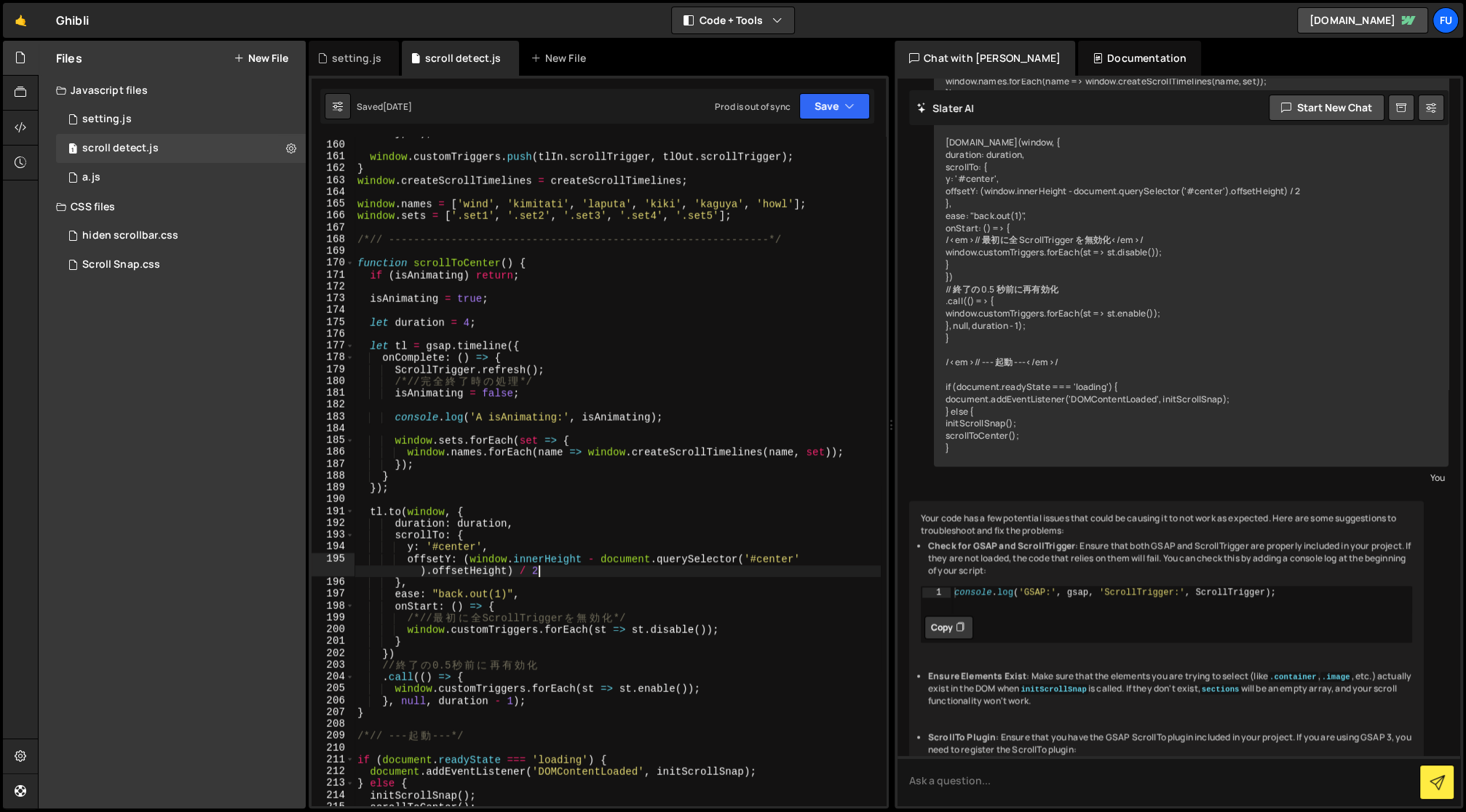
click at [552, 556] on div "tlOut2 . to ( ` ${ wrapperSector } . ${ name } ` , { opacity : 0 , ease : 'expo…" at bounding box center [618, 468] width 527 height 705
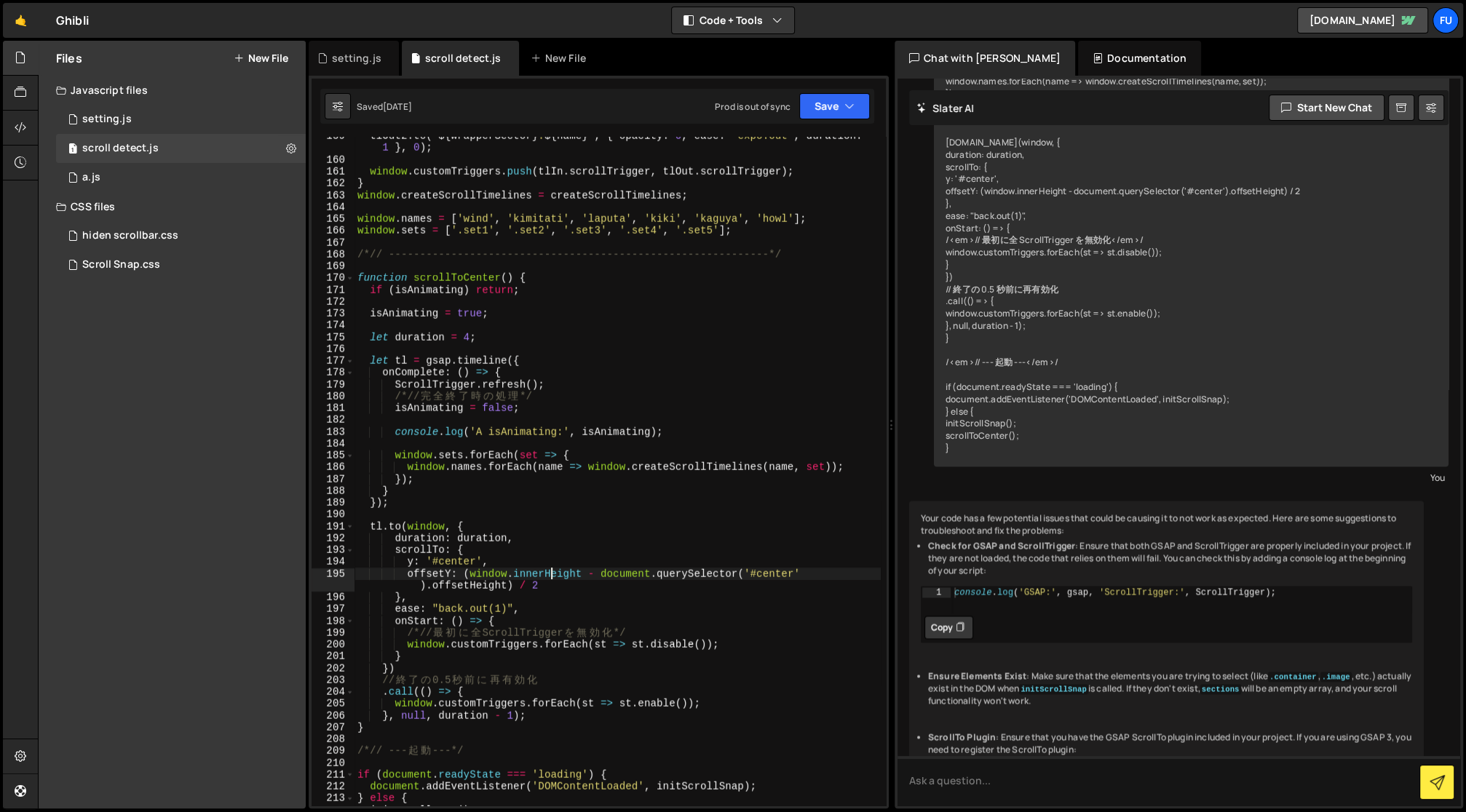
click at [552, 556] on div "tlOut2 . to ( ` ${ wrapperSector } . ${ name } ` , { opacity : 0 , ease : 'expo…" at bounding box center [618, 482] width 527 height 705
type textarea "y: '#center',"
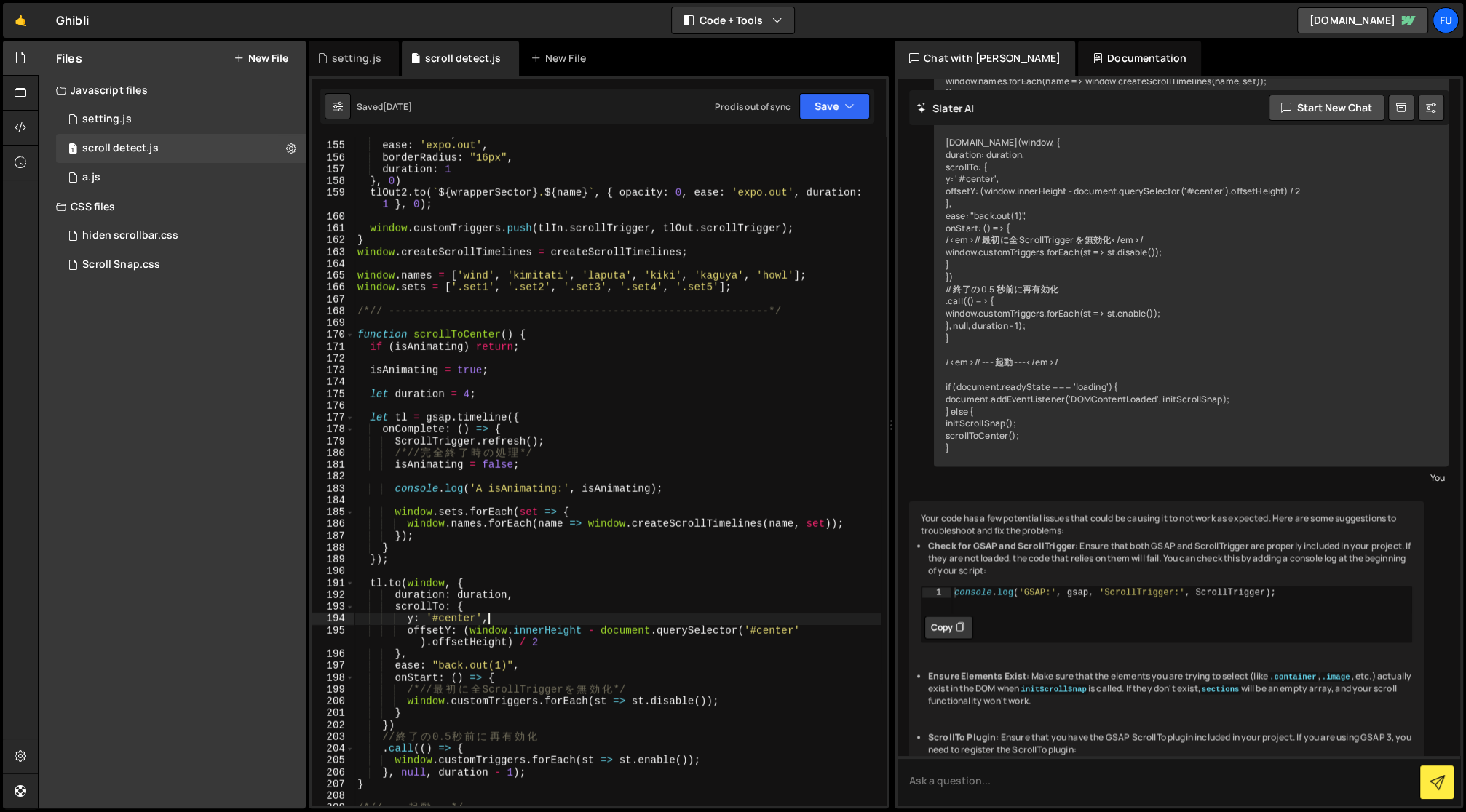
scroll to position [1844, 0]
